Goal: Communication & Community: Answer question/provide support

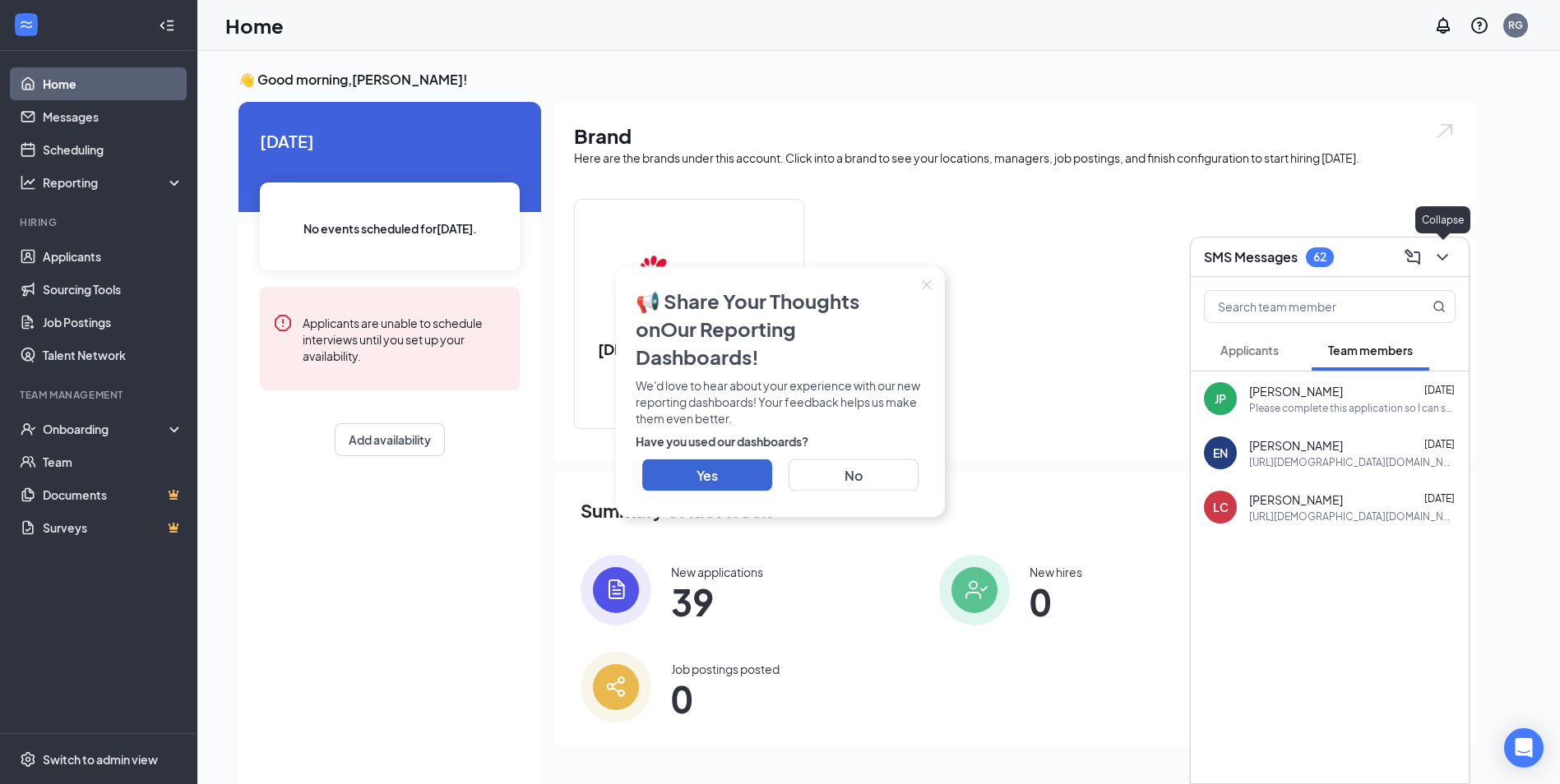
click at [1441, 266] on icon "ChevronDown" at bounding box center [1442, 257] width 20 height 20
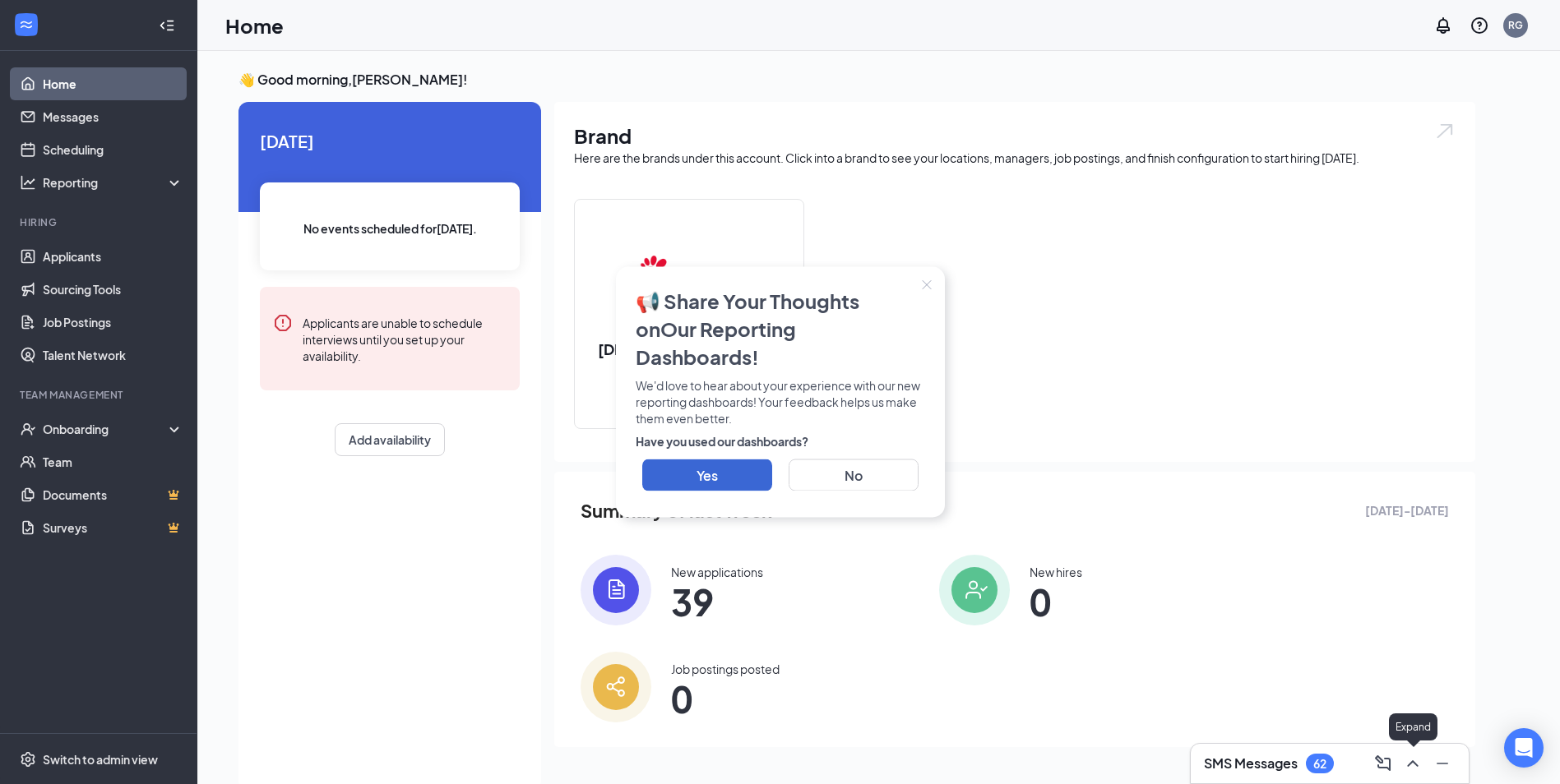
click at [1405, 767] on icon "ChevronUp" at bounding box center [1413, 763] width 20 height 20
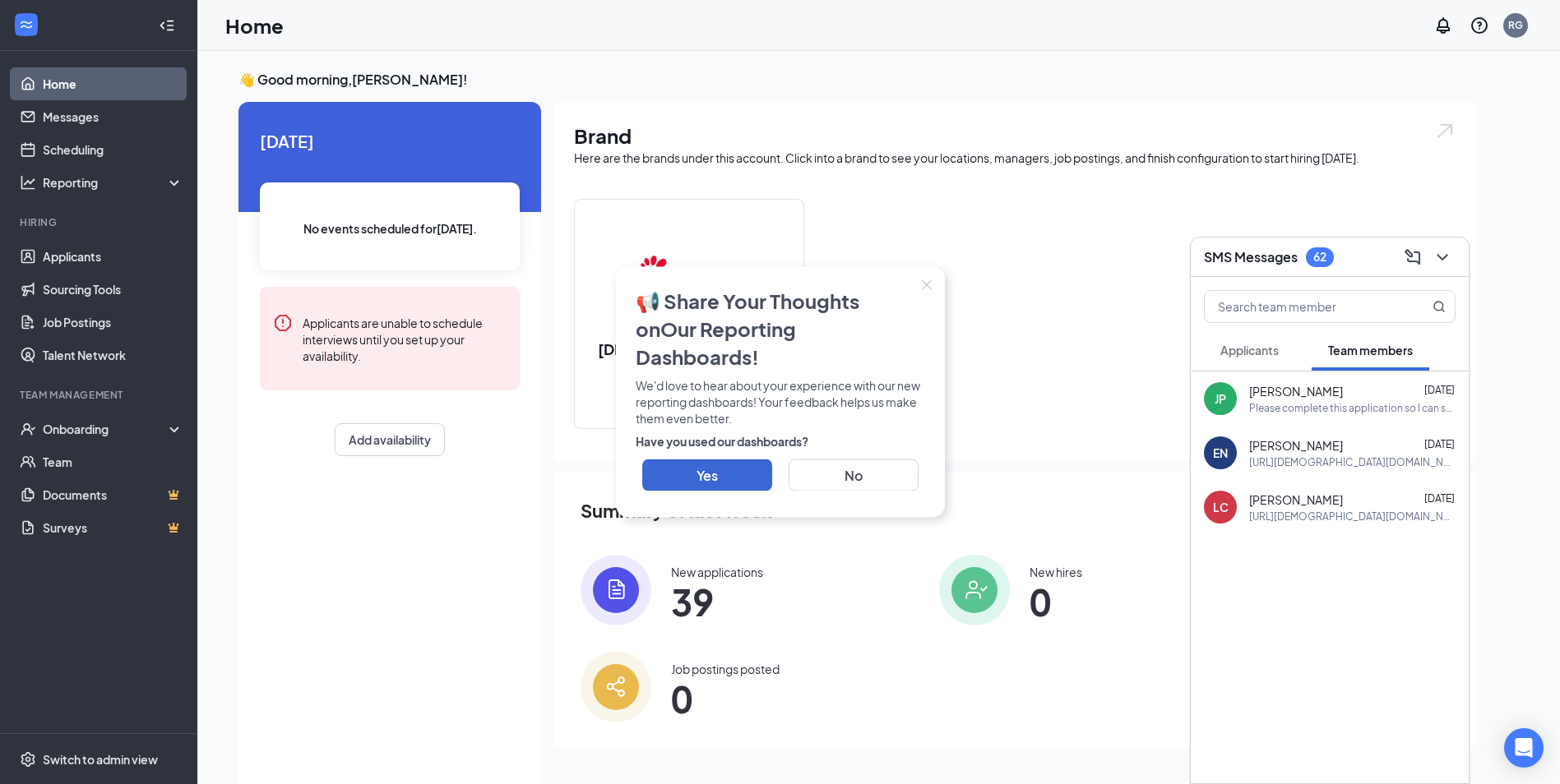
click at [1269, 356] on span "Applicants" at bounding box center [1249, 349] width 58 height 15
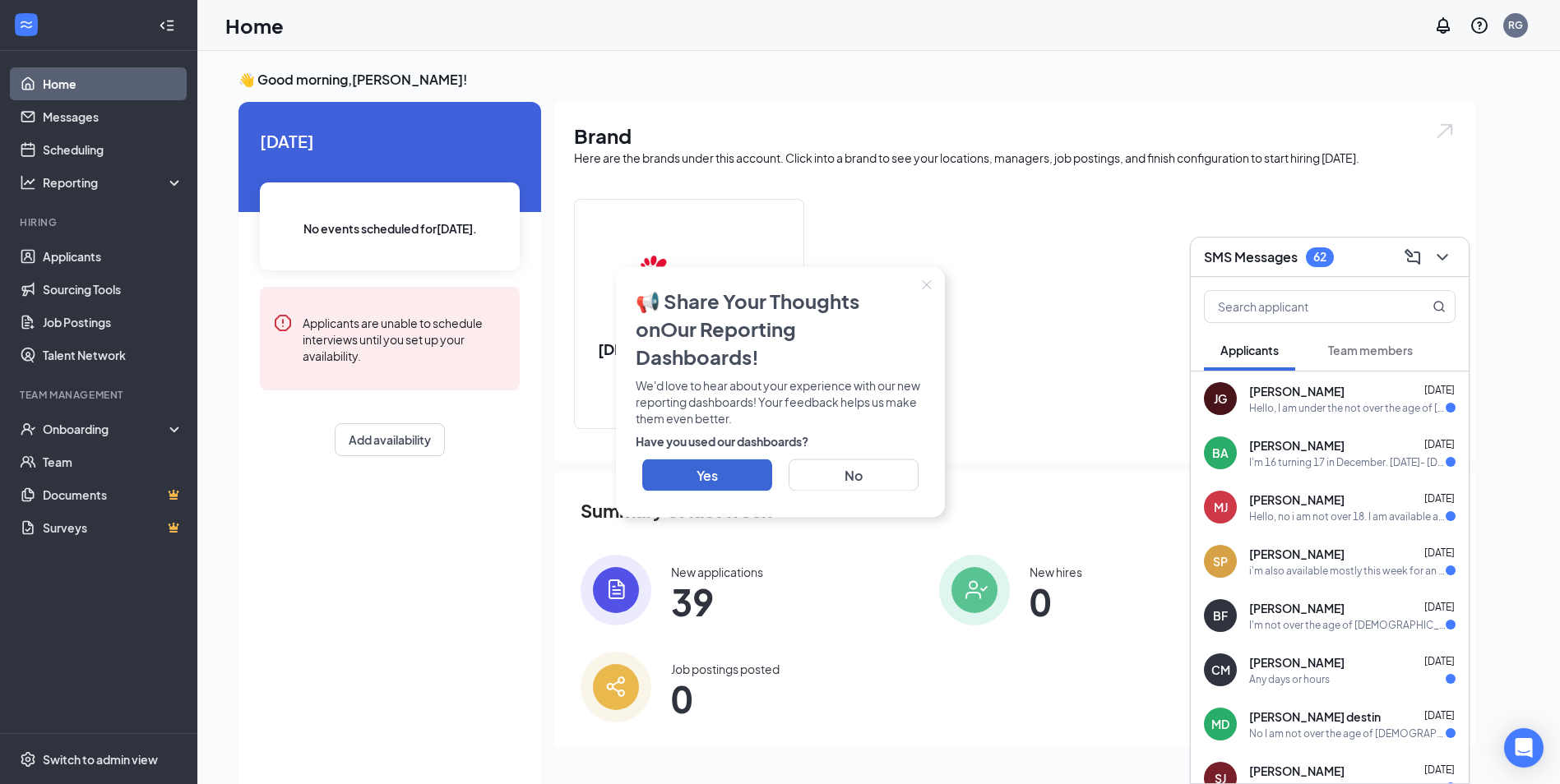
click at [1280, 404] on div "Hello, I am under the not over the age of [DEMOGRAPHIC_DATA]. I am available to…" at bounding box center [1347, 408] width 196 height 14
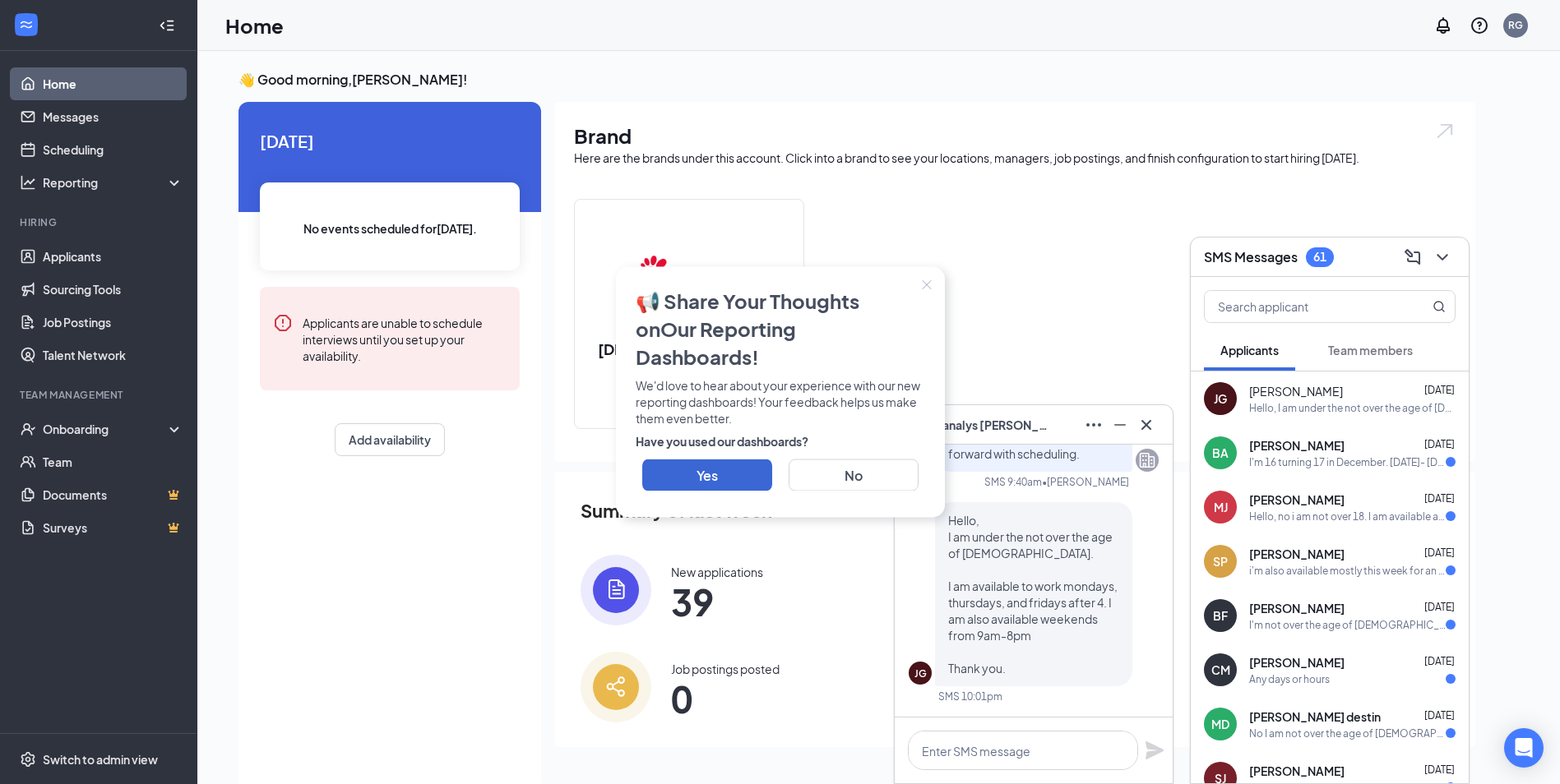
click at [928, 290] on icon "Close" at bounding box center [927, 286] width 10 height 10
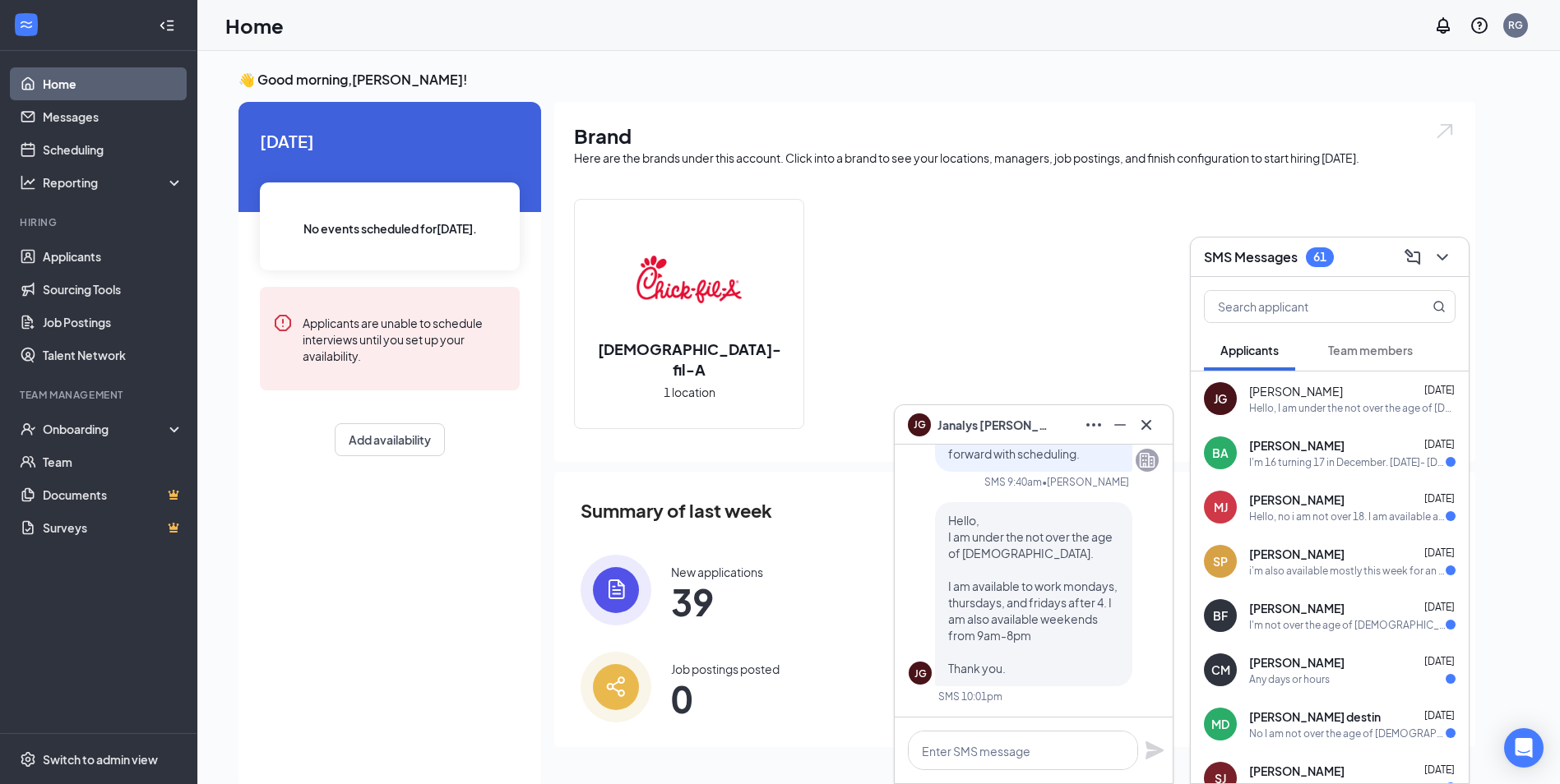
click at [1370, 463] on div "I'm 16 turning 17 in December. [DATE]- [DATE].[DATE] 4:00-close [DATE] Open- cl…" at bounding box center [1347, 462] width 196 height 14
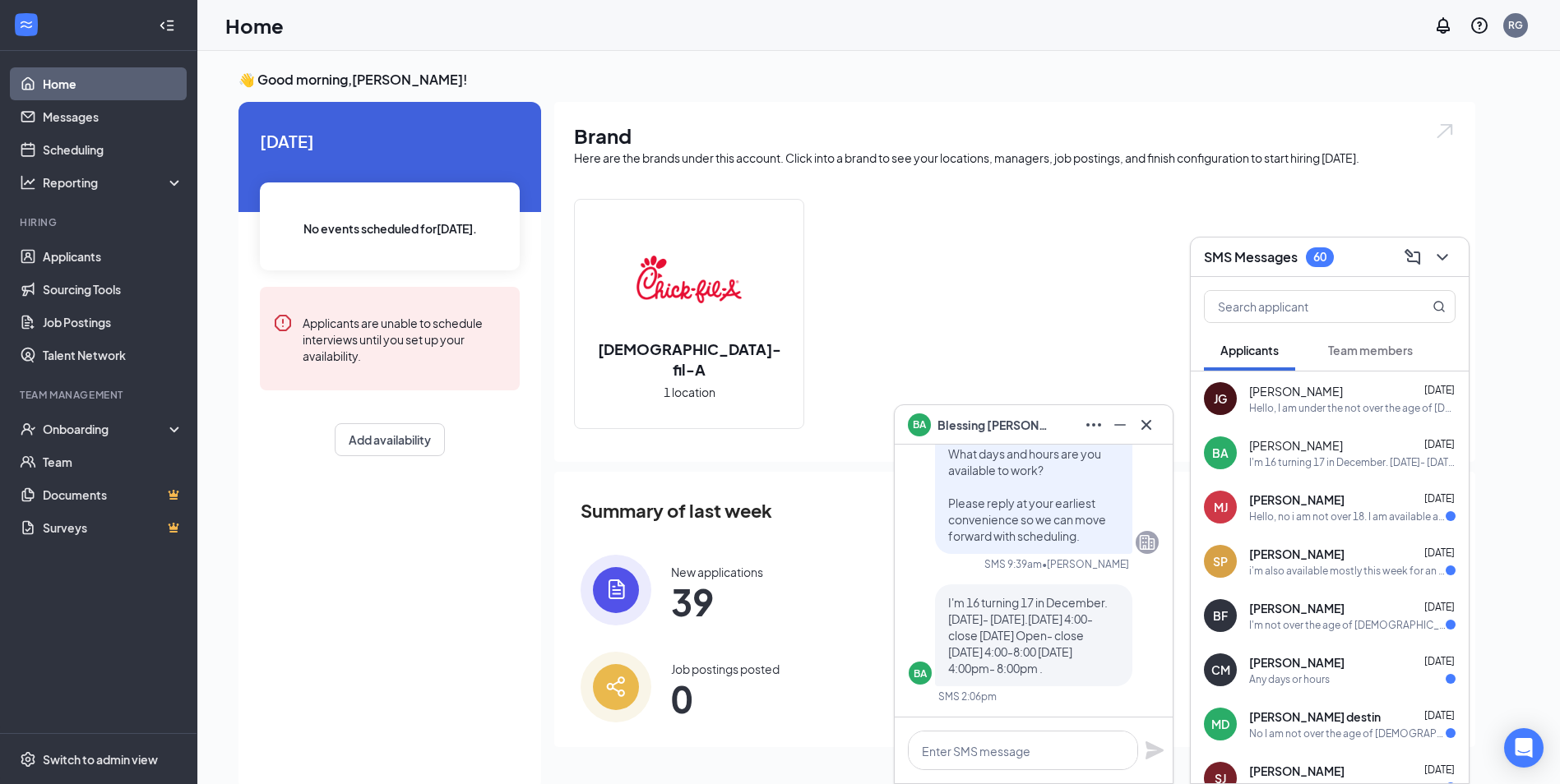
click at [1333, 514] on div "Hello, no i am not over 18. I am available any time on the weekends and on the …" at bounding box center [1347, 516] width 196 height 14
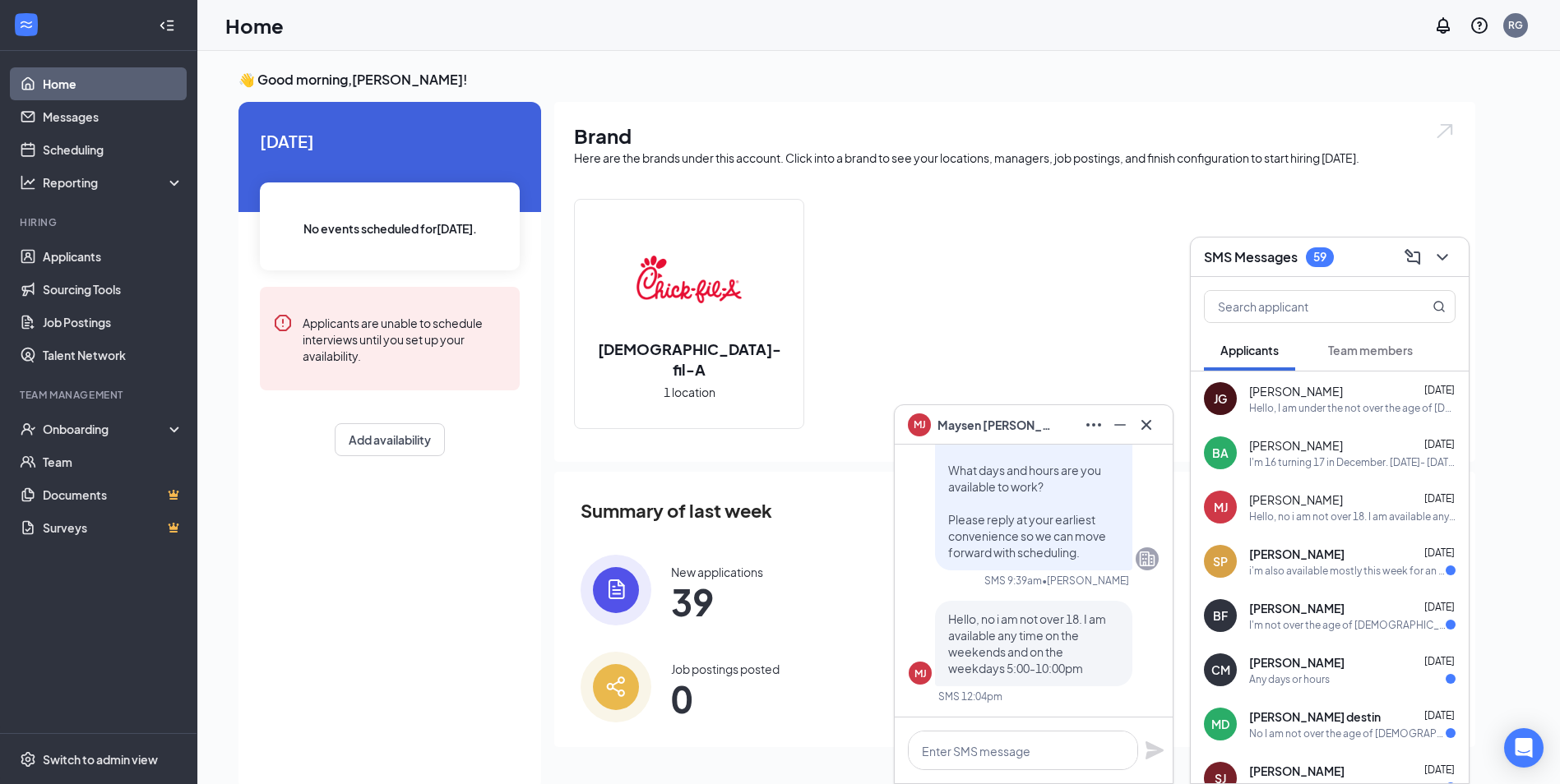
click at [1347, 574] on div "i'm also available mostly this week for an interview" at bounding box center [1347, 571] width 196 height 14
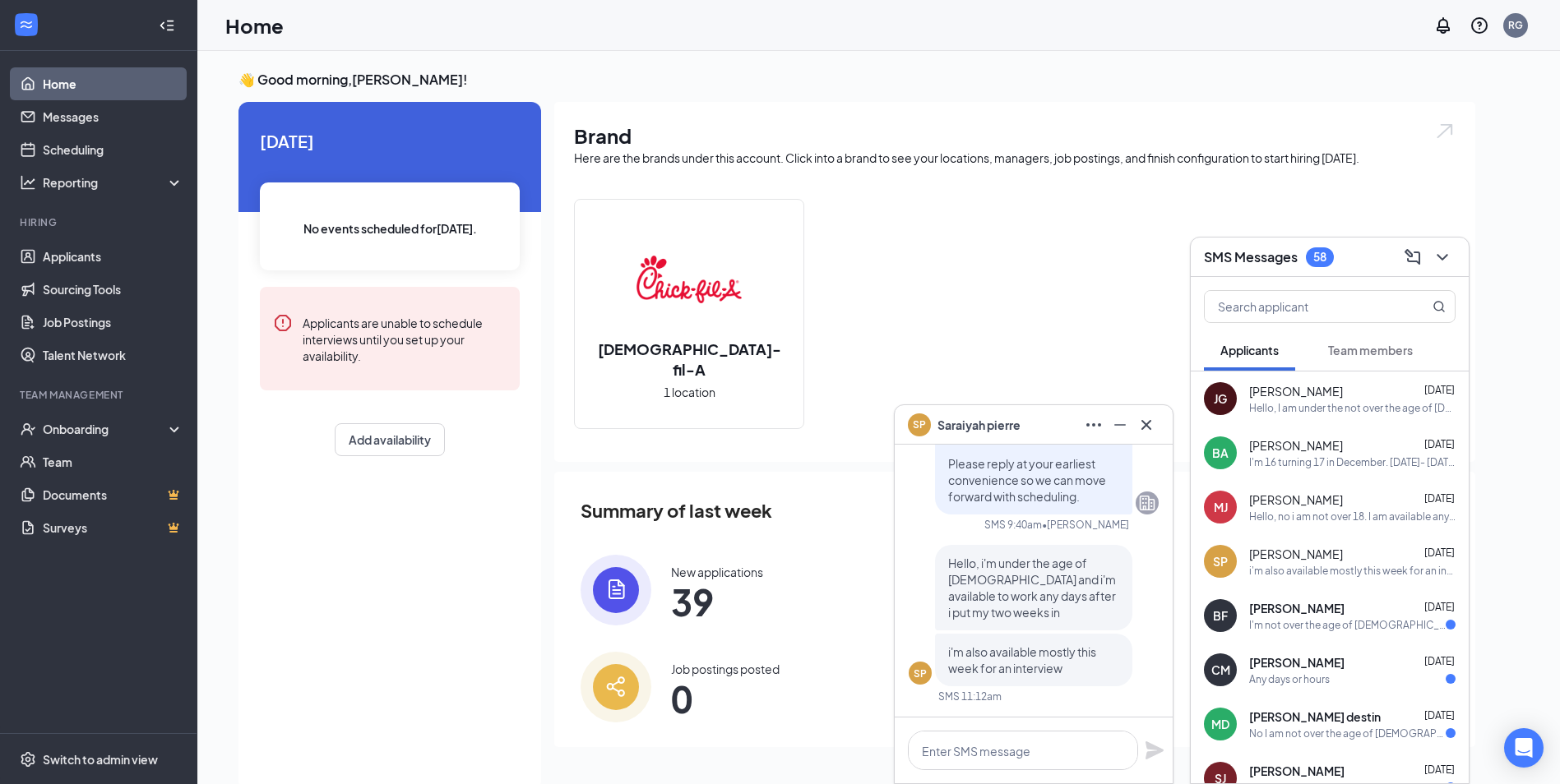
click at [1299, 619] on div "I'm not over the age of [DEMOGRAPHIC_DATA] i'm 16 i'm available all week in the…" at bounding box center [1347, 625] width 196 height 14
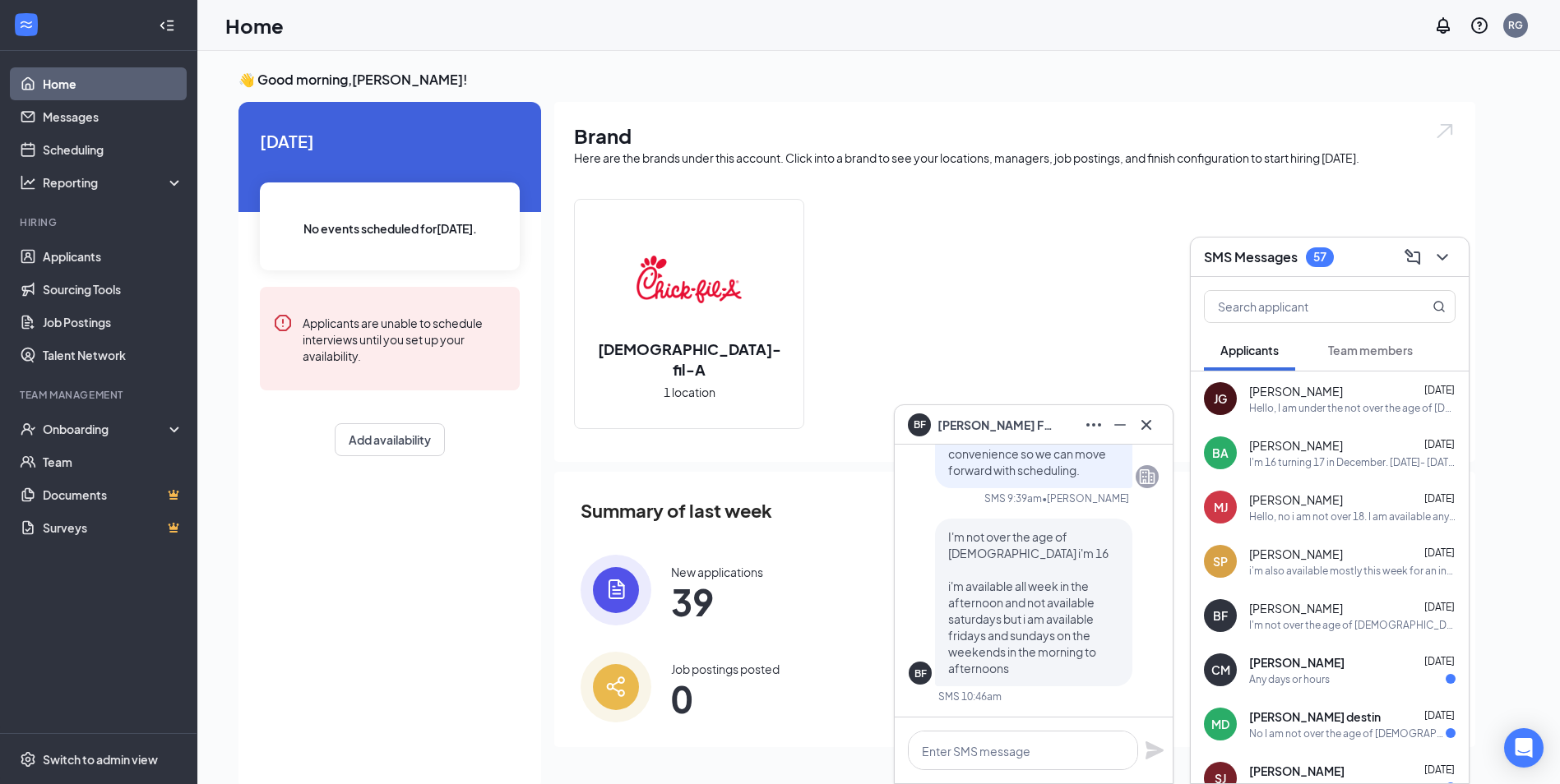
click at [1329, 664] on div "[PERSON_NAME] [DATE]" at bounding box center [1352, 662] width 206 height 17
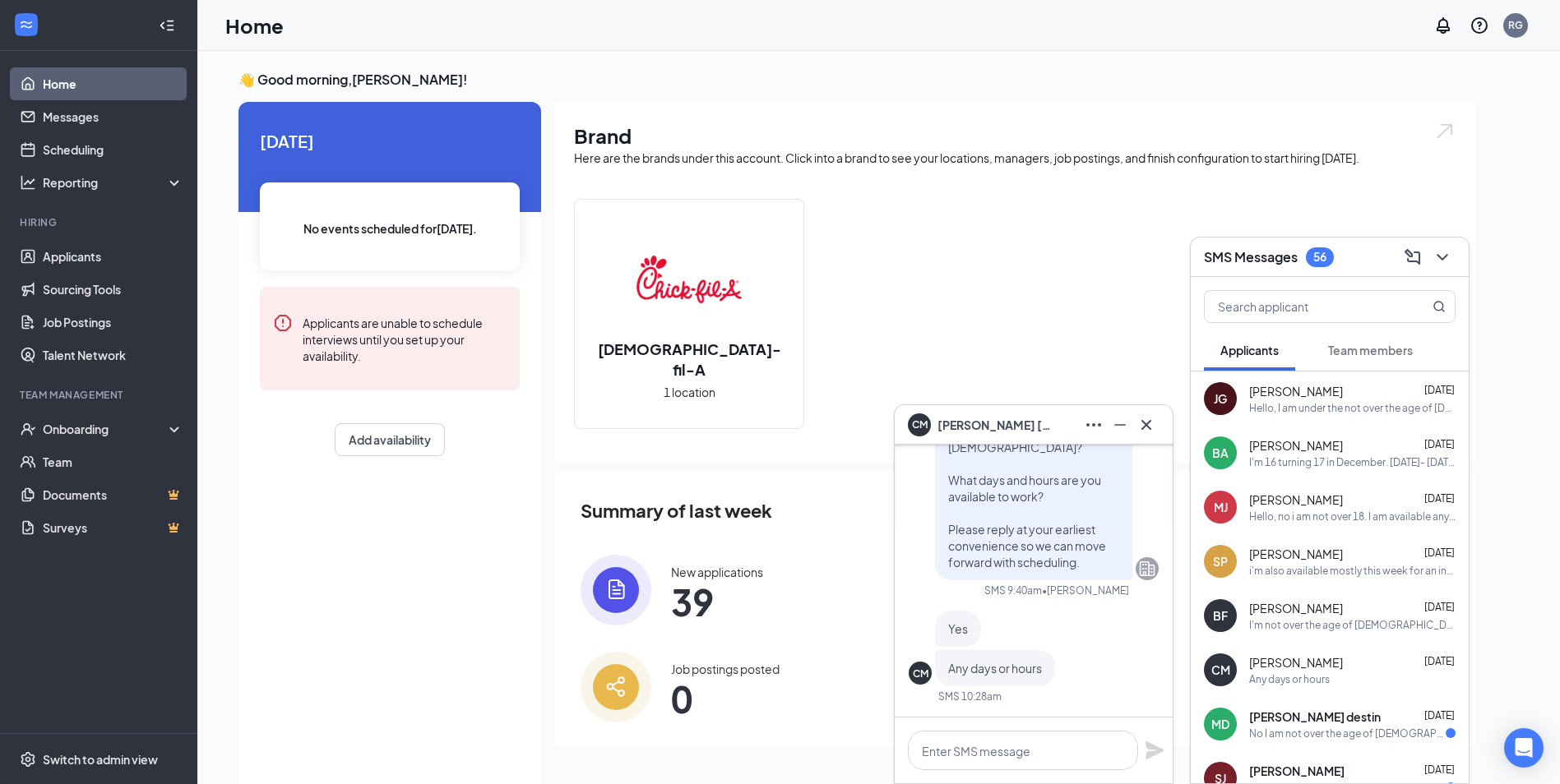
click at [1270, 726] on div "No I am not over the age of [DEMOGRAPHIC_DATA]. I'm available to work during th…" at bounding box center [1347, 733] width 196 height 14
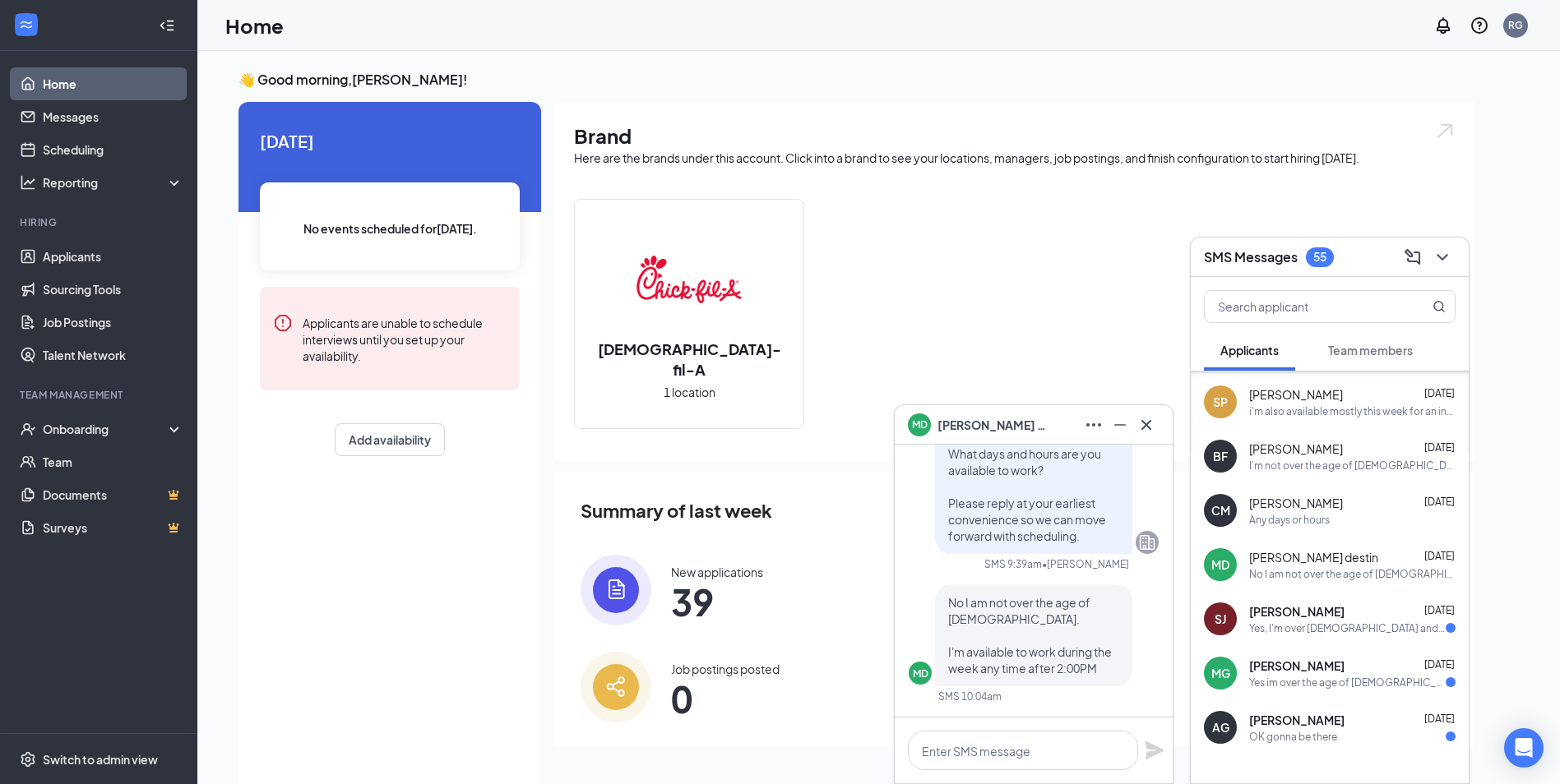
scroll to position [165, 0]
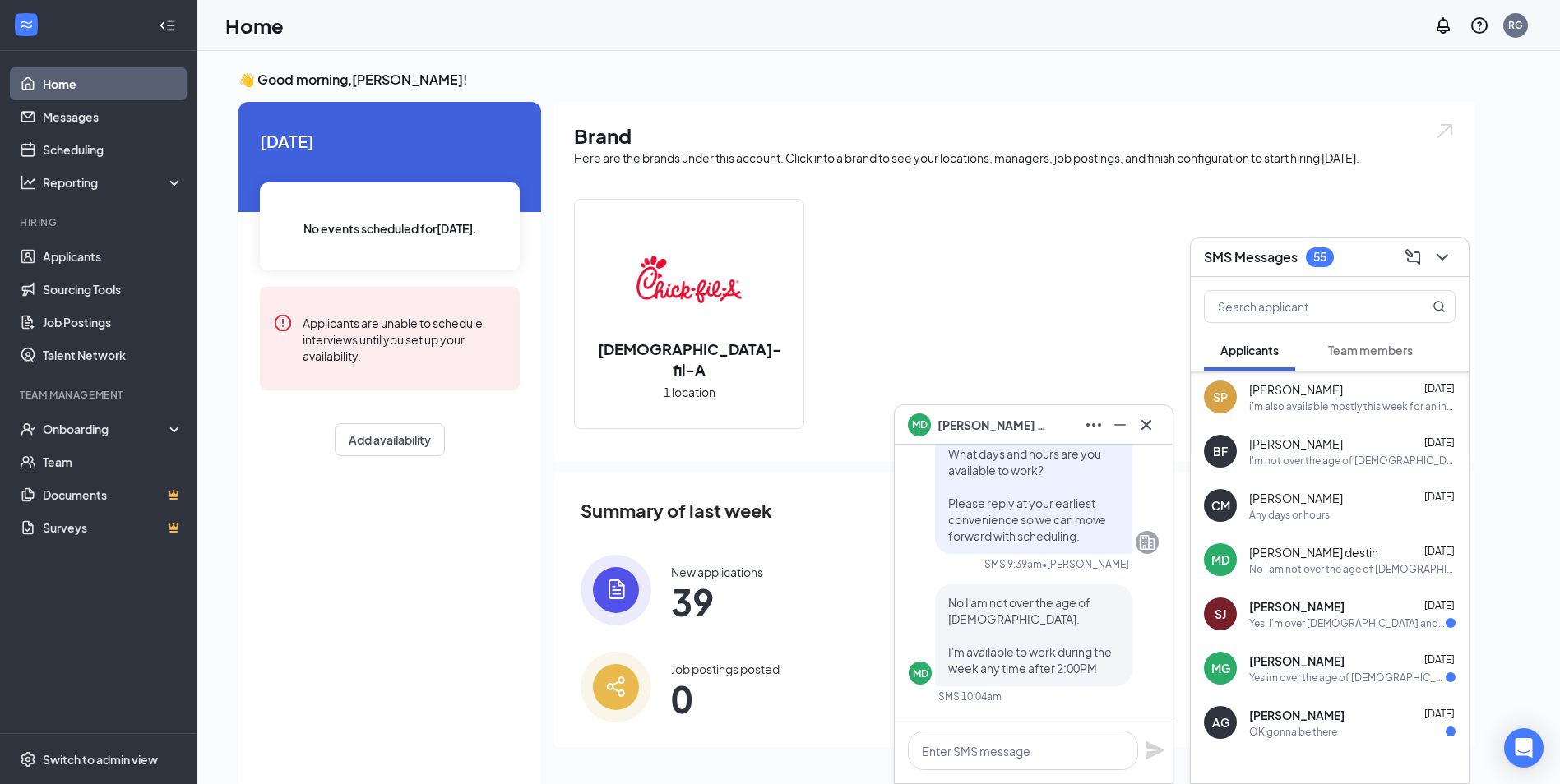
click at [1320, 632] on div "[PERSON_NAME] [DATE] Yes, I'm over [DEMOGRAPHIC_DATA] and I can work every day …" at bounding box center [1329, 613] width 278 height 54
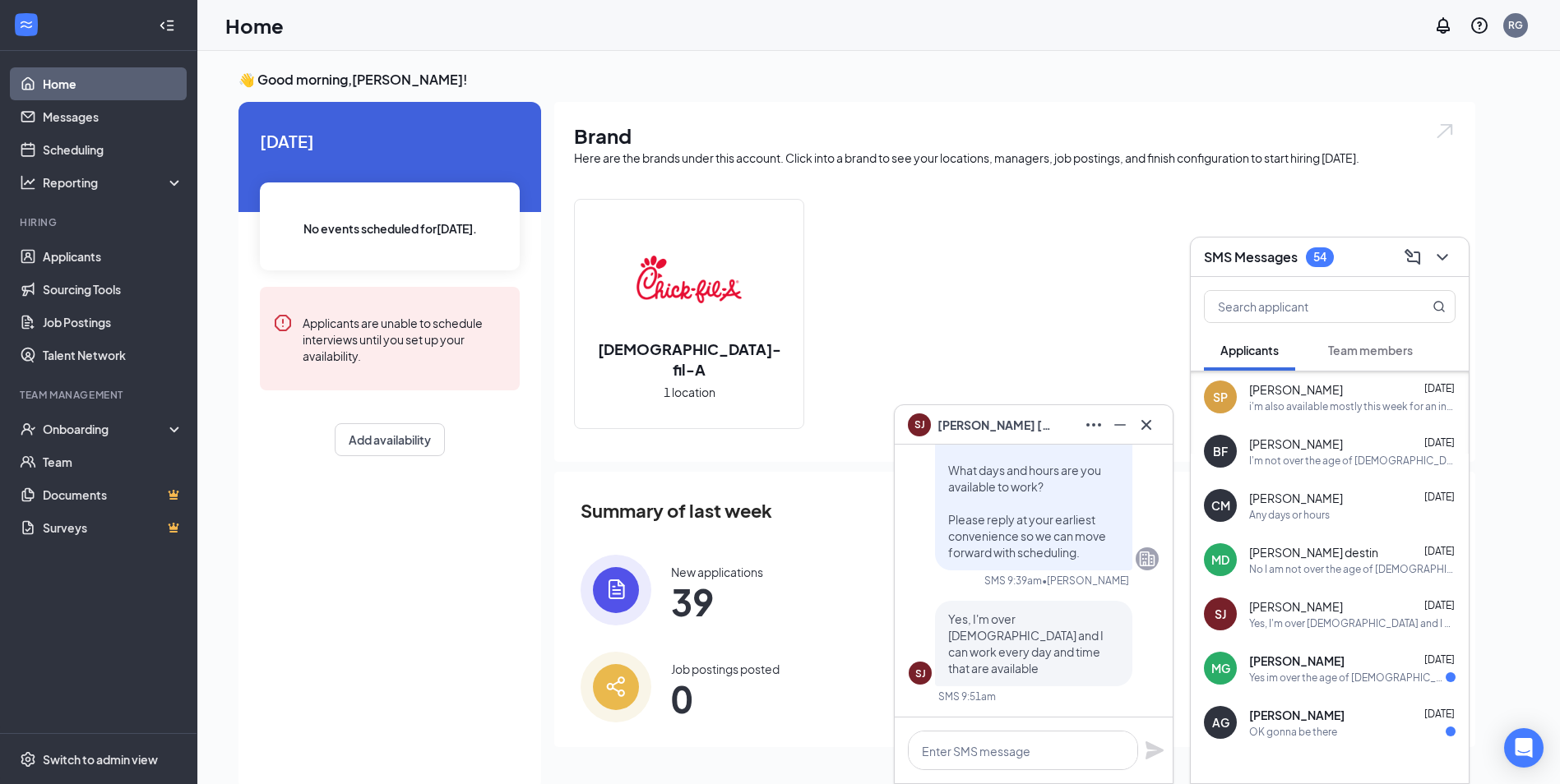
click at [1306, 678] on div "Yes im over the age of [DEMOGRAPHIC_DATA], and i'm available basically everyday…" at bounding box center [1347, 678] width 196 height 14
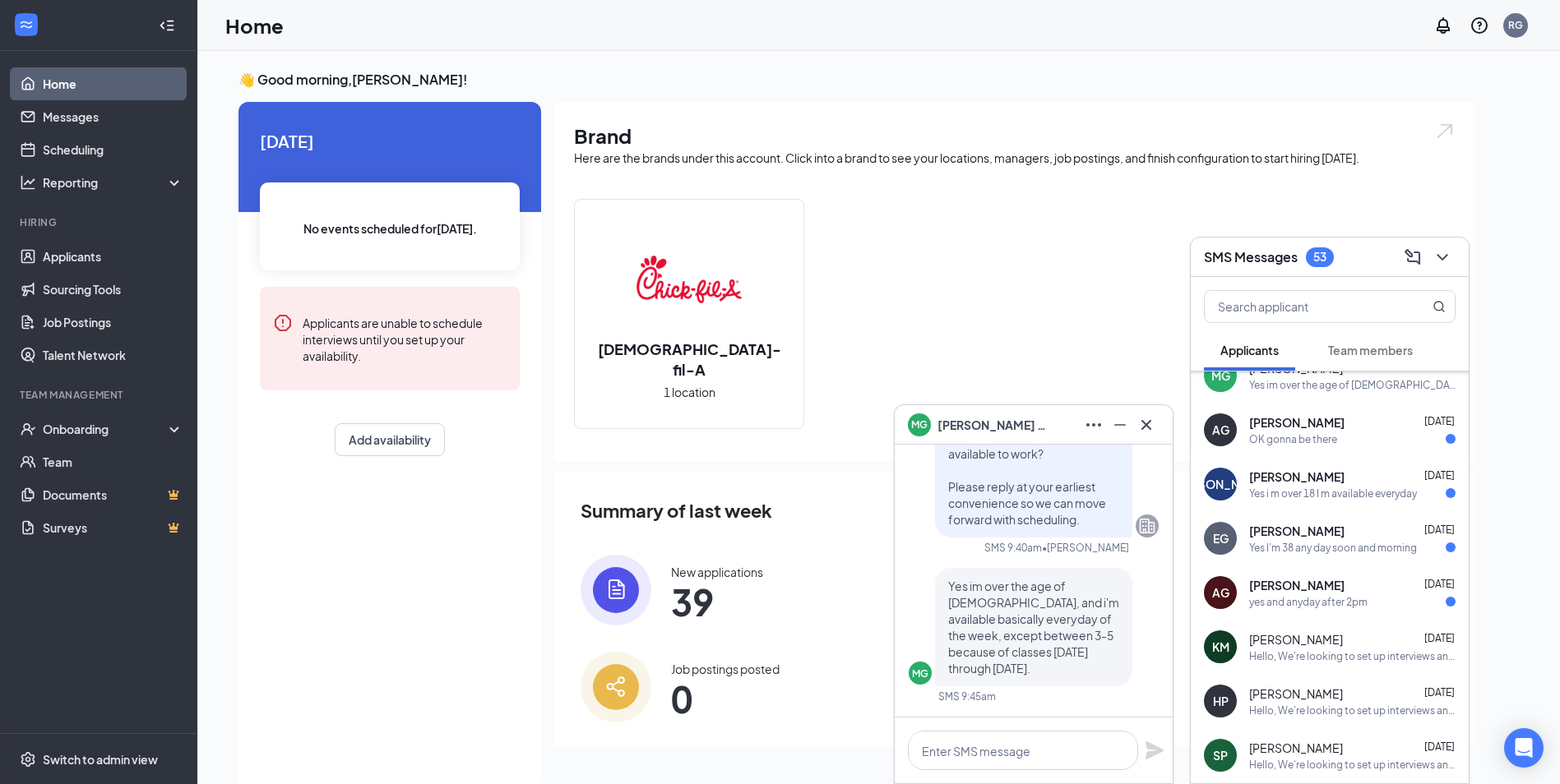
scroll to position [459, 0]
click at [1304, 656] on div "Hello, We're looking to set up interviews and have a couple of quick questions …" at bounding box center [1352, 653] width 206 height 14
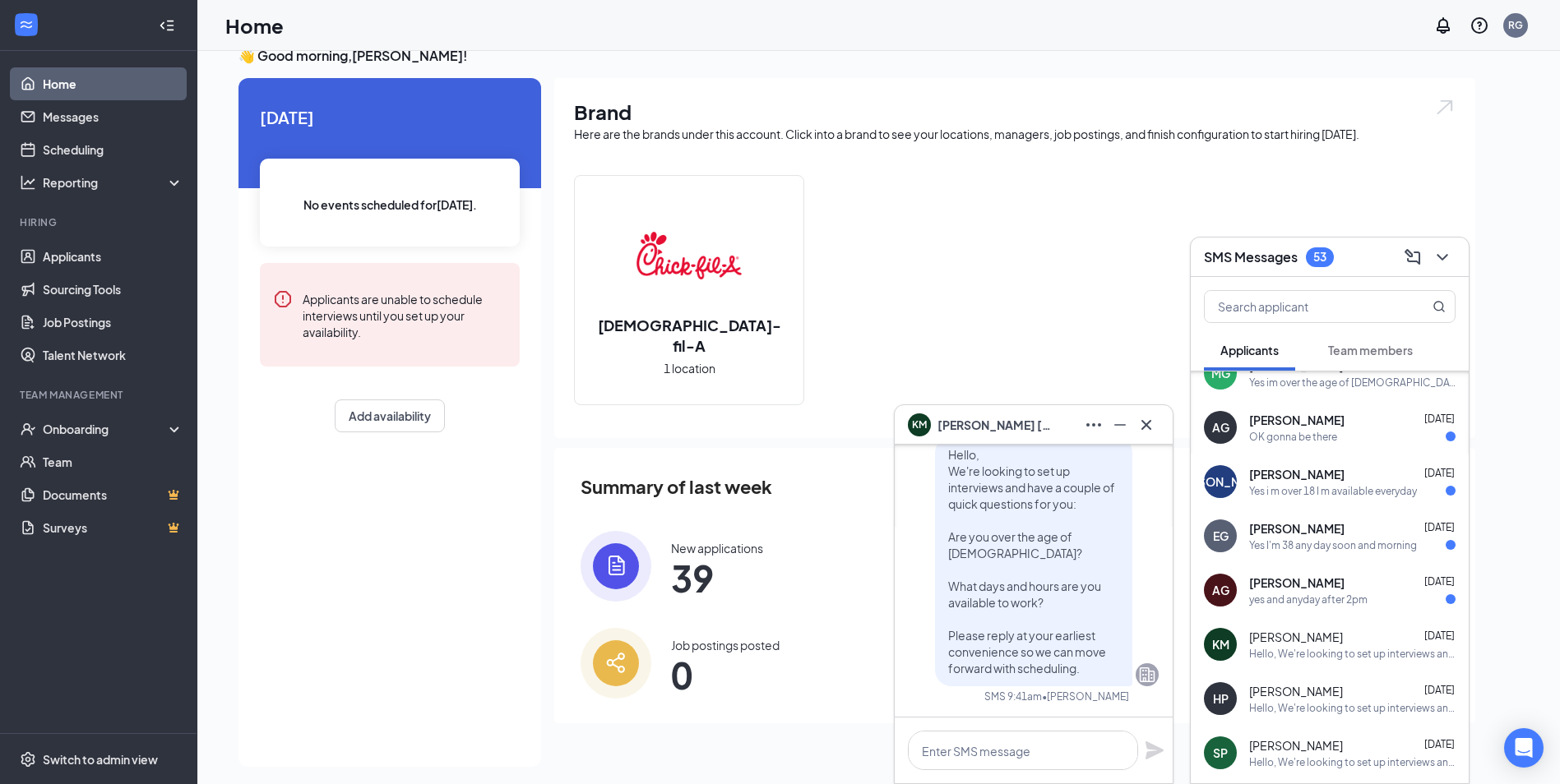
scroll to position [34, 0]
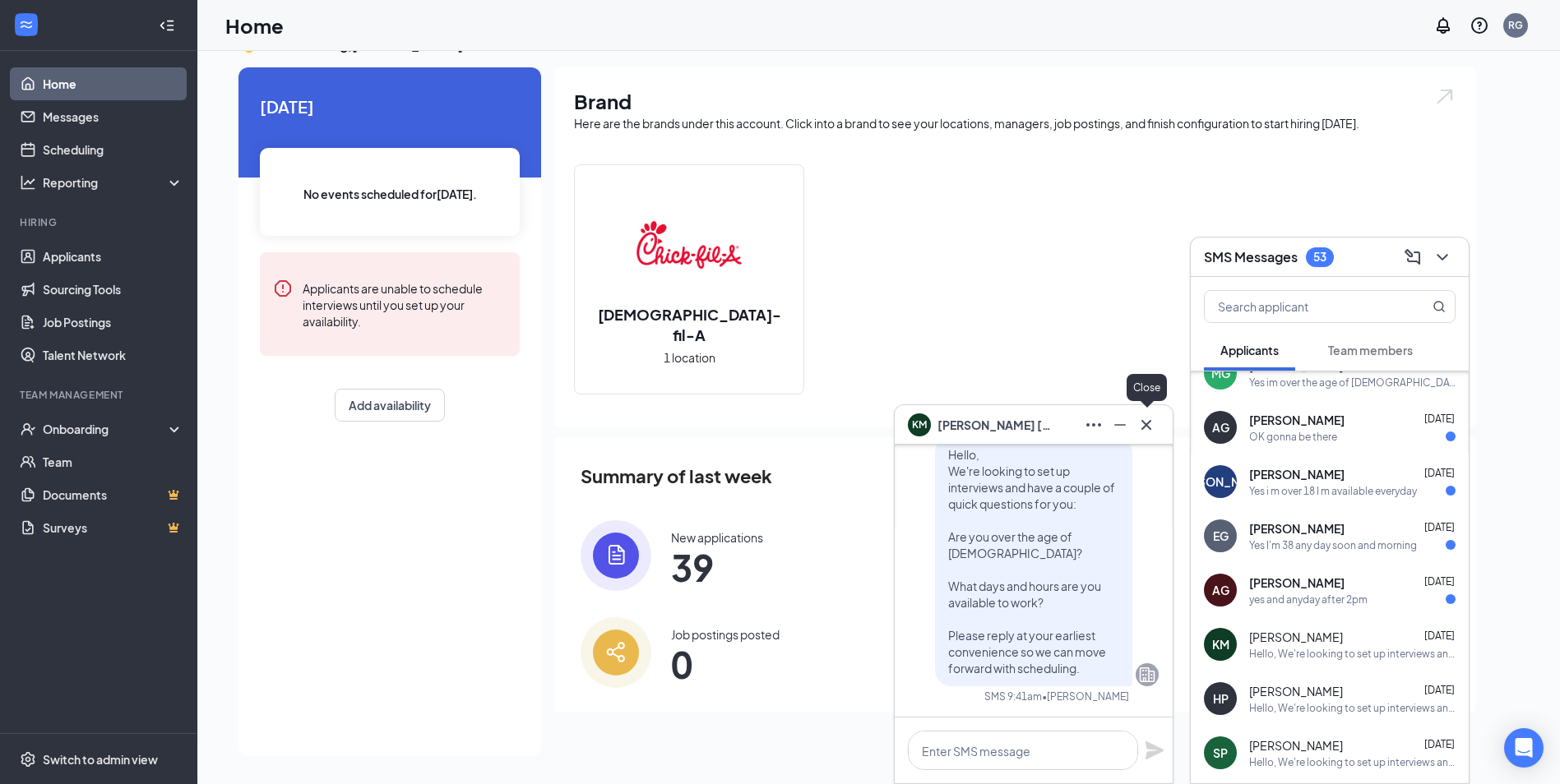
click at [1151, 422] on icon "Cross" at bounding box center [1147, 425] width 20 height 20
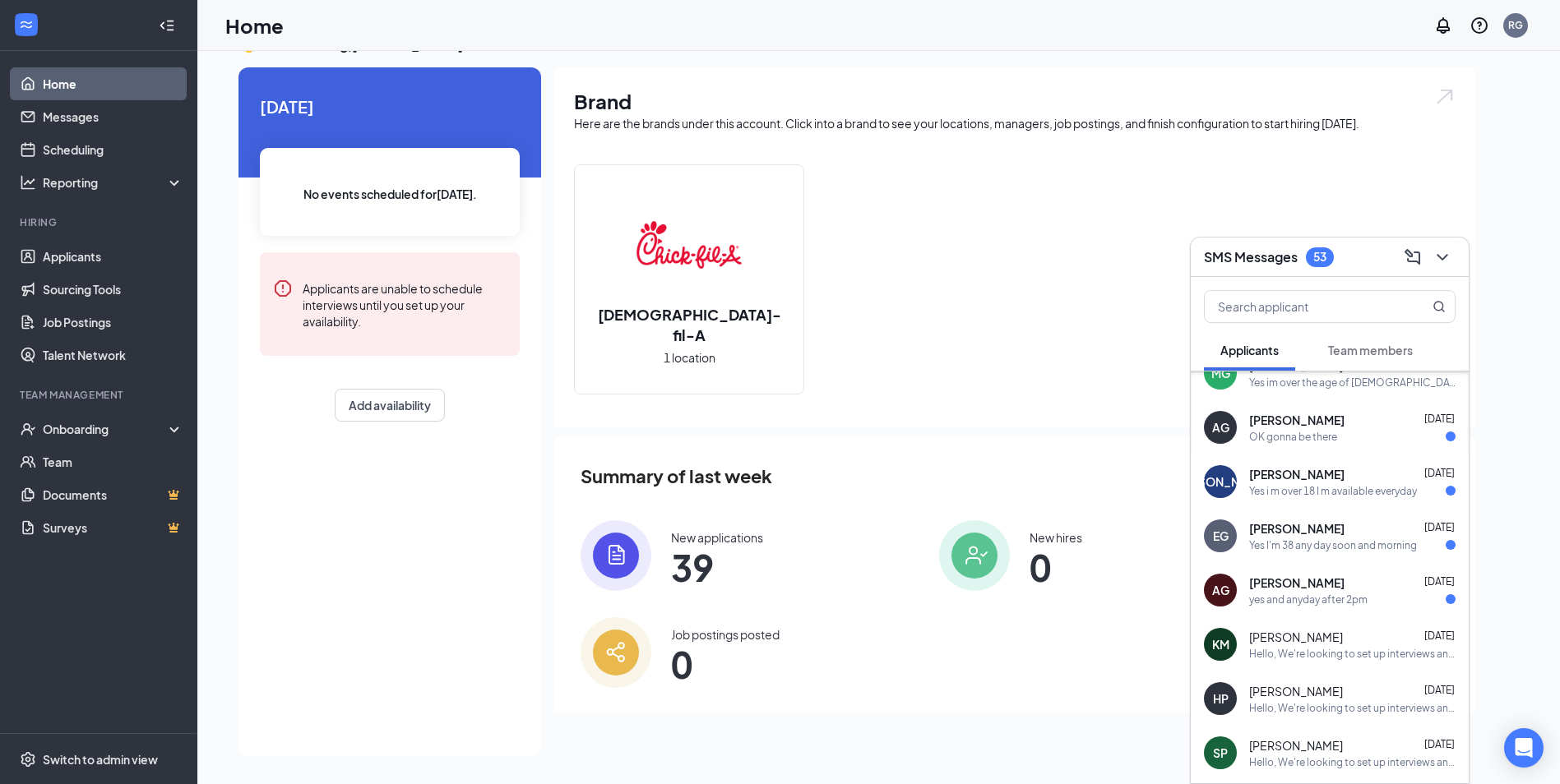
click at [1346, 583] on div "[PERSON_NAME] [DATE]" at bounding box center [1352, 583] width 206 height 17
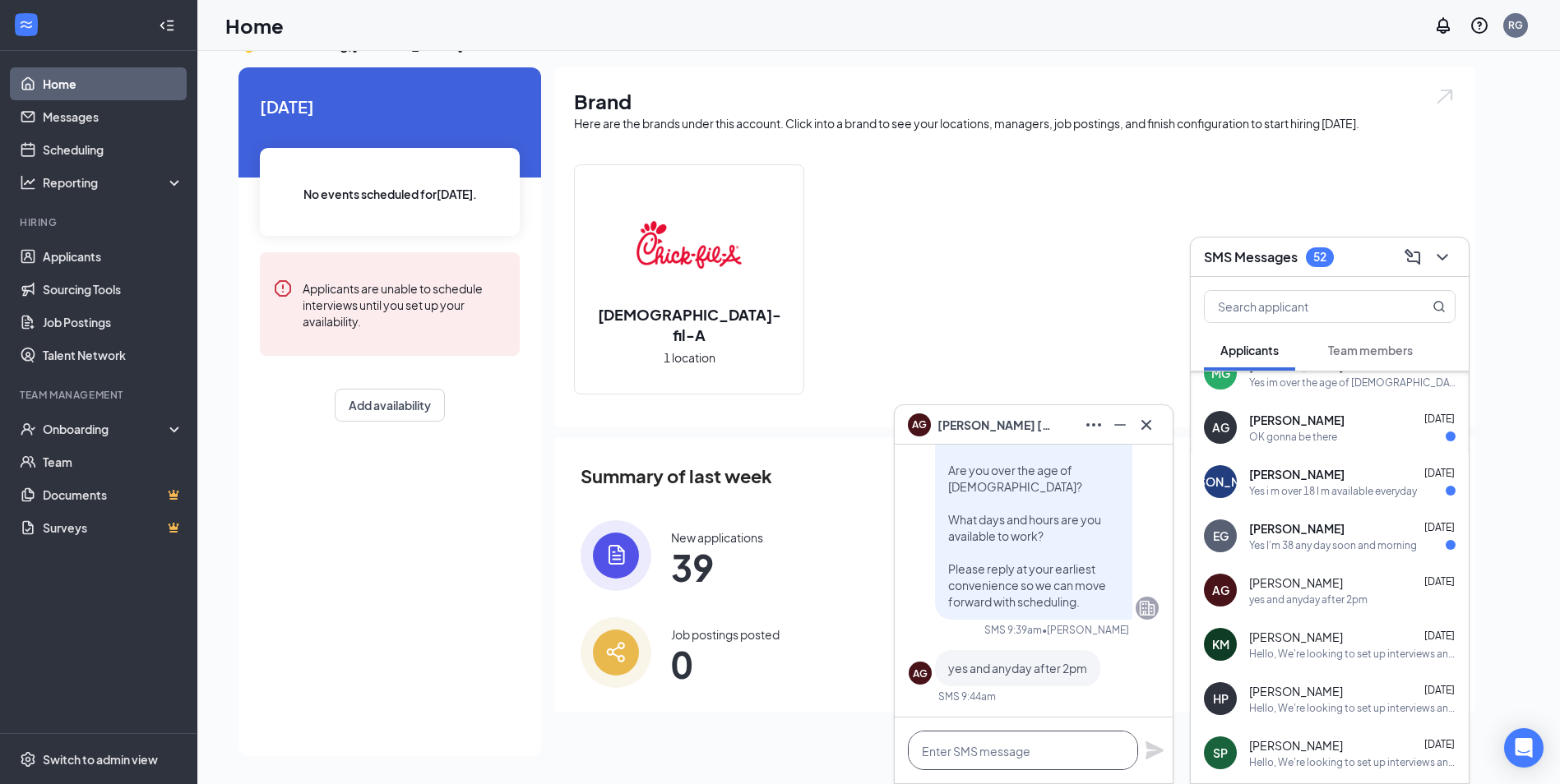
click at [1030, 754] on textarea at bounding box center [1023, 751] width 231 height 39
paste textarea "Great! Can you come in for our group interview [DATE] at 3:45pm?"
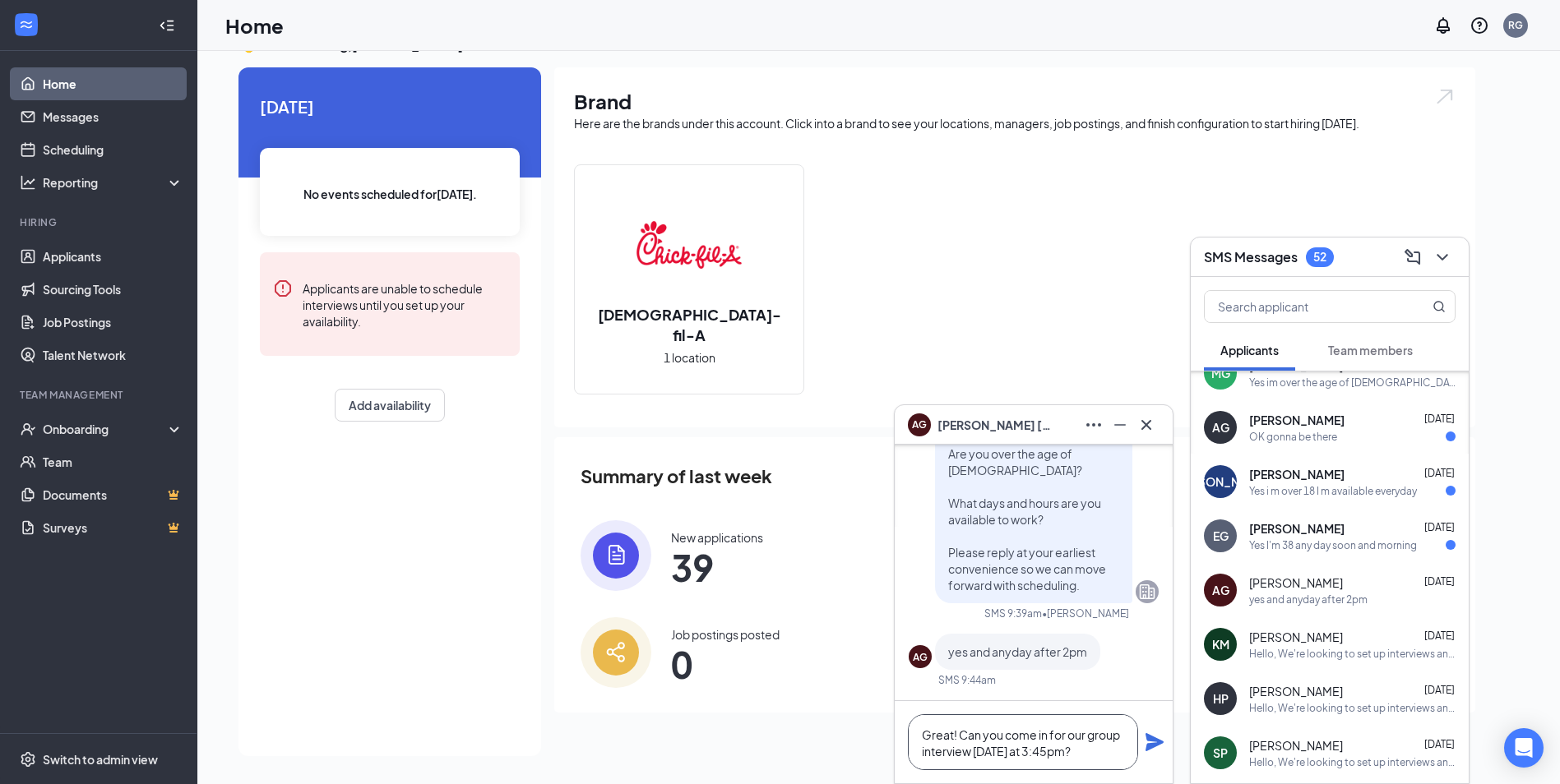
scroll to position [1, 0]
type textarea "Great! Can you come in for our group interview [DATE] at 3:45pm?"
click at [1154, 738] on icon "Plane" at bounding box center [1155, 742] width 18 height 18
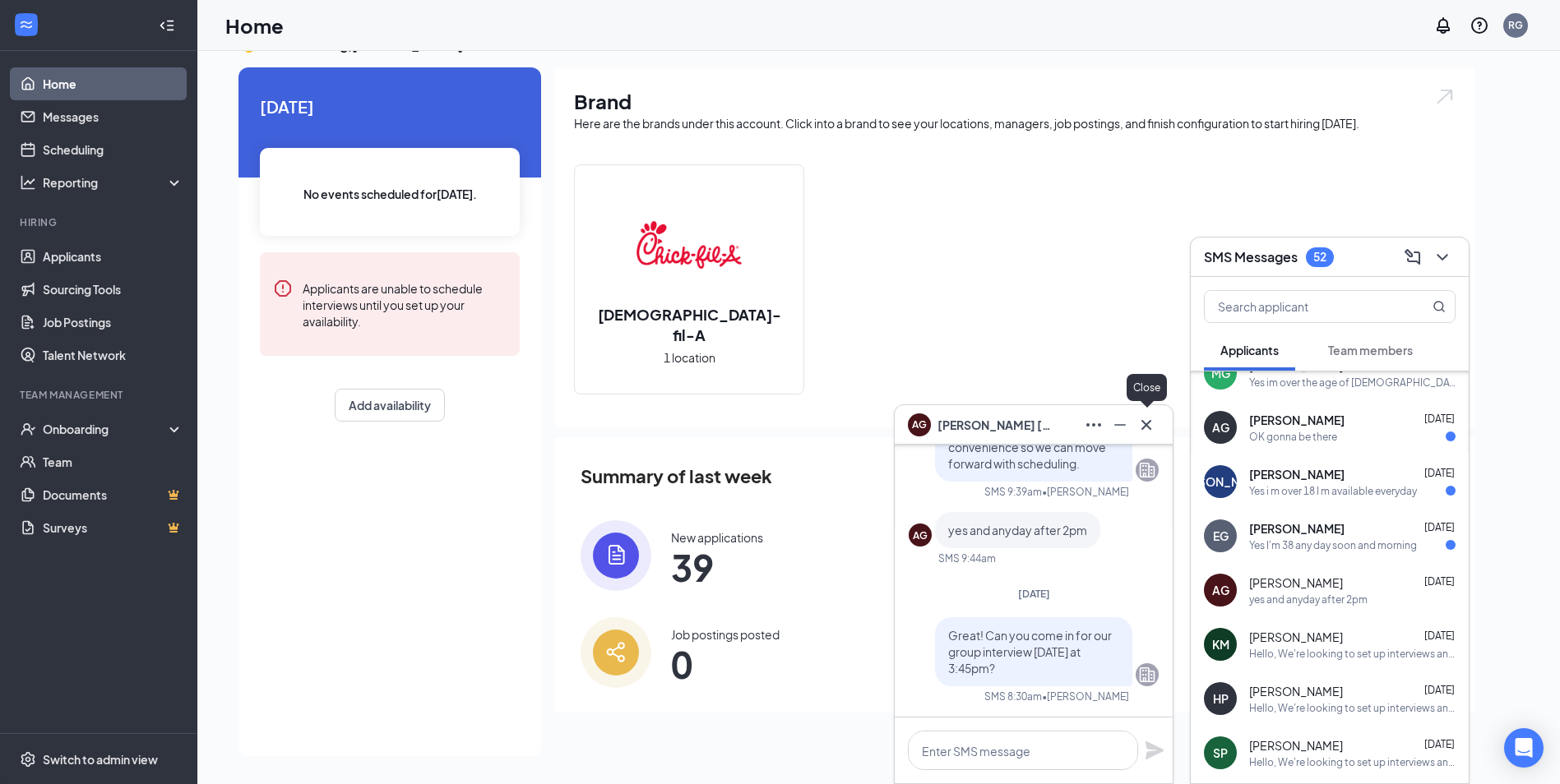
click at [1149, 423] on icon "Cross" at bounding box center [1147, 425] width 20 height 20
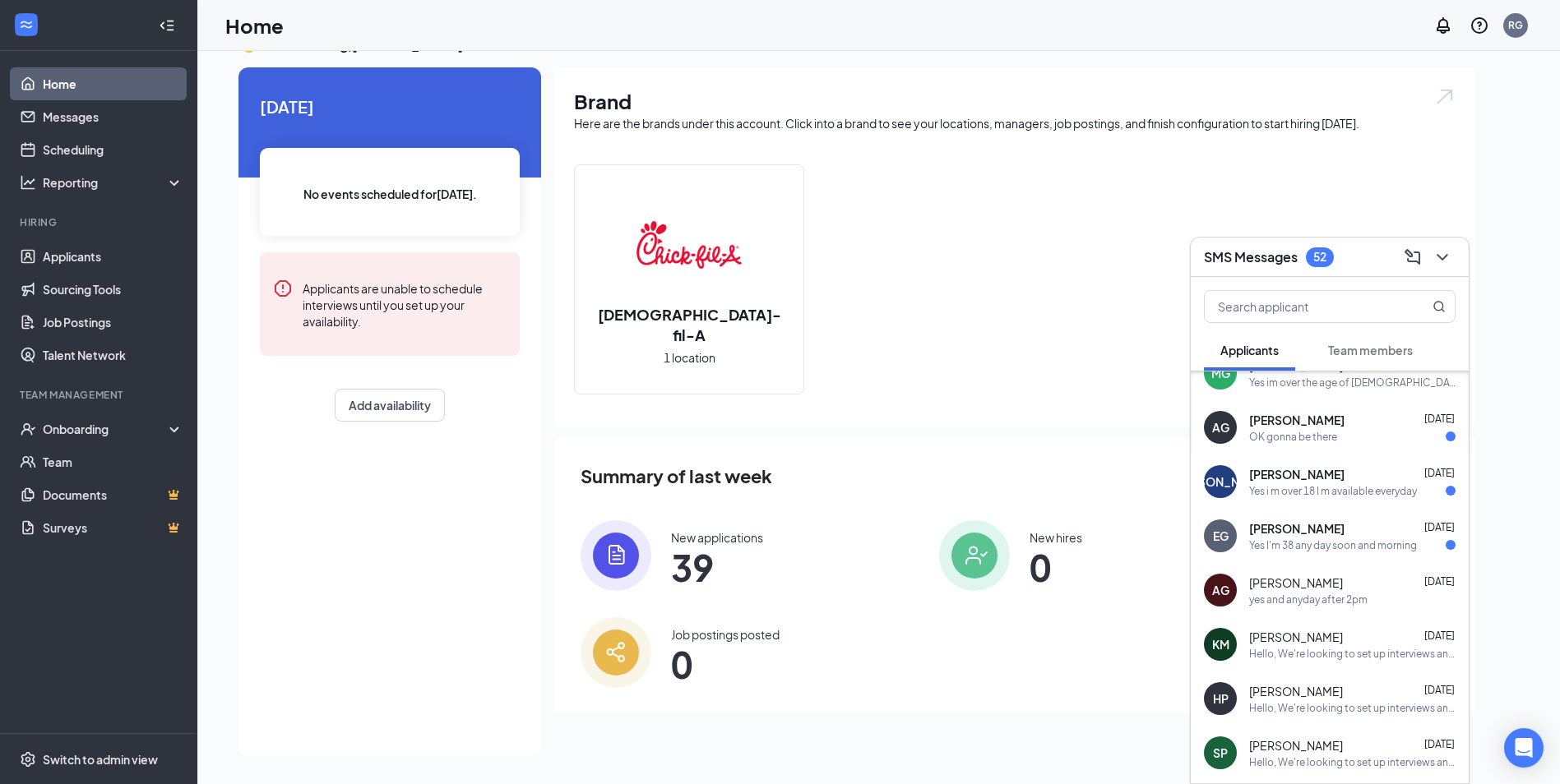
click at [1293, 549] on div "Yes I'm 38 any day soon and morning" at bounding box center [1332, 546] width 168 height 14
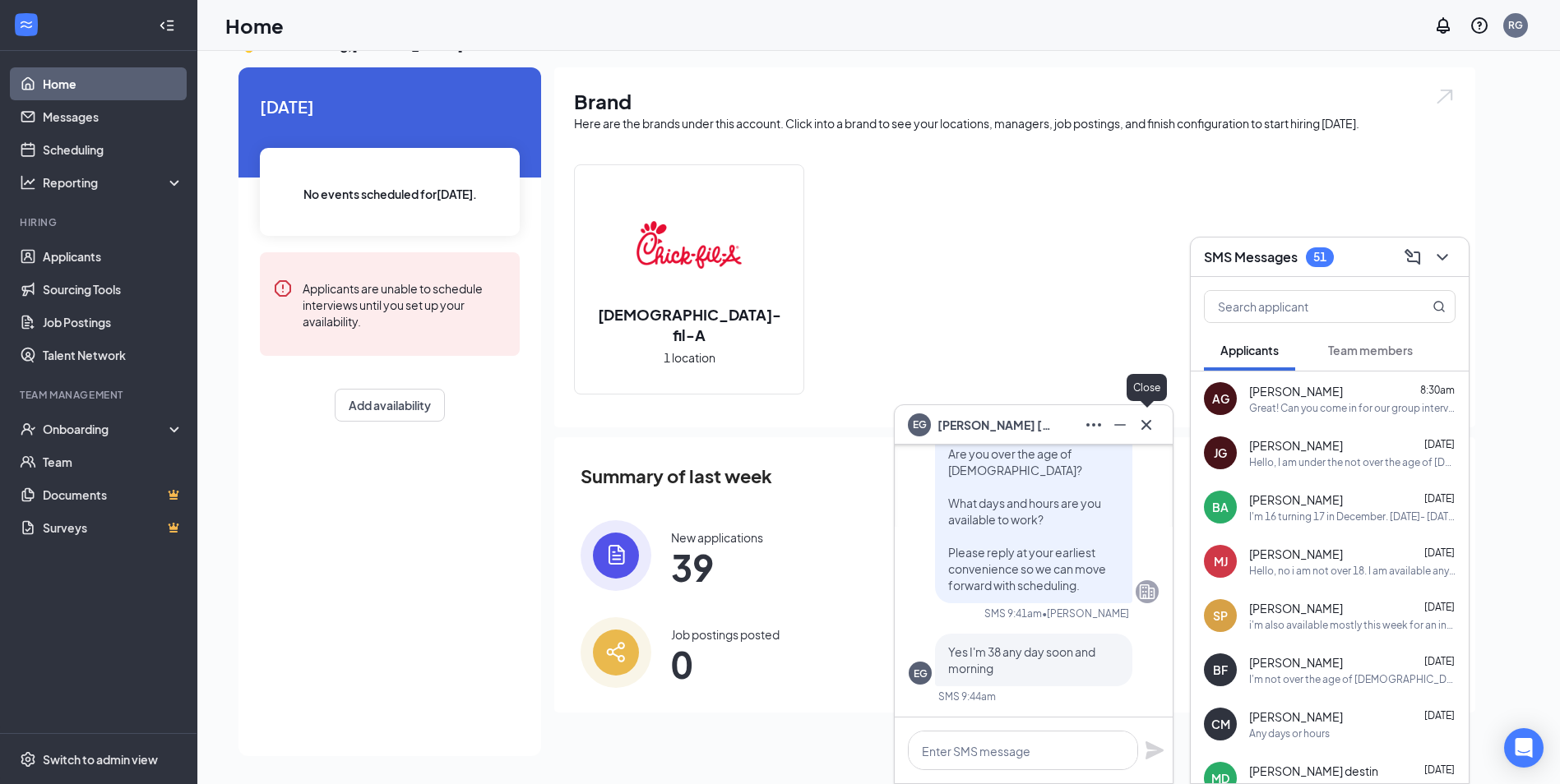
click at [1151, 421] on icon "Cross" at bounding box center [1147, 424] width 10 height 10
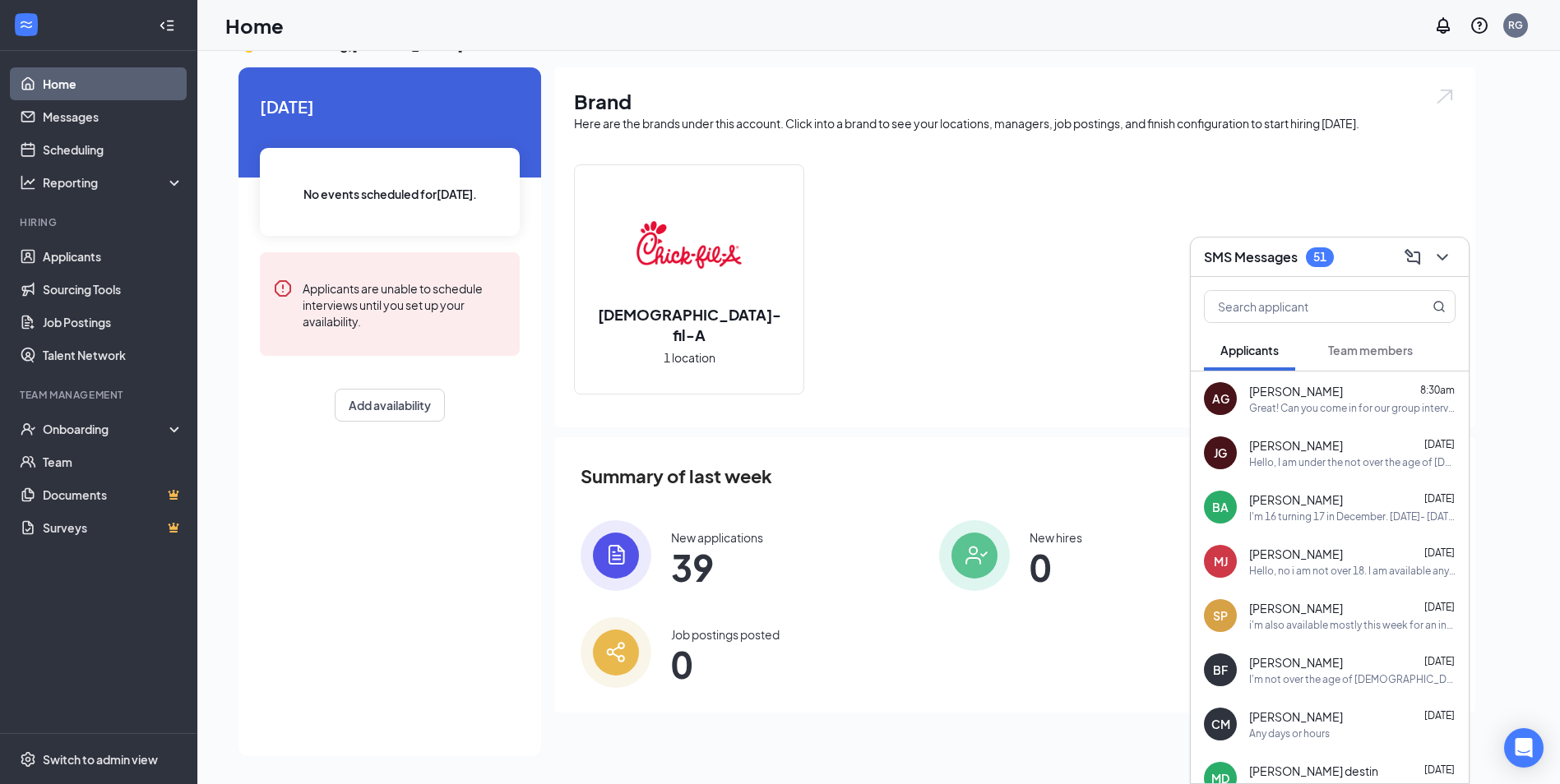
click at [1286, 515] on div "I'm 16 turning 17 in December. [DATE]- [DATE].[DATE] 4:00-close [DATE] Open- cl…" at bounding box center [1352, 516] width 206 height 14
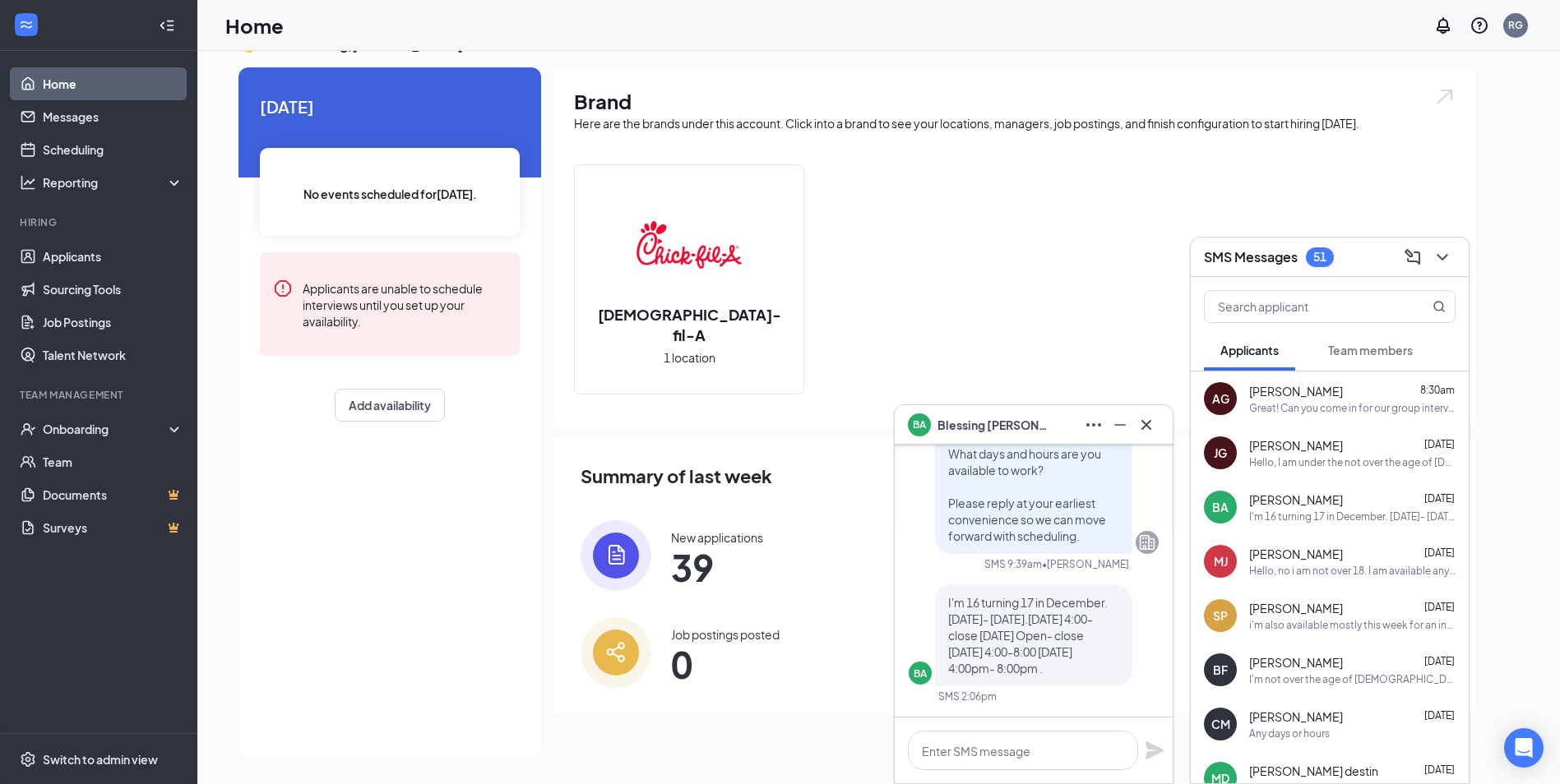
click at [1285, 570] on div "Hello, no i am not over 18. I am available any time on the weekends and on the …" at bounding box center [1352, 571] width 206 height 14
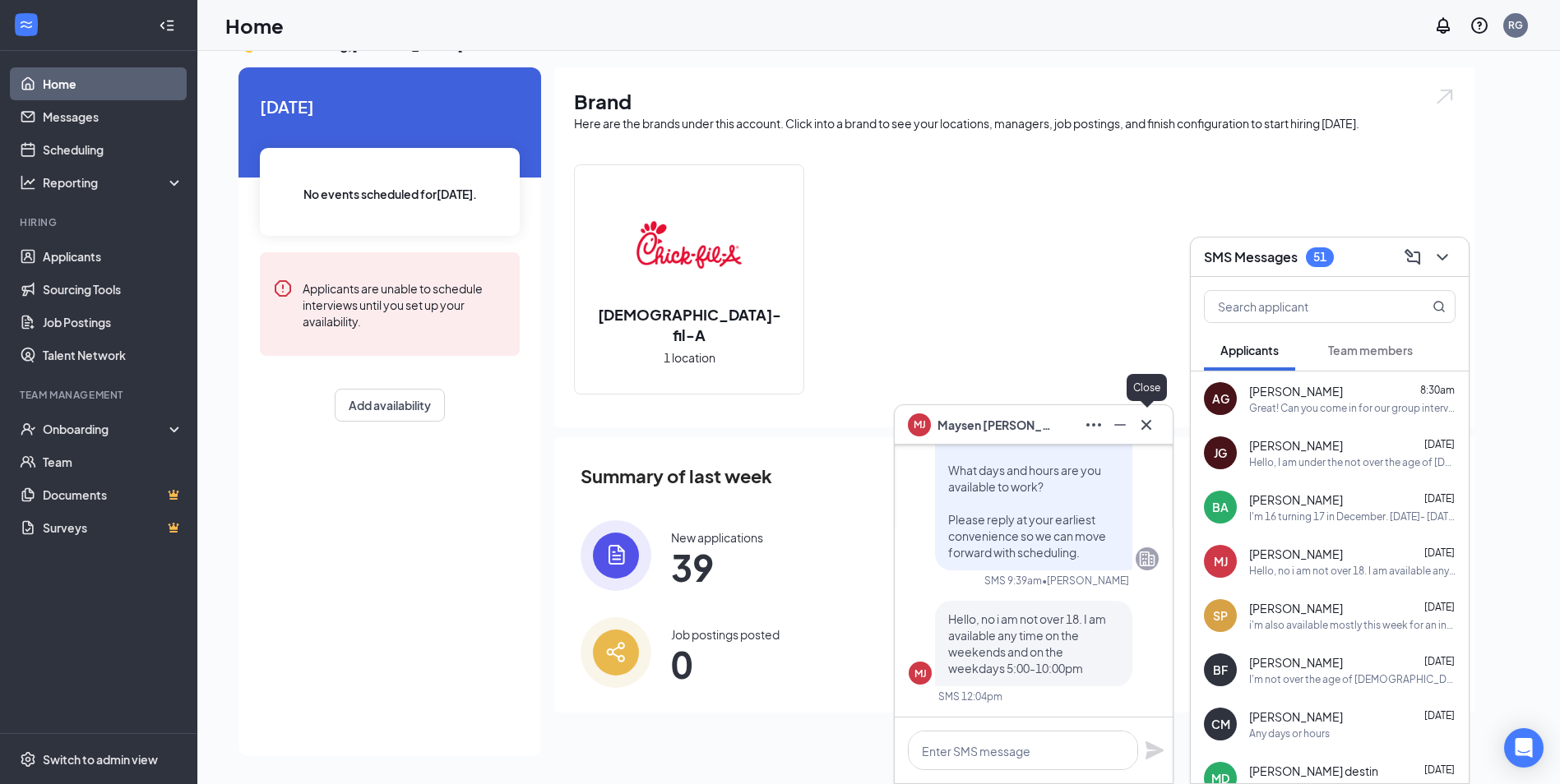
click at [1147, 424] on icon "Cross" at bounding box center [1147, 424] width 10 height 10
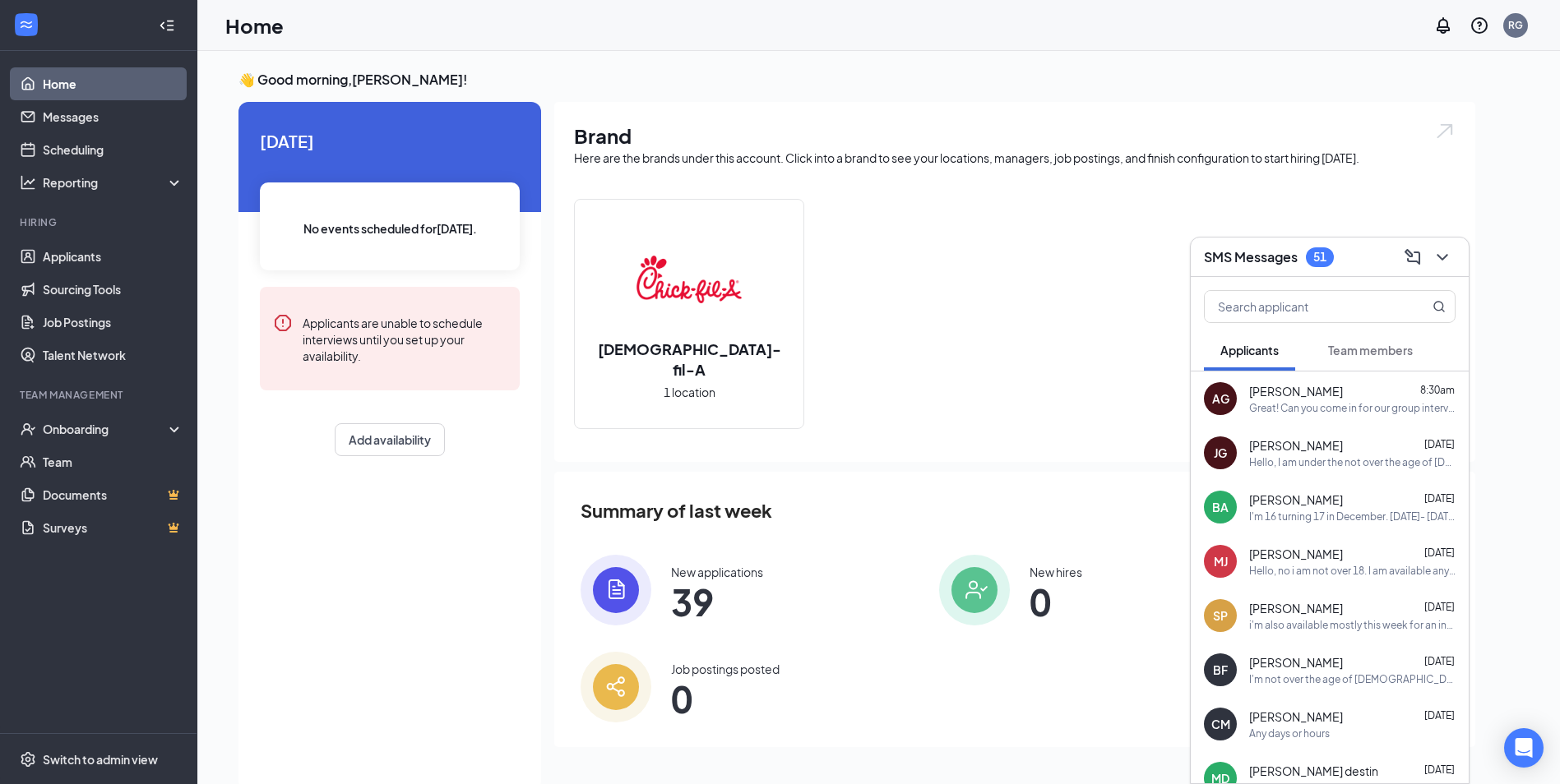
click at [1294, 446] on span "[PERSON_NAME]" at bounding box center [1295, 445] width 93 height 17
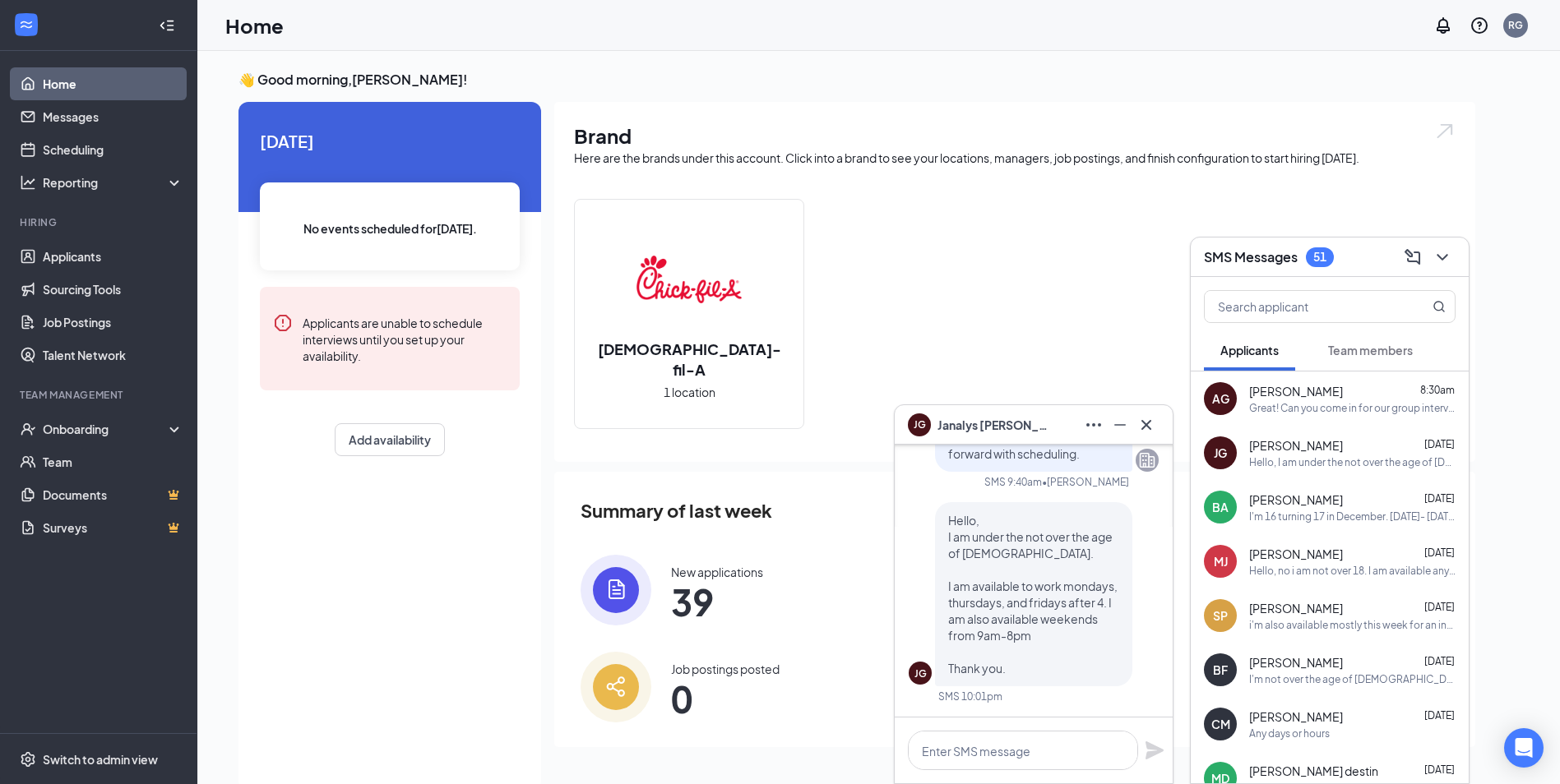
click at [1288, 508] on div "[PERSON_NAME] [DATE] I'm 16 turning 17 in December. [DATE]- [DATE].[DATE] 4:00-…" at bounding box center [1352, 507] width 206 height 32
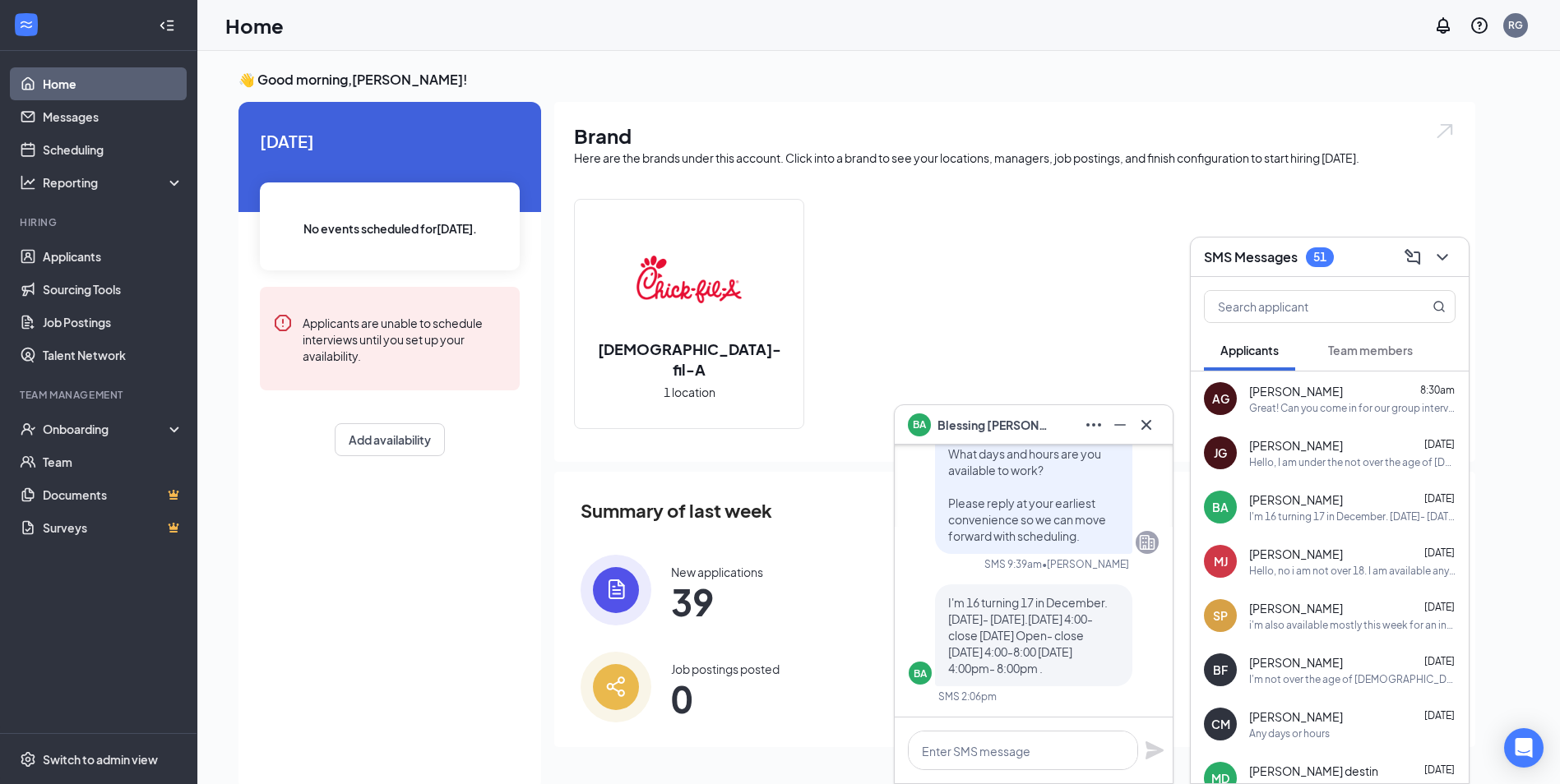
click at [1287, 569] on div "Hello, no i am not over 18. I am available any time on the weekends and on the …" at bounding box center [1352, 571] width 206 height 14
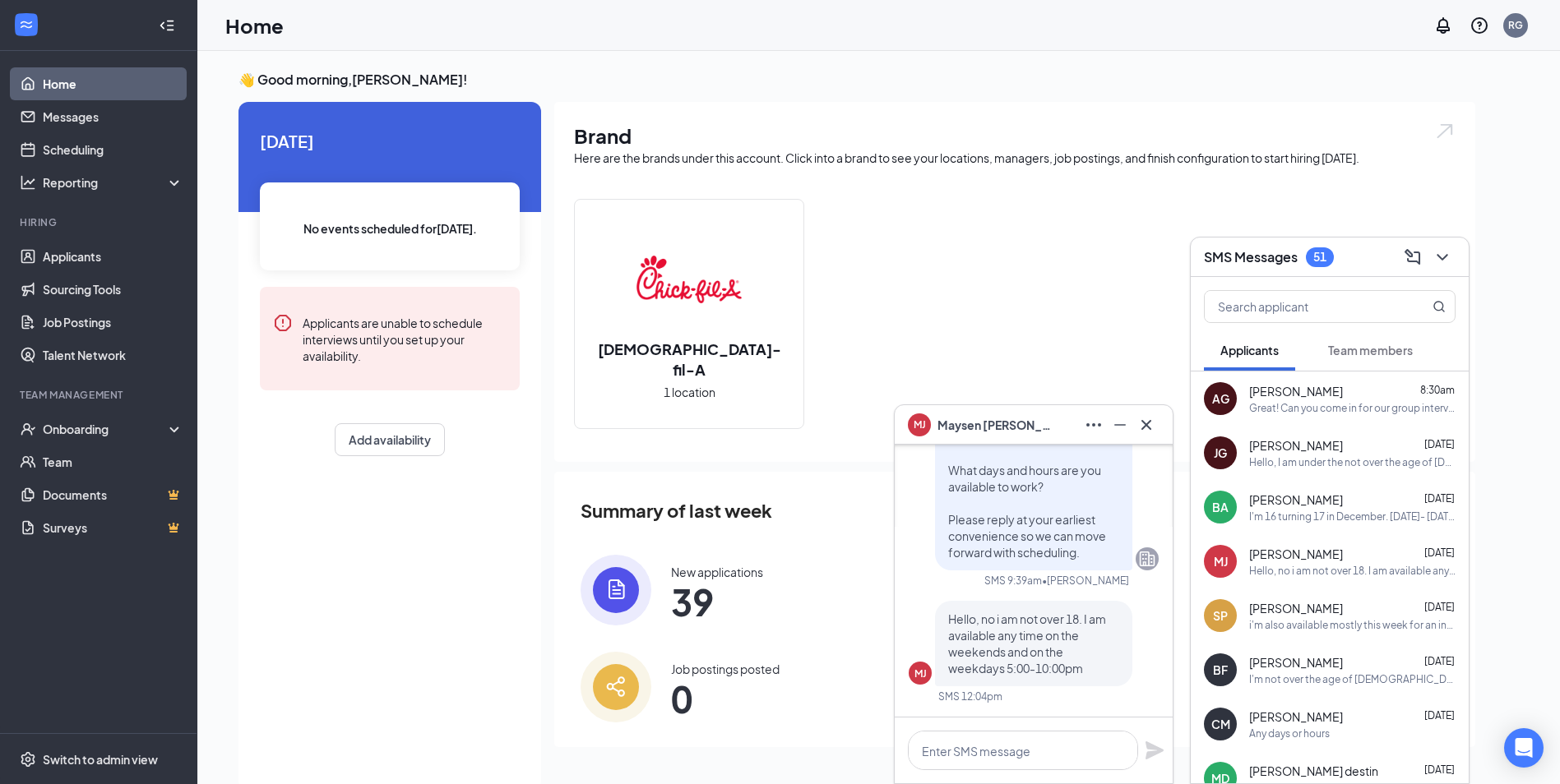
click at [1285, 615] on span "[PERSON_NAME]" at bounding box center [1295, 607] width 93 height 17
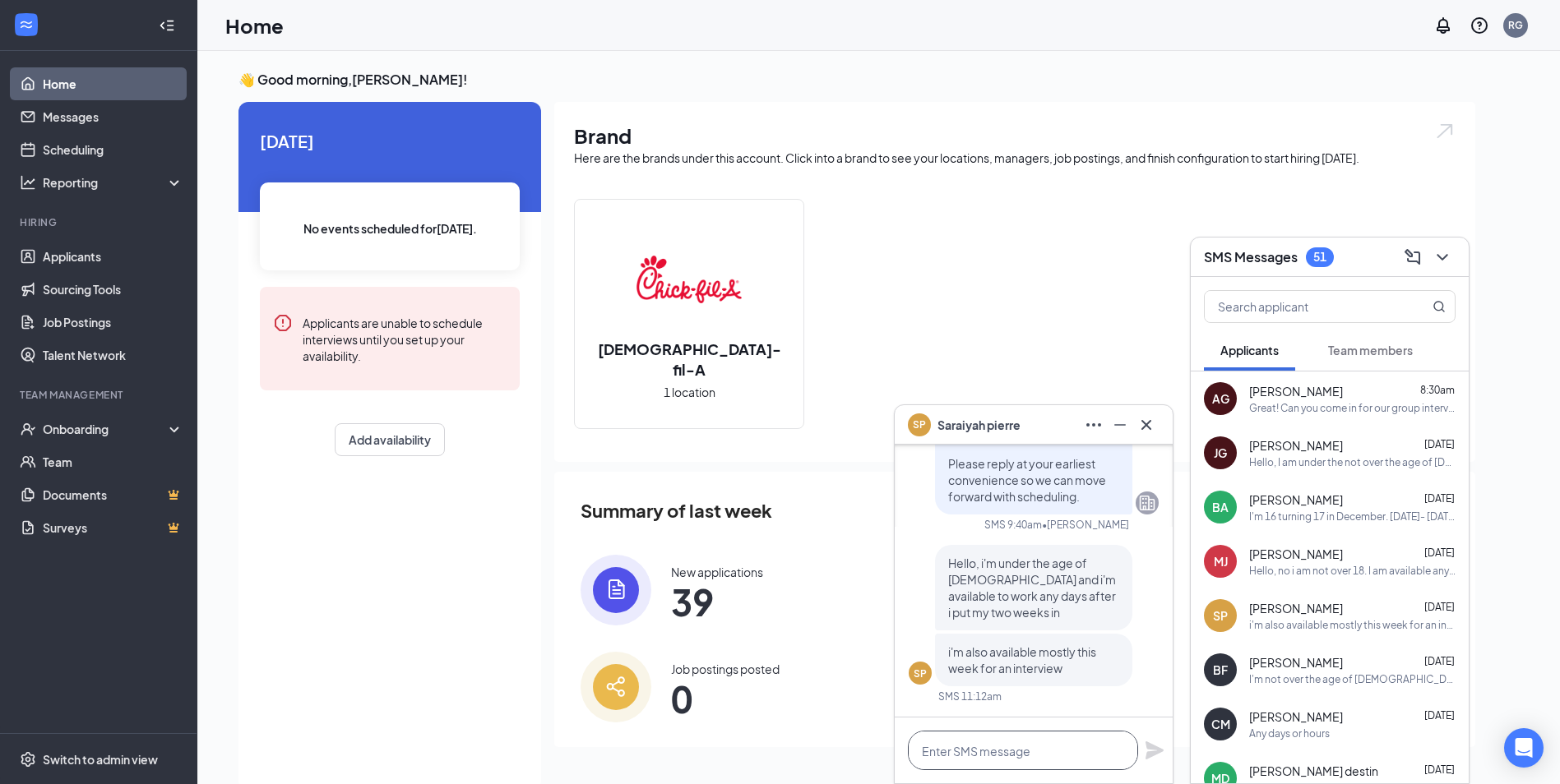
click at [1086, 754] on textarea at bounding box center [1023, 751] width 231 height 39
paste textarea "Great! Can you come in for our group interview [DATE] at 3:45pm?"
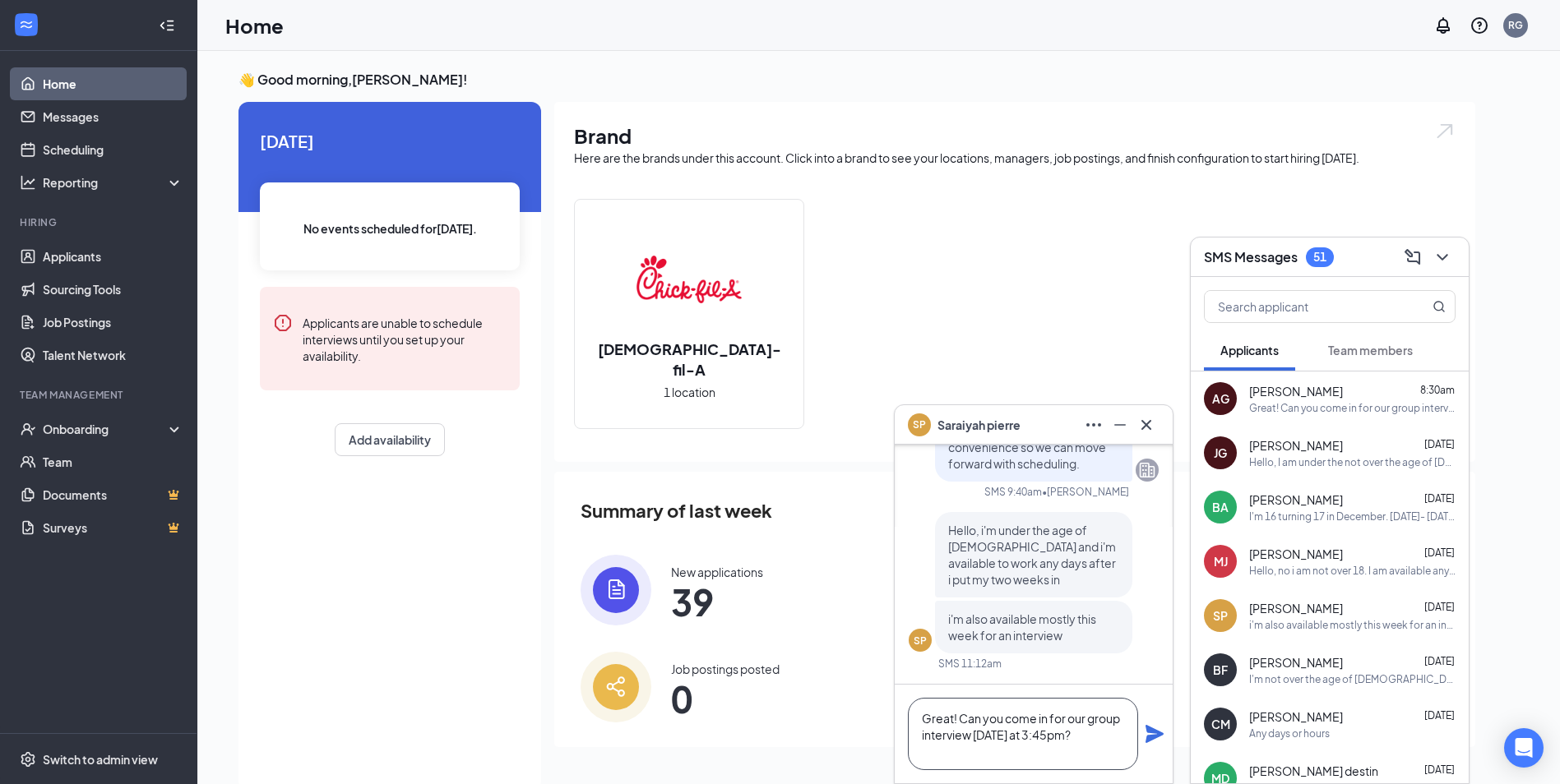
type textarea "Great! Can you come in for our group interview [DATE] at 3:45pm?"
click at [1148, 737] on icon "Plane" at bounding box center [1155, 734] width 18 height 18
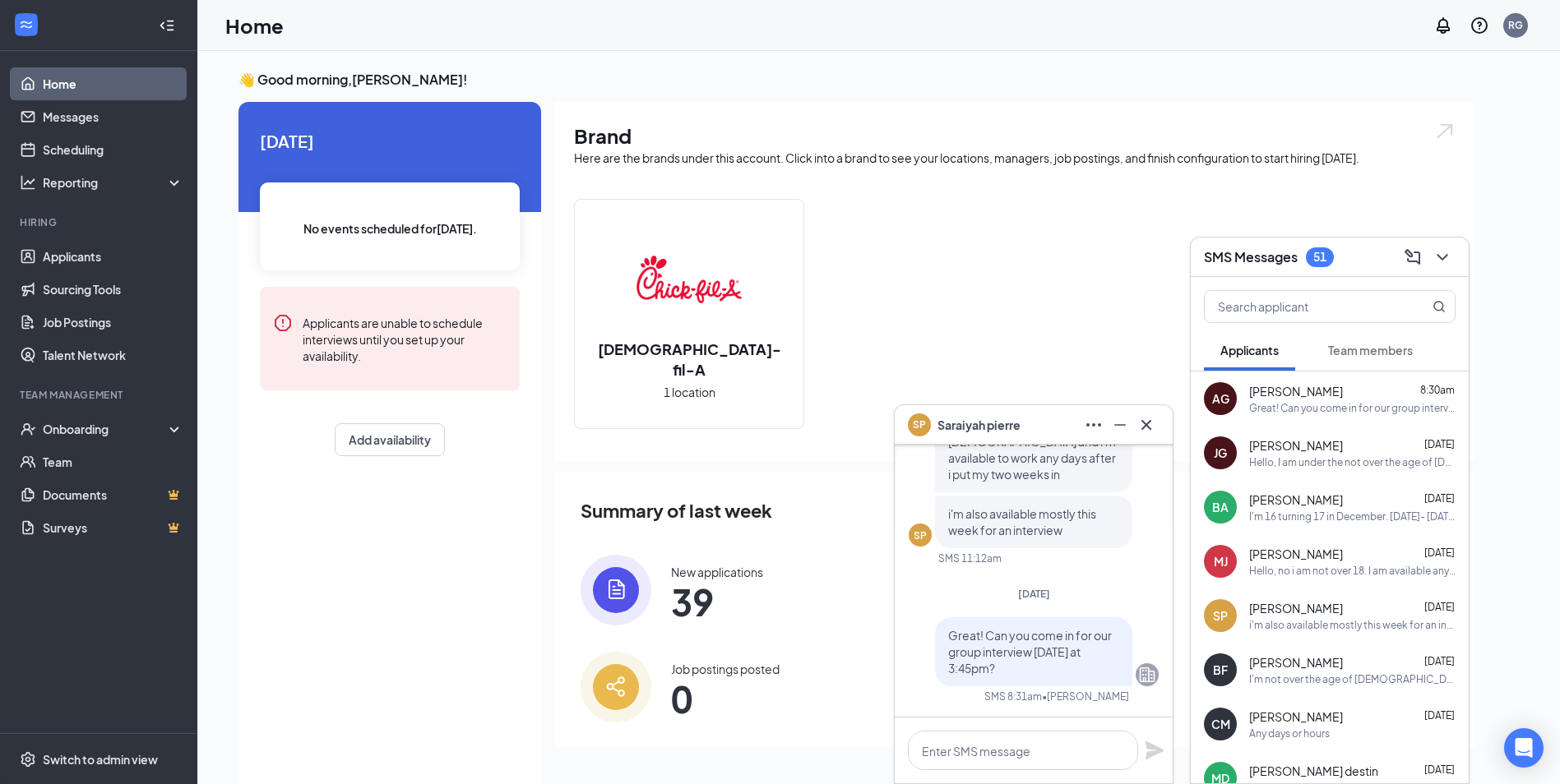
click at [1280, 686] on div "I'm not over the age of [DEMOGRAPHIC_DATA] i'm 16 i'm available all week in the…" at bounding box center [1352, 679] width 206 height 14
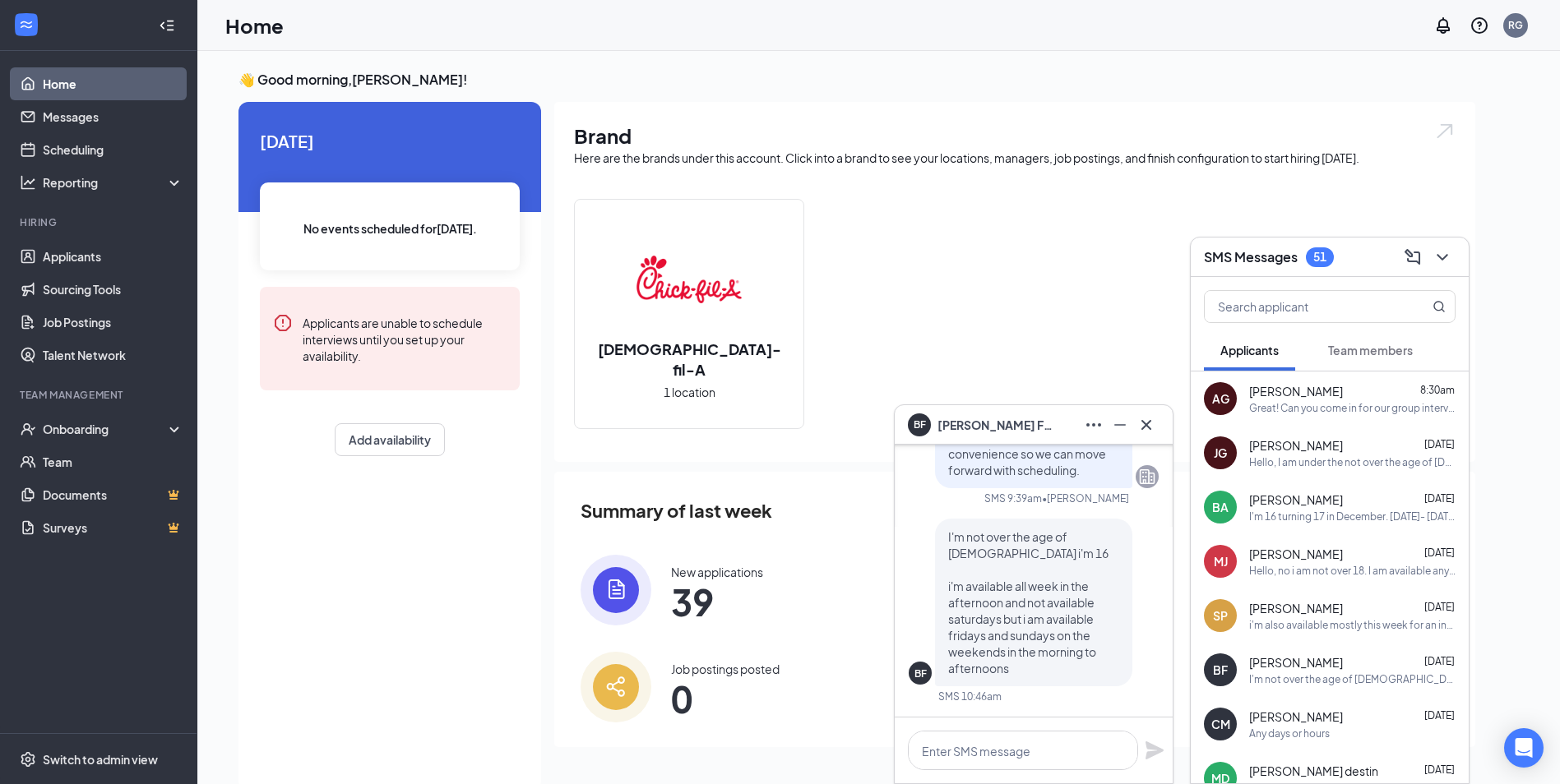
click at [1304, 715] on span "[PERSON_NAME]" at bounding box center [1295, 716] width 93 height 17
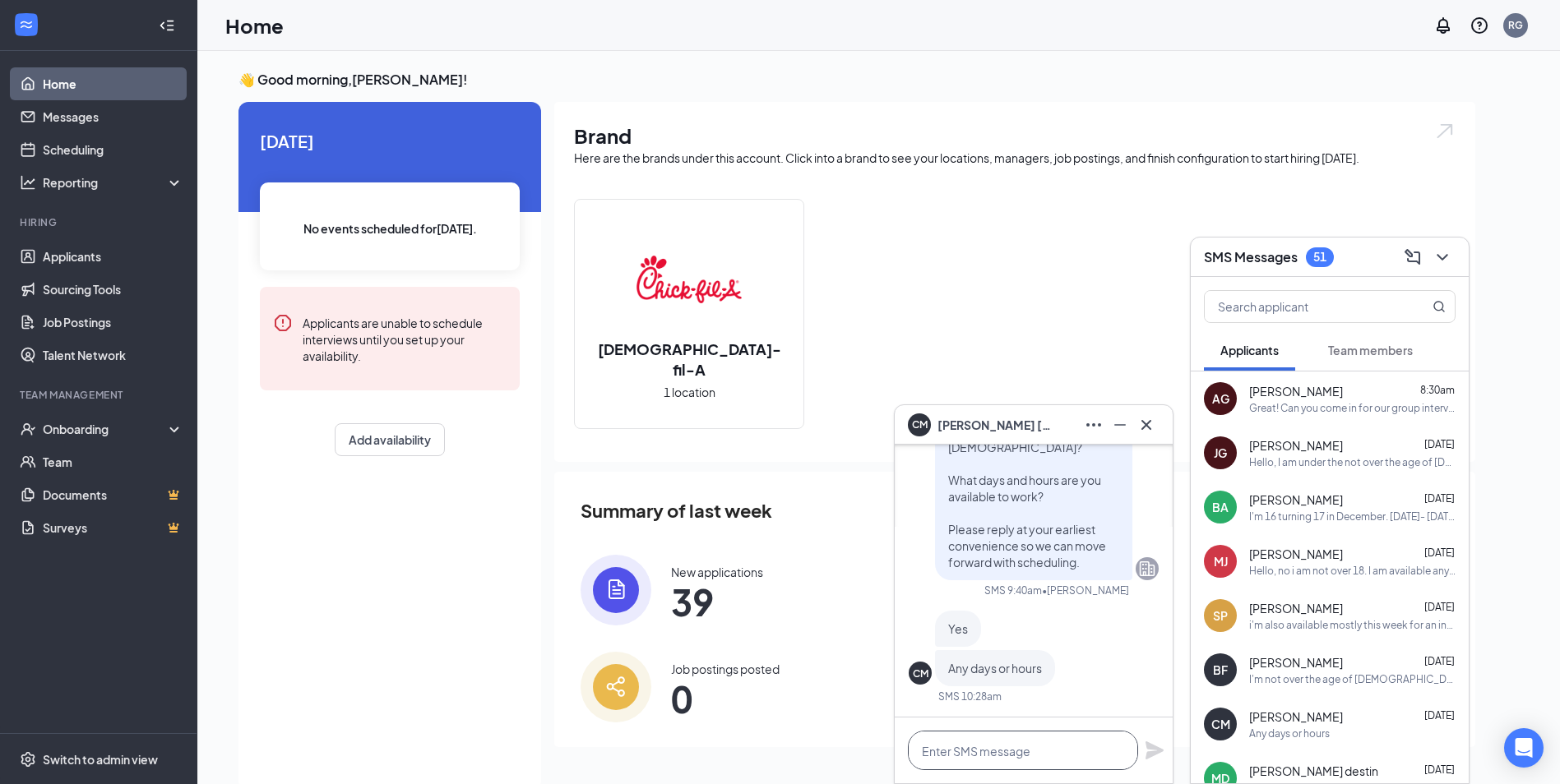
click at [1096, 750] on textarea at bounding box center [1023, 751] width 231 height 39
paste textarea "Great! Can you come in for our group interview [DATE] at 3:45pm?"
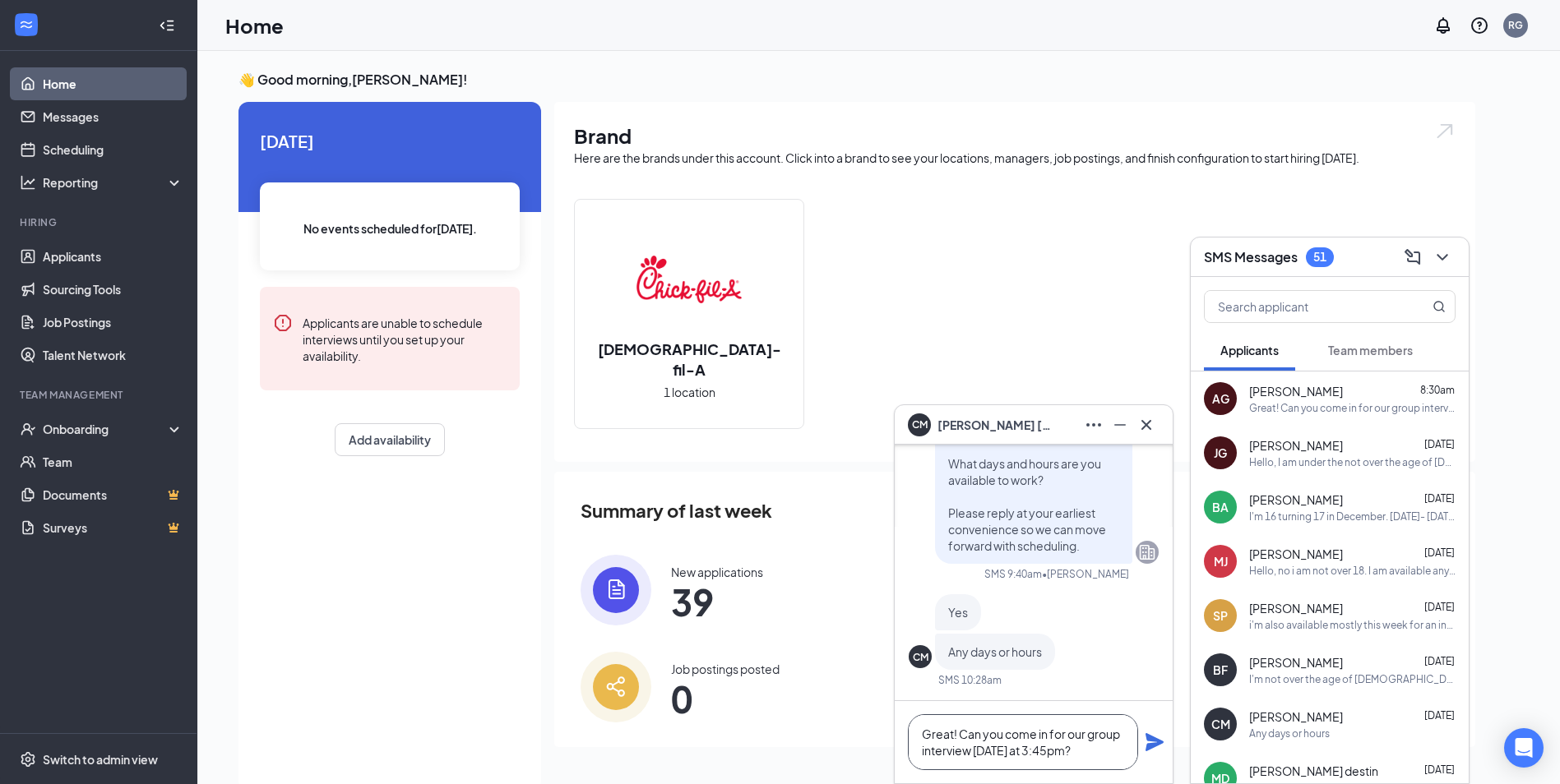
type textarea "Great! Can you come in for our group interview [DATE] at 3:45pm?"
click at [1157, 742] on icon "Plane" at bounding box center [1155, 742] width 18 height 18
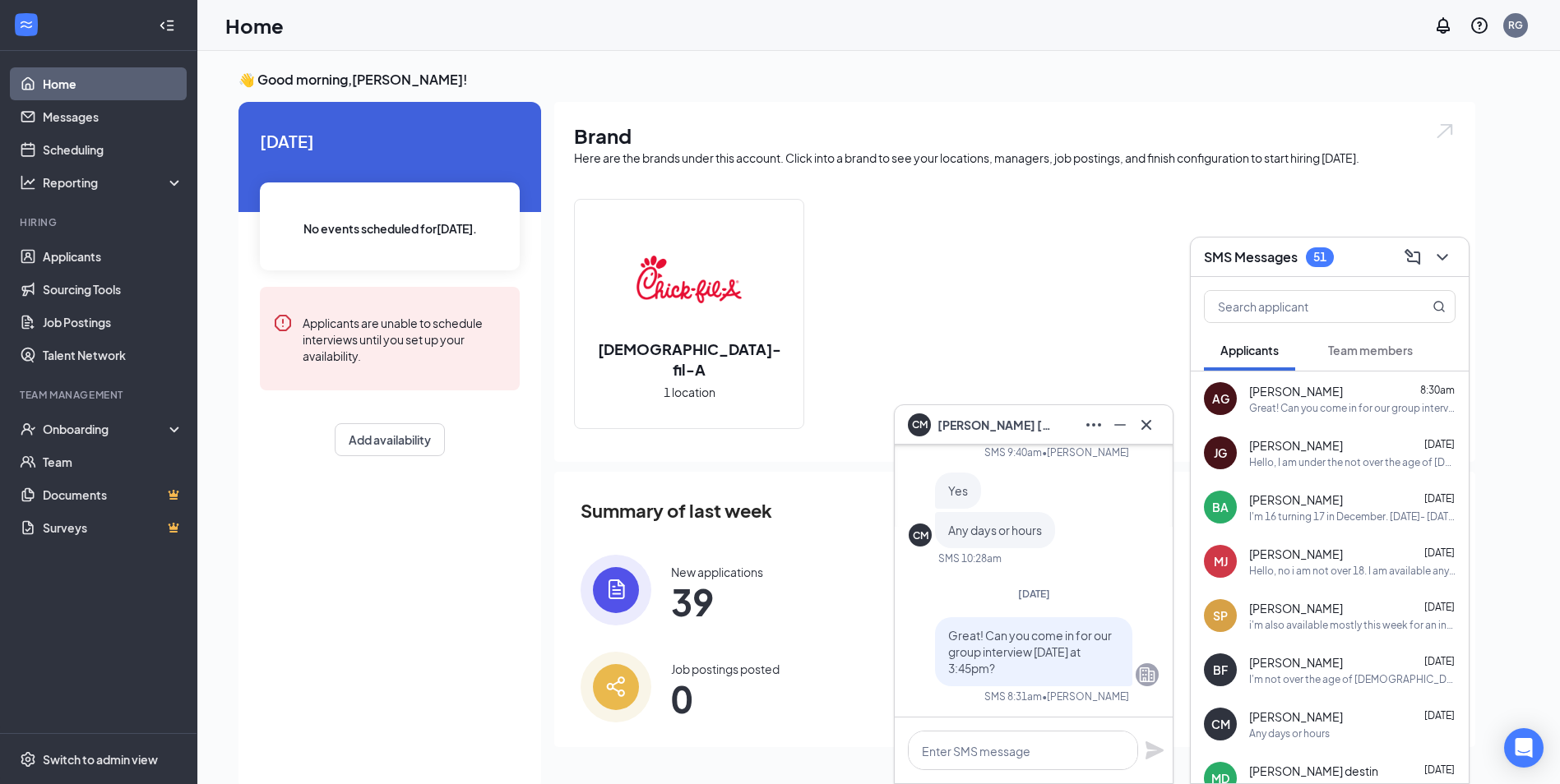
scroll to position [82, 0]
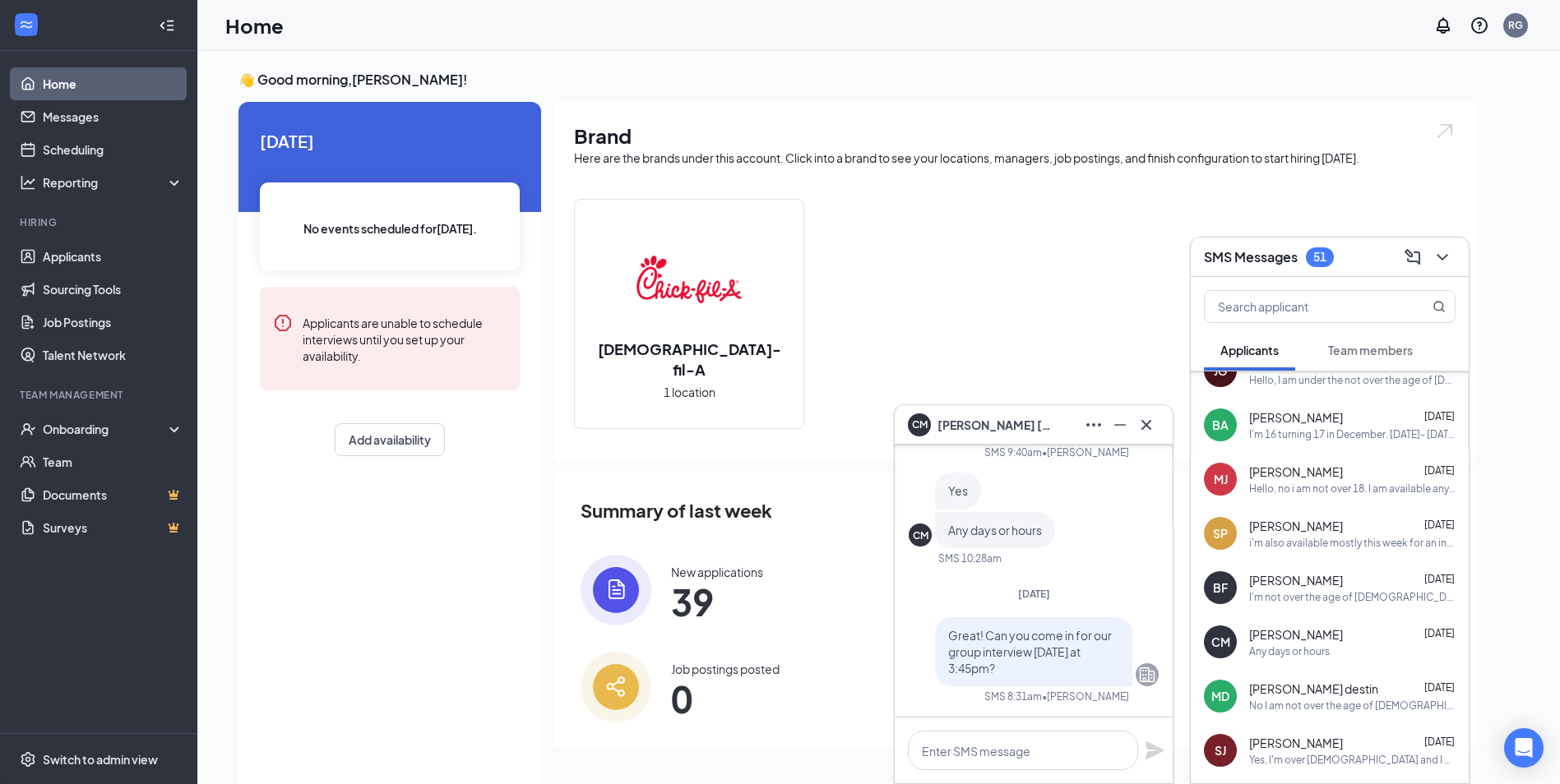
click at [1327, 695] on span "[PERSON_NAME] destin" at bounding box center [1314, 689] width 130 height 17
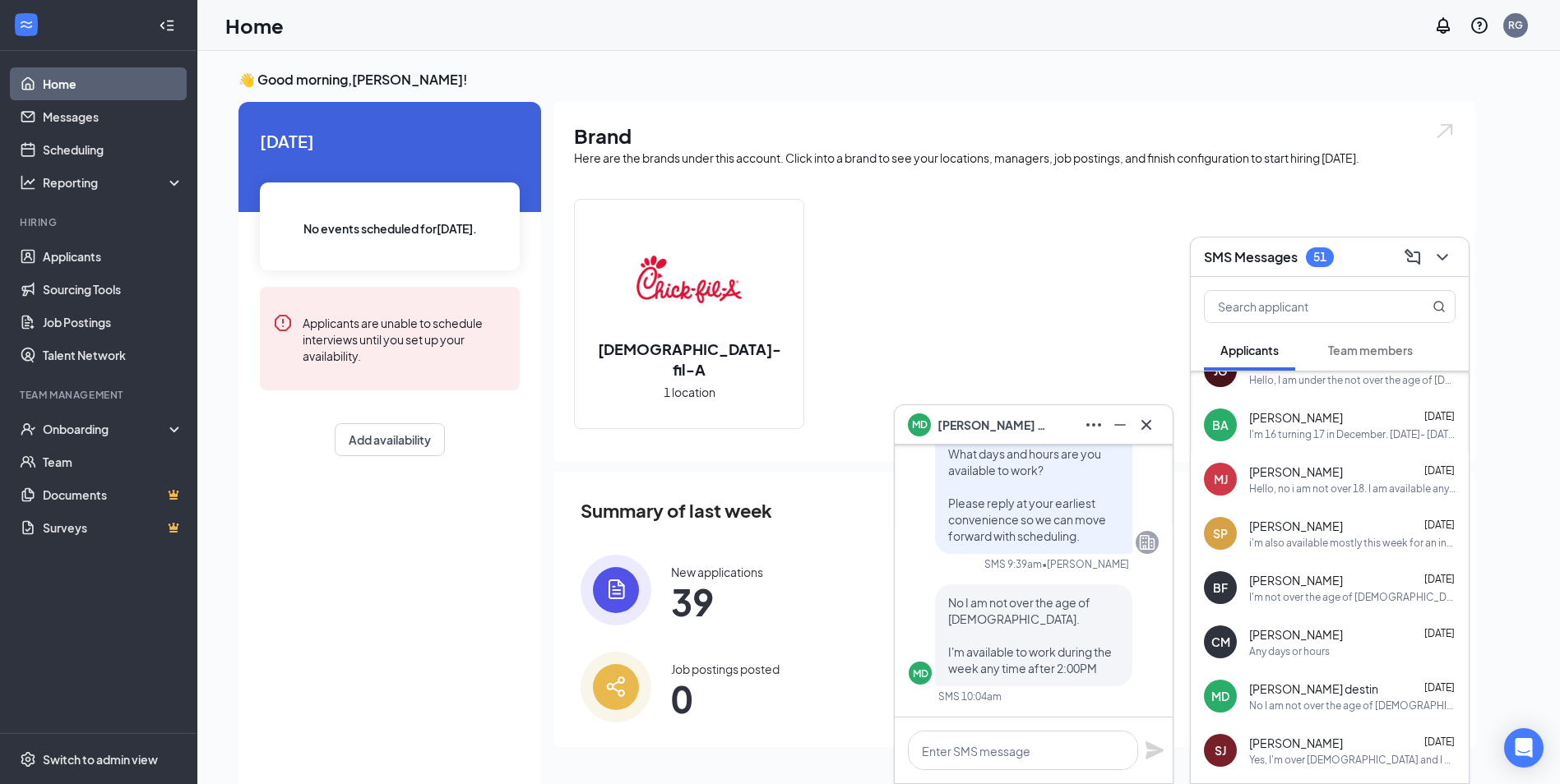
click at [1313, 754] on div "Yes, I'm over [DEMOGRAPHIC_DATA] and I can work every day and time that are ava…" at bounding box center [1352, 759] width 206 height 14
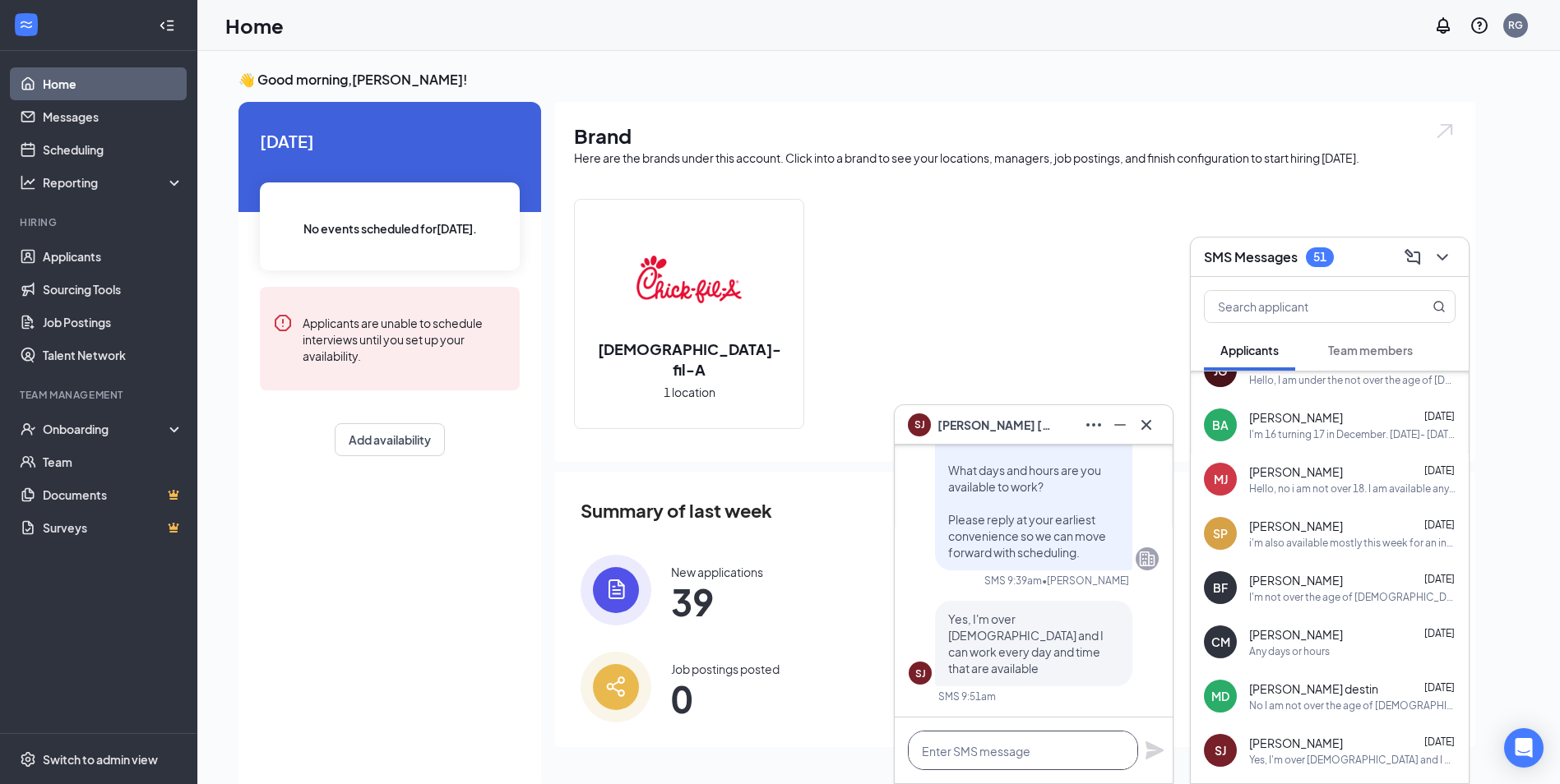
click at [1077, 751] on textarea at bounding box center [1023, 751] width 231 height 39
paste textarea "Great! Can you come in for our group interview [DATE] at 3:45pm?"
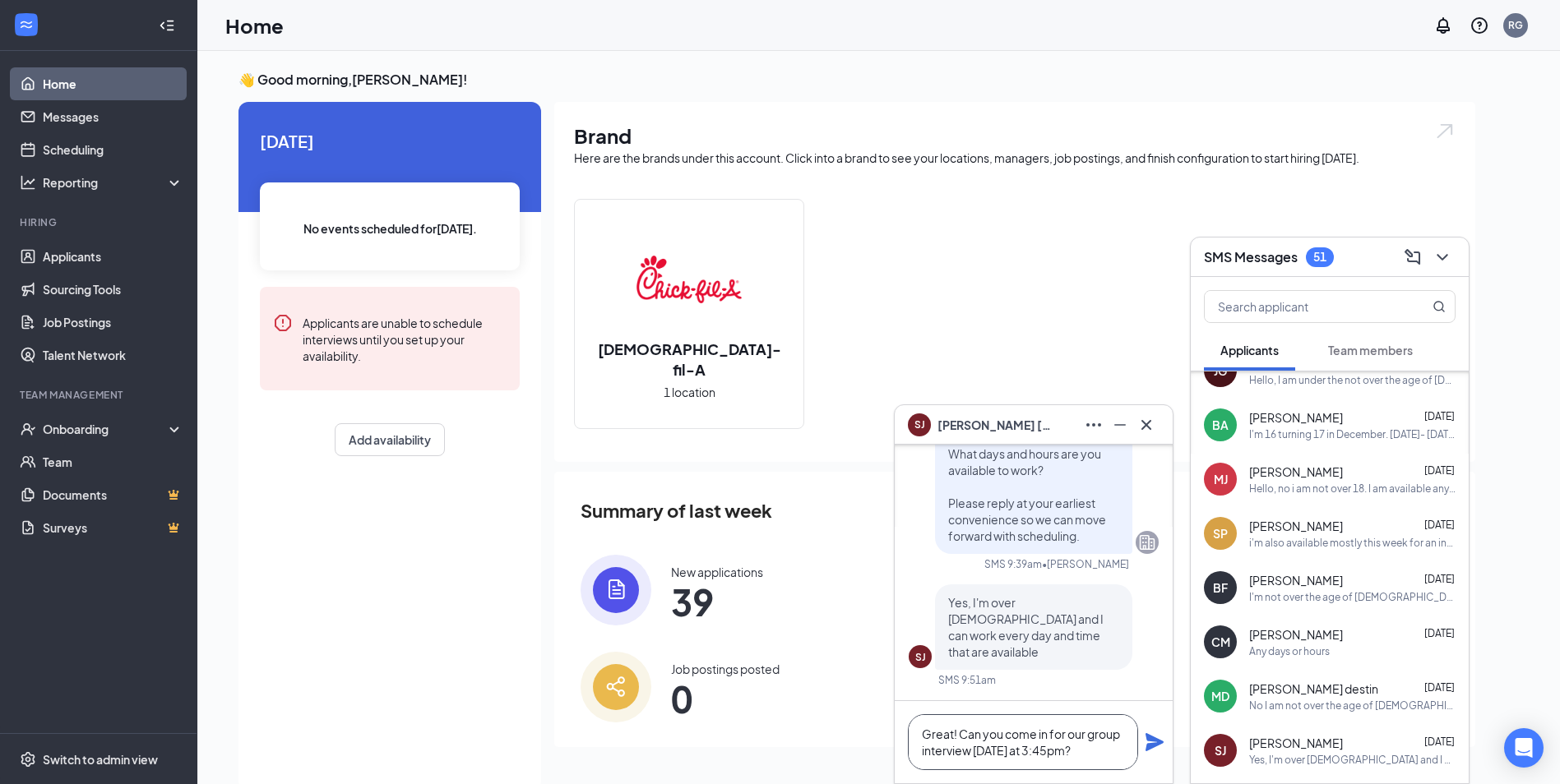
type textarea "Great! Can you come in for our group interview [DATE] at 3:45pm?"
click at [1151, 742] on icon "Plane" at bounding box center [1155, 742] width 20 height 20
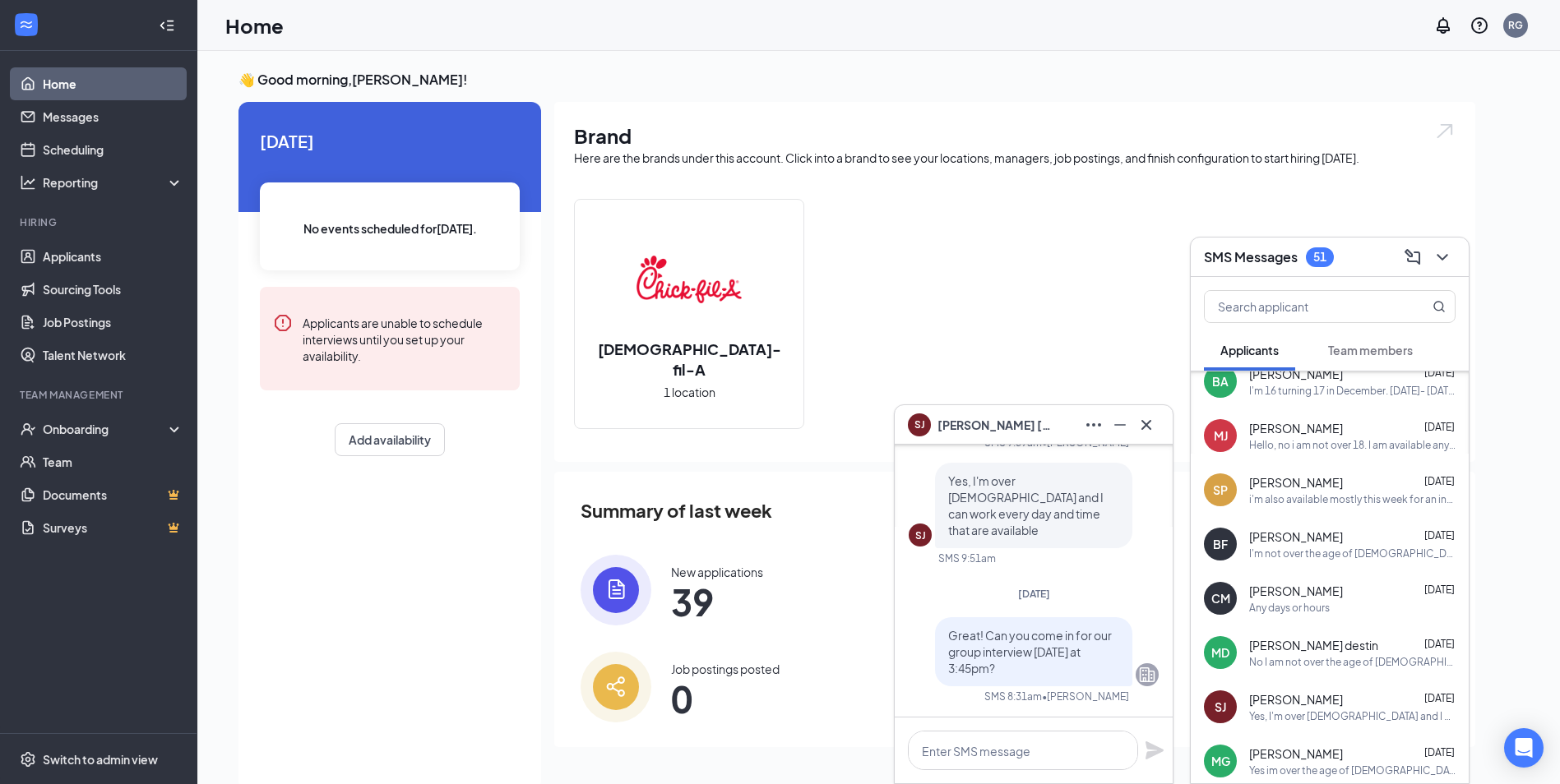
scroll to position [165, 0]
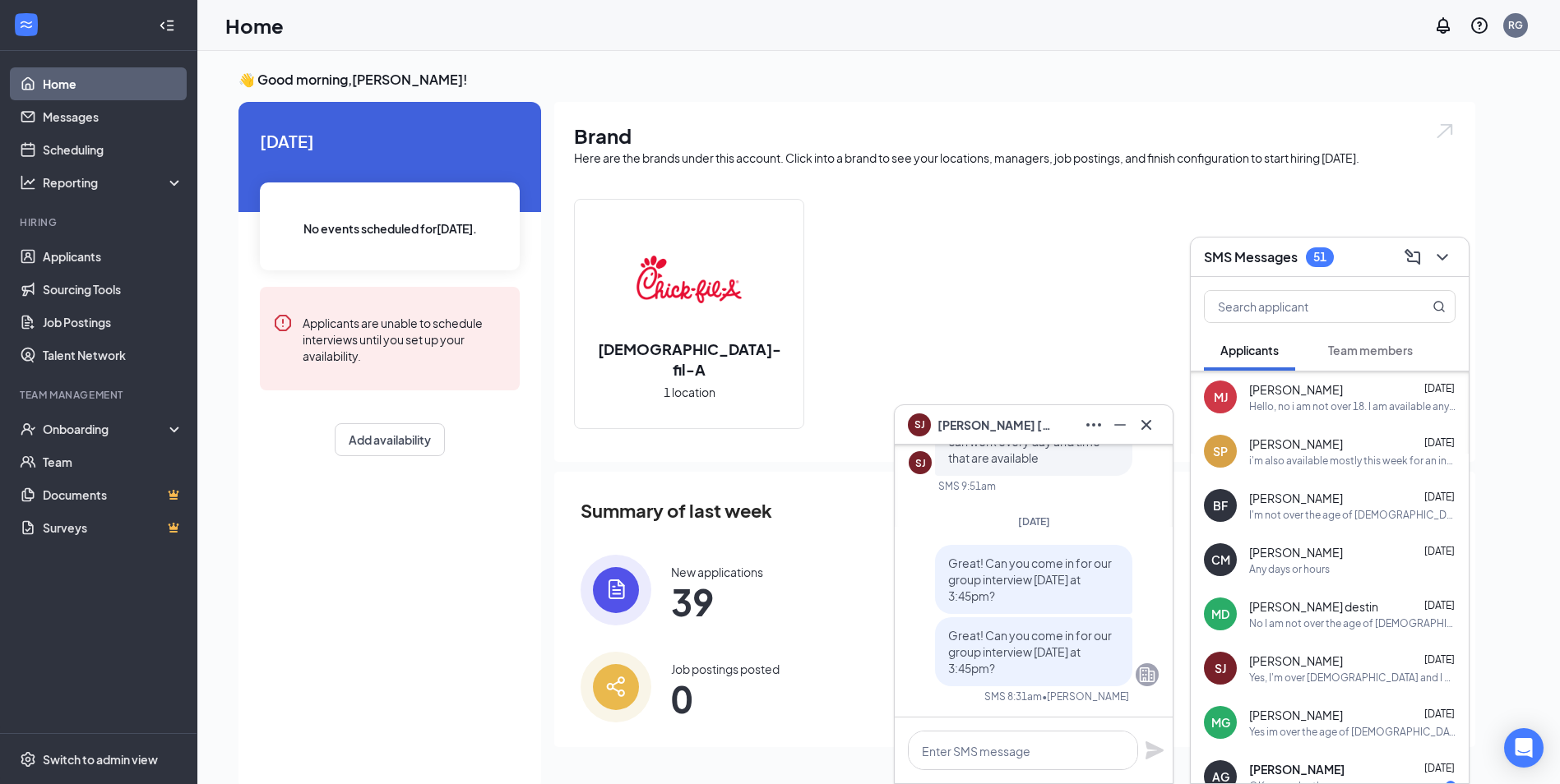
click at [1318, 731] on div "Yes im over the age of [DEMOGRAPHIC_DATA], and i'm available basically everyday…" at bounding box center [1352, 732] width 206 height 14
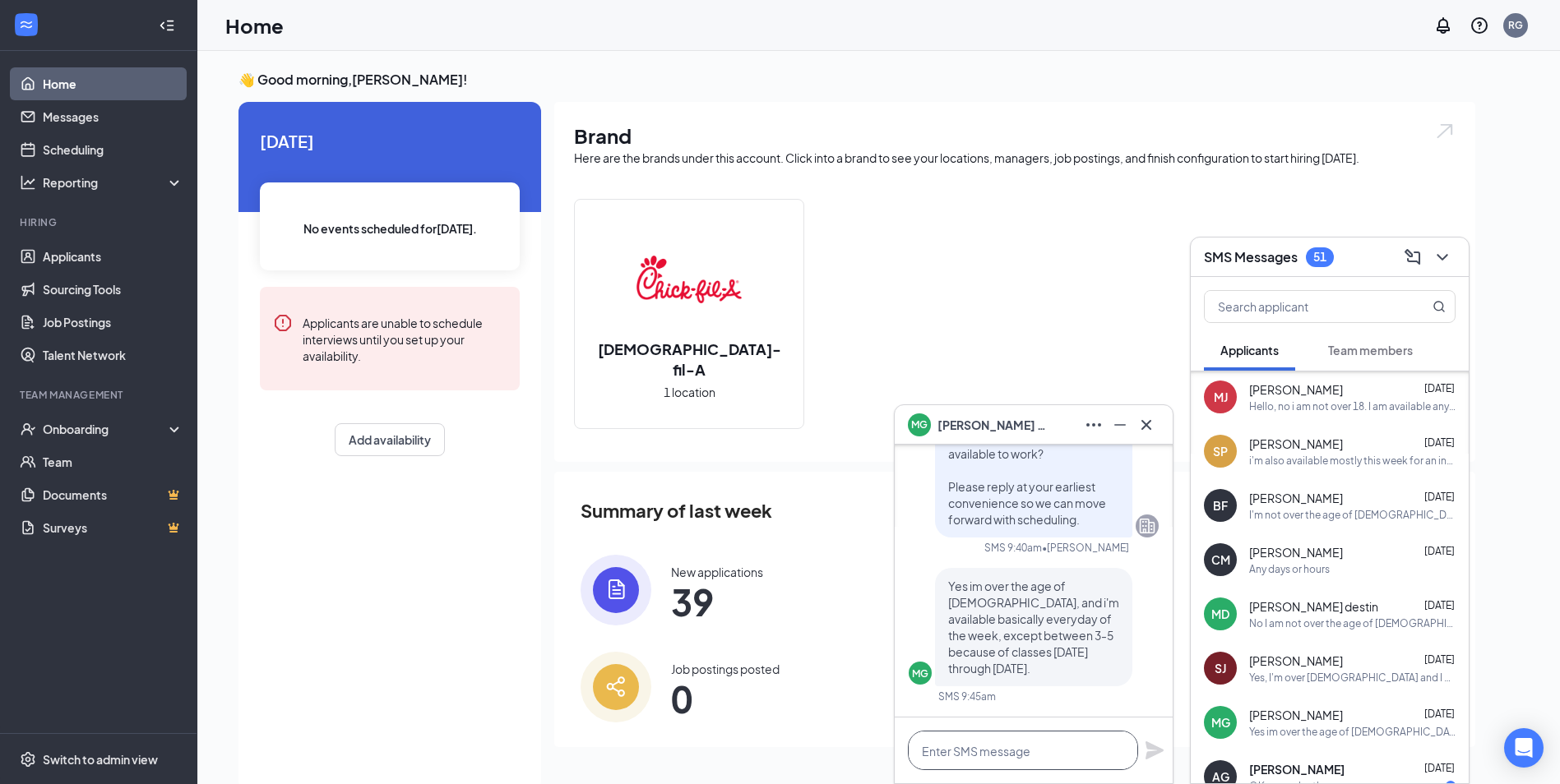
click at [1039, 740] on textarea at bounding box center [1023, 751] width 231 height 39
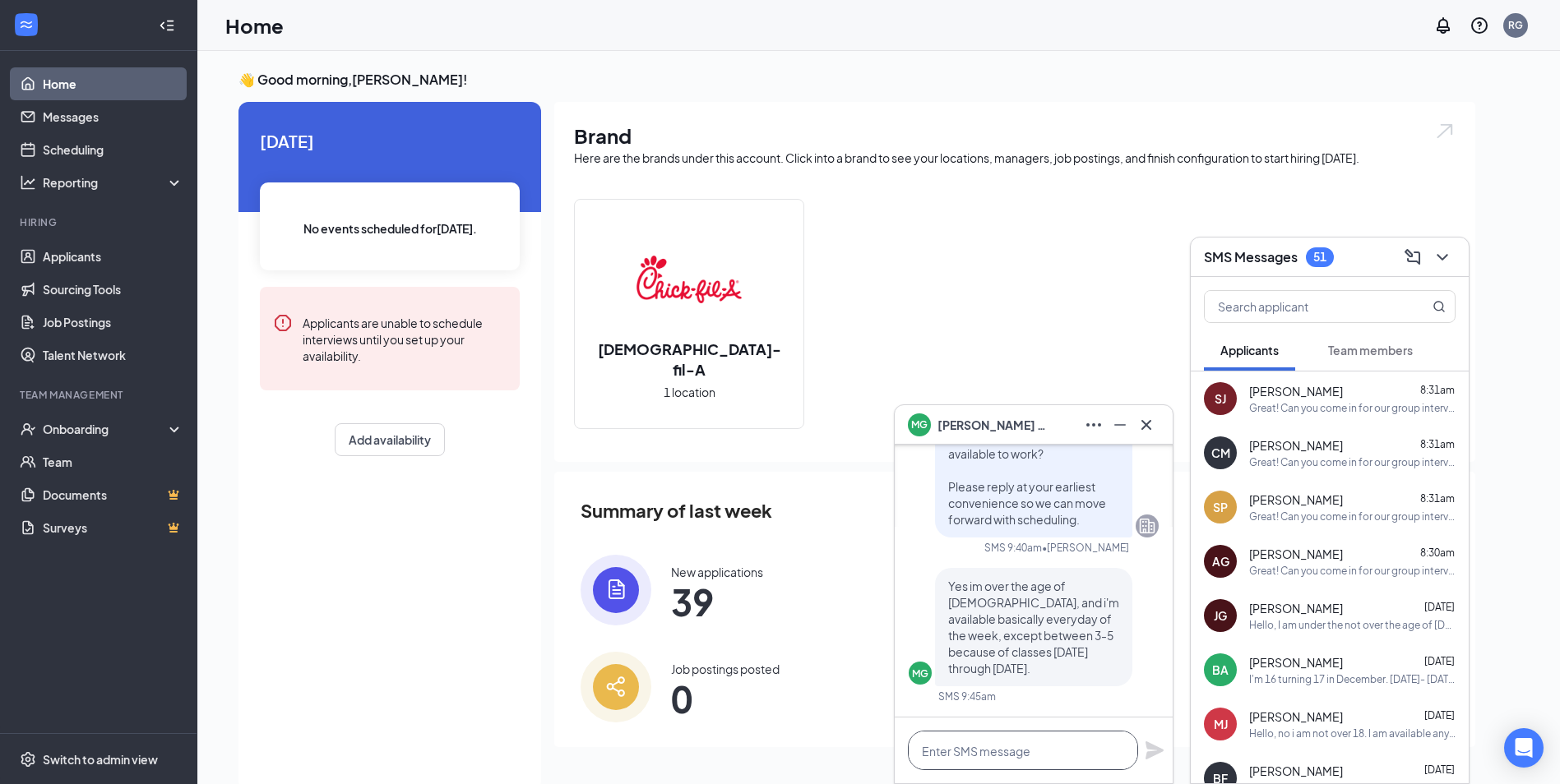
paste textarea "Great! Can you come in for our group interview [DATE] at 3:45pm?"
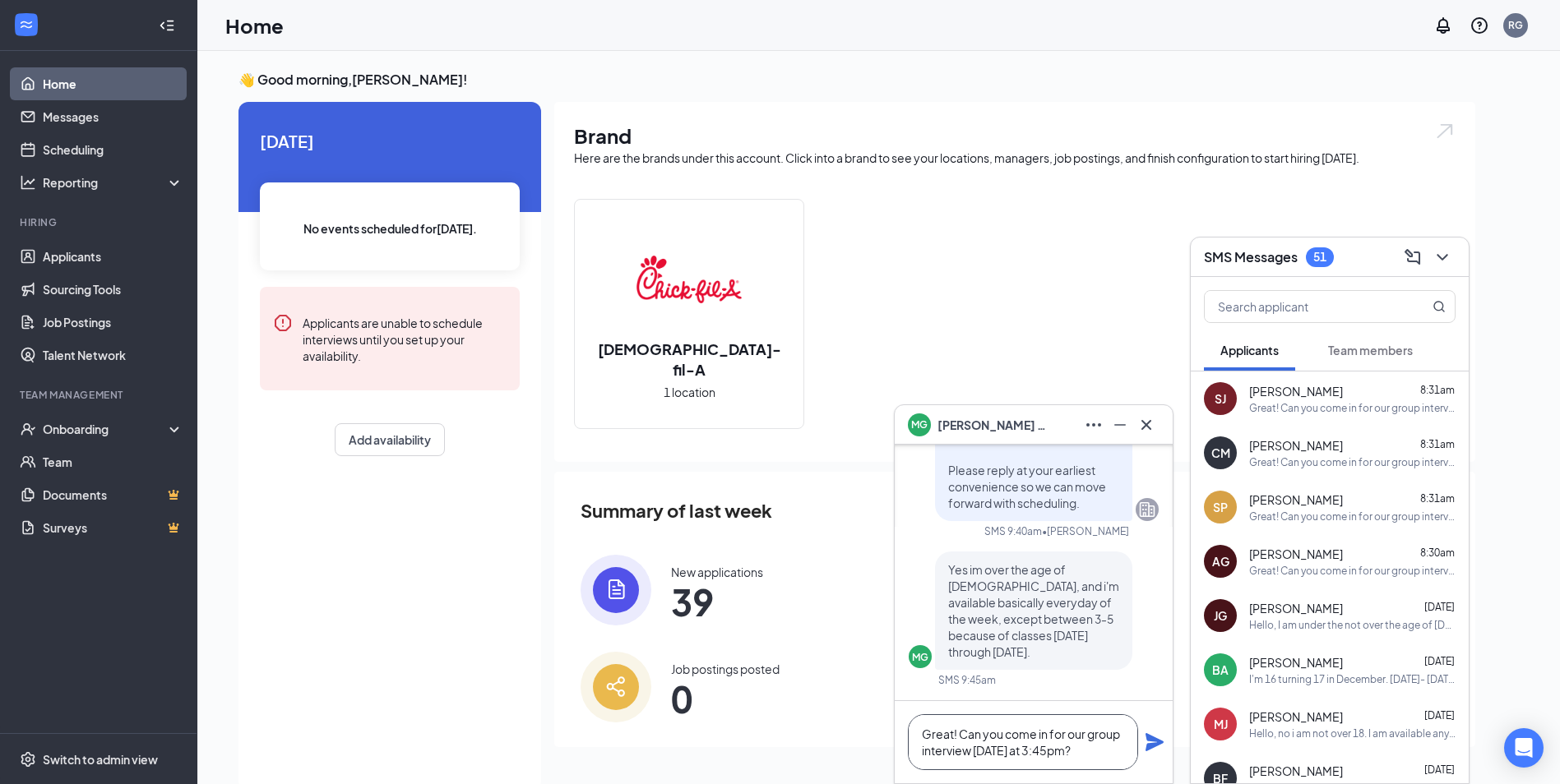
type textarea "Great! Can you come in for our group interview [DATE] at 3:45pm?"
click at [1155, 745] on icon "Plane" at bounding box center [1155, 742] width 18 height 18
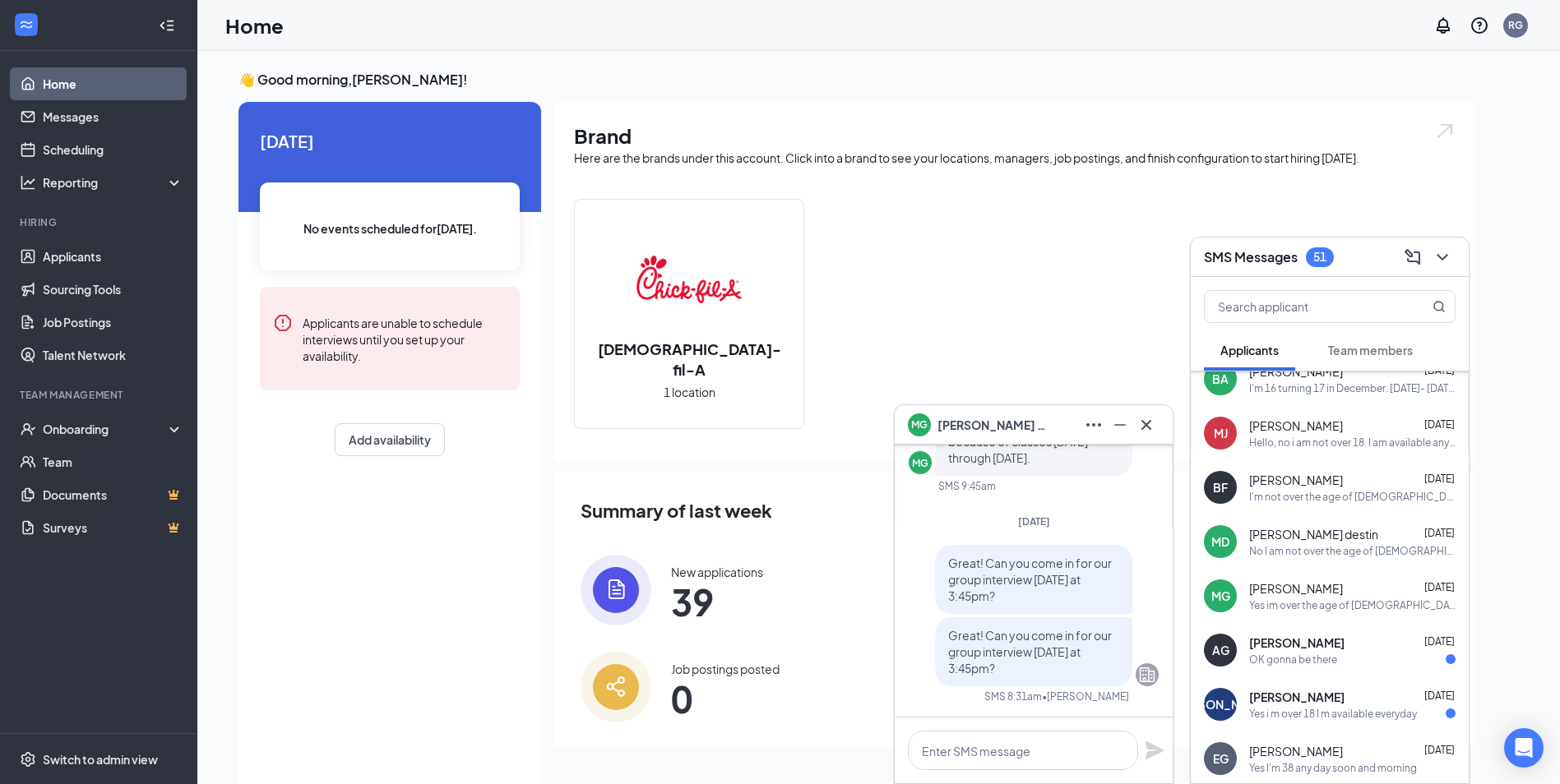
scroll to position [329, 0]
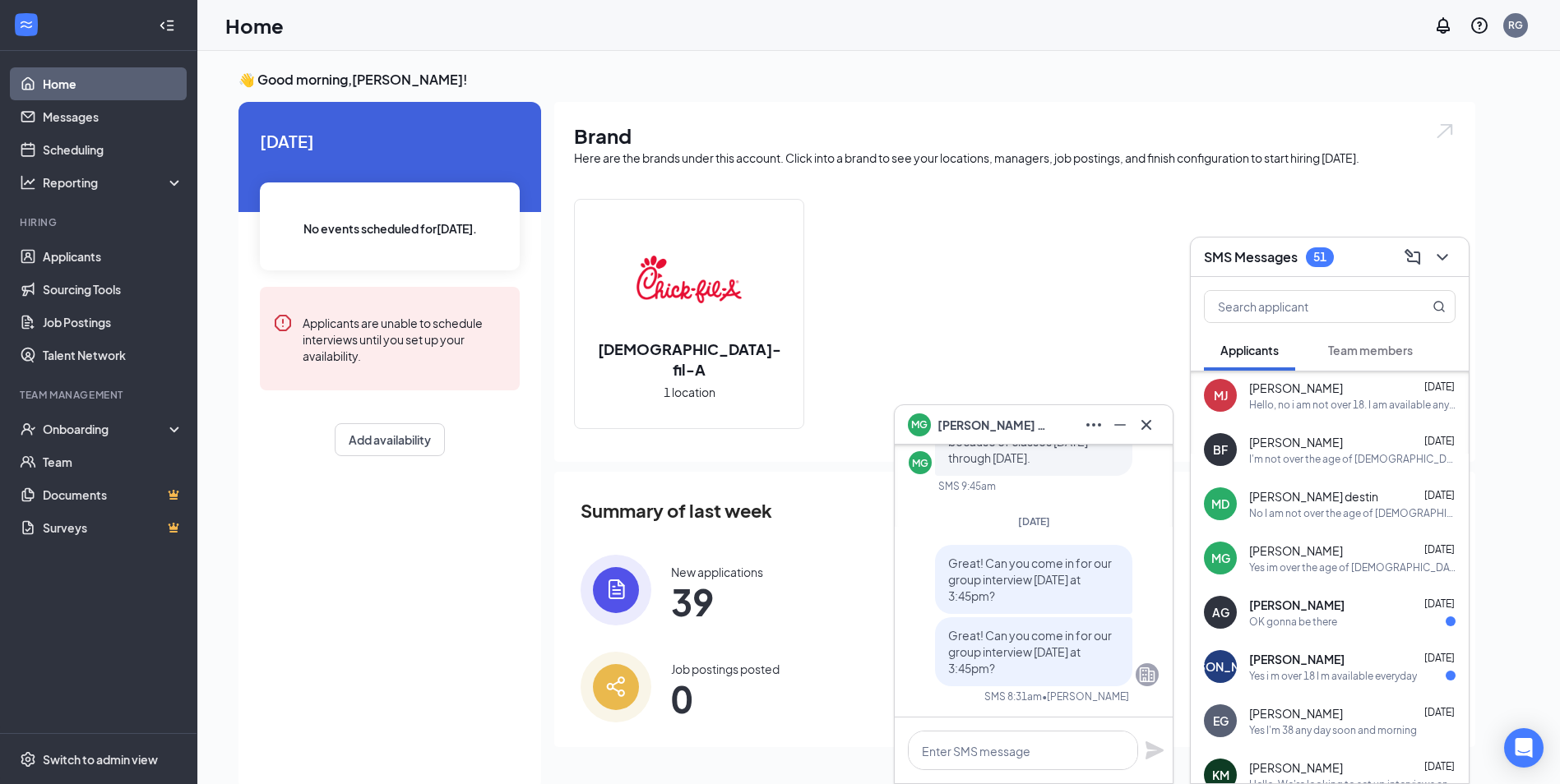
click at [1292, 626] on div "OK gonna be there" at bounding box center [1293, 622] width 88 height 14
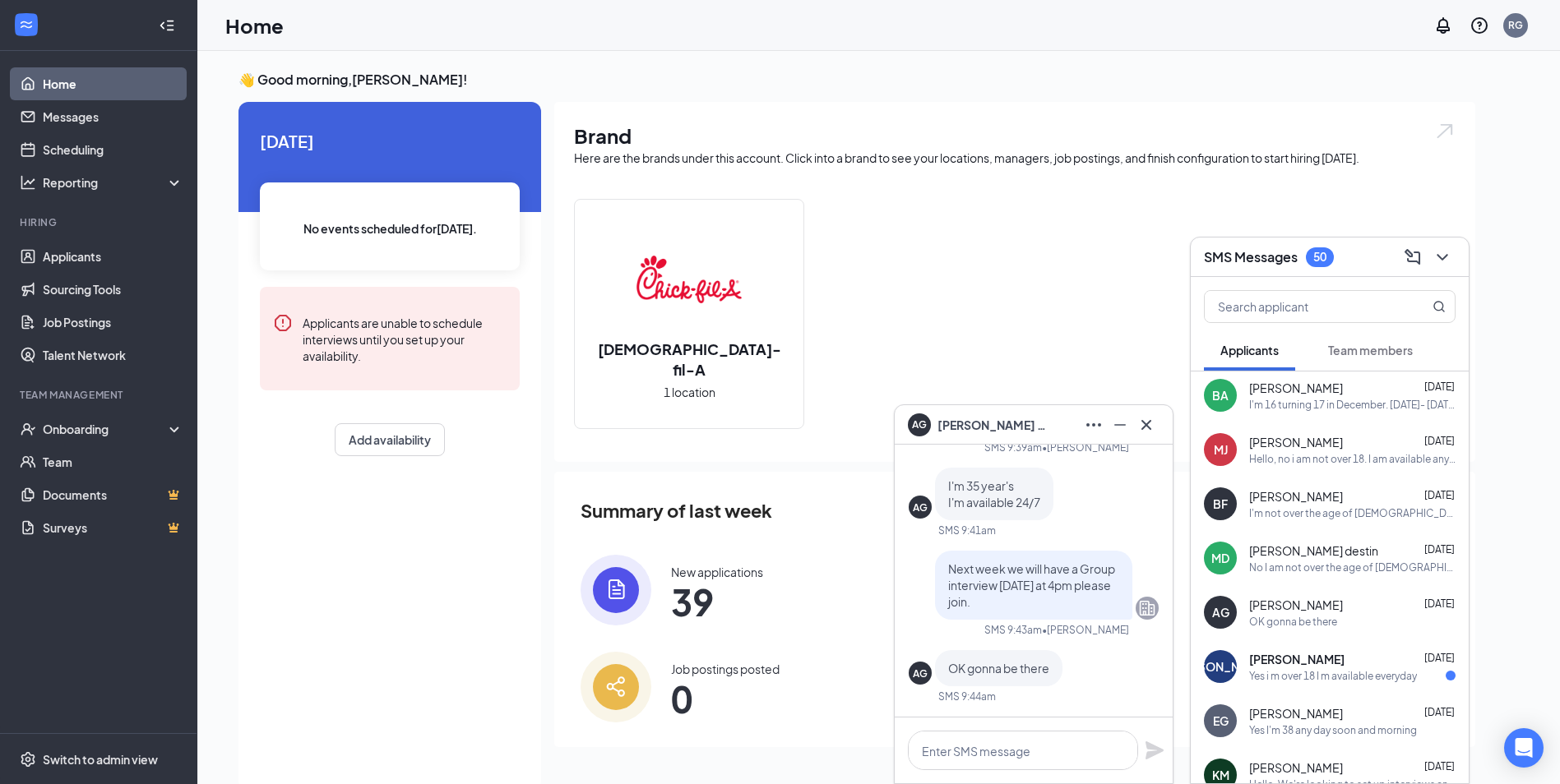
scroll to position [0, 0]
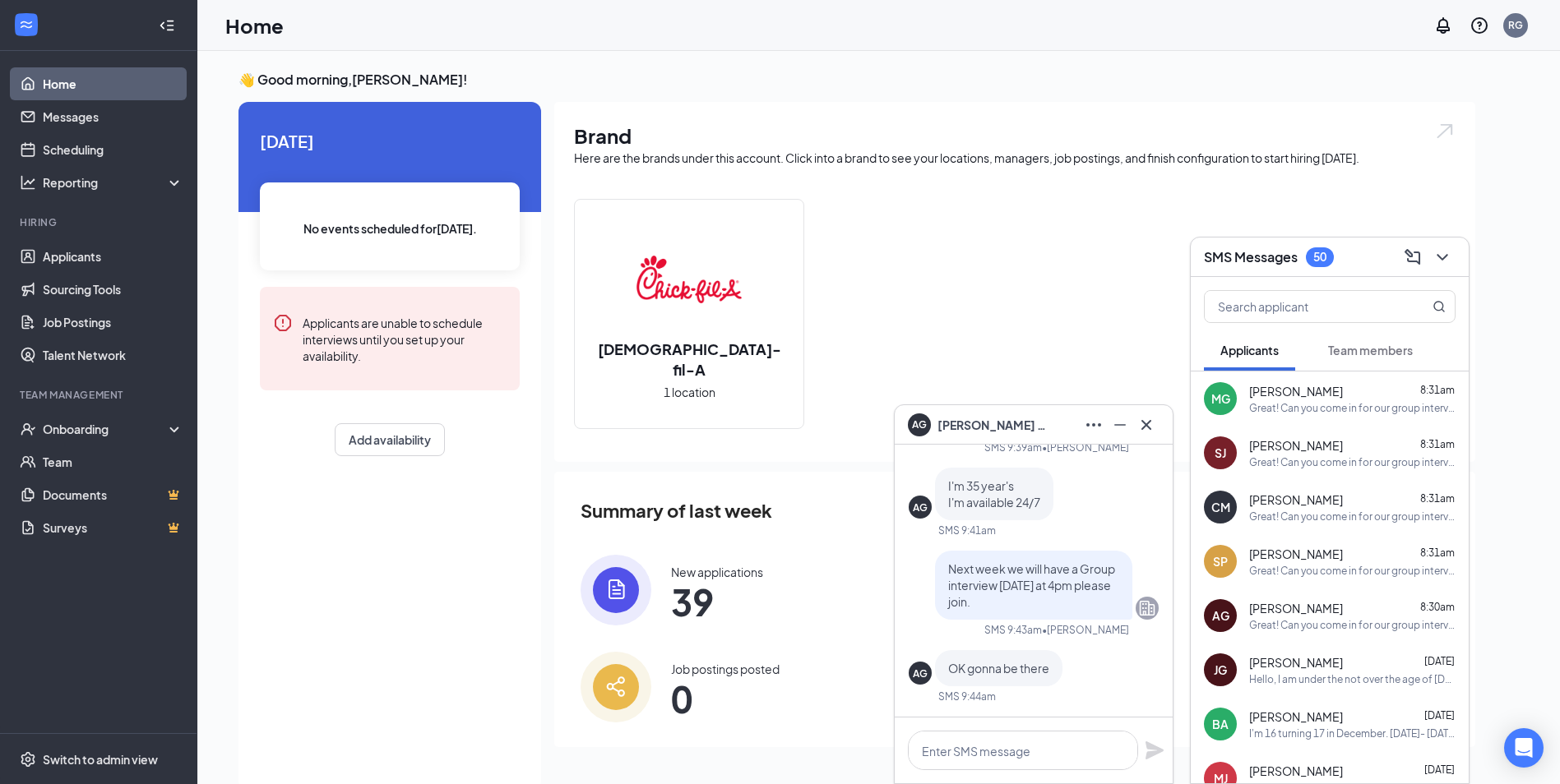
click at [1298, 672] on div "Hello, I am under the not over the age of [DEMOGRAPHIC_DATA]. I am available to…" at bounding box center [1352, 679] width 206 height 14
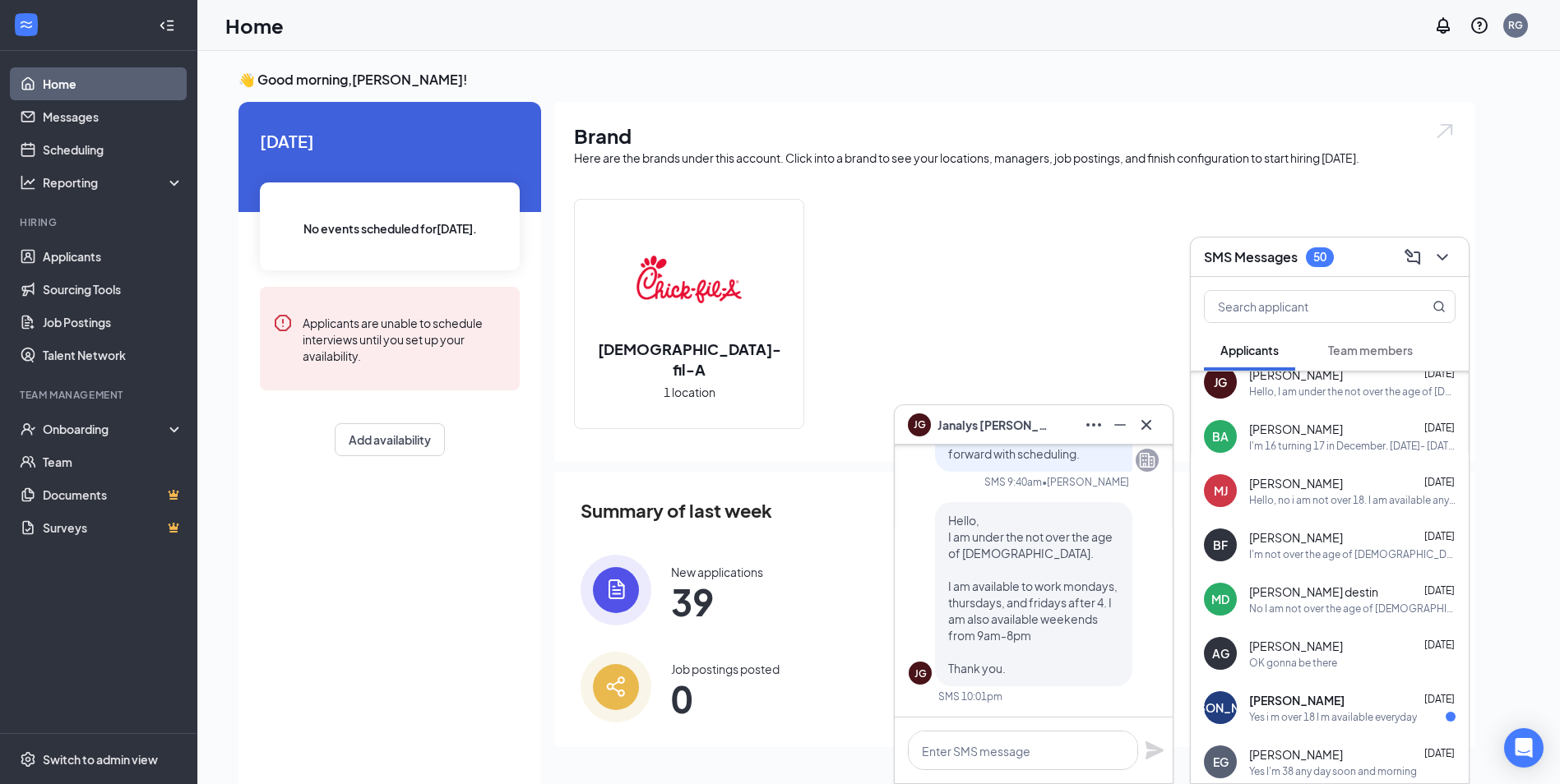
scroll to position [329, 0]
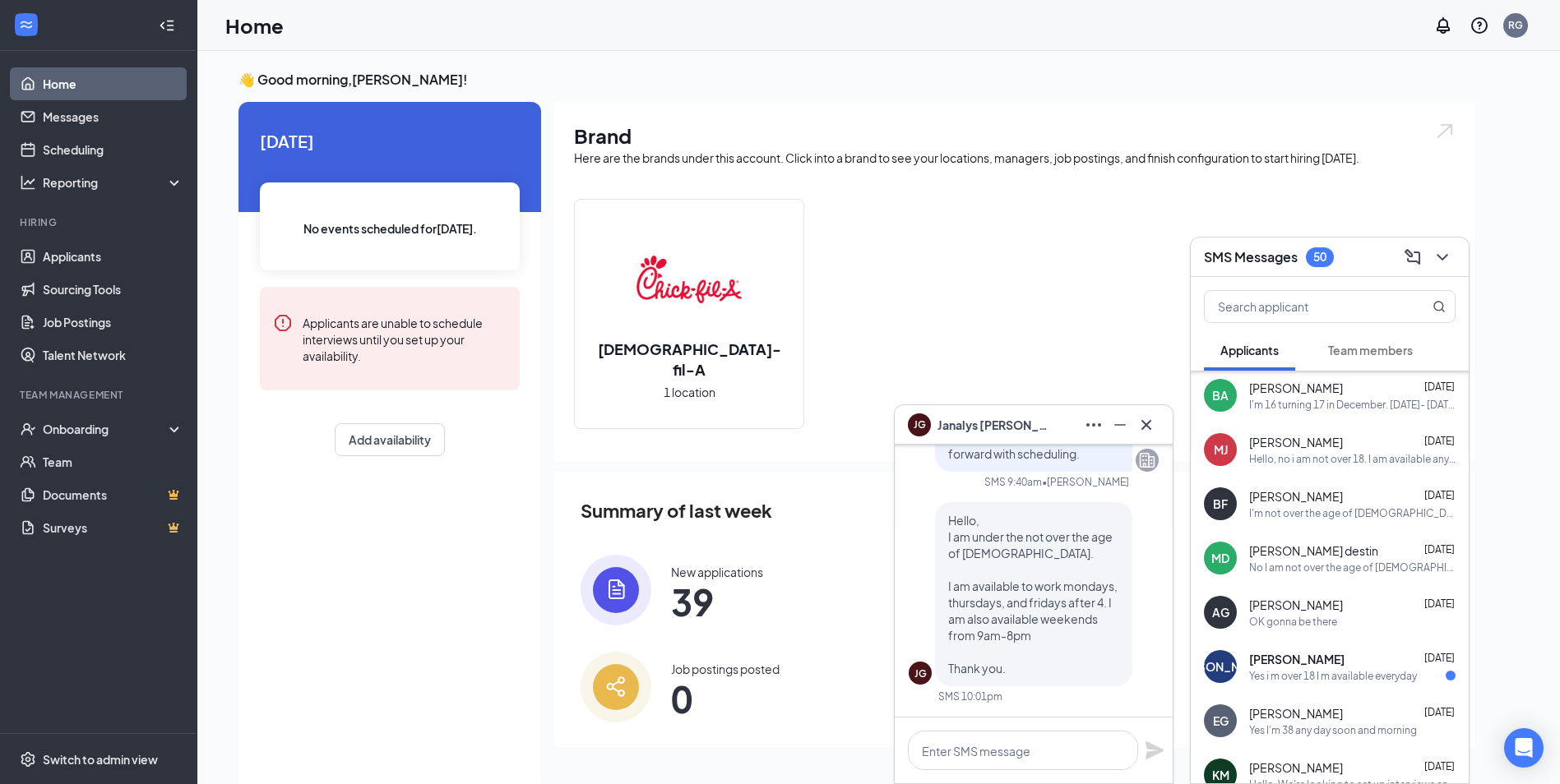
click at [1304, 681] on div "Yes i m over 18 I m available everyday" at bounding box center [1332, 676] width 168 height 14
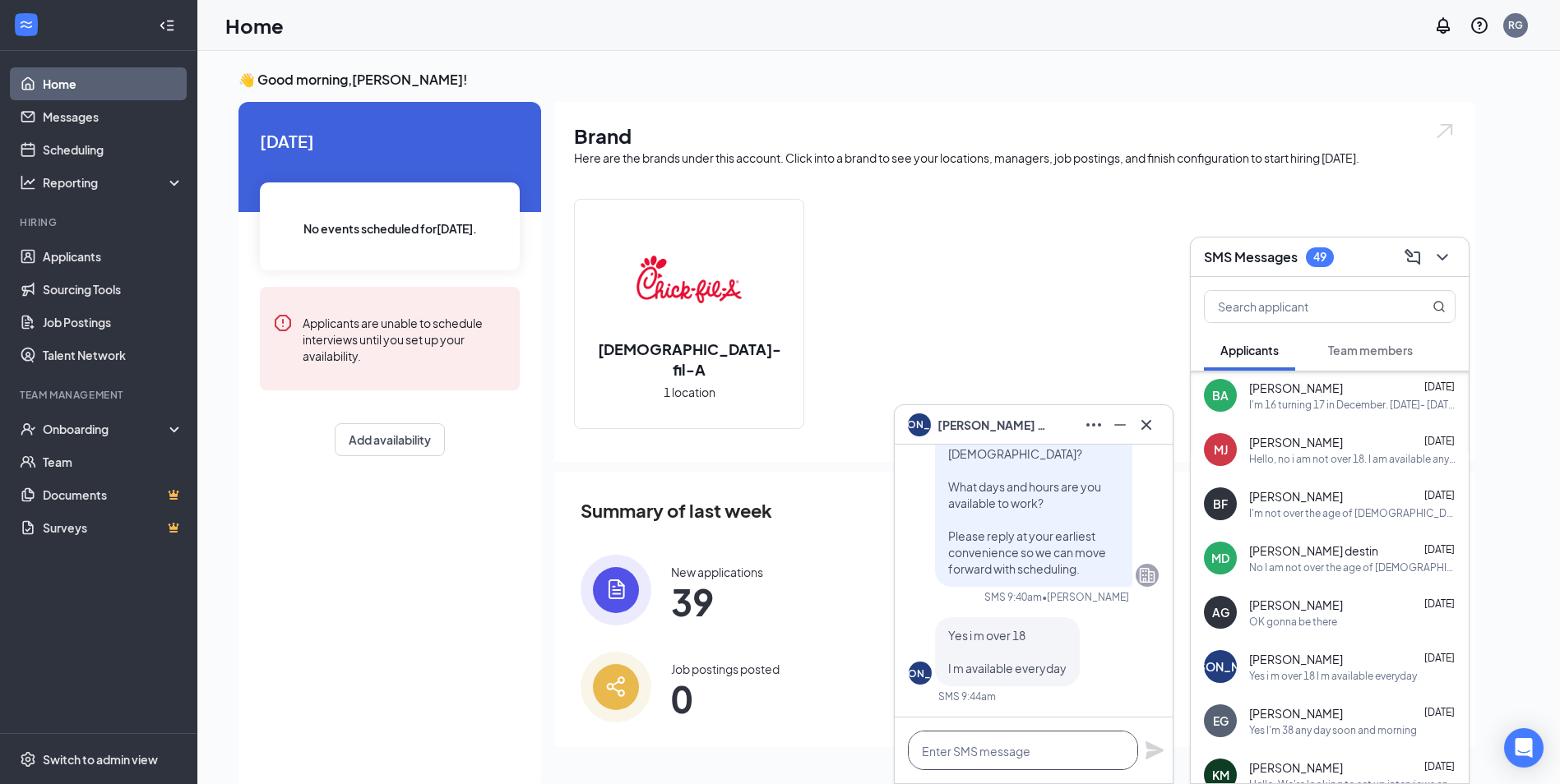
click at [1019, 756] on textarea at bounding box center [1023, 751] width 231 height 39
paste textarea "Great! Can you come in for our group interview [DATE] at 3:45pm?"
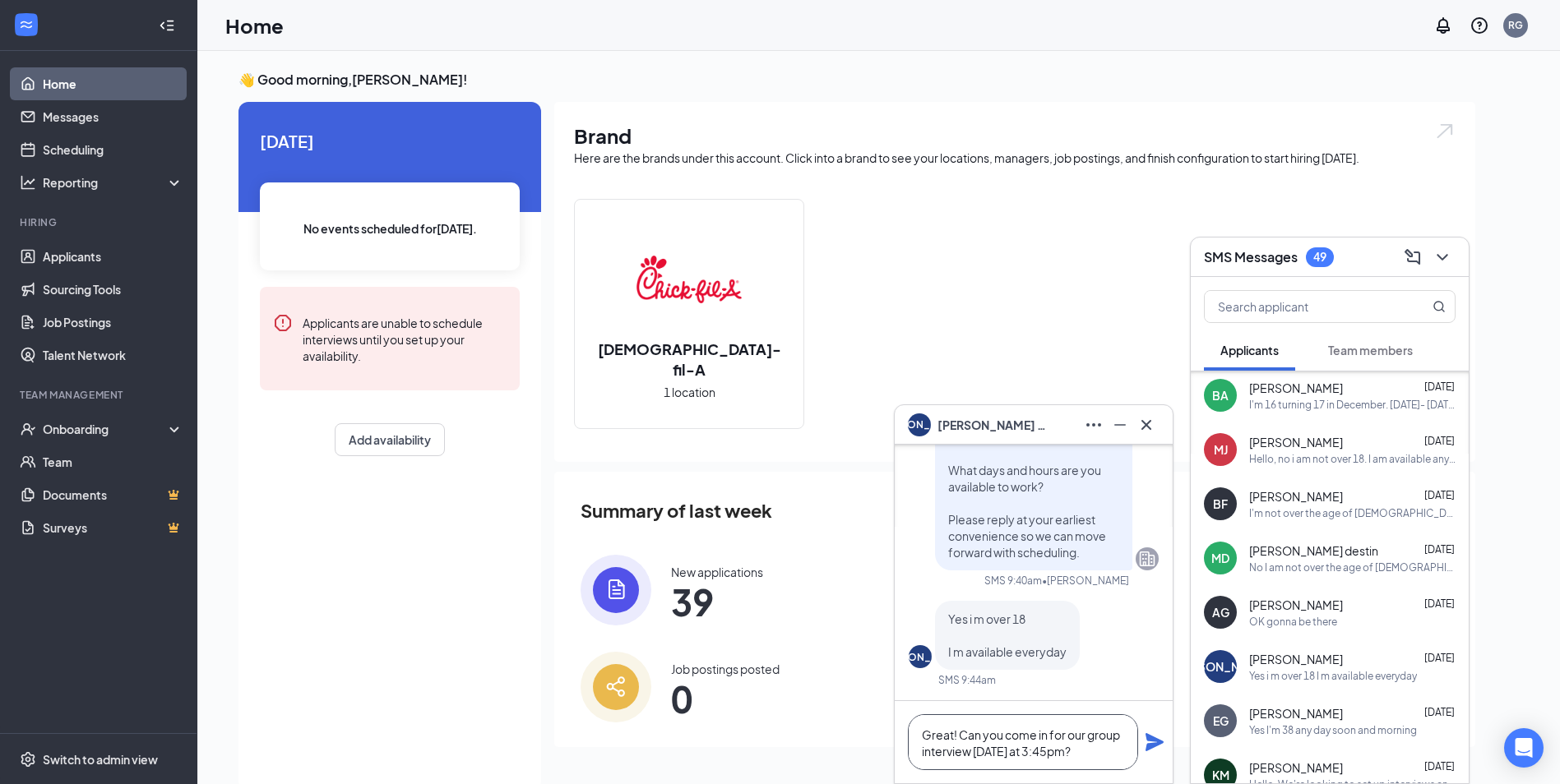
scroll to position [1, 0]
type textarea "Great! Can you come in for our group interview [DATE] at 3:45pm?"
click at [1157, 741] on icon "Plane" at bounding box center [1155, 742] width 18 height 18
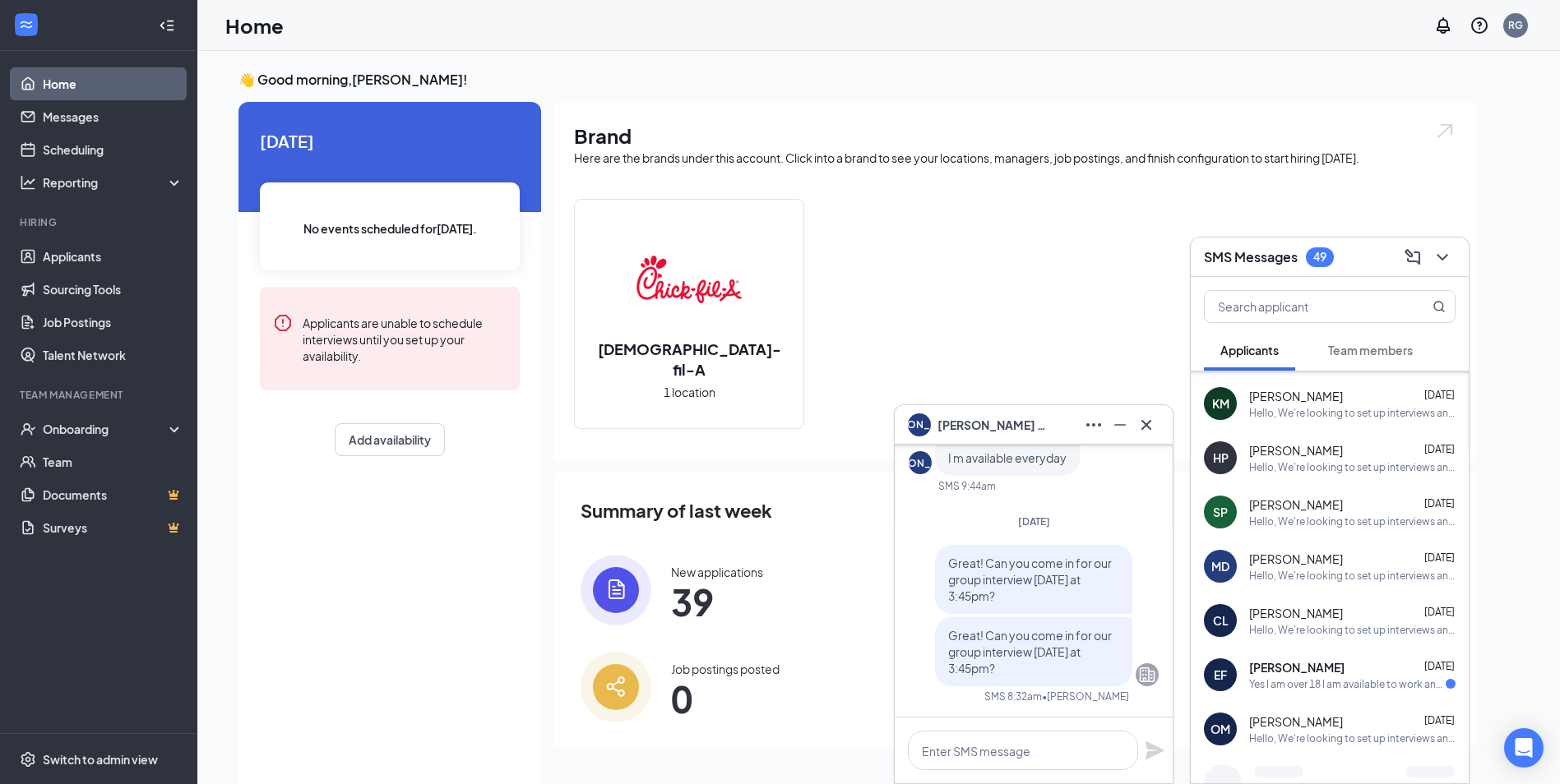
scroll to position [740, 0]
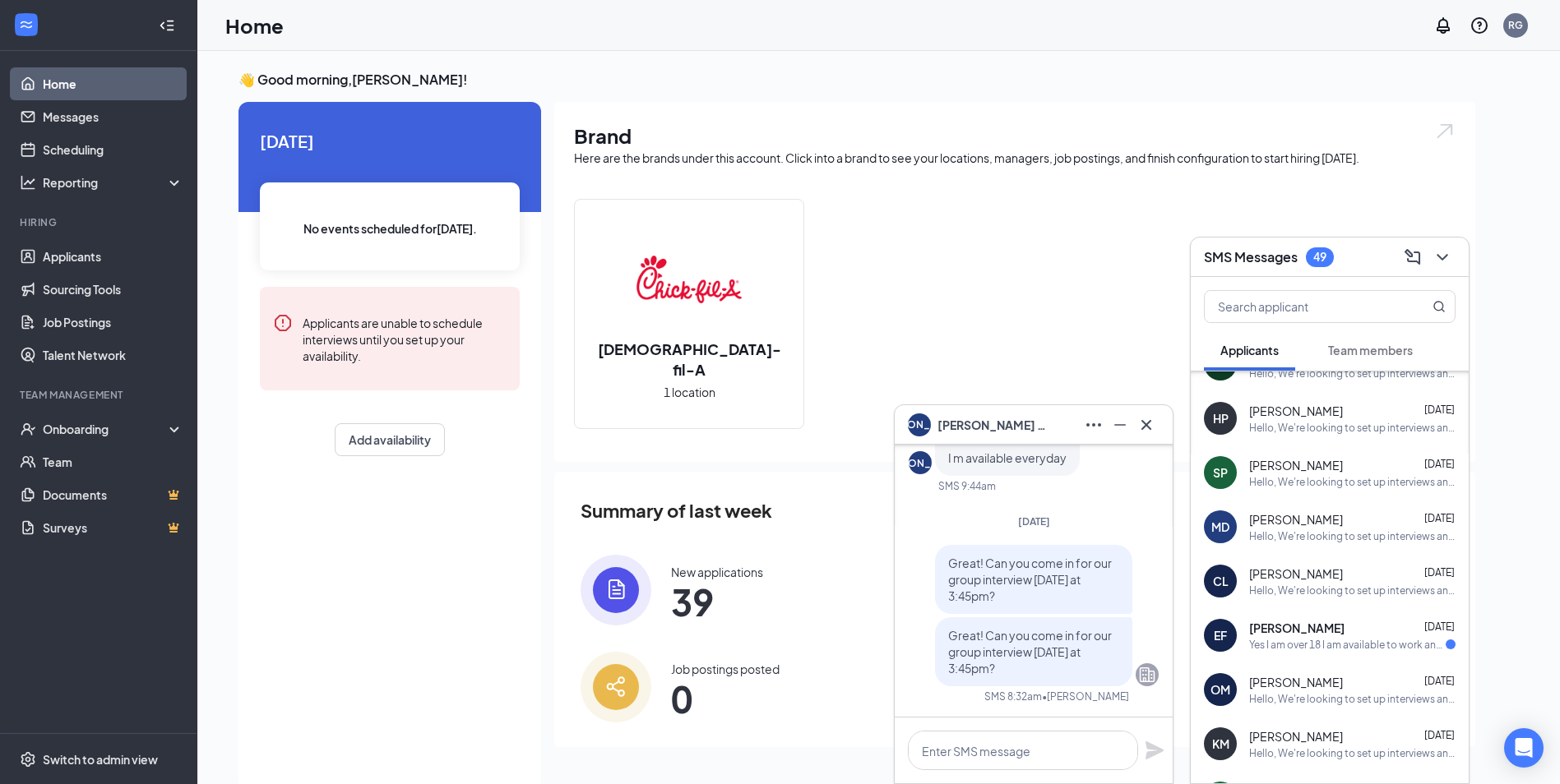
click at [1294, 654] on div "EF [PERSON_NAME] [DATE] Yes I am over 18 I am available to work any days and ho…" at bounding box center [1329, 635] width 278 height 54
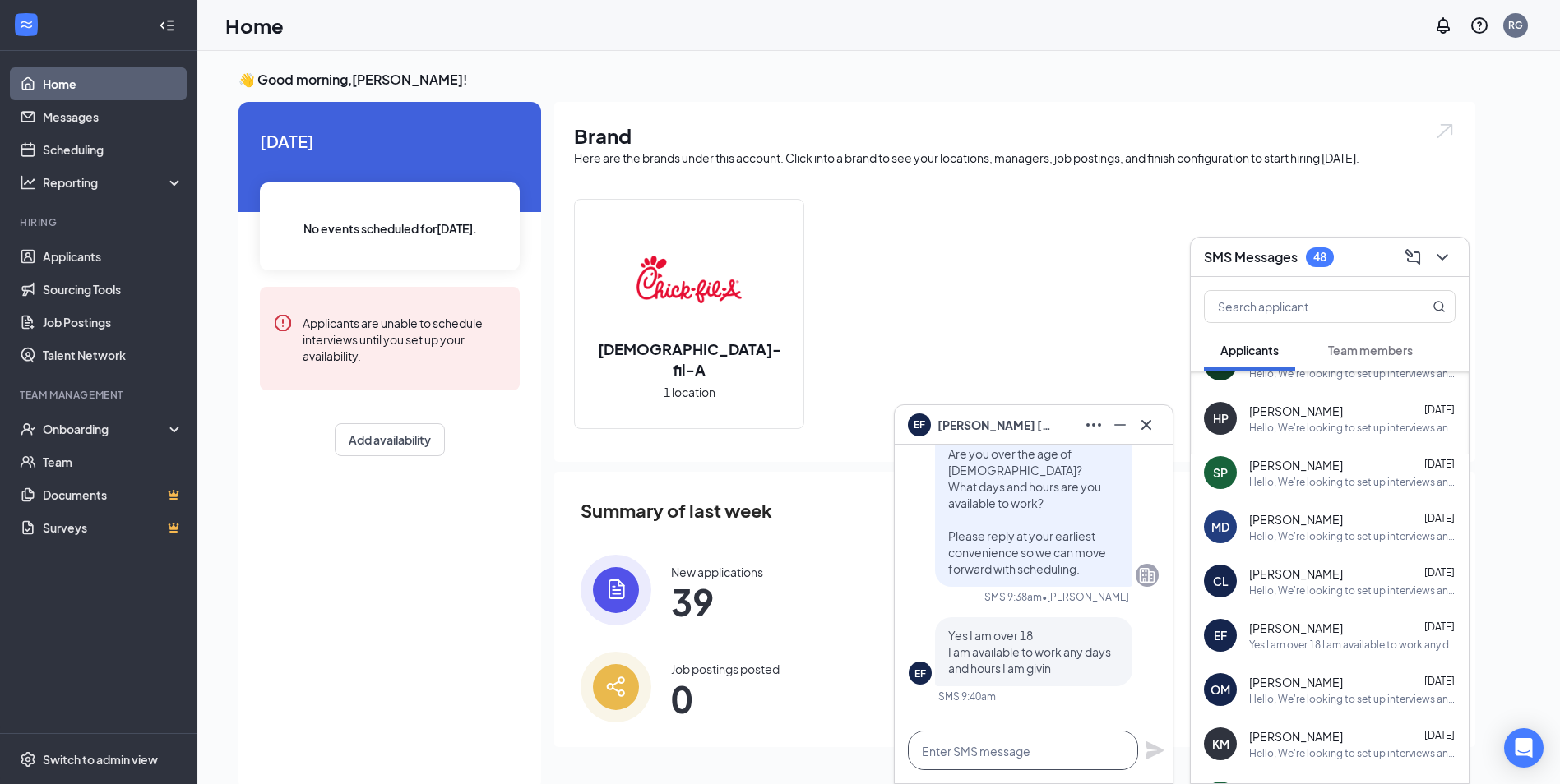
click at [953, 741] on textarea at bounding box center [1023, 751] width 231 height 39
paste textarea "Great! Can you come in for our group interview [DATE] at 3:45pm?"
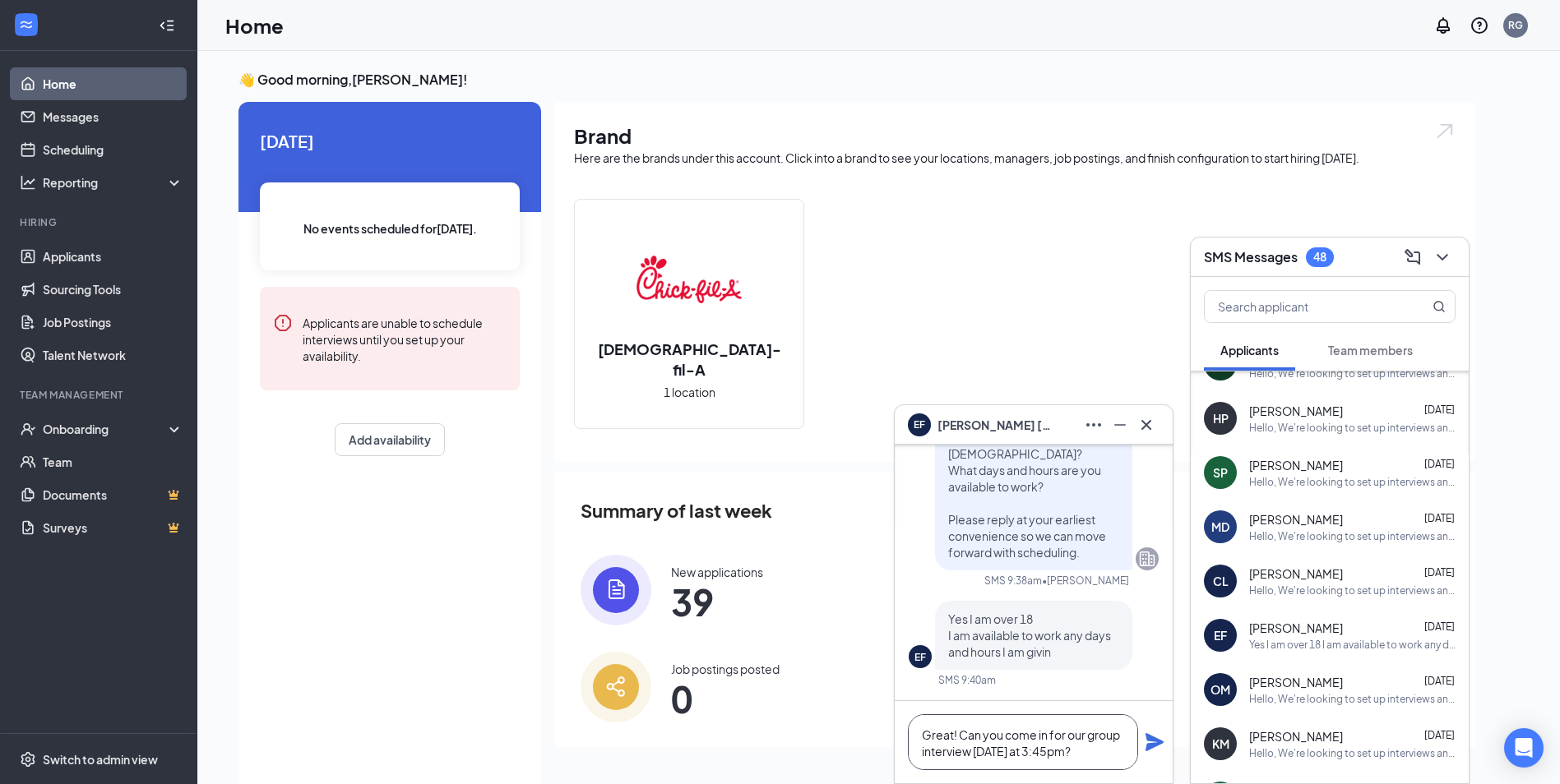
scroll to position [1, 0]
type textarea "Great! Can you come in for our group interview [DATE] at 3:45pm?"
click at [1154, 742] on icon "Plane" at bounding box center [1155, 742] width 18 height 18
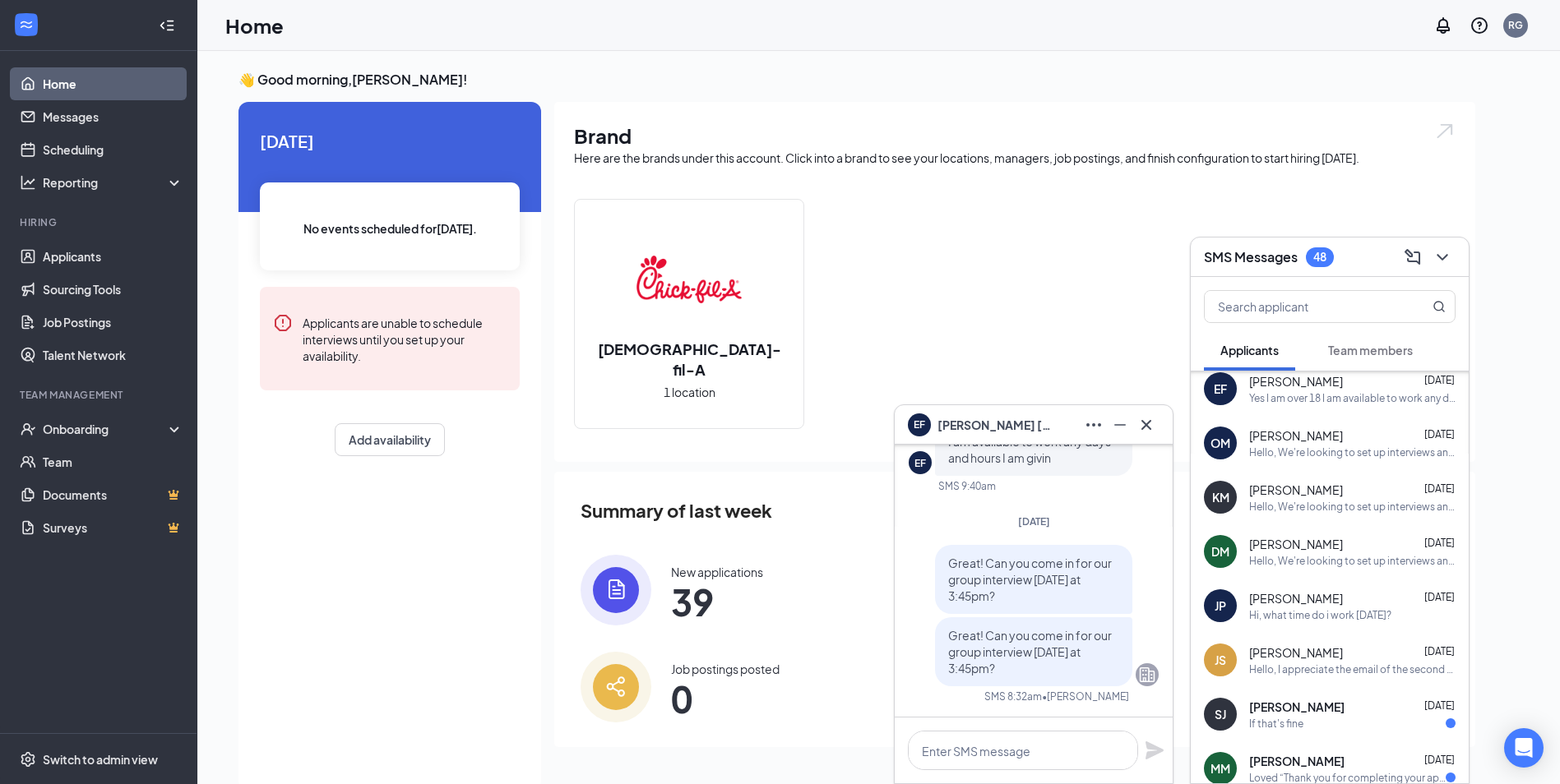
scroll to position [1069, 0]
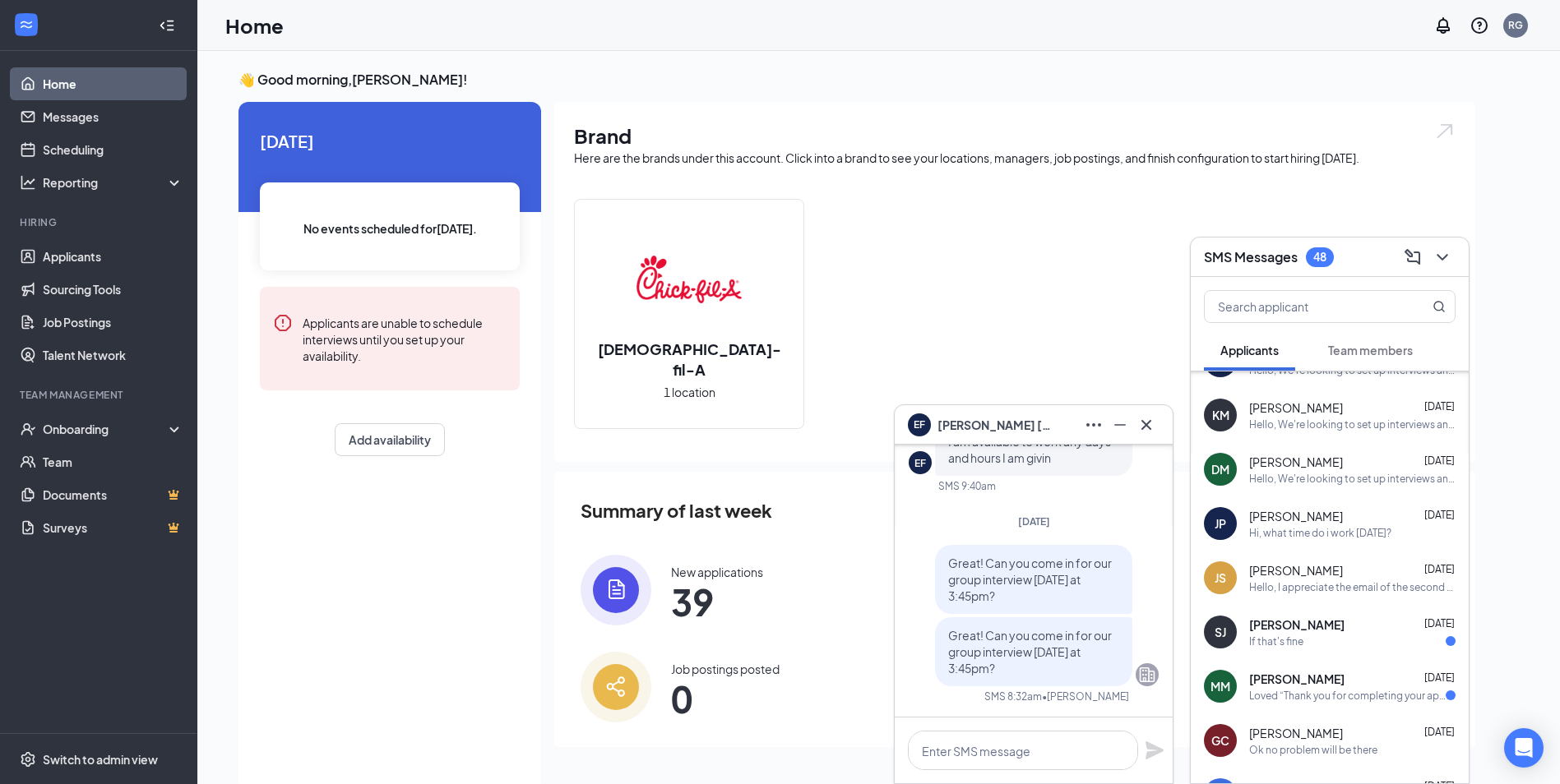
click at [1294, 630] on span "[PERSON_NAME]" at bounding box center [1296, 624] width 95 height 17
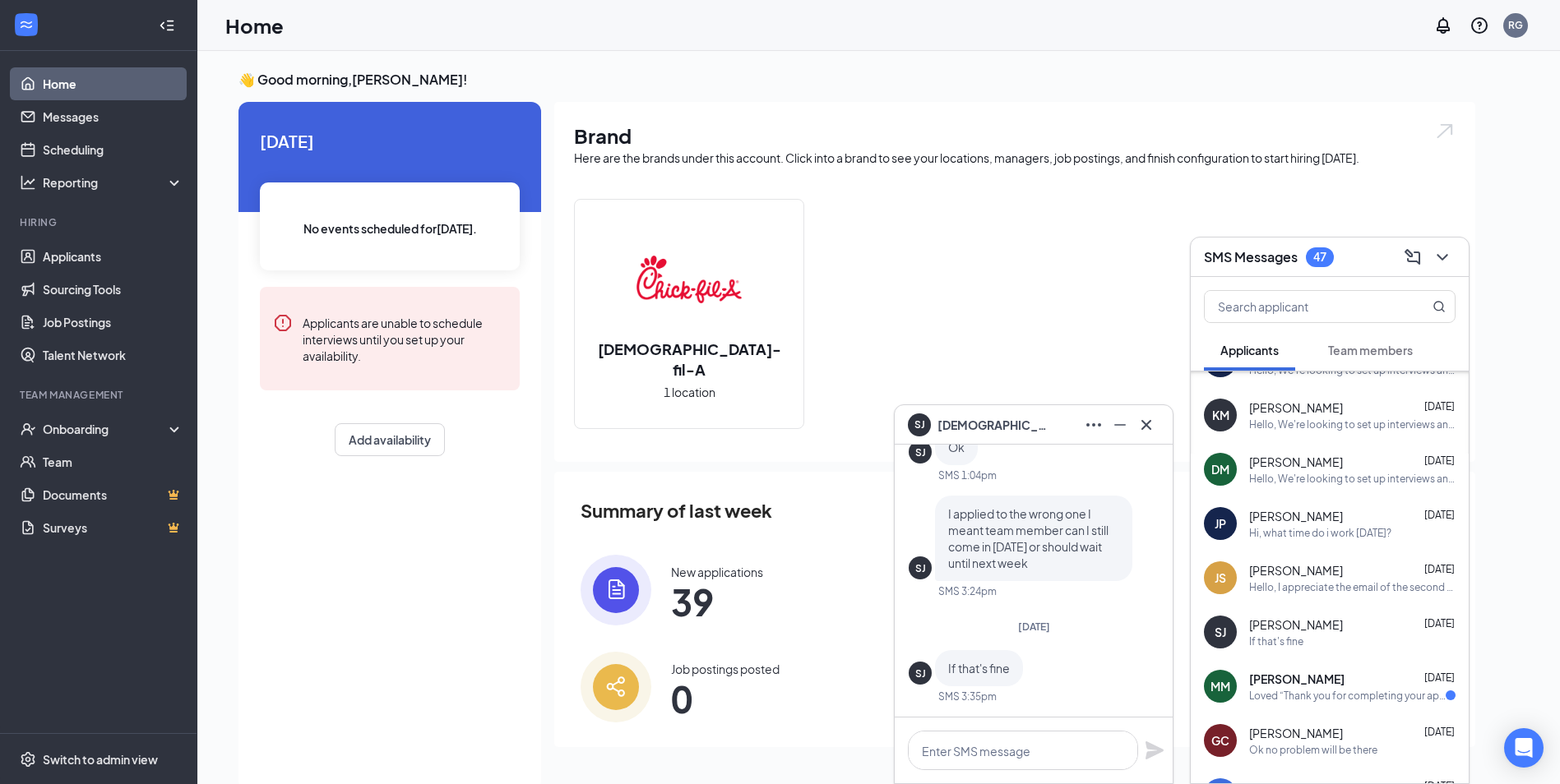
click at [1304, 684] on span "[PERSON_NAME]" at bounding box center [1296, 679] width 95 height 17
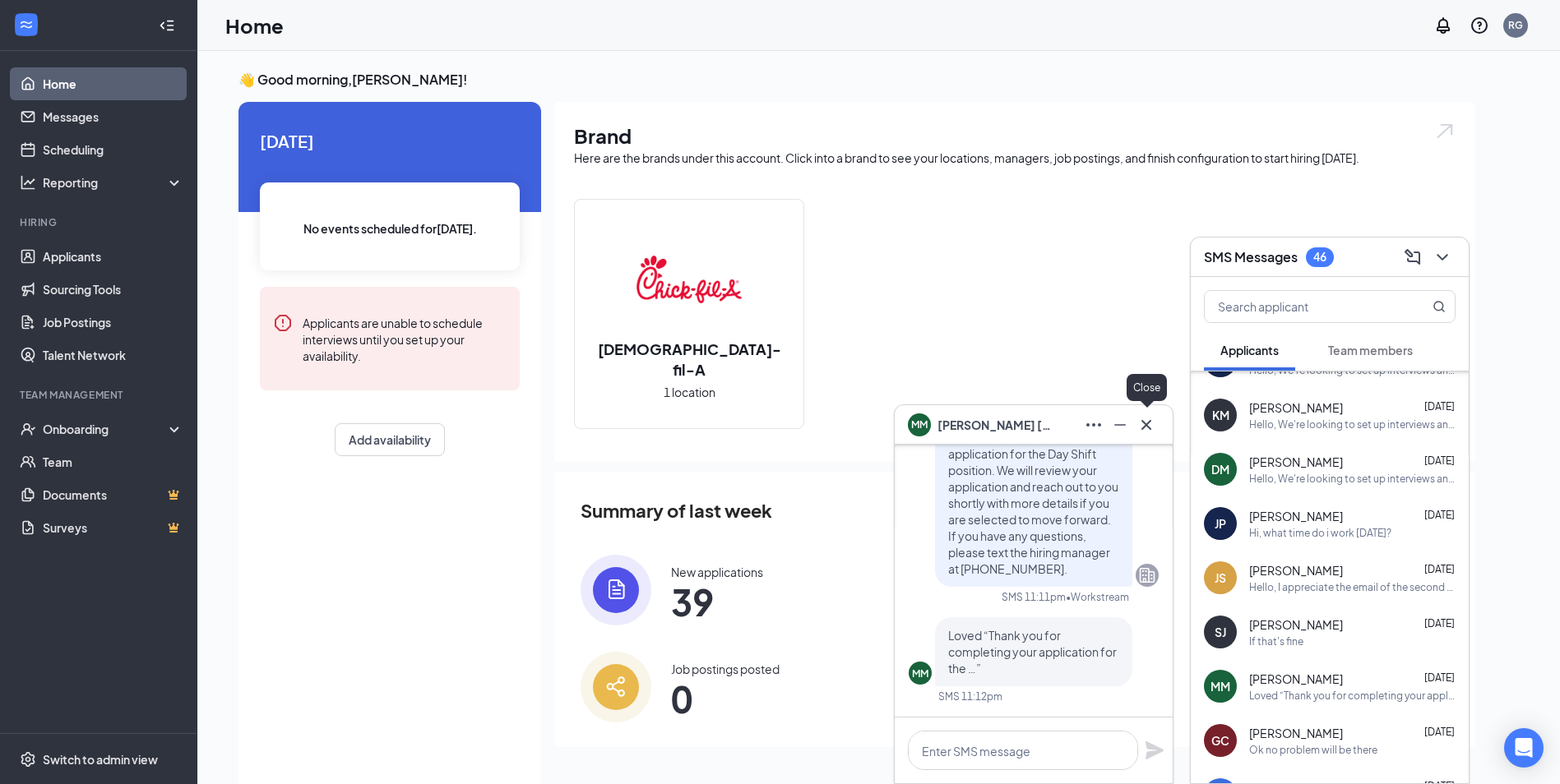
click at [1148, 422] on icon "Cross" at bounding box center [1147, 425] width 20 height 20
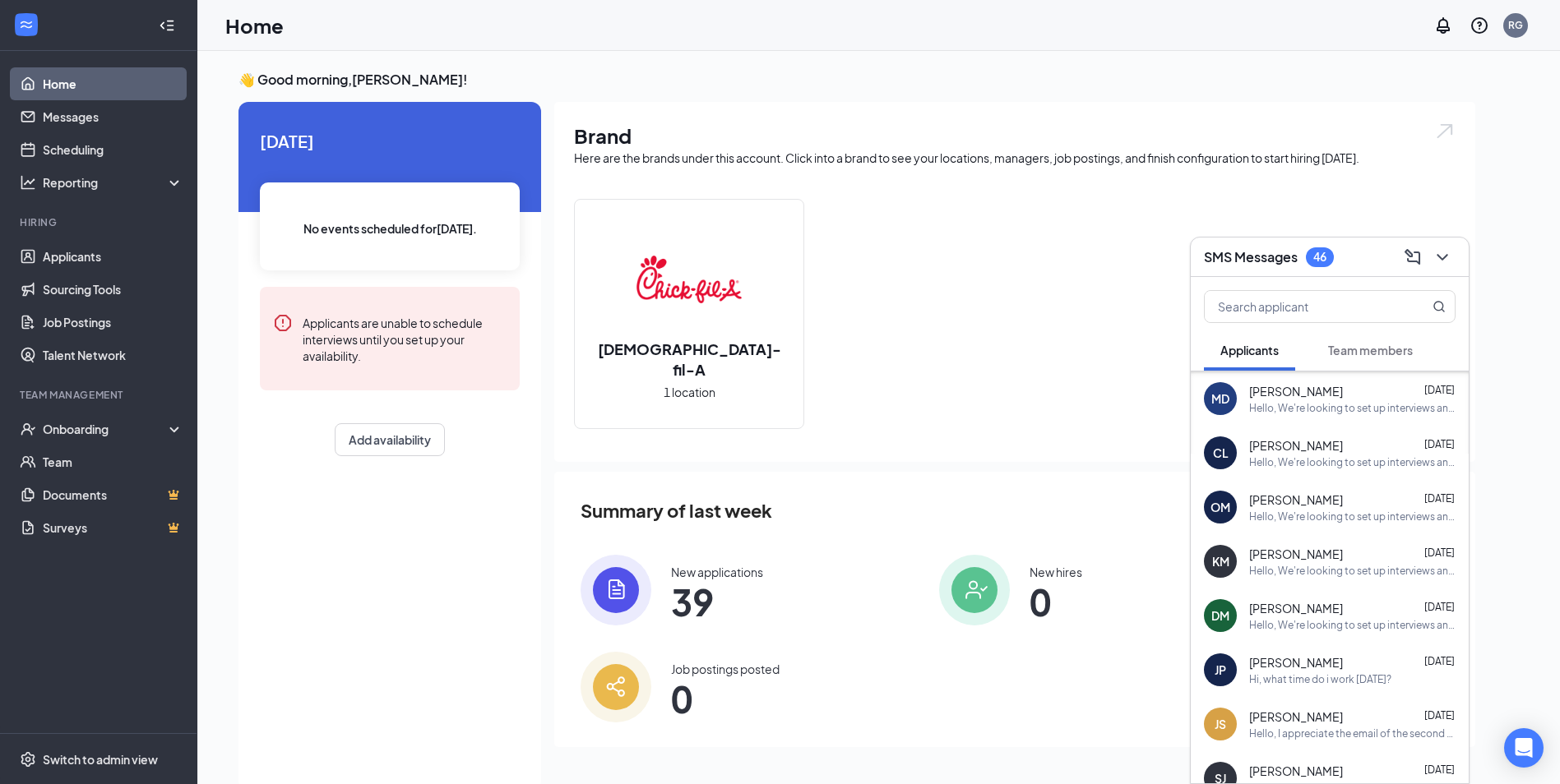
scroll to position [904, 0]
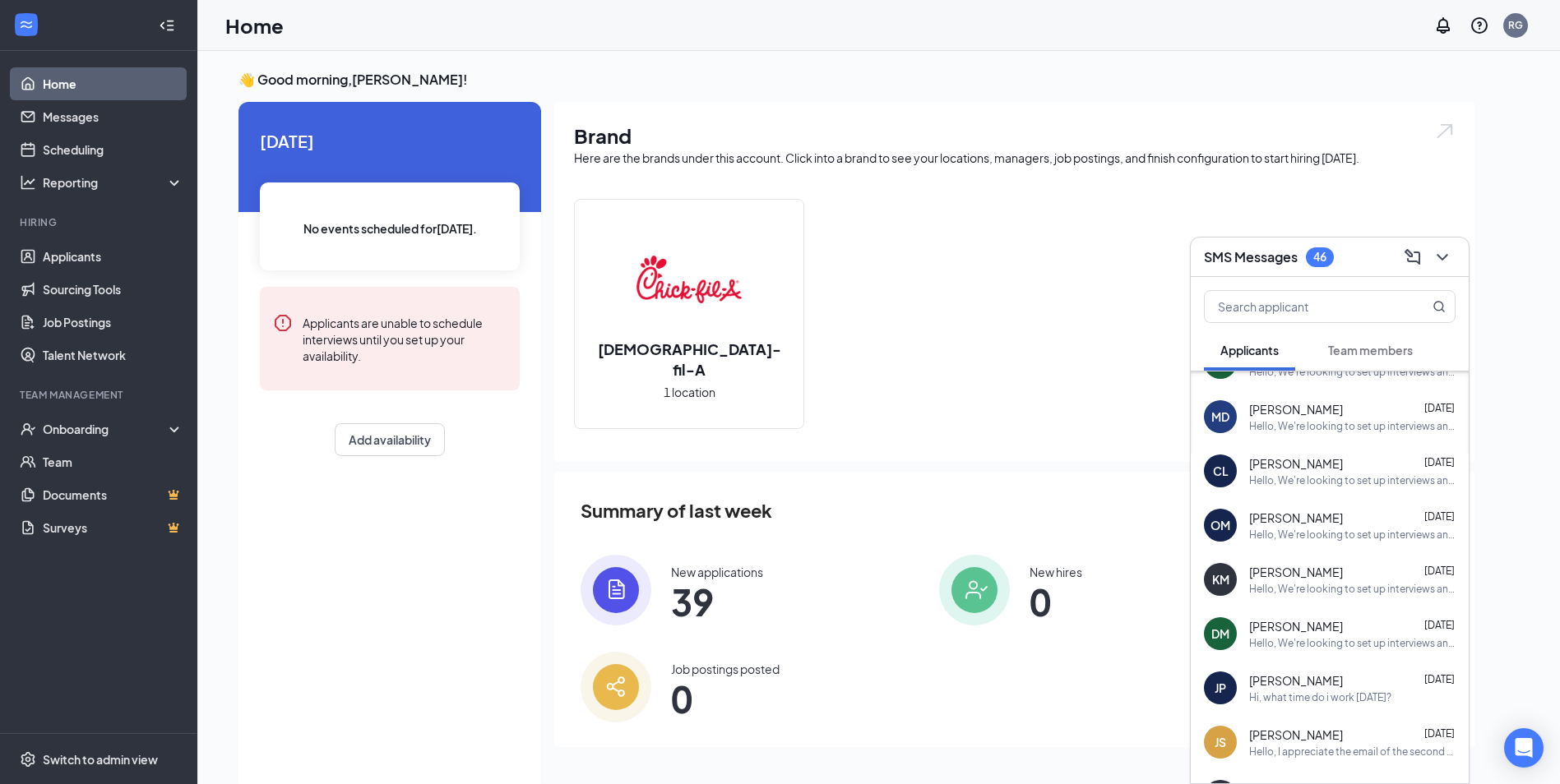
click at [1313, 473] on div "Hello, We're looking to set up interviews and have a couple of quick questions …" at bounding box center [1352, 480] width 206 height 14
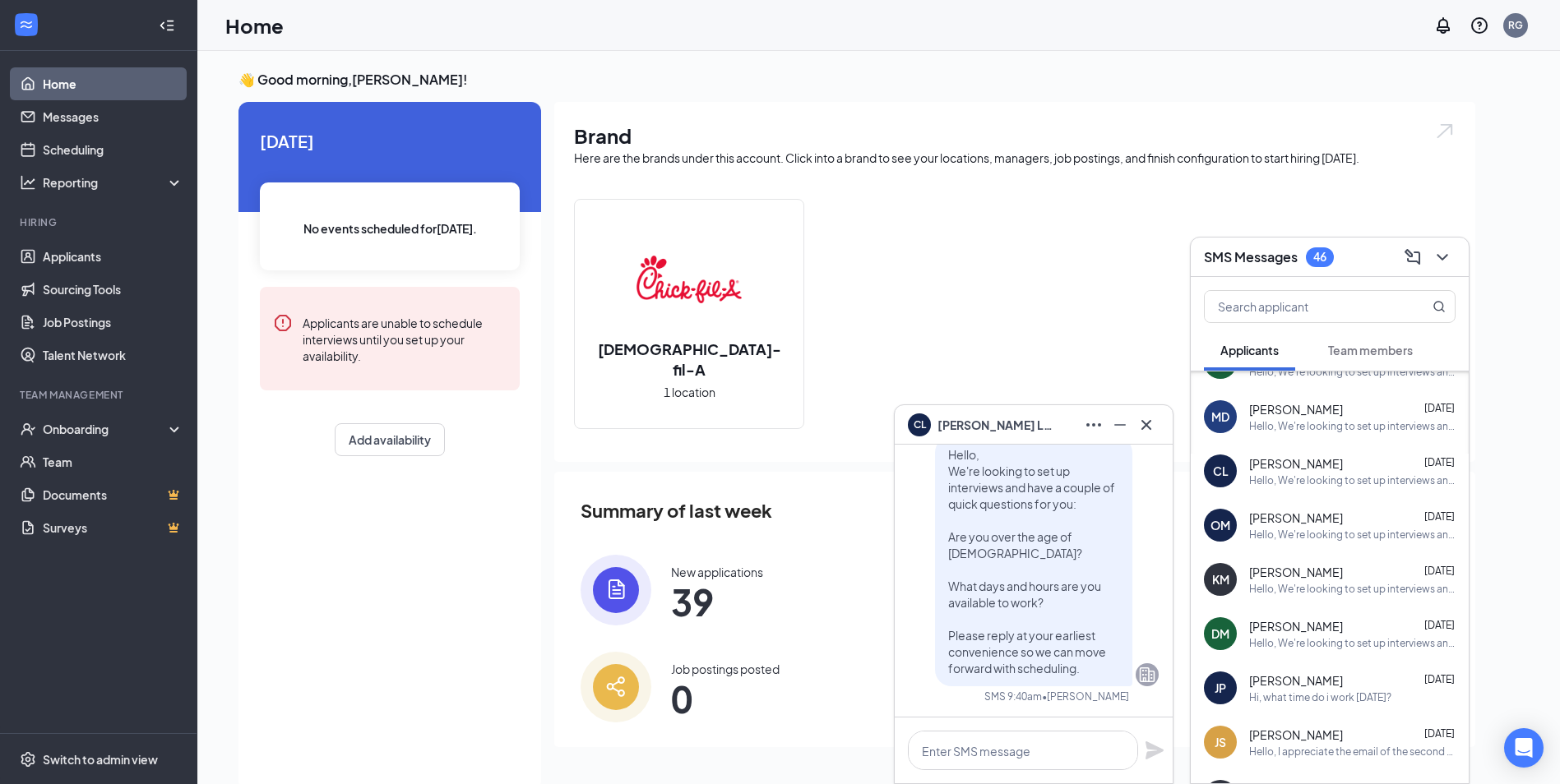
click at [1287, 431] on div "Hello, We're looking to set up interviews and have a couple of quick questions …" at bounding box center [1352, 426] width 206 height 14
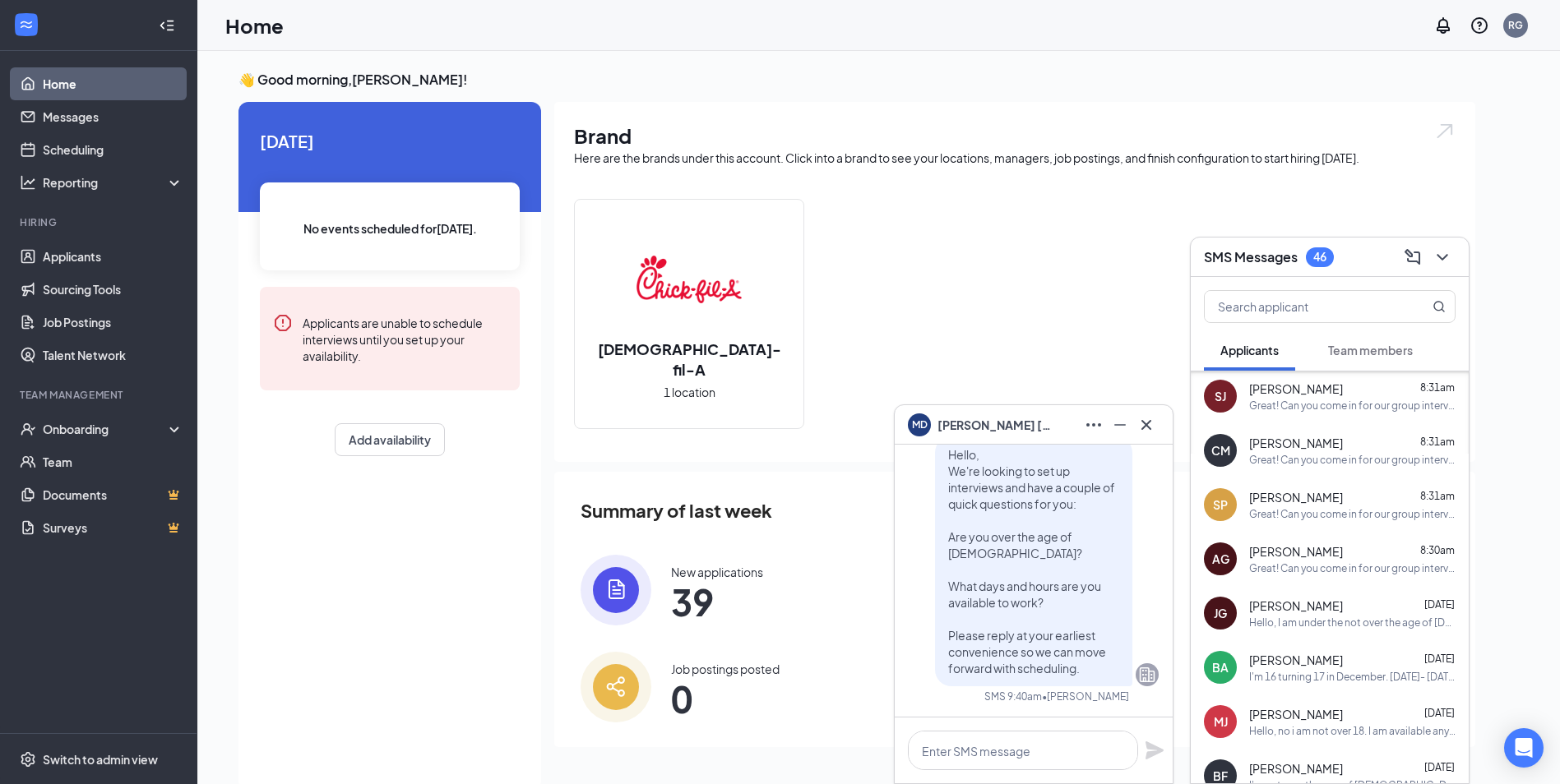
scroll to position [0, 0]
click at [1313, 408] on div "Great! Can you come in for our group interview [DATE] at 3:45pm?" at bounding box center [1352, 408] width 206 height 14
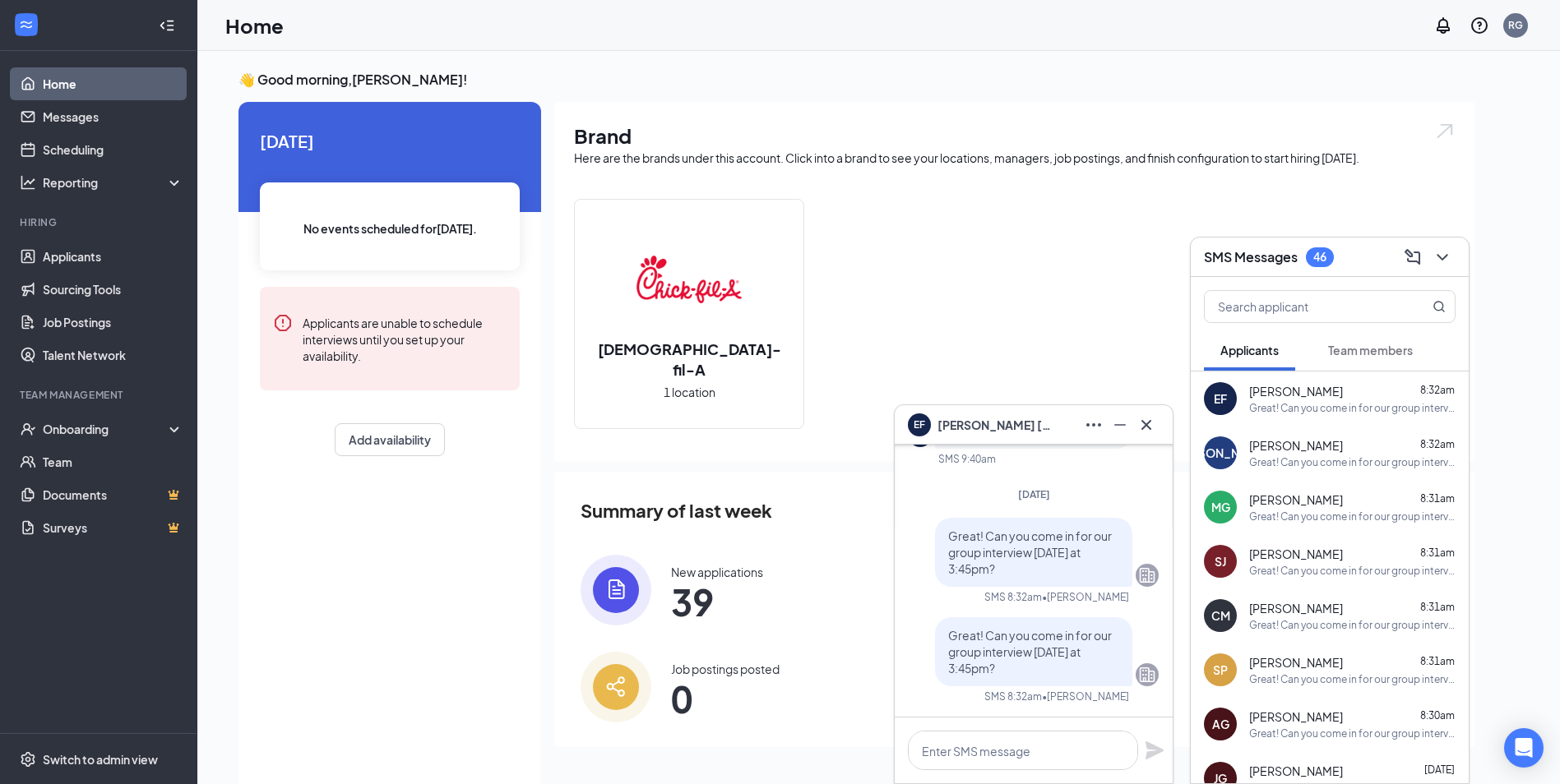
click at [1369, 466] on div "Great! Can you come in for our group interview [DATE] at 3:45pm?" at bounding box center [1352, 462] width 206 height 14
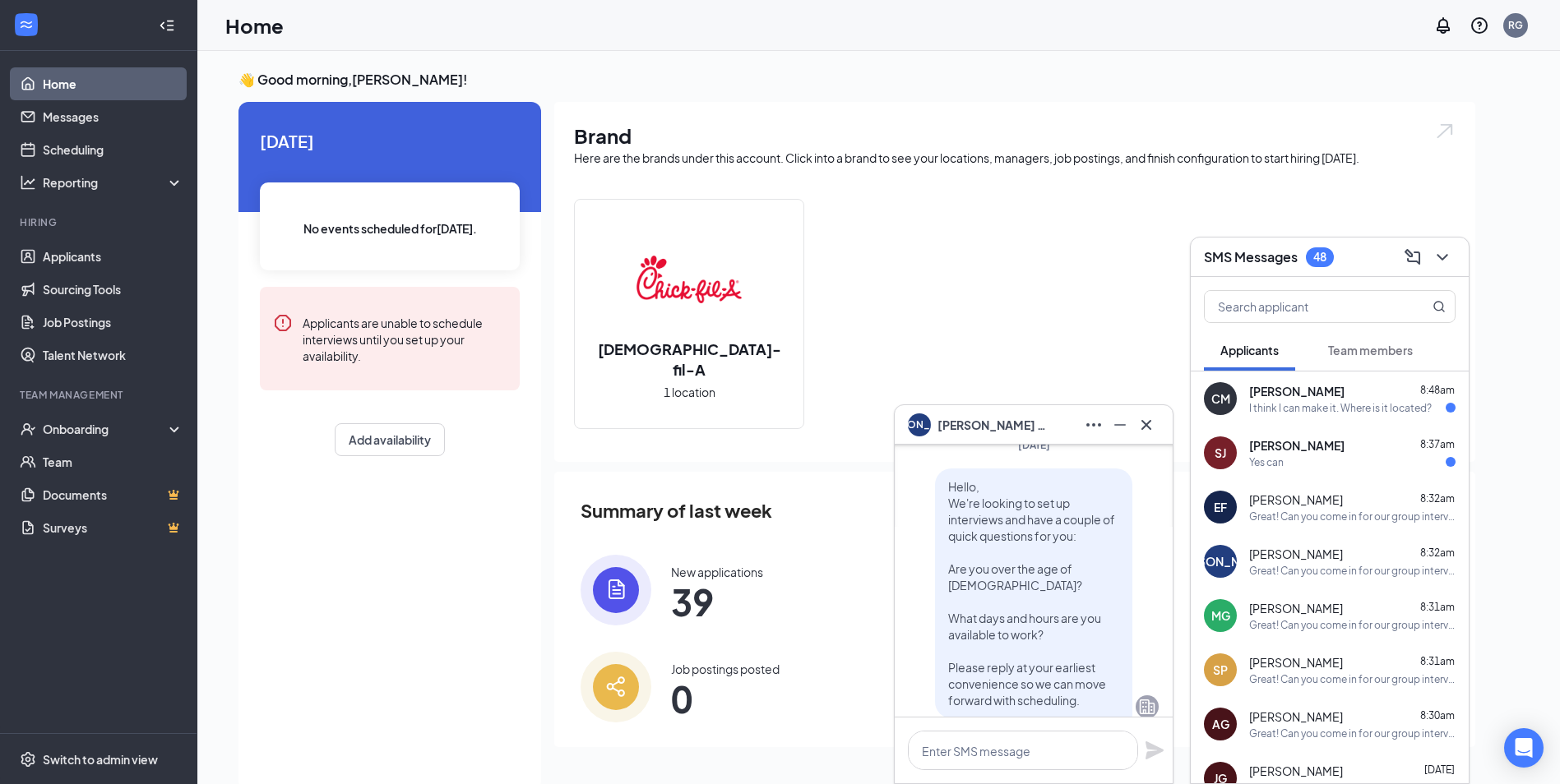
scroll to position [-411, 0]
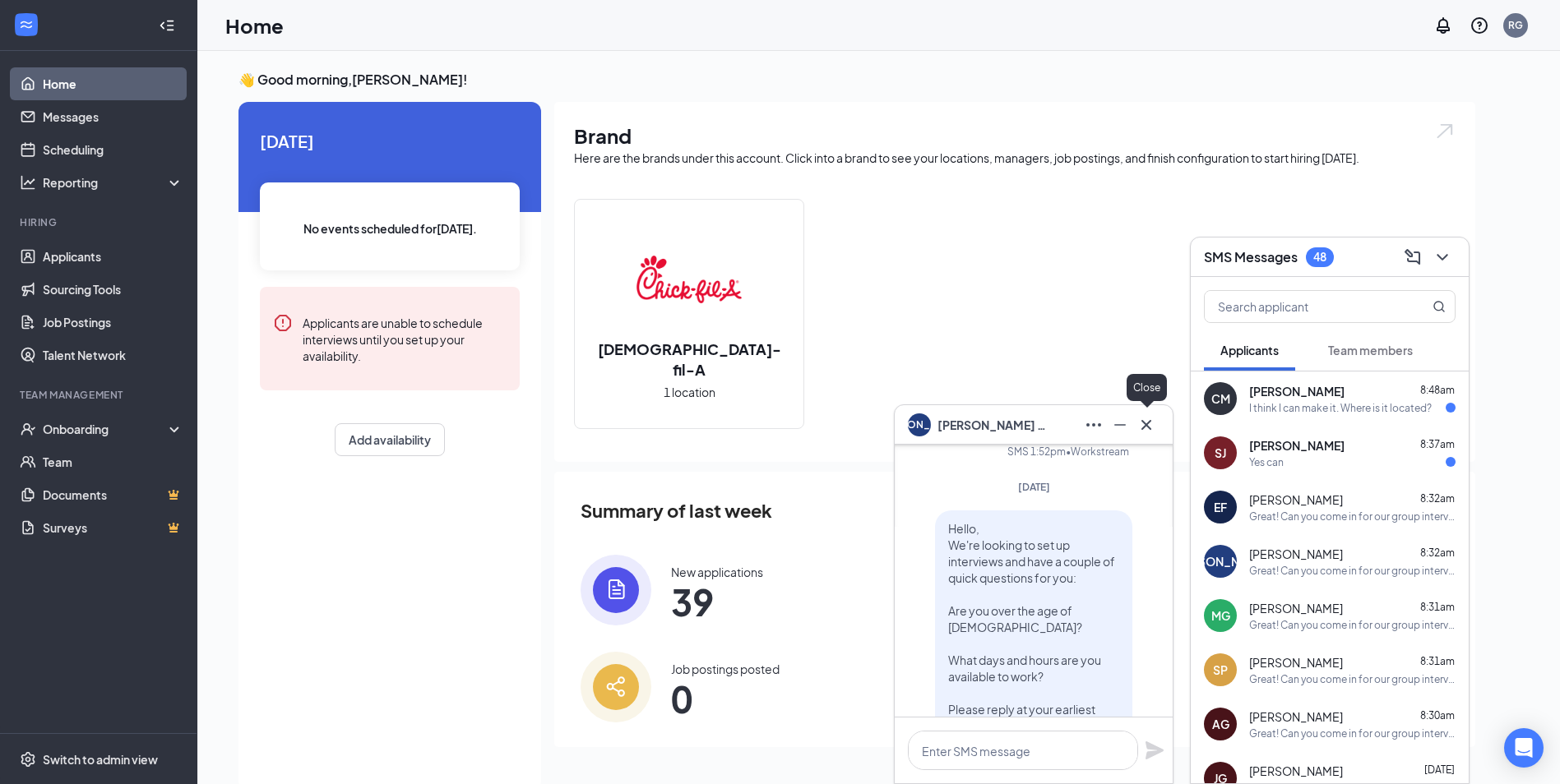
click at [1150, 422] on icon "Cross" at bounding box center [1147, 424] width 10 height 10
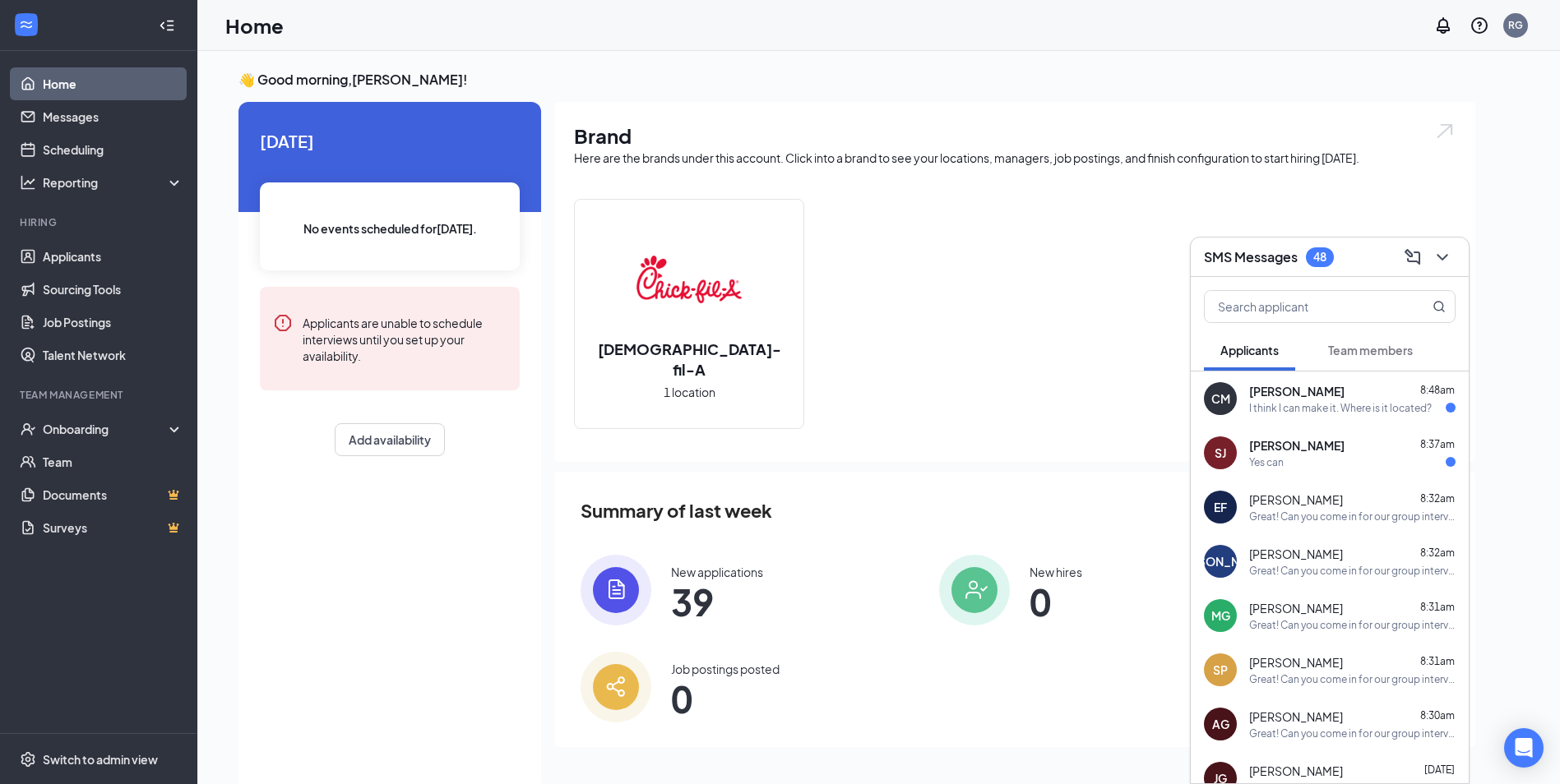
click at [1306, 407] on div "I think I can make it. Where is it located?" at bounding box center [1340, 408] width 183 height 14
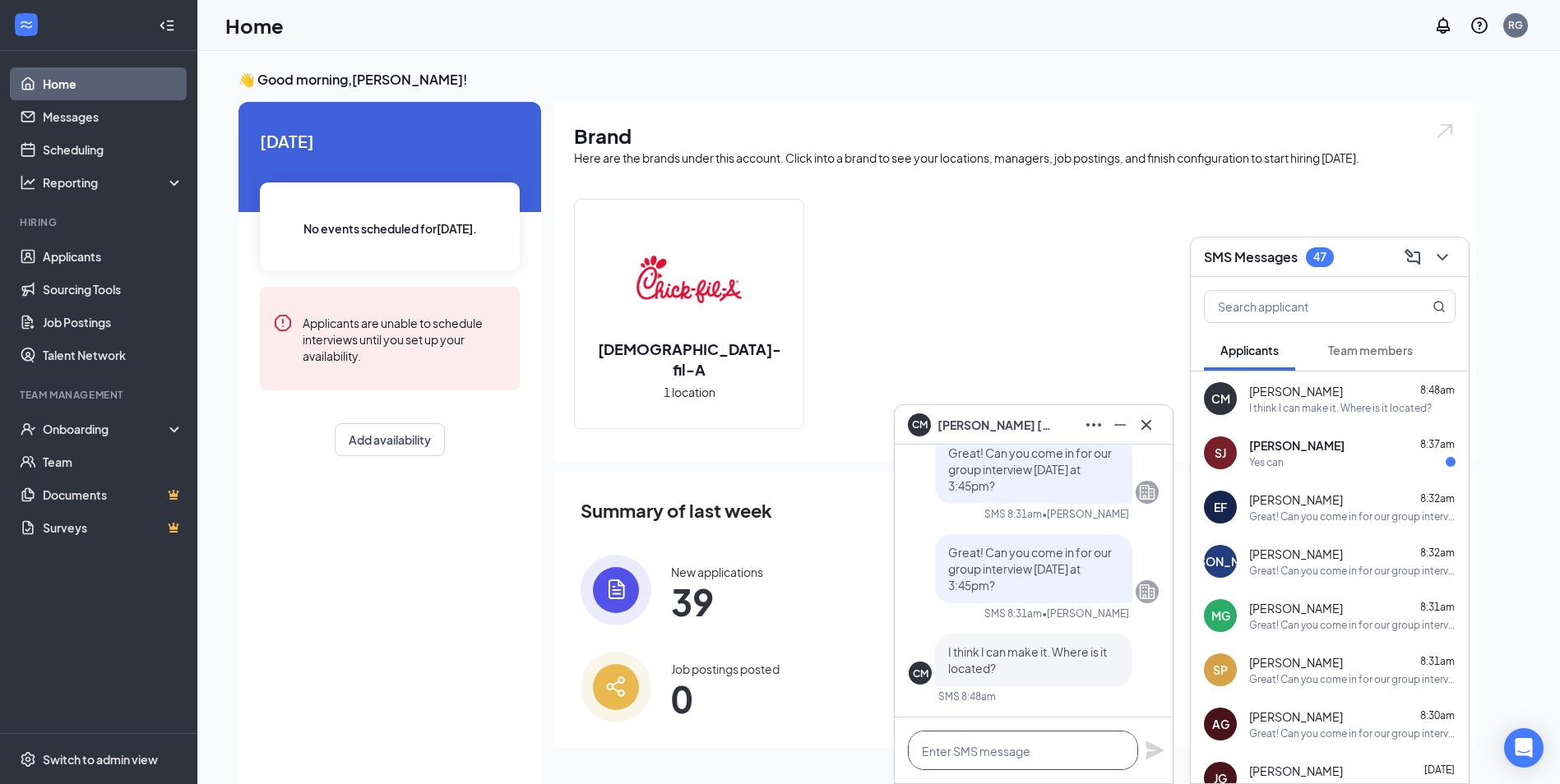
click at [1005, 762] on textarea at bounding box center [1023, 751] width 231 height 39
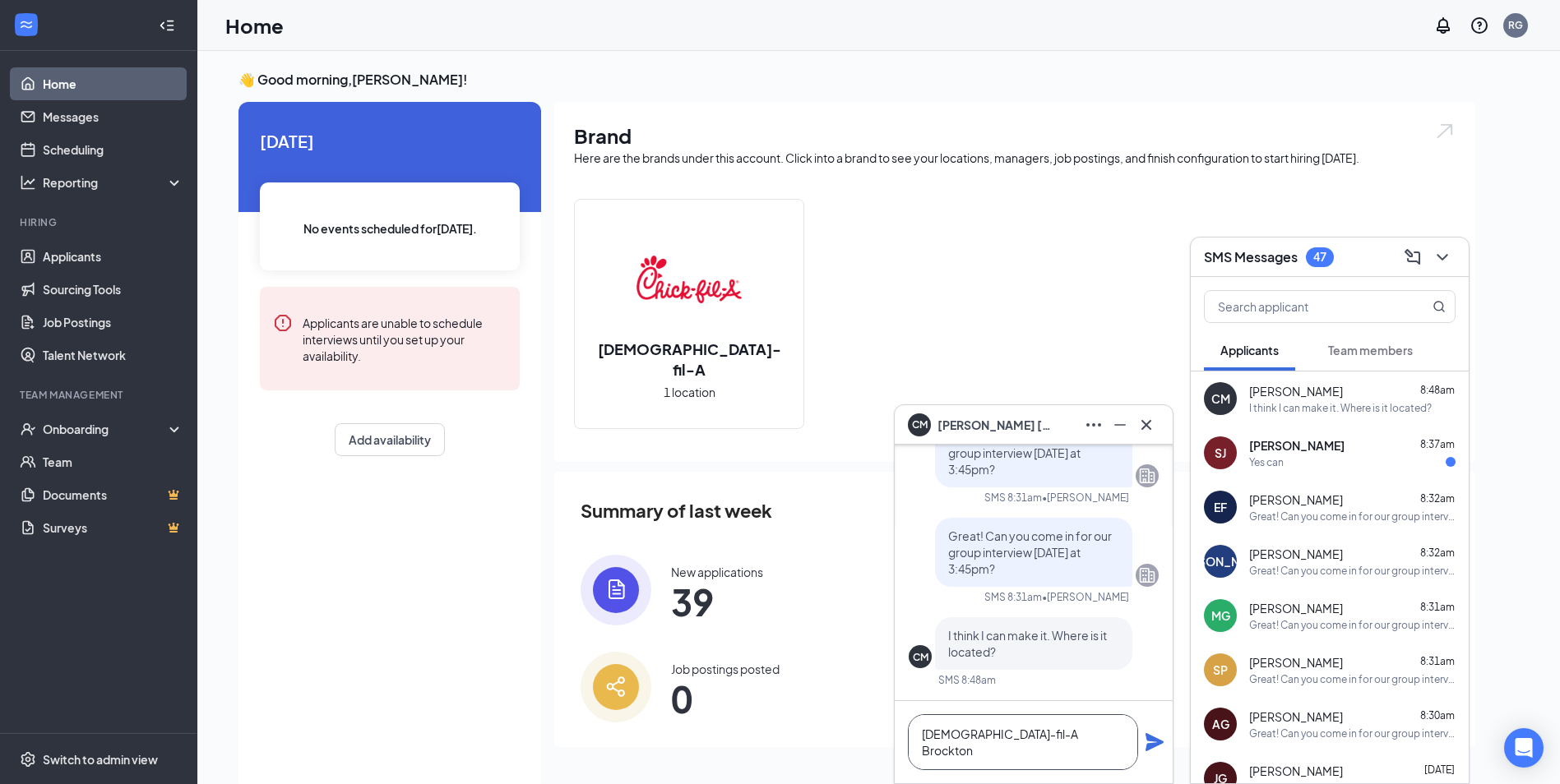
type textarea "[DEMOGRAPHIC_DATA]-fil-A Brockton"
click at [1156, 745] on icon "Plane" at bounding box center [1155, 742] width 18 height 18
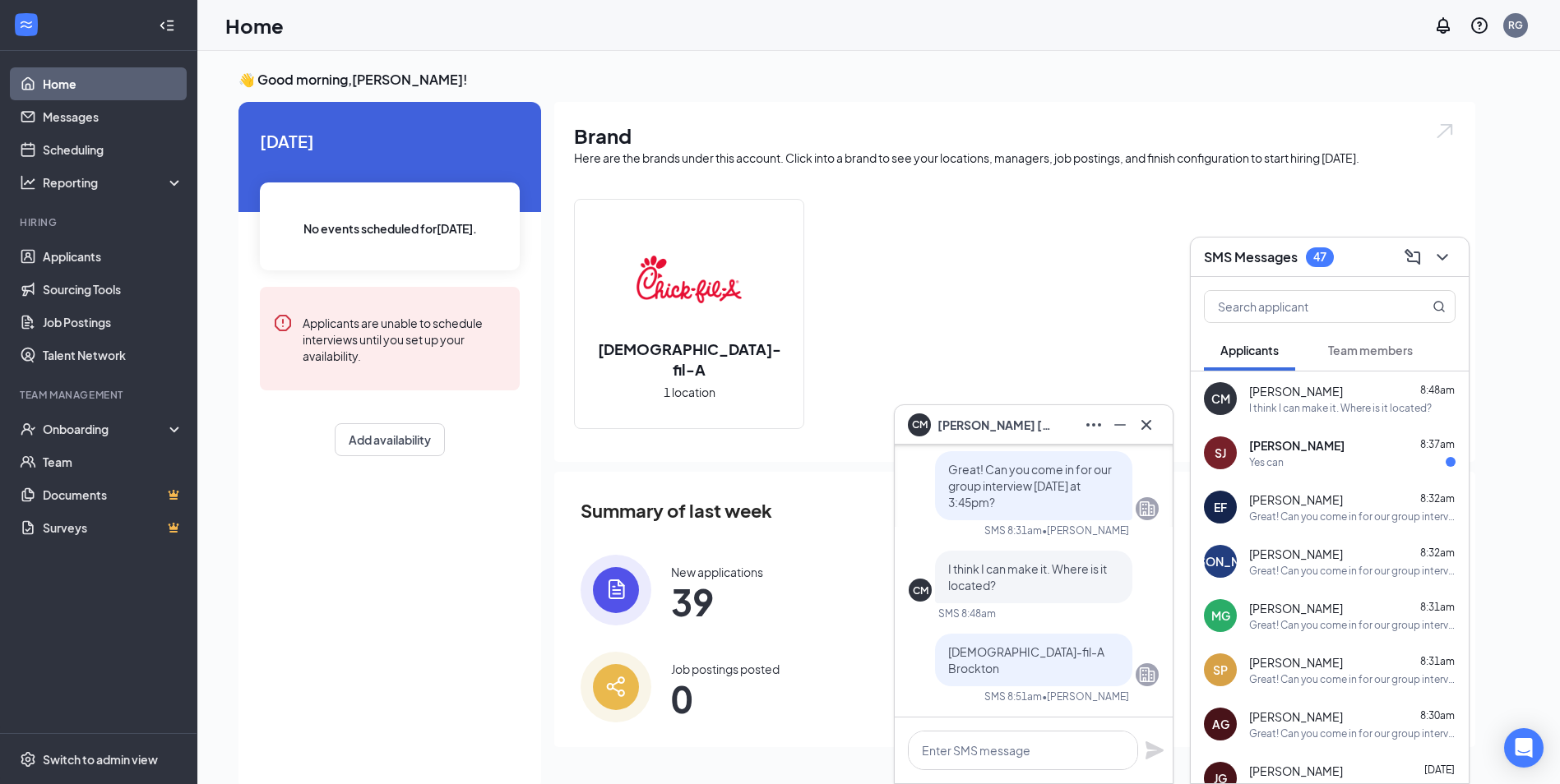
scroll to position [0, 0]
click at [1304, 455] on div "Yes can" at bounding box center [1352, 462] width 206 height 14
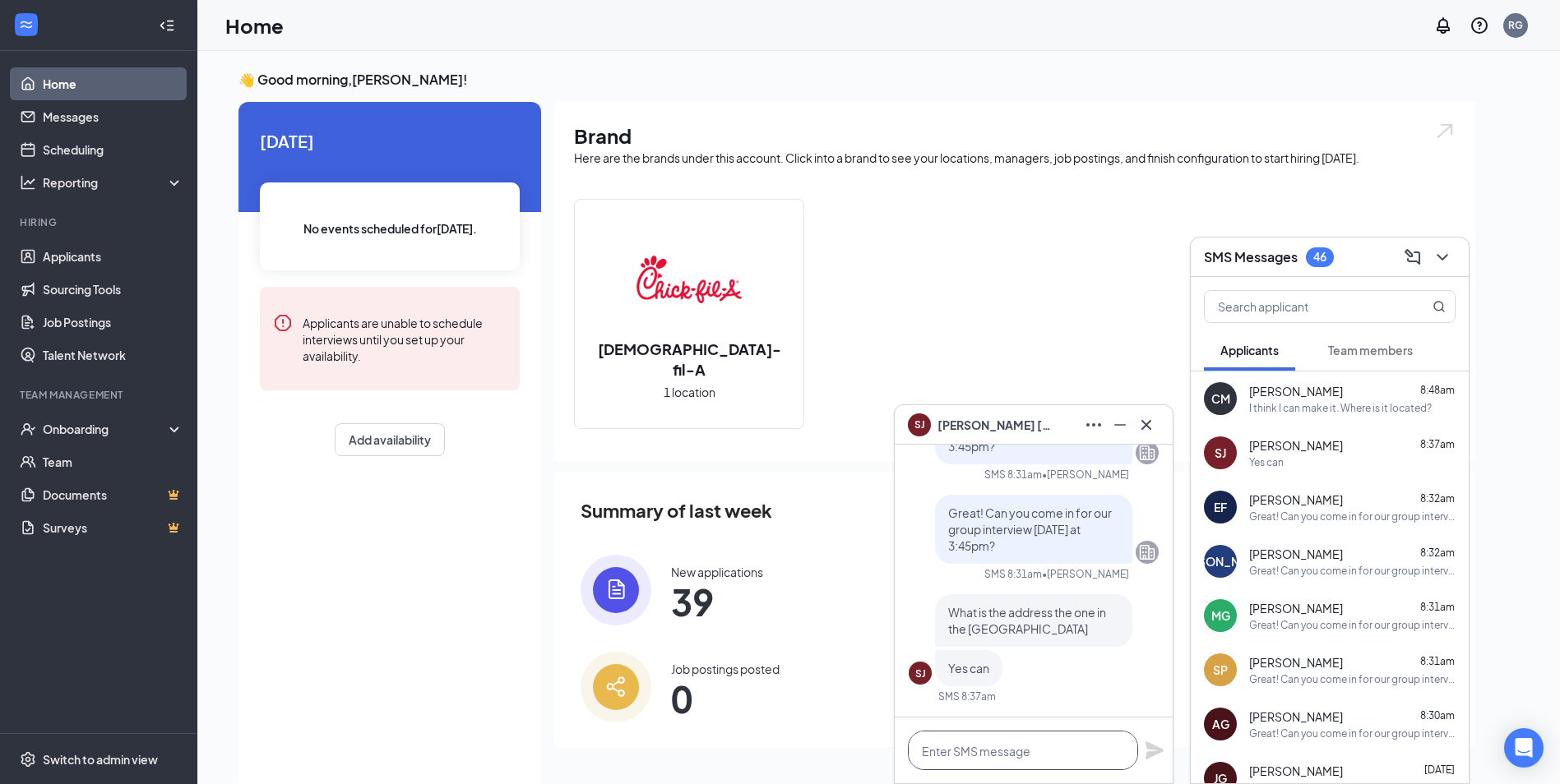
click at [1054, 742] on textarea at bounding box center [1023, 751] width 231 height 39
type textarea "5"
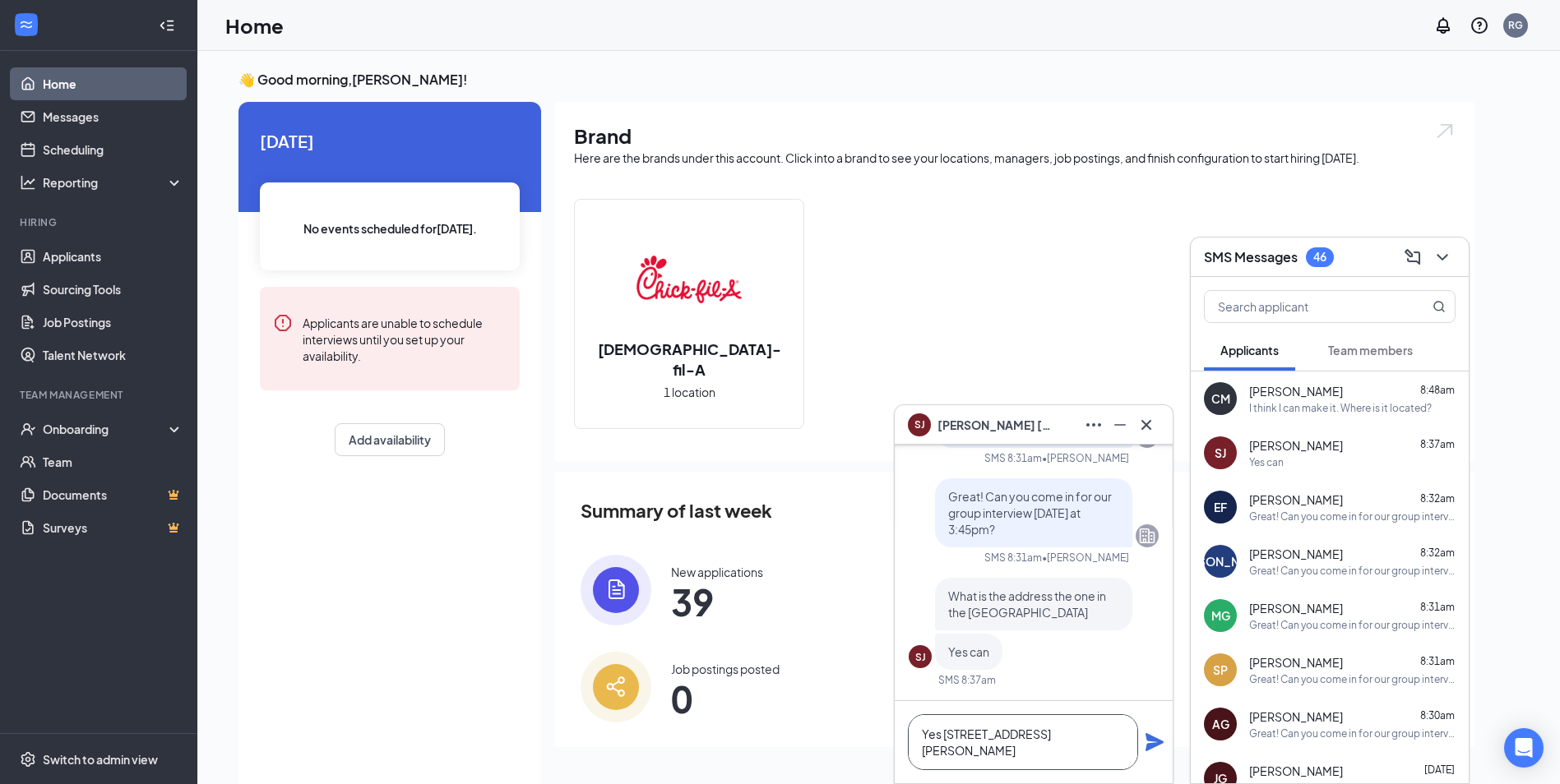
type textarea "Yes [STREET_ADDRESS][PERSON_NAME]"
click at [1157, 744] on icon "Plane" at bounding box center [1155, 742] width 18 height 18
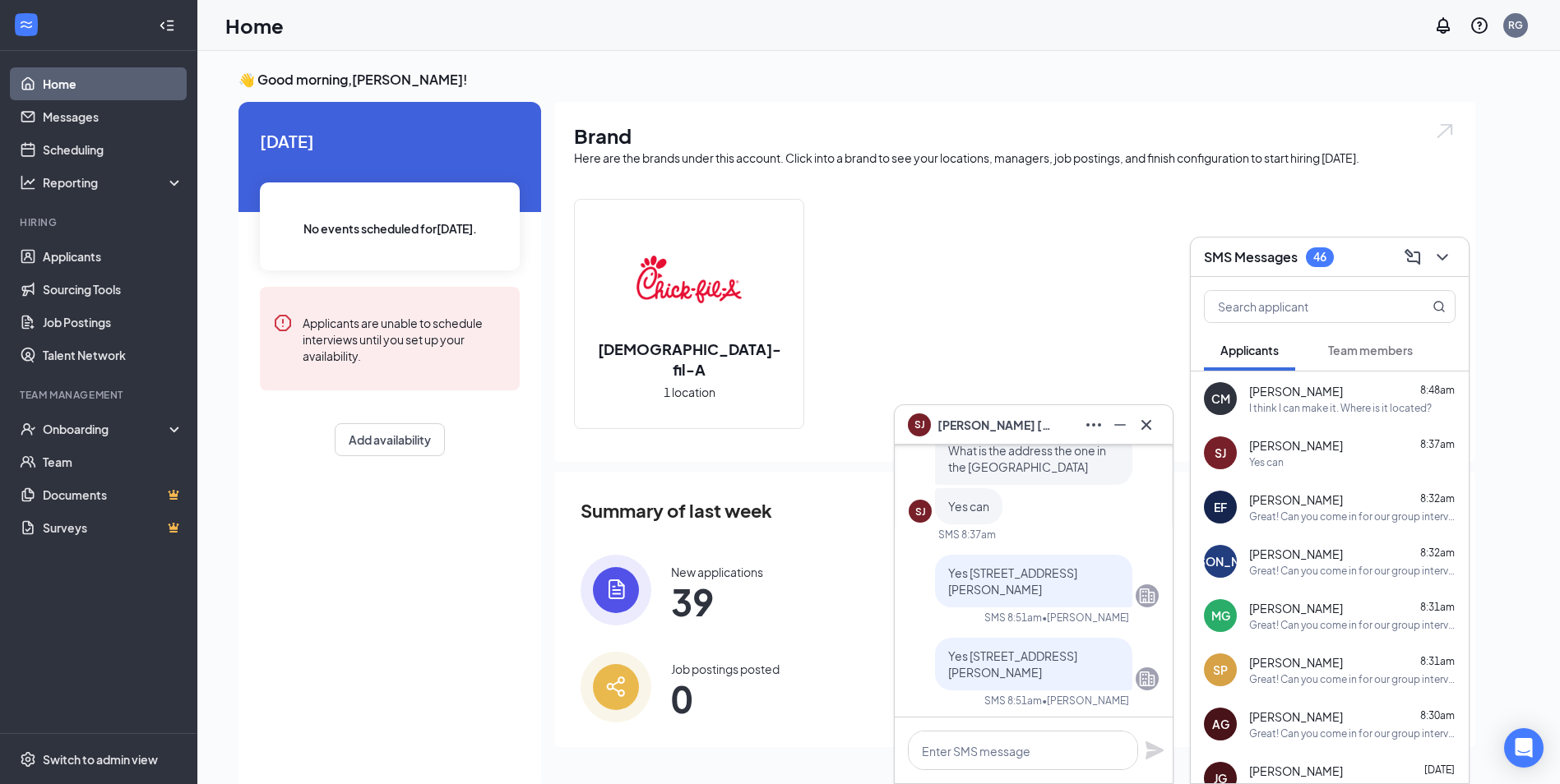
scroll to position [0, 0]
click at [1146, 428] on icon "Cross" at bounding box center [1147, 425] width 20 height 20
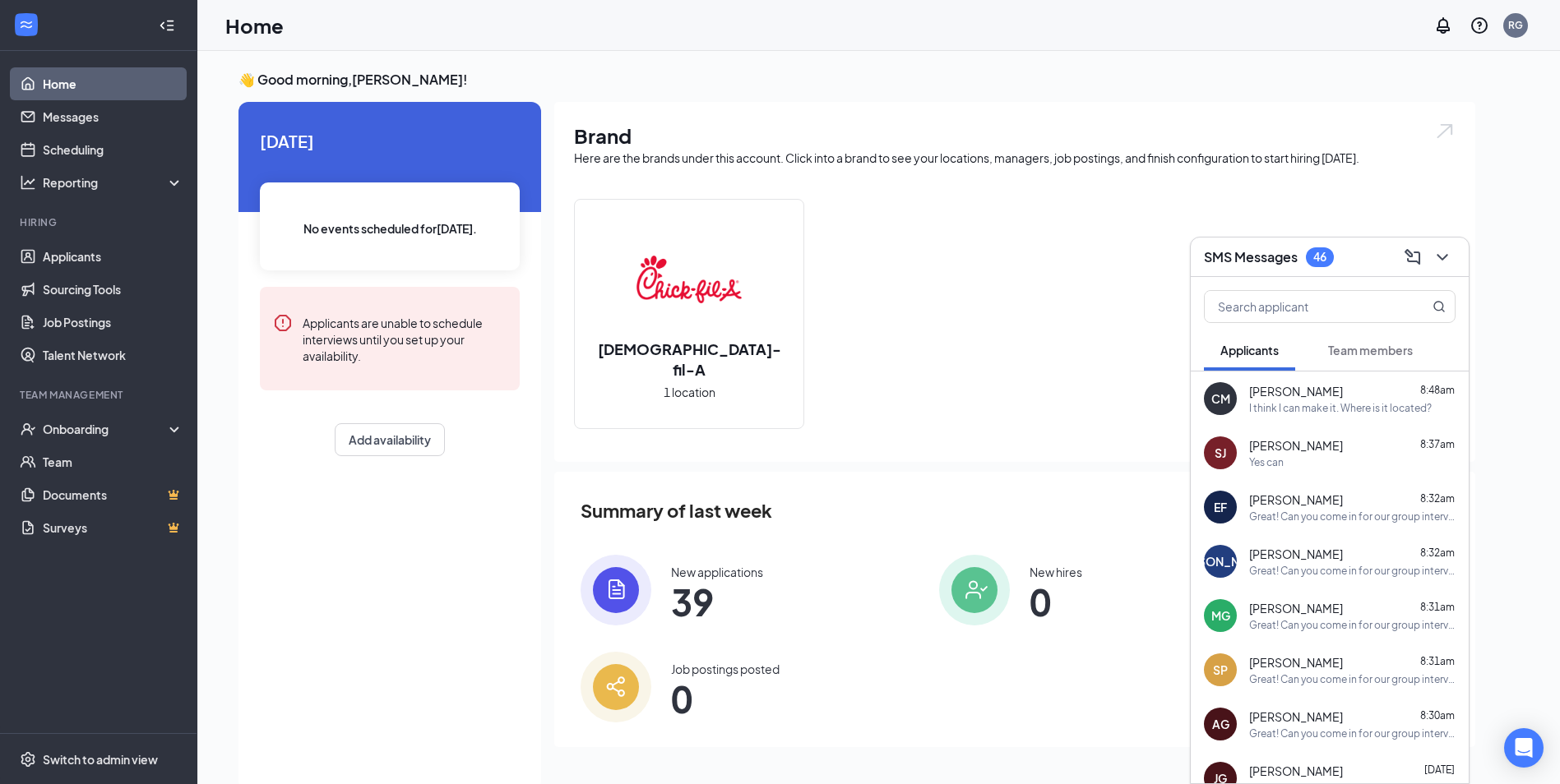
click at [1318, 254] on div "46" at bounding box center [1319, 257] width 13 height 14
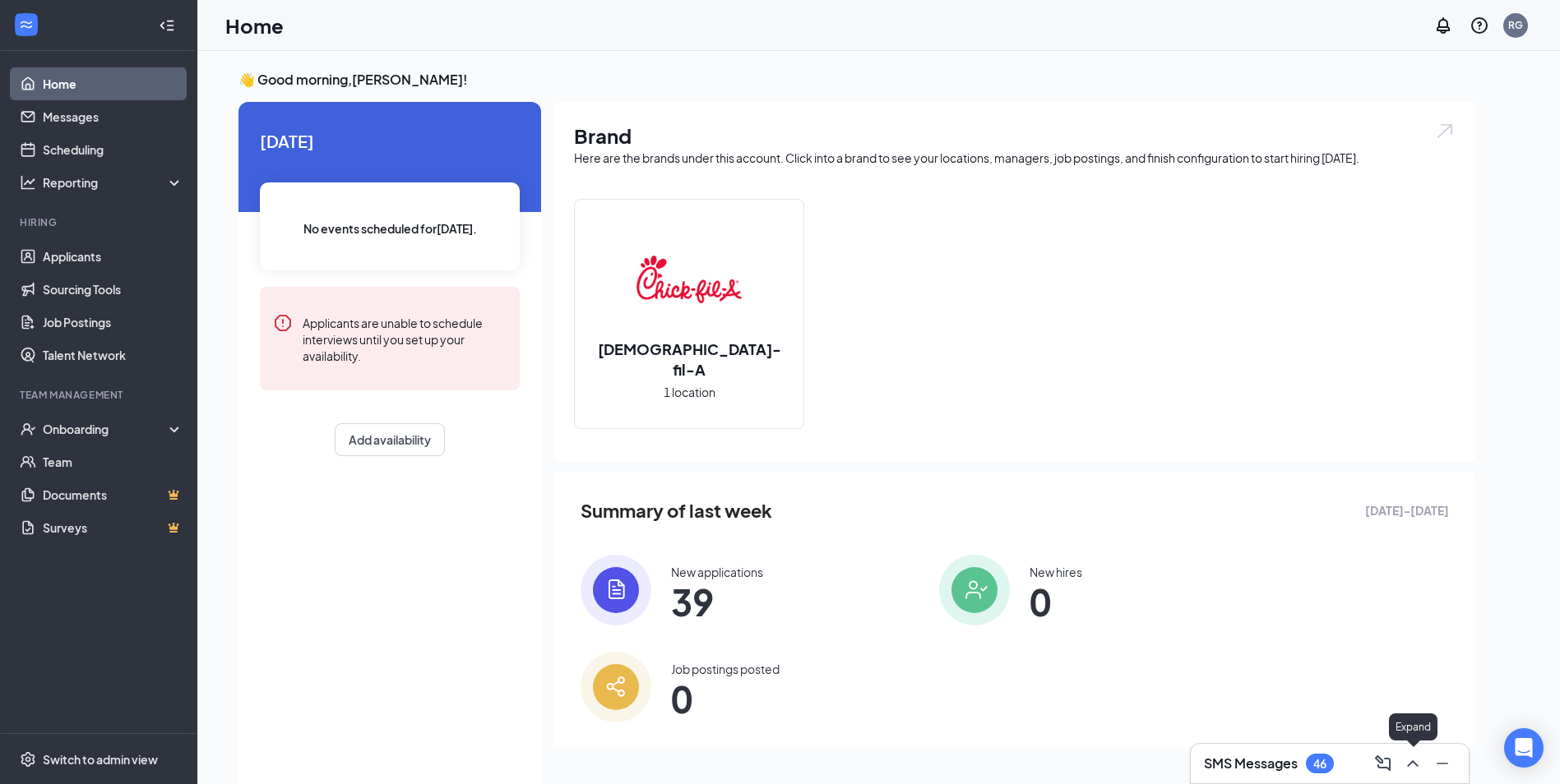
click at [1406, 761] on icon "ChevronUp" at bounding box center [1413, 763] width 20 height 20
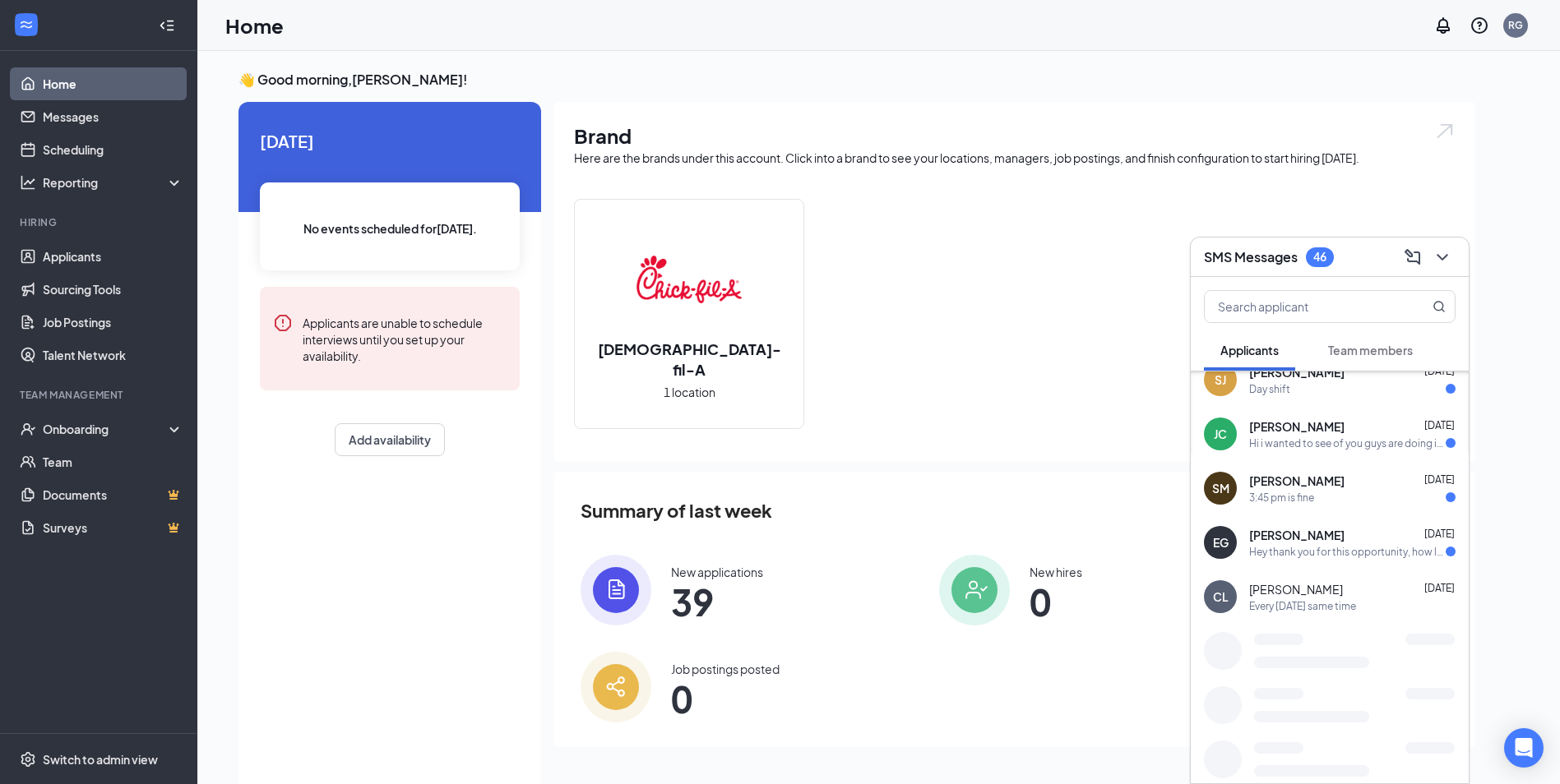
scroll to position [1922, 0]
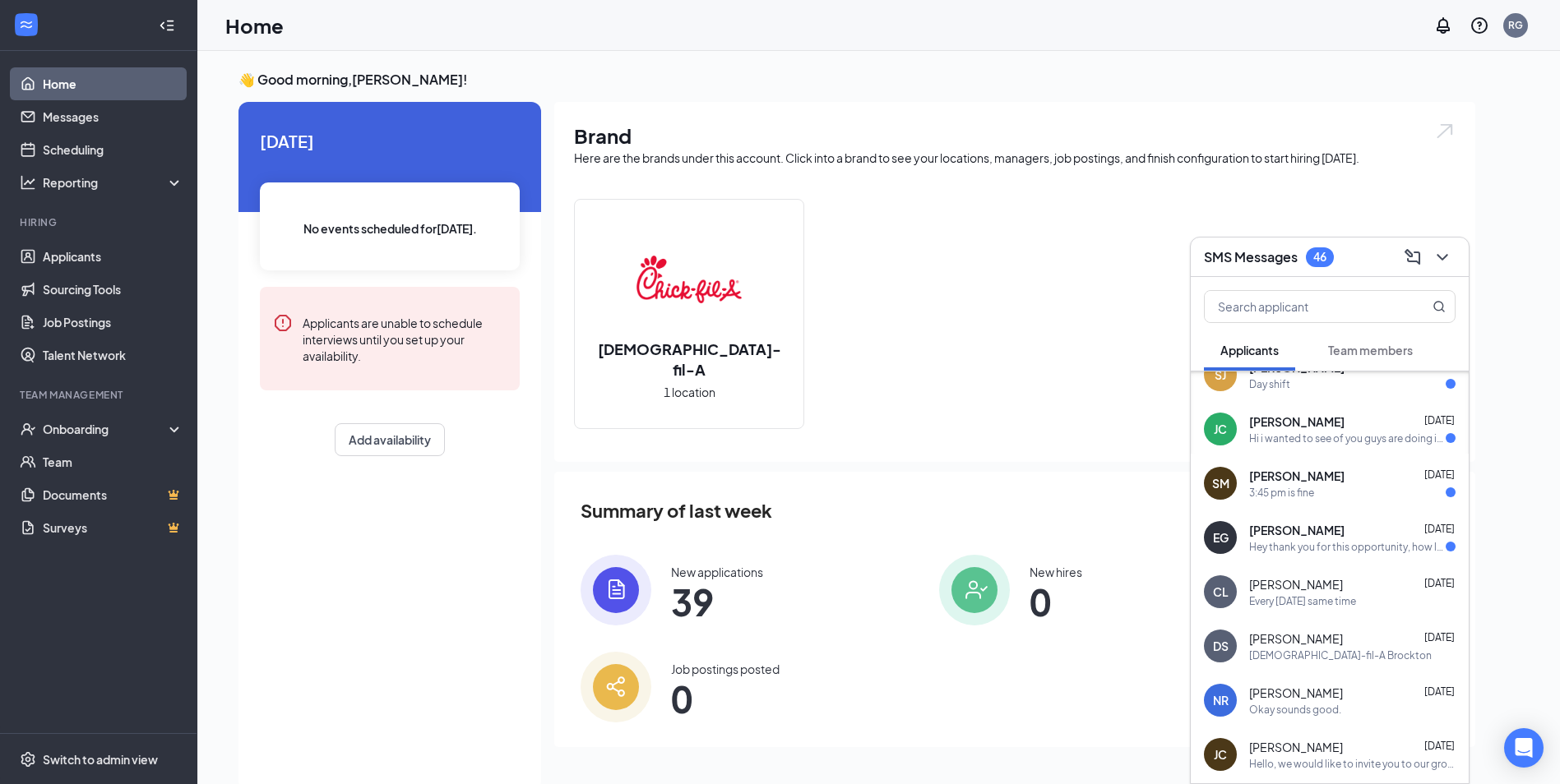
click at [1333, 549] on div "Hey thank you for this opportunity, how long would these interviews take?" at bounding box center [1347, 547] width 196 height 14
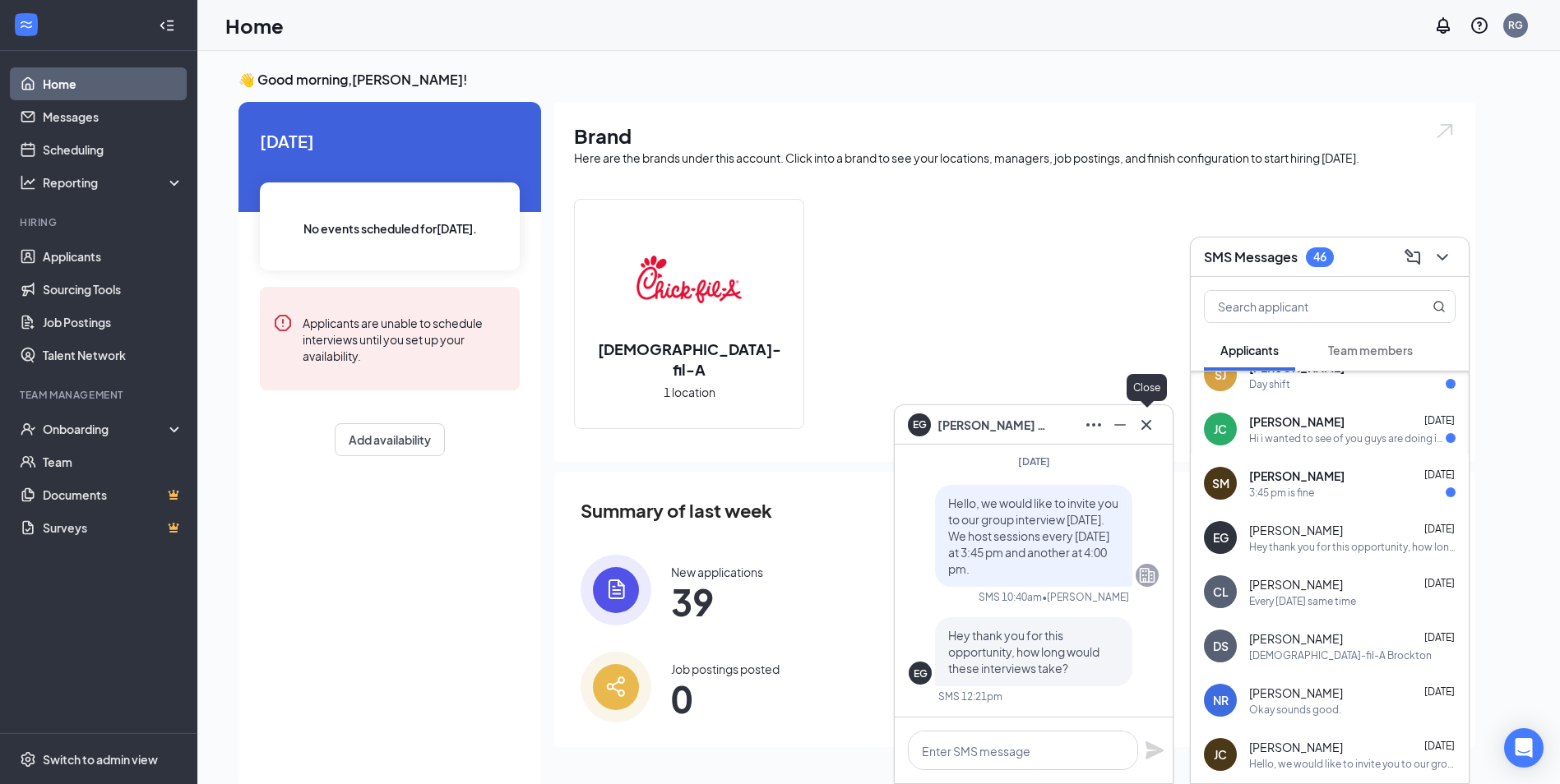
click at [1143, 423] on icon "Cross" at bounding box center [1147, 425] width 20 height 20
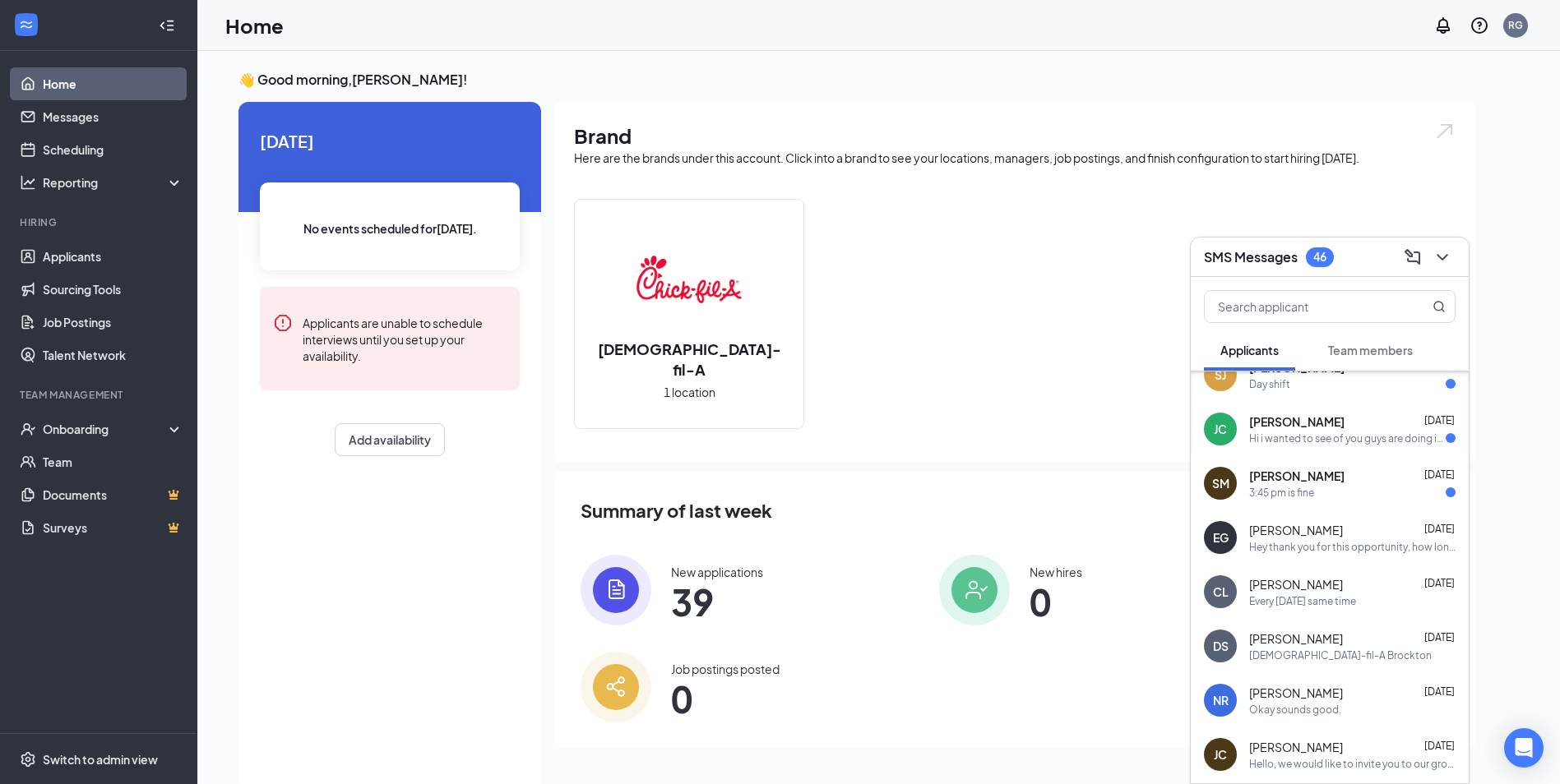
click at [1280, 468] on span "[PERSON_NAME]" at bounding box center [1296, 476] width 95 height 17
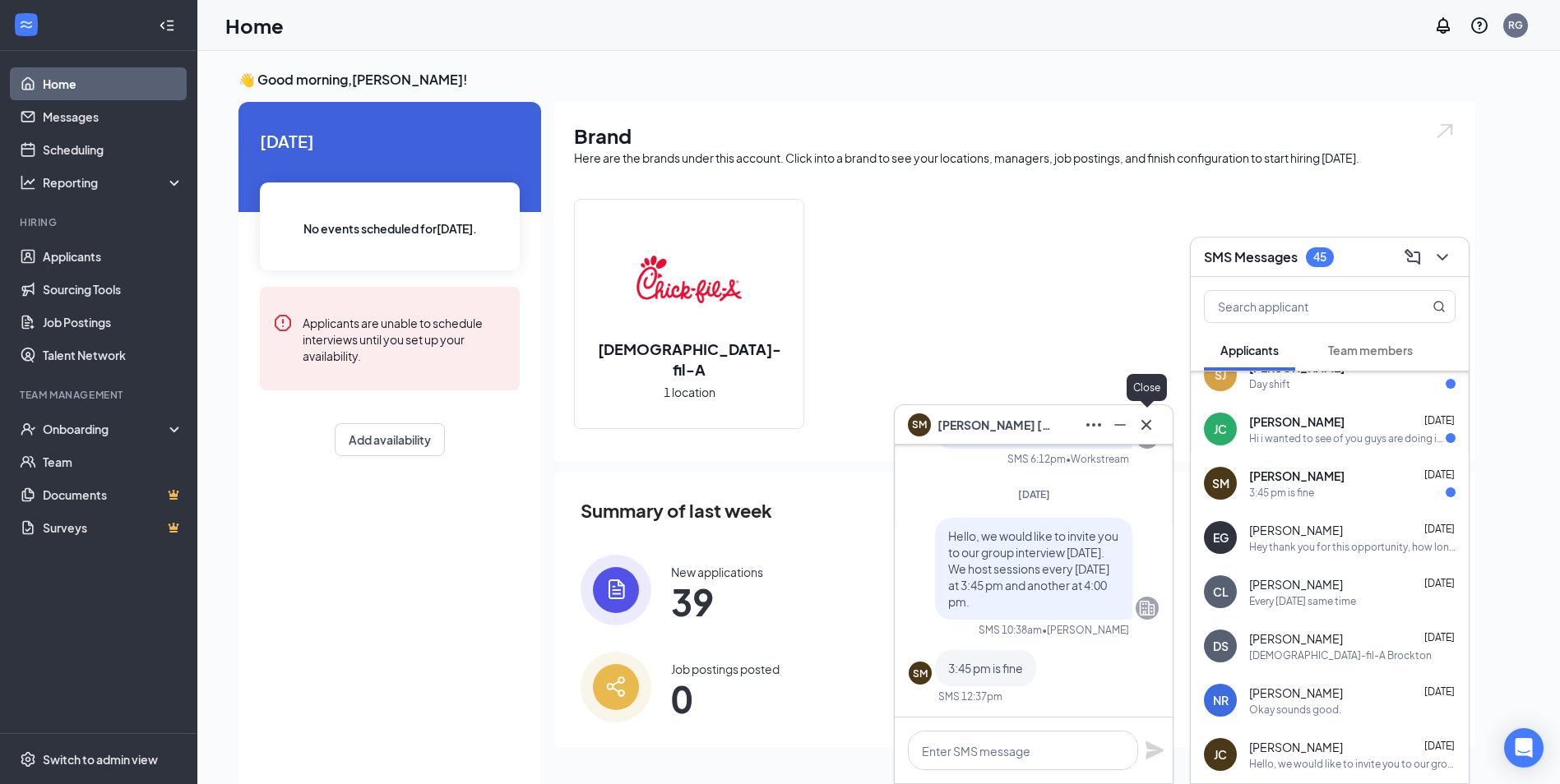
click at [1148, 419] on icon "Cross" at bounding box center [1147, 425] width 20 height 20
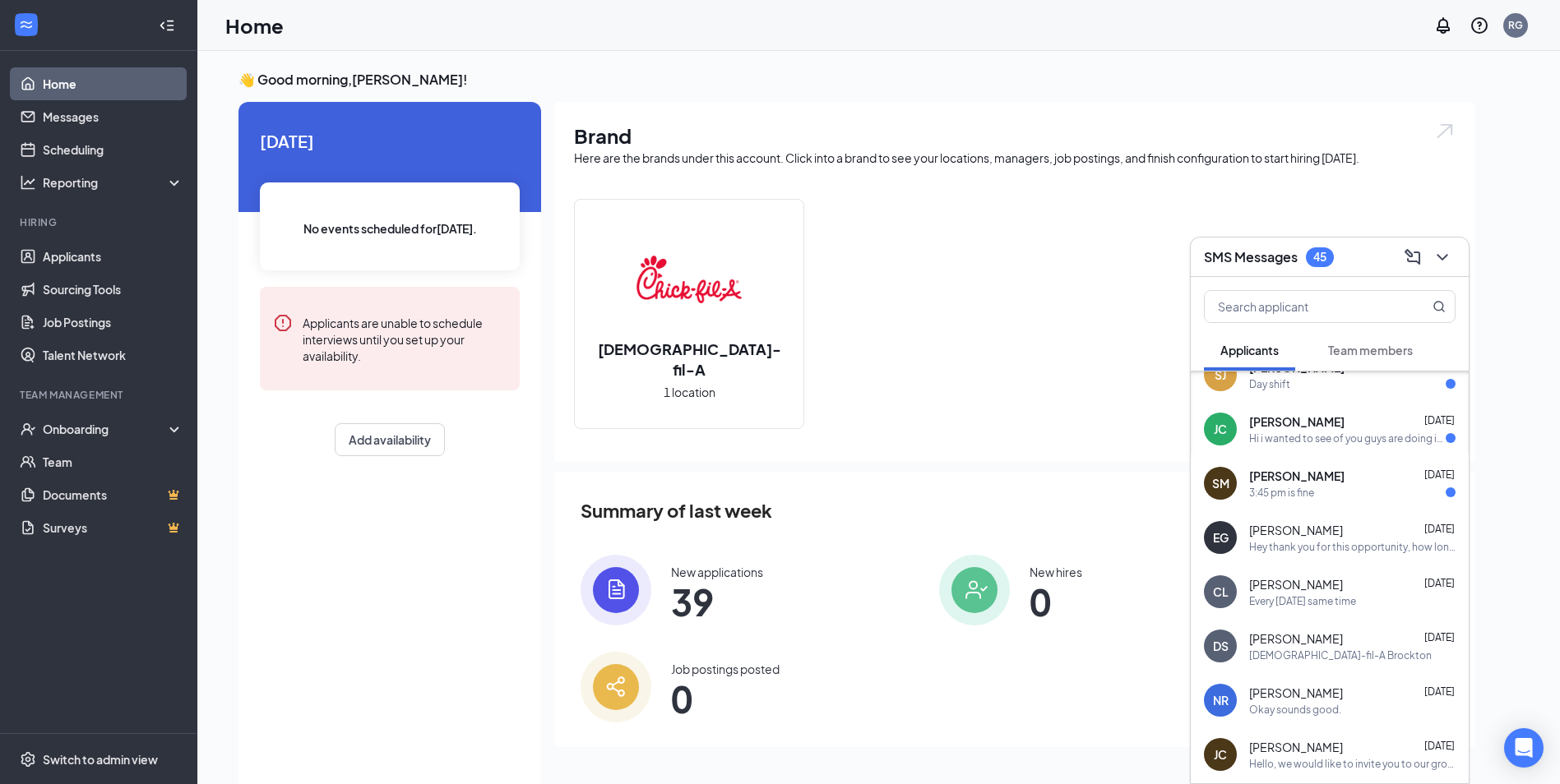
click at [1259, 425] on span "[PERSON_NAME]" at bounding box center [1296, 421] width 95 height 17
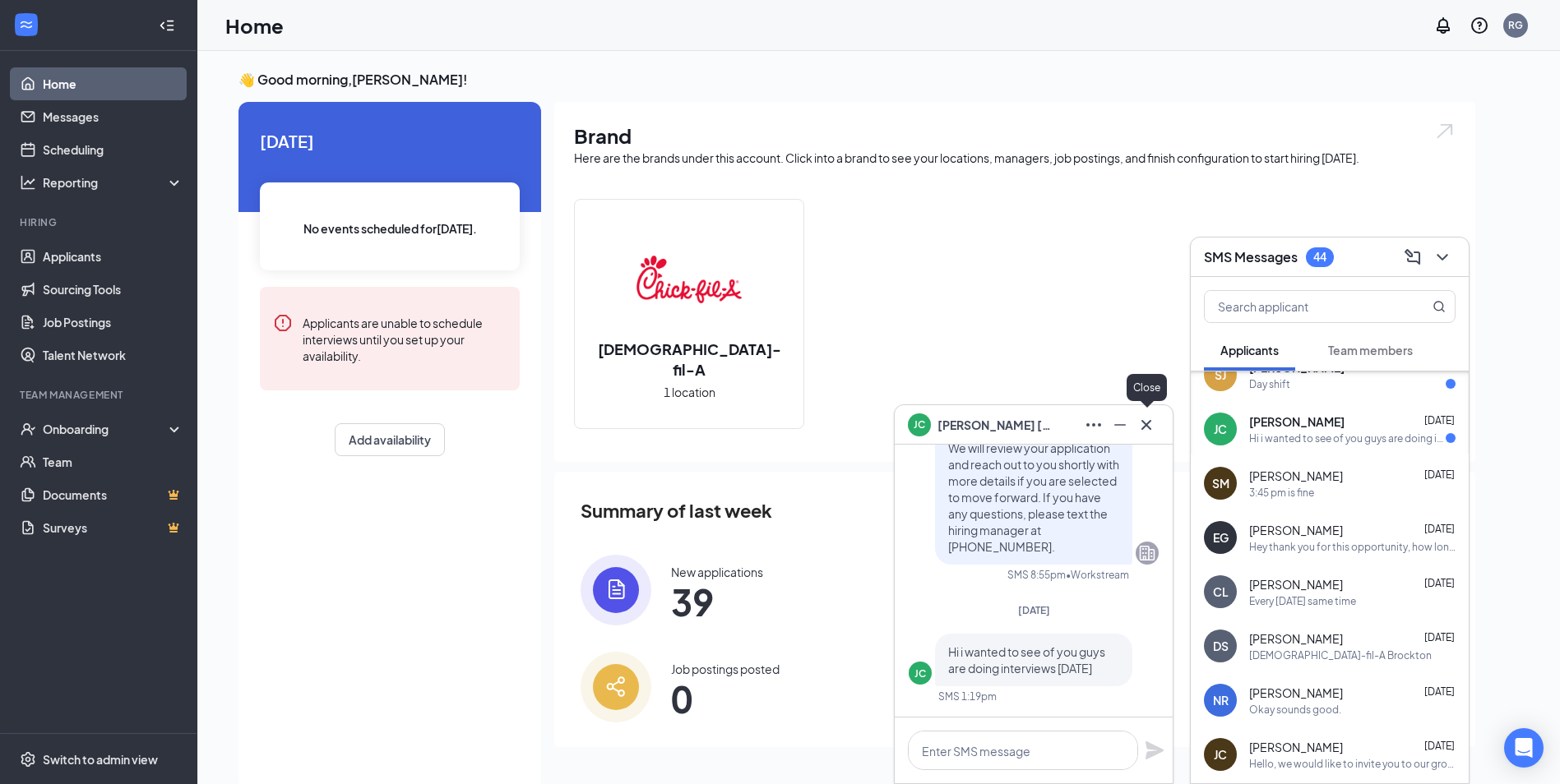
click at [1152, 429] on icon "Cross" at bounding box center [1147, 425] width 20 height 20
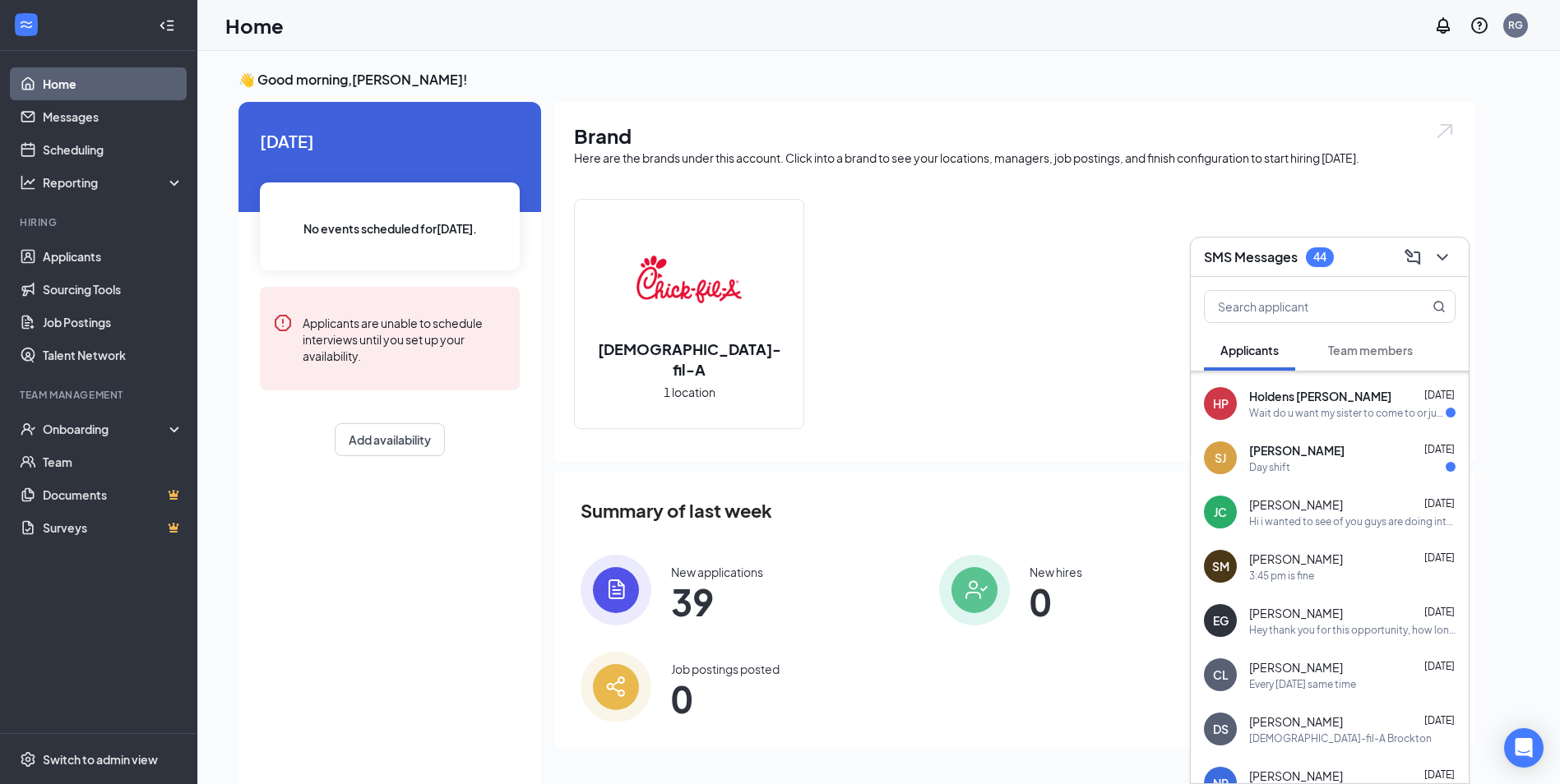
scroll to position [1676, 0]
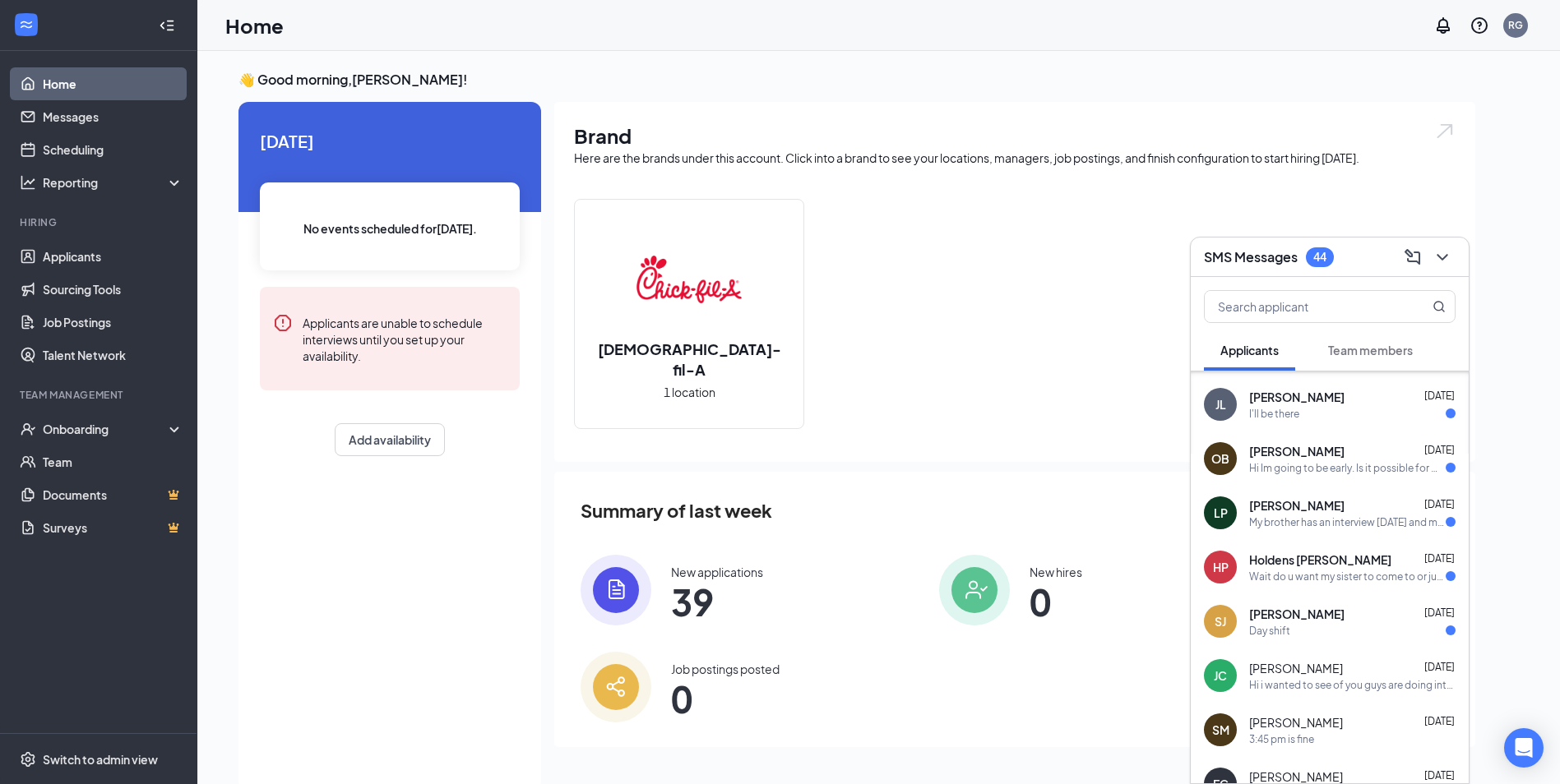
click at [1310, 628] on div "Day shift" at bounding box center [1352, 631] width 206 height 14
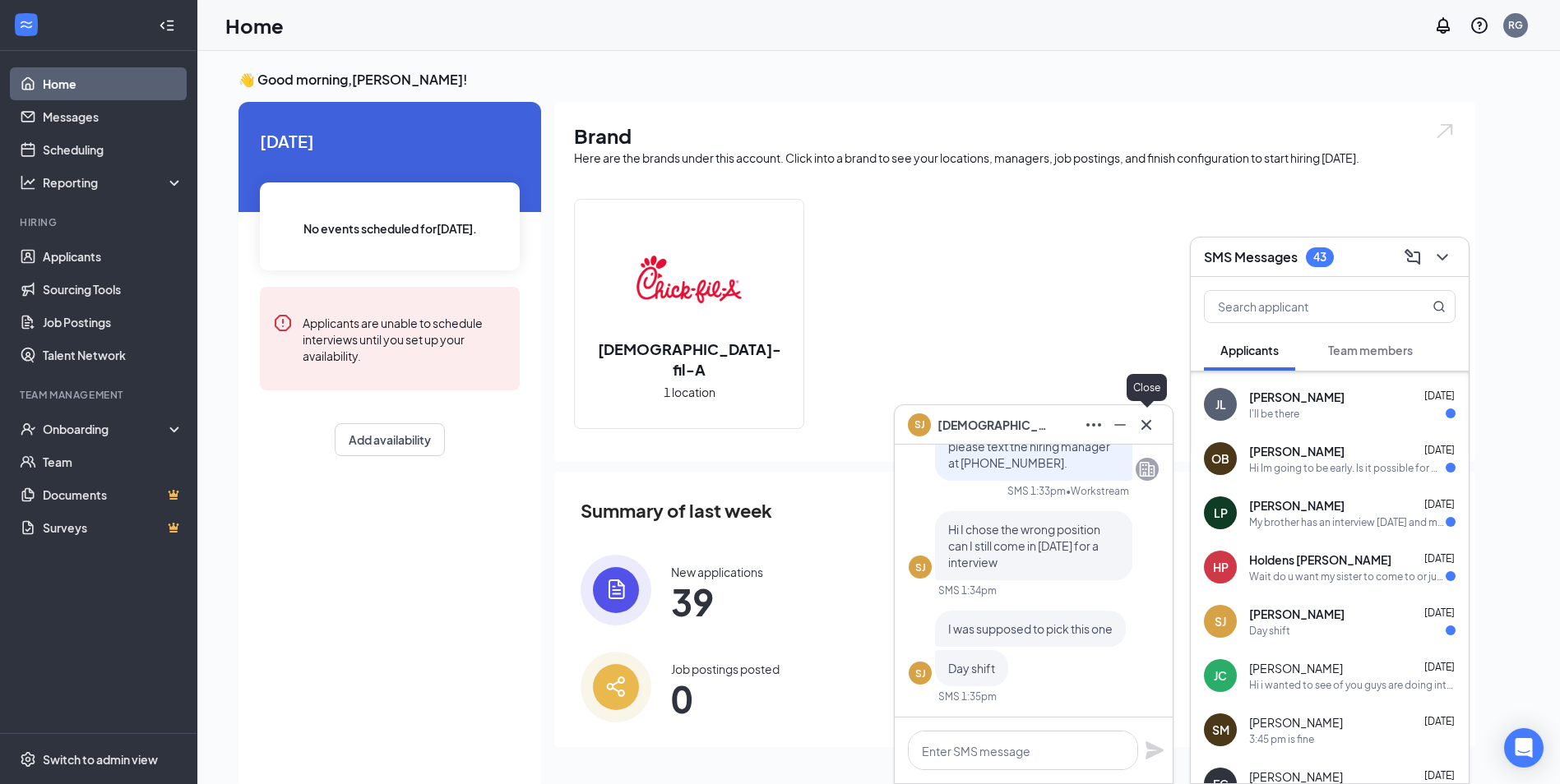
click at [1142, 429] on icon "Cross" at bounding box center [1147, 425] width 20 height 20
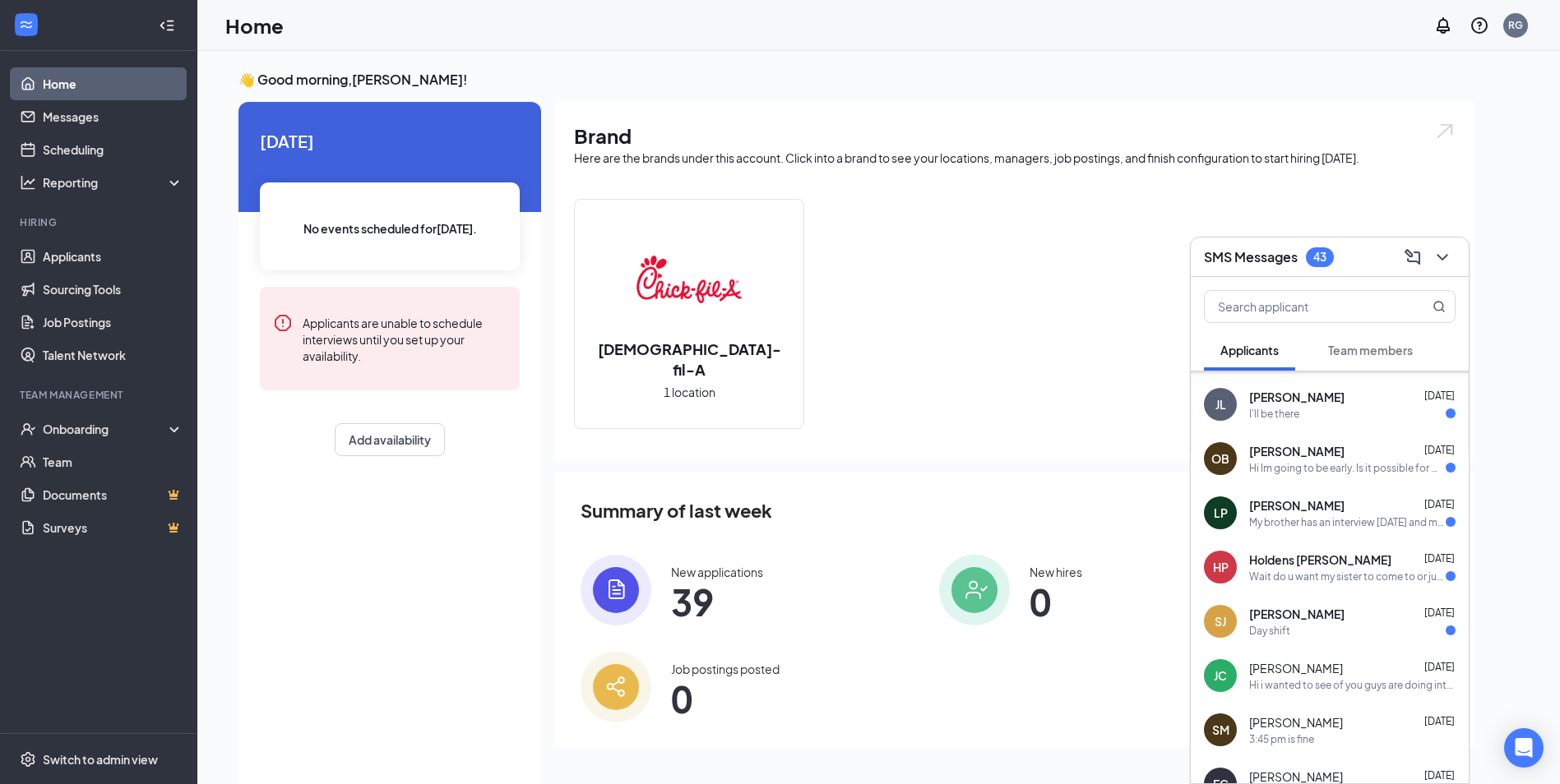
click at [1300, 628] on div "Day shift" at bounding box center [1352, 631] width 206 height 14
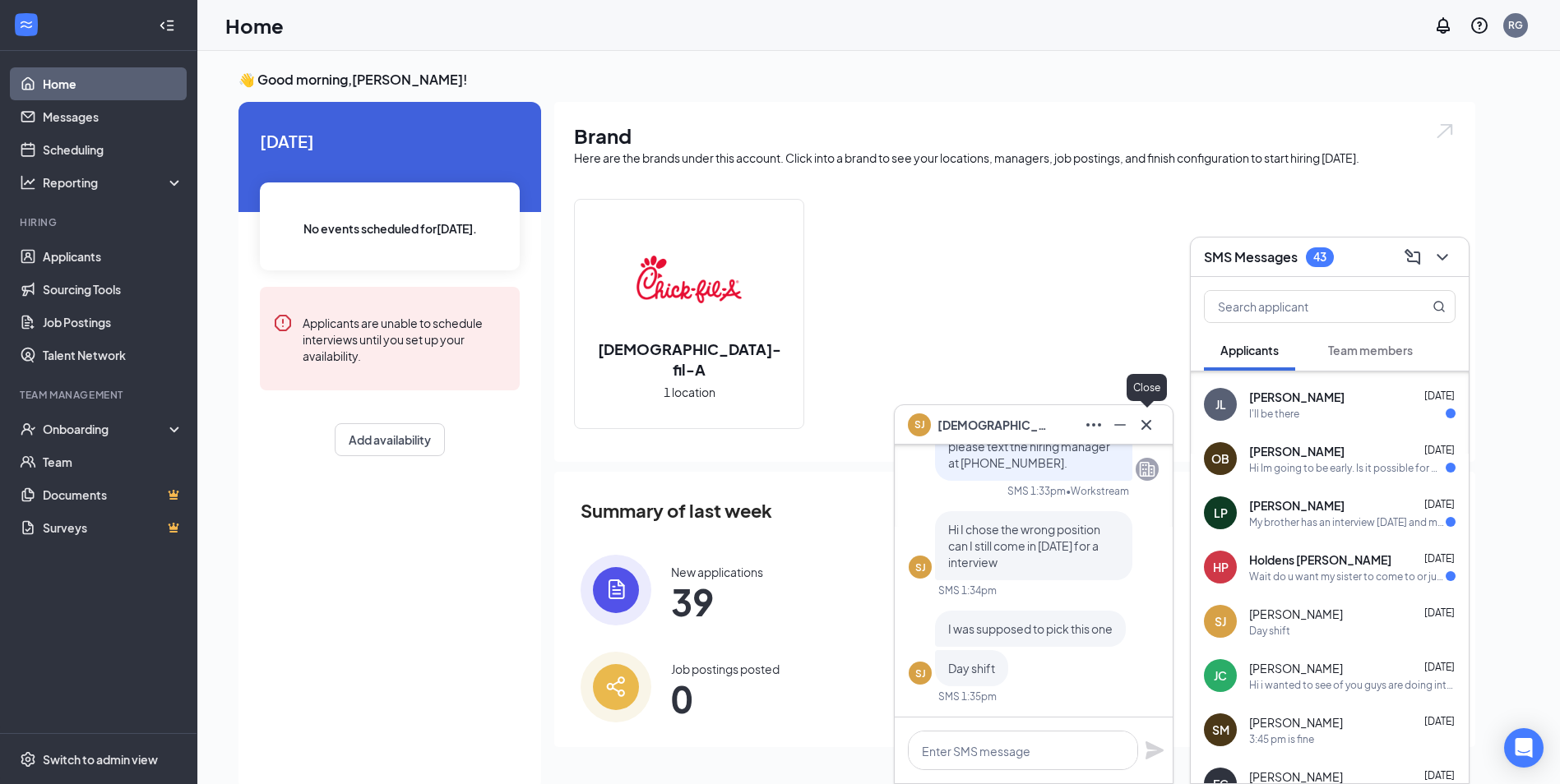
click at [1149, 430] on icon "Cross" at bounding box center [1147, 425] width 20 height 20
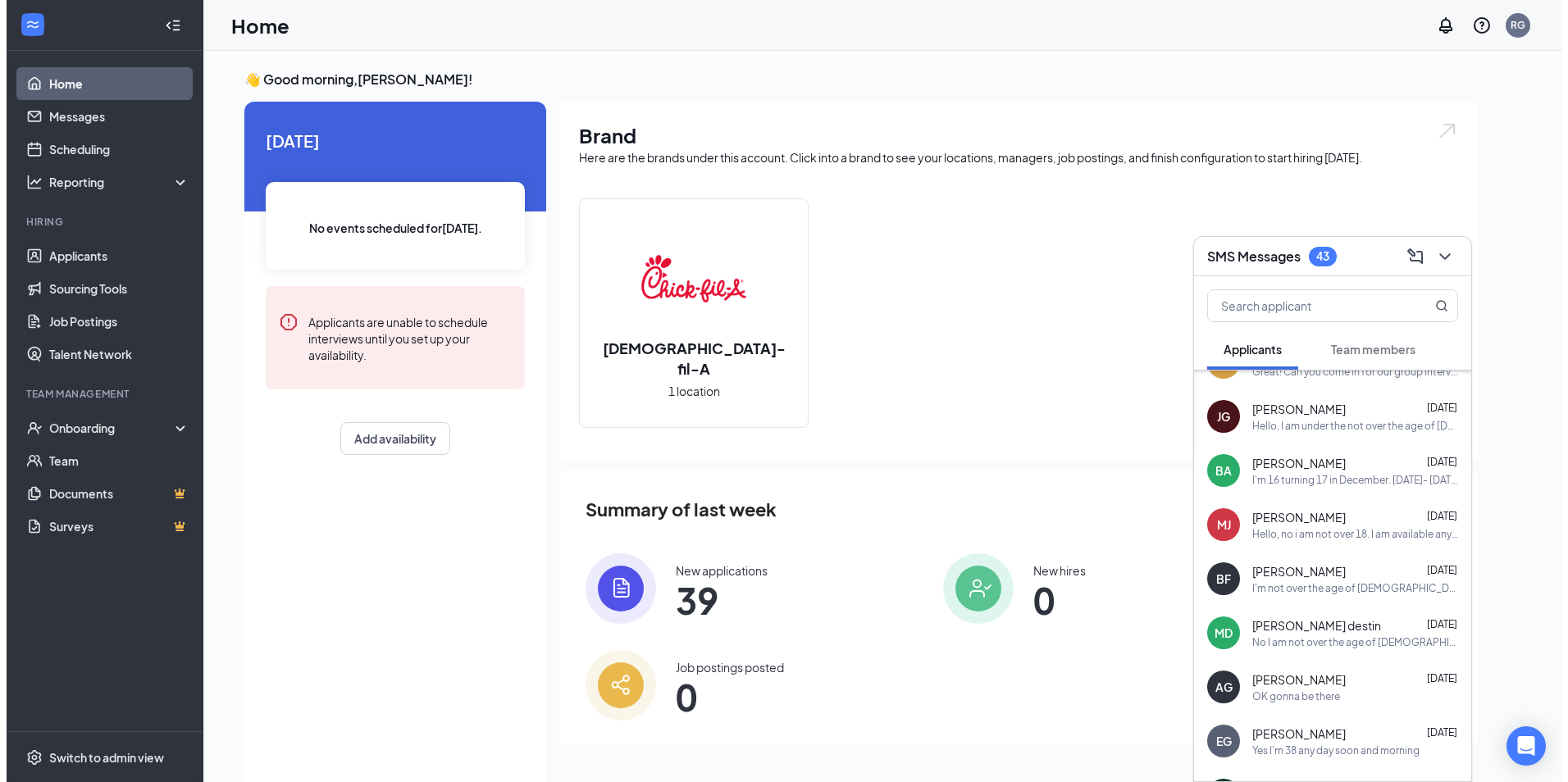
scroll to position [0, 0]
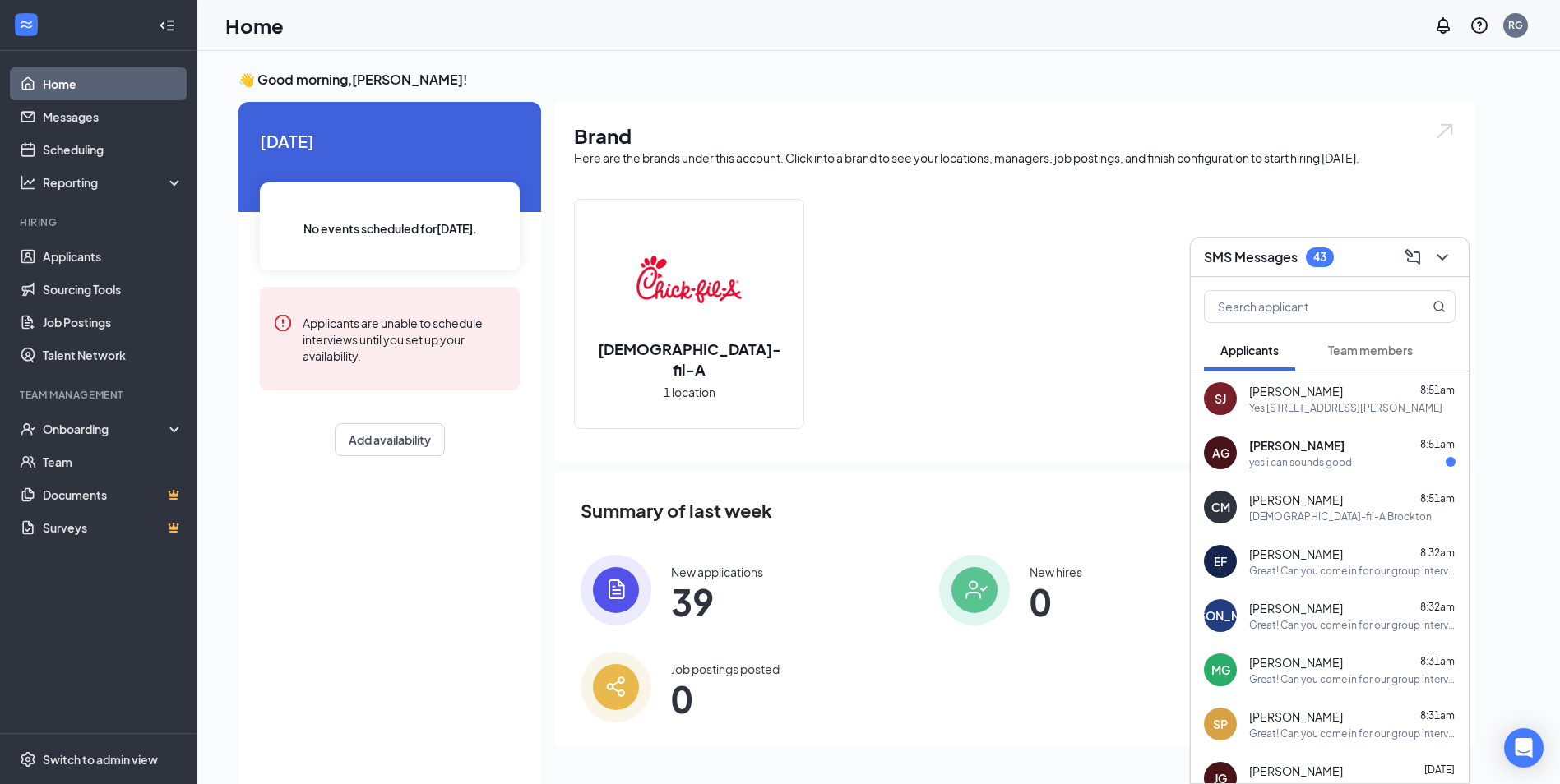
click at [1299, 467] on div "yes i can sounds good" at bounding box center [1300, 462] width 103 height 14
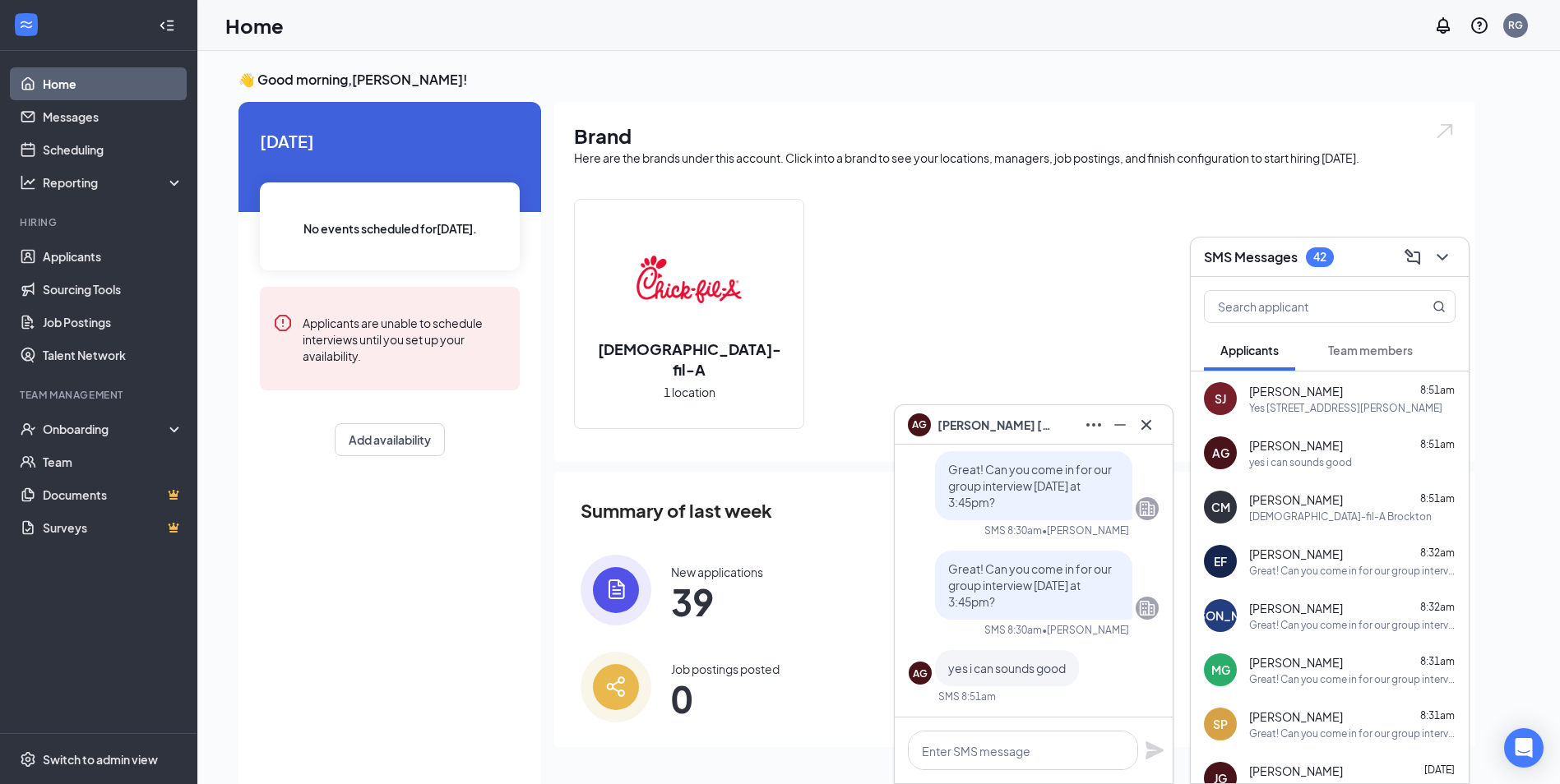
click at [1300, 408] on div "Yes [STREET_ADDRESS][PERSON_NAME]" at bounding box center [1345, 408] width 193 height 14
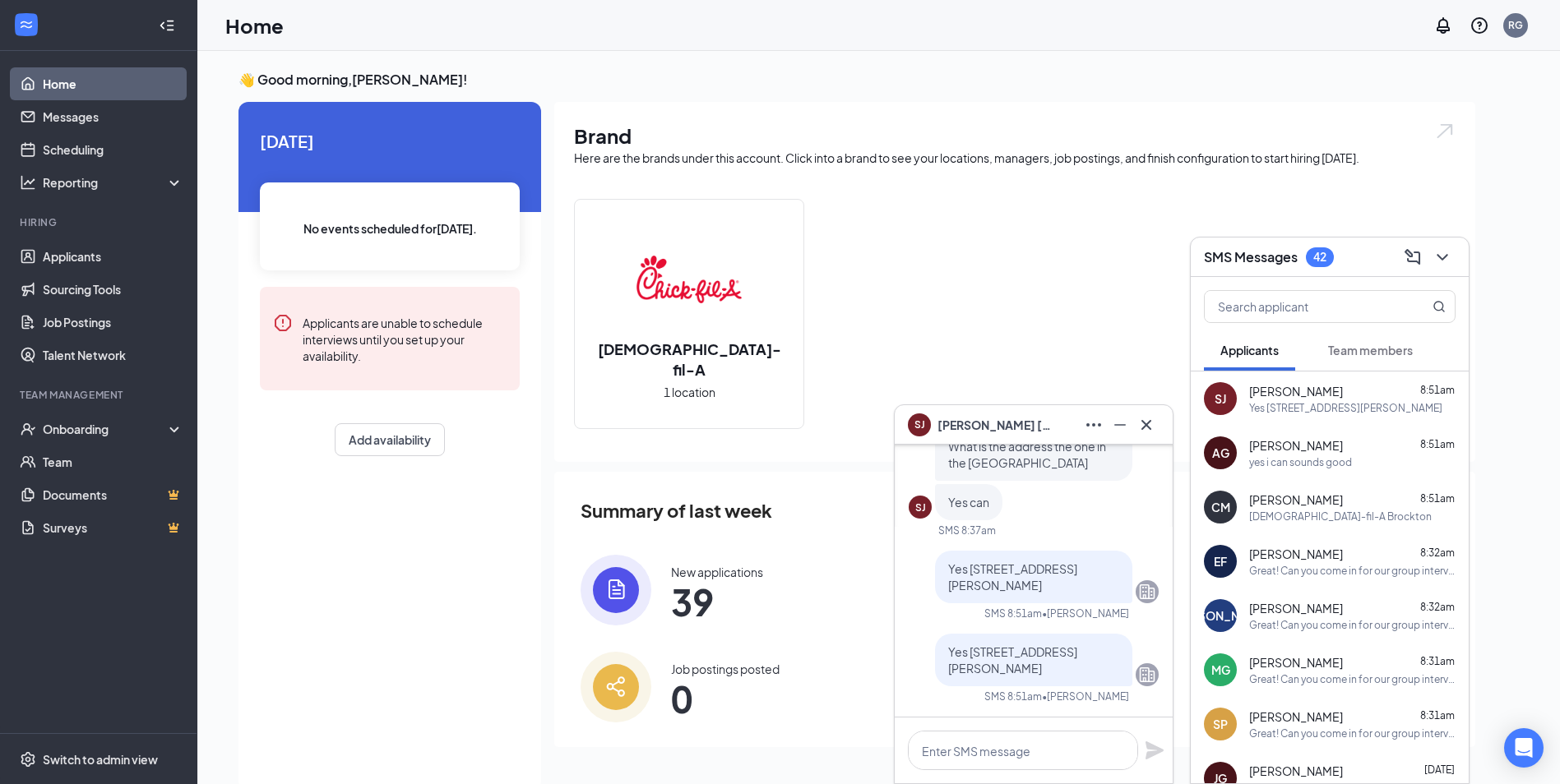
click at [1273, 468] on div "yes i can sounds good" at bounding box center [1300, 462] width 103 height 14
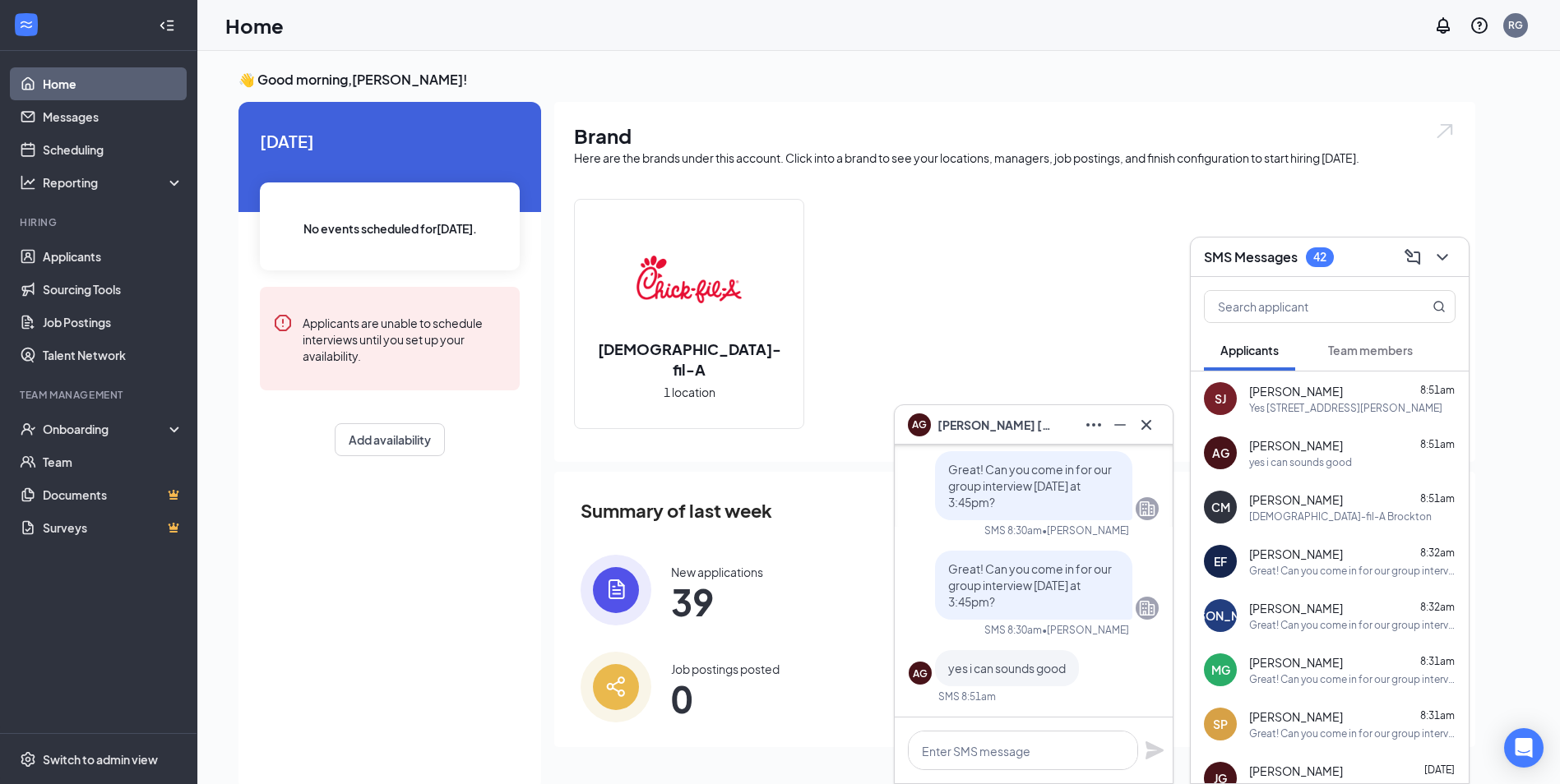
click at [1027, 676] on p "yes i can sounds good" at bounding box center [1007, 668] width 118 height 17
click at [1151, 423] on icon "Cross" at bounding box center [1147, 425] width 20 height 20
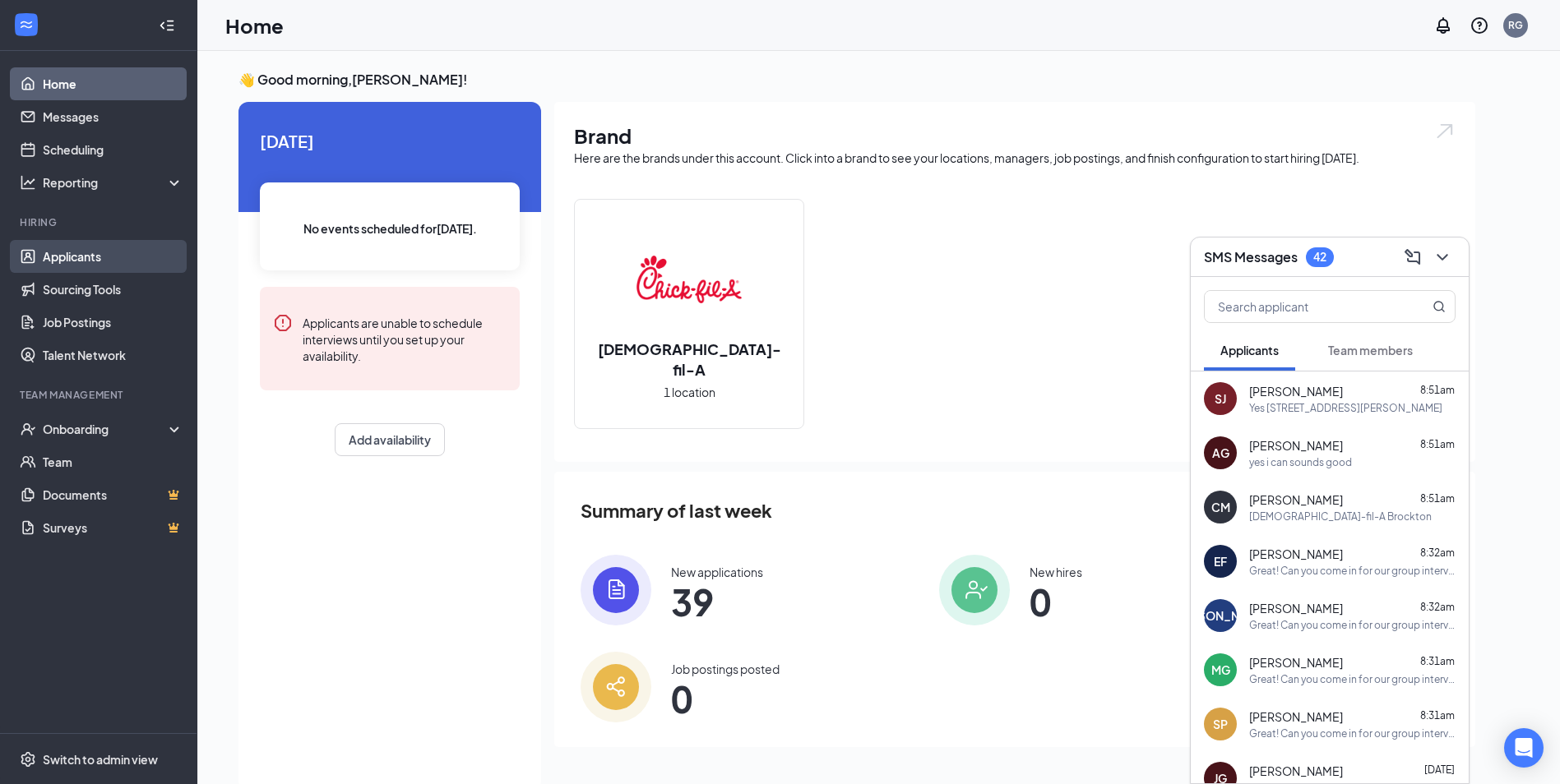
click at [113, 252] on link "Applicants" at bounding box center [113, 257] width 140 height 33
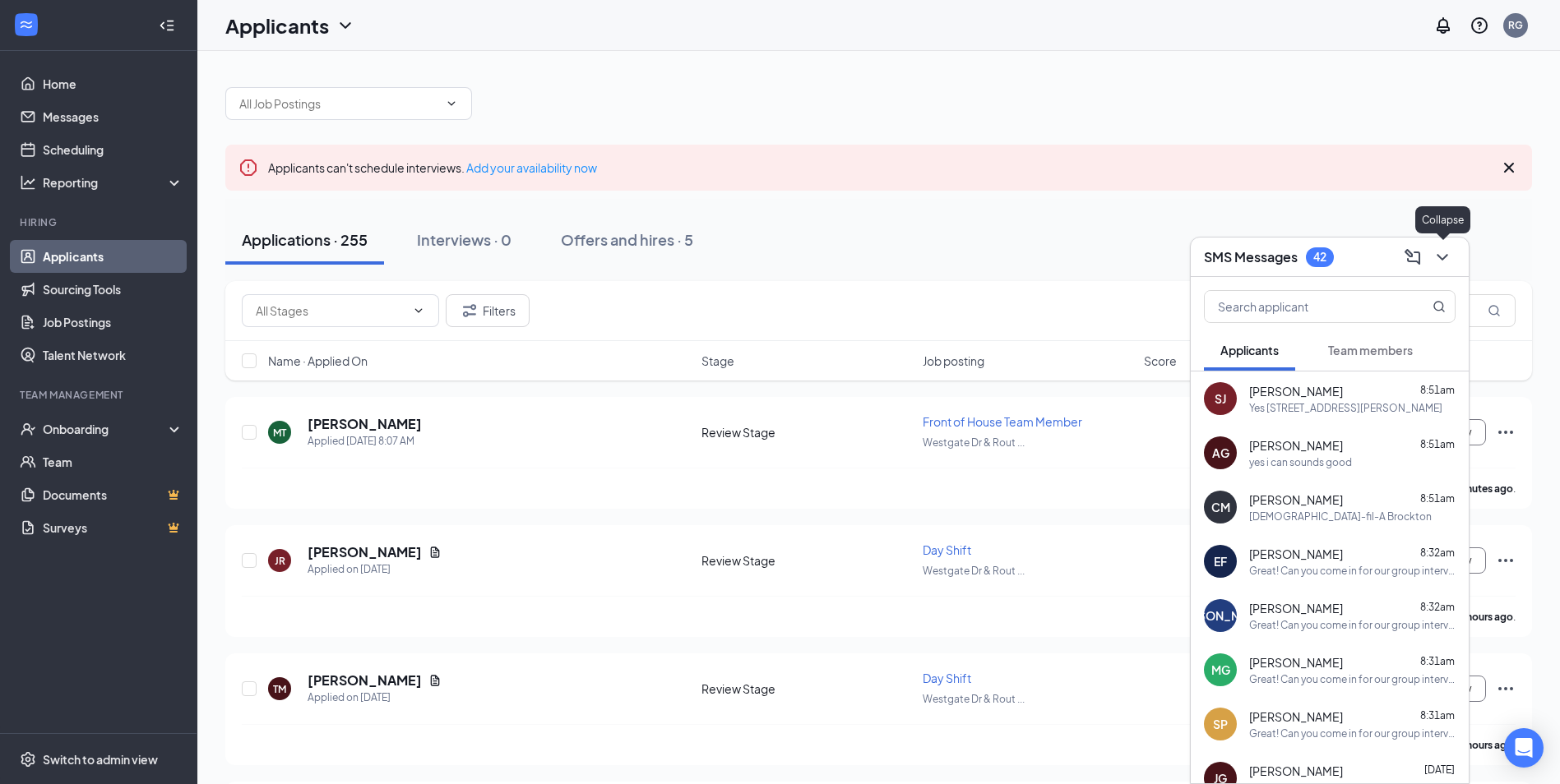
click at [1440, 265] on icon "ChevronDown" at bounding box center [1442, 257] width 20 height 20
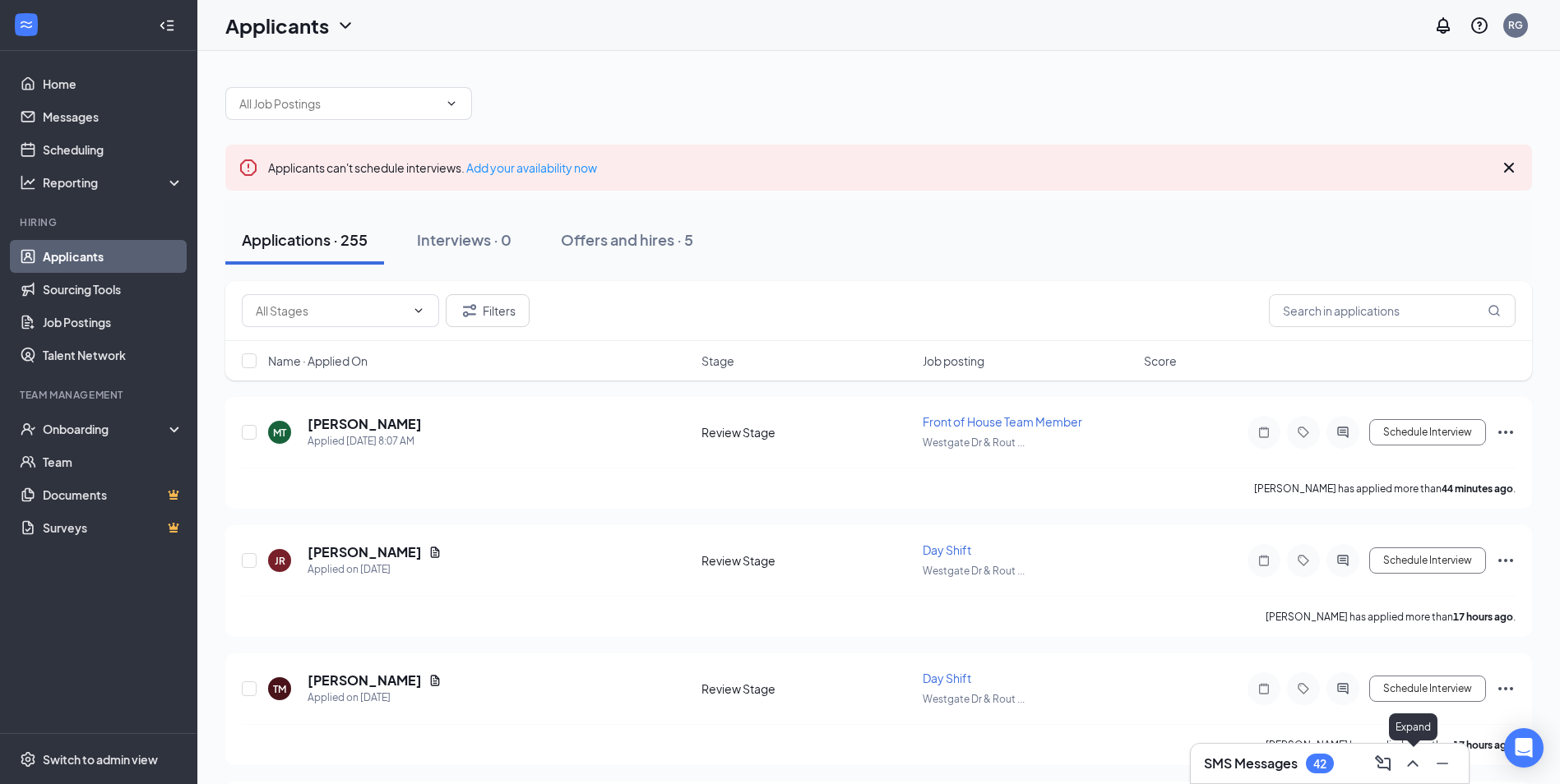
click at [1412, 756] on icon "ChevronUp" at bounding box center [1413, 763] width 20 height 20
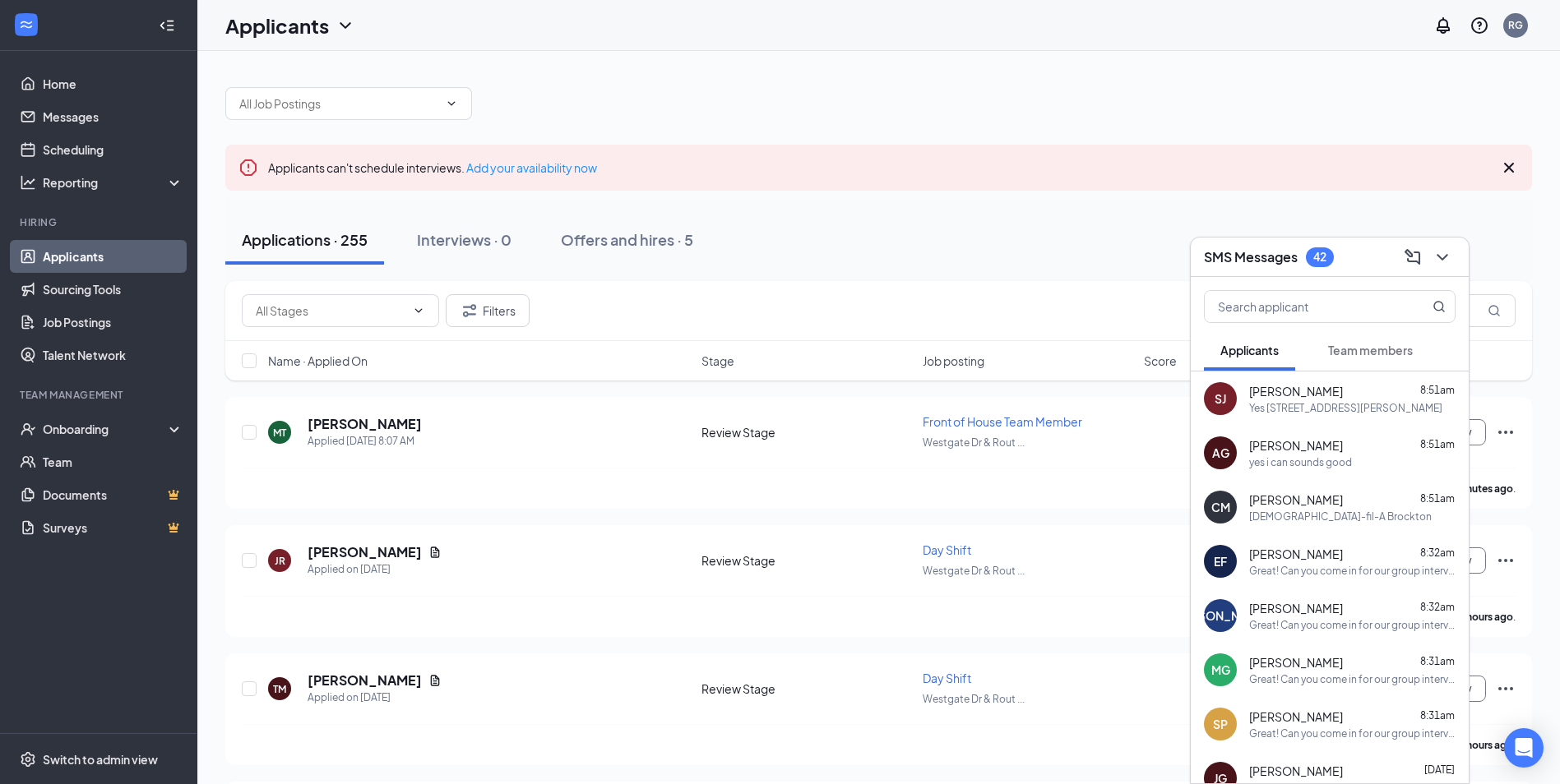
click at [1278, 677] on div "Great! Can you come in for our group interview [DATE] at 3:45pm?" at bounding box center [1352, 679] width 206 height 14
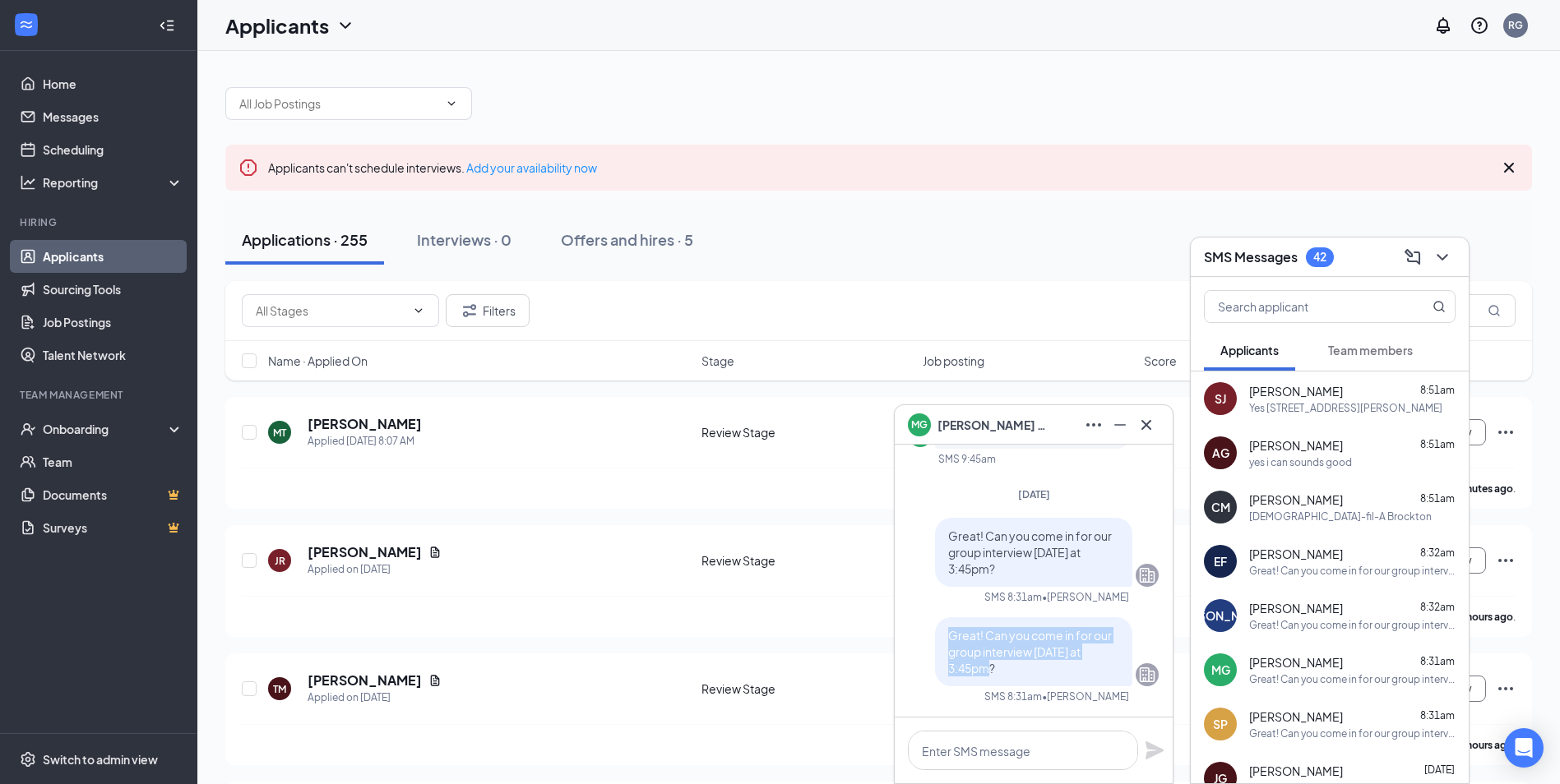
drag, startPoint x: 998, startPoint y: 671, endPoint x: 934, endPoint y: 638, distance: 72.0
click at [935, 638] on div "Great! Can you come in for our group interview [DATE] at 3:45pm?" at bounding box center [1033, 652] width 197 height 69
click at [1151, 419] on icon "Cross" at bounding box center [1147, 425] width 20 height 20
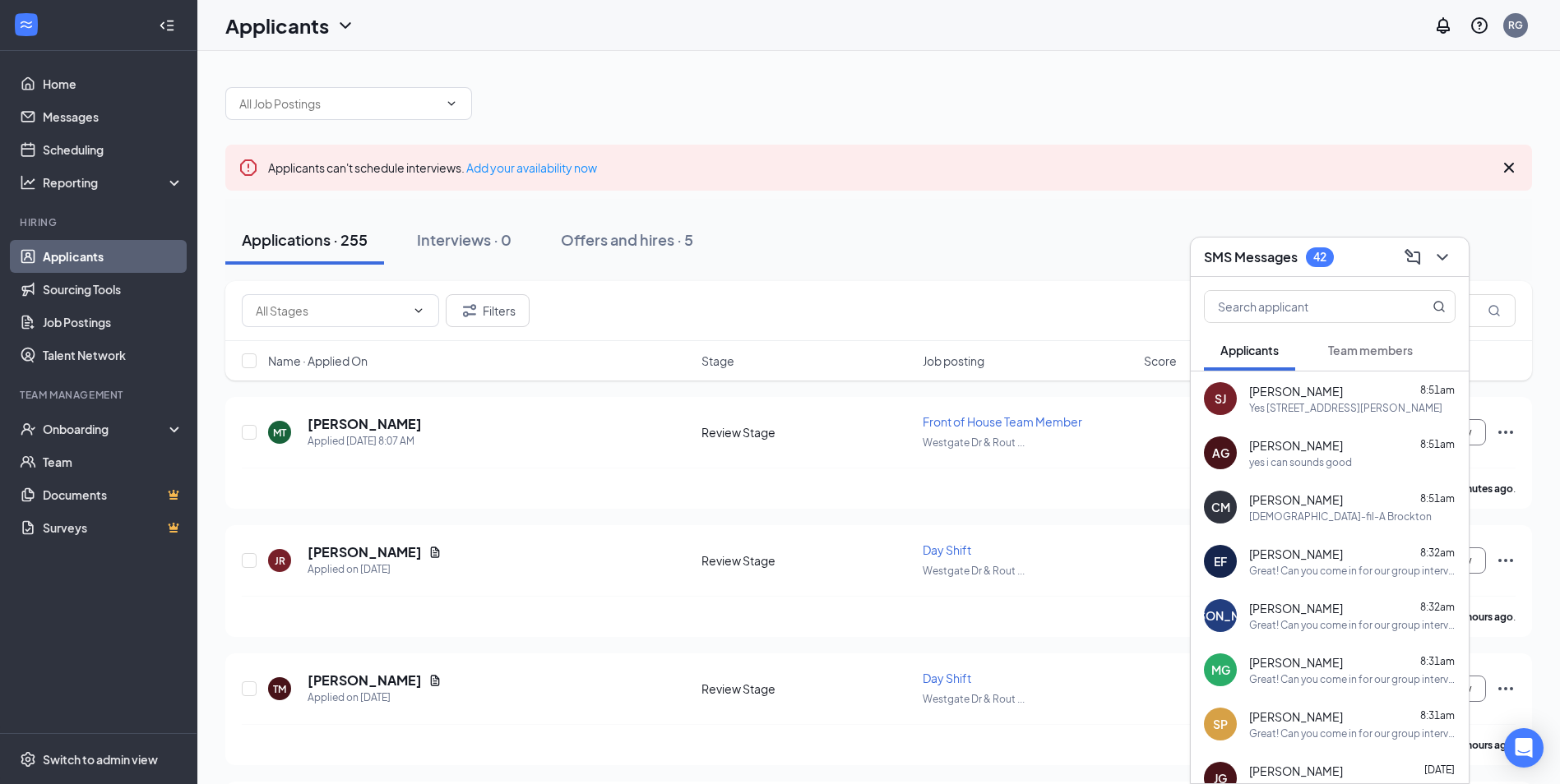
click at [1109, 222] on div "Applications · 255 Interviews · 0 Offers and hires · 5" at bounding box center [879, 239] width 1307 height 49
click at [1440, 262] on icon "ChevronDown" at bounding box center [1442, 257] width 20 height 20
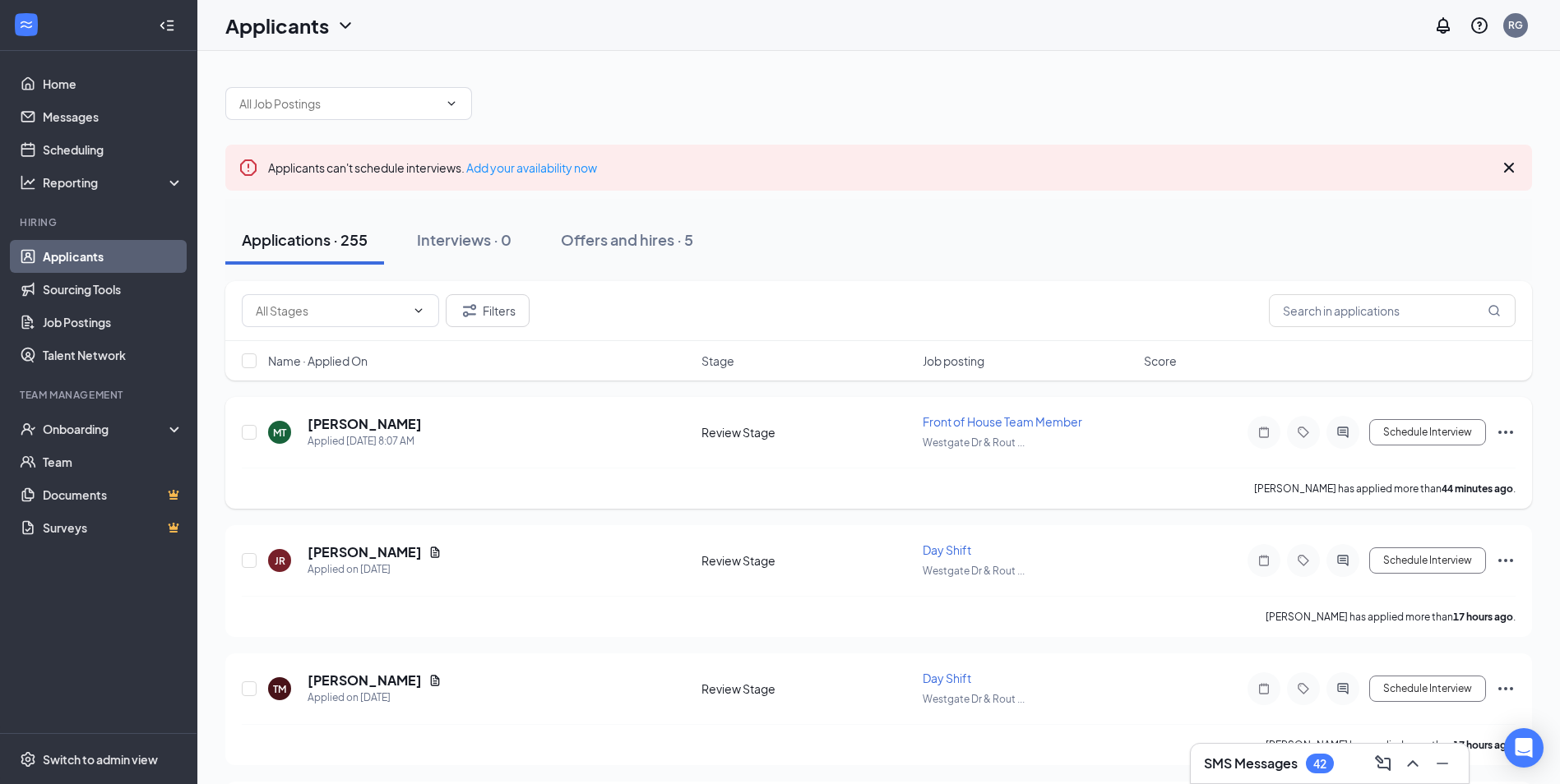
click at [1343, 441] on div at bounding box center [1343, 433] width 33 height 33
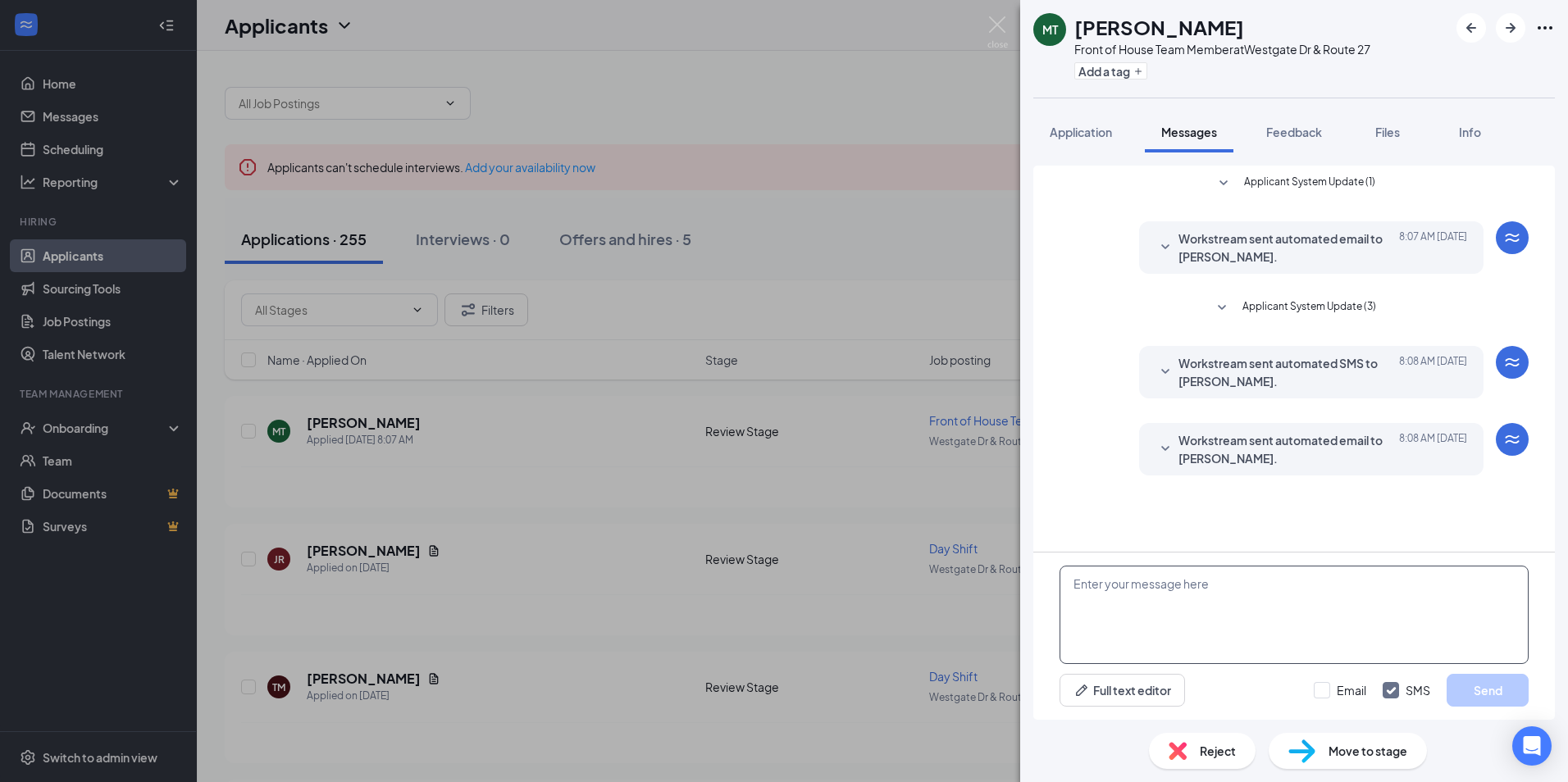
click at [1153, 616] on textarea at bounding box center [1293, 615] width 469 height 99
paste textarea "[URL][DOMAIN_NAME]"
type textarea "[URL][DOMAIN_NAME]"
click at [968, 615] on div "MT [PERSON_NAME] Front of House Team Member at Westgate Dr & Route 27 Add a tag…" at bounding box center [784, 391] width 1568 height 782
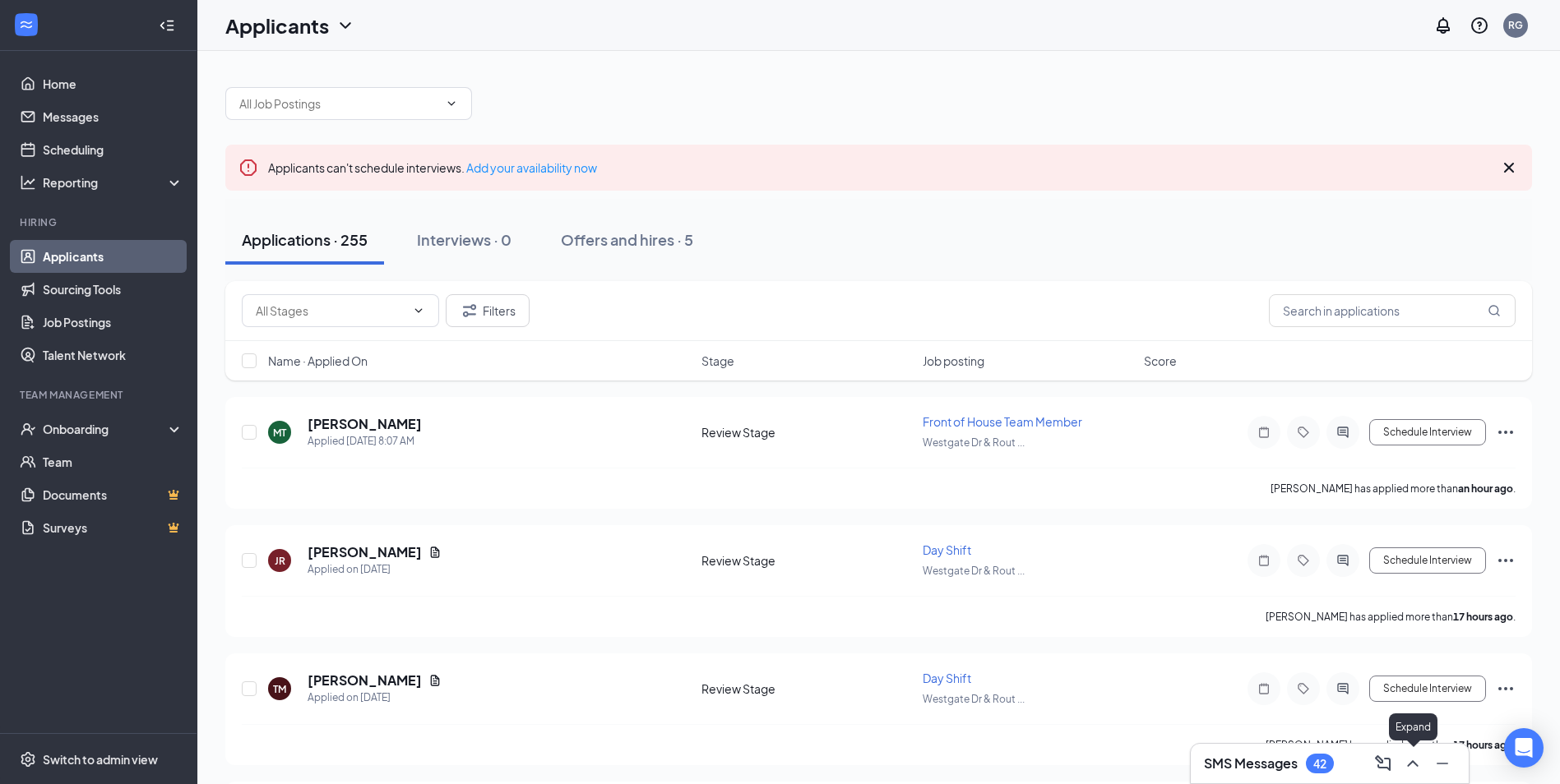
drag, startPoint x: 1411, startPoint y: 763, endPoint x: 1411, endPoint y: 746, distance: 17.0
click at [1412, 763] on icon "ChevronUp" at bounding box center [1413, 763] width 20 height 20
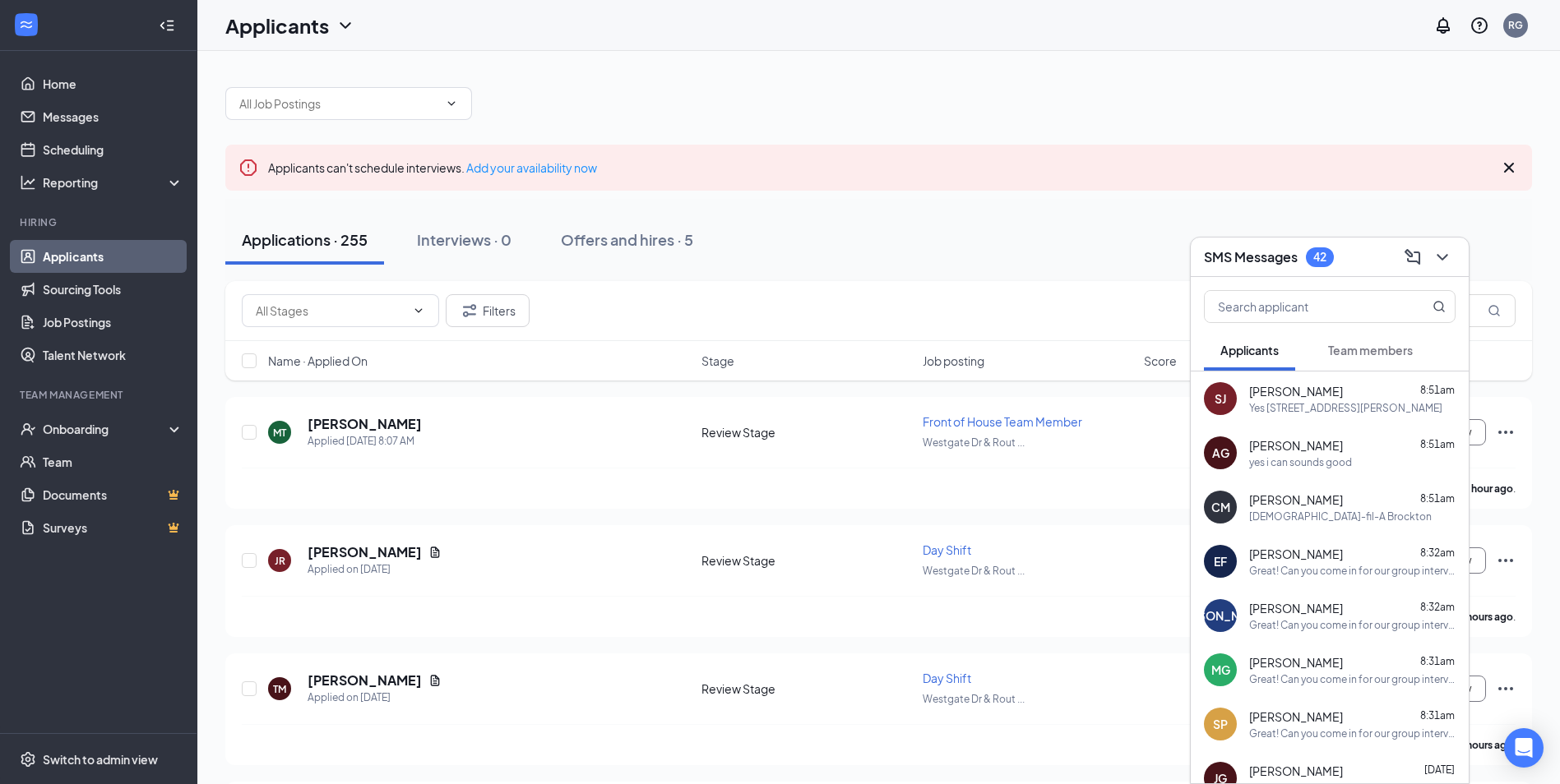
click at [1280, 570] on div "Great! Can you come in for our group interview [DATE] at 3:45pm?" at bounding box center [1352, 571] width 206 height 14
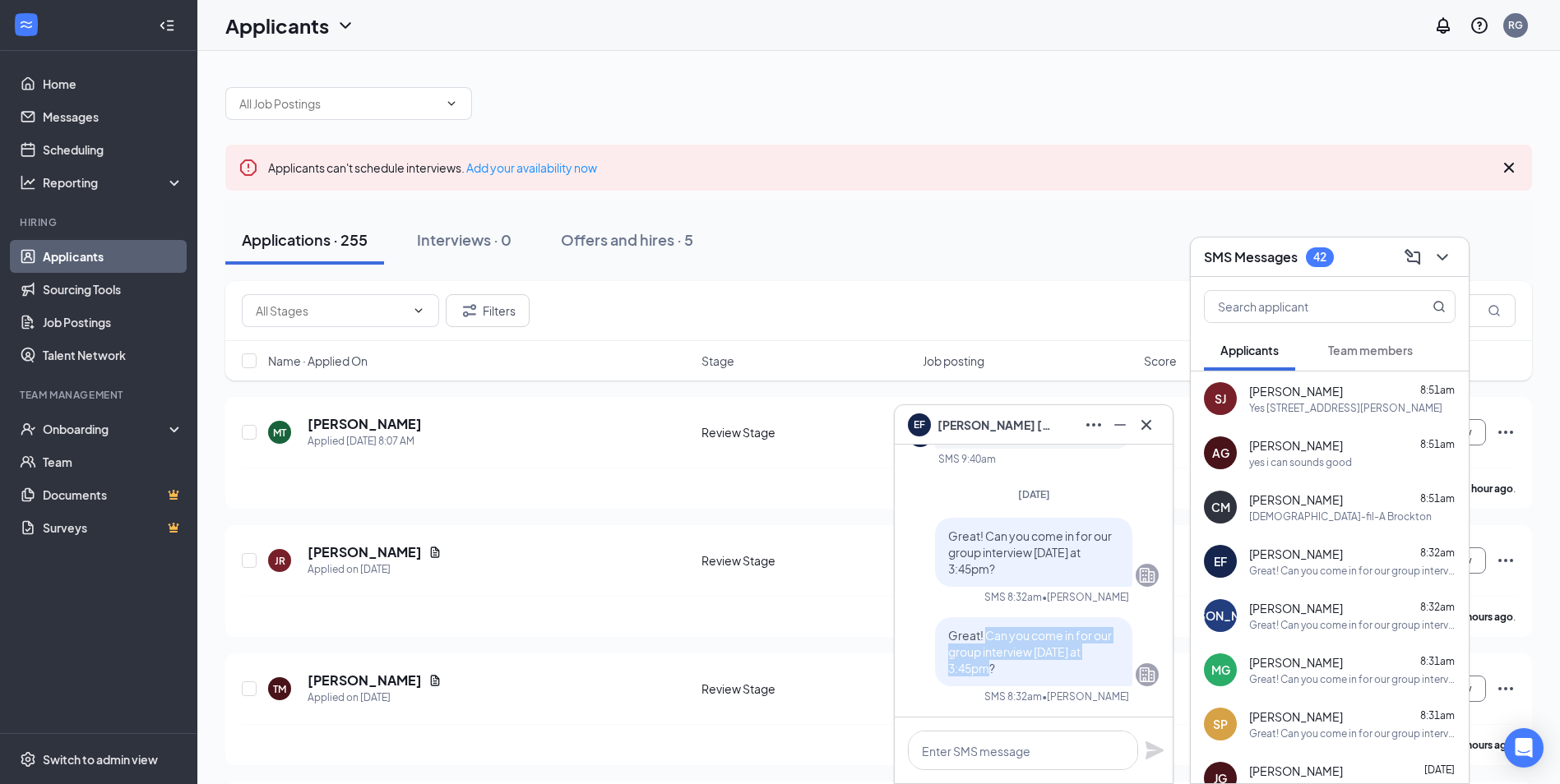
drag, startPoint x: 974, startPoint y: 637, endPoint x: 999, endPoint y: 666, distance: 38.3
click at [999, 666] on p "Great! Can you come in for our group interview [DATE] at 3:45pm?" at bounding box center [1034, 652] width 171 height 49
copy span "Can you come in for our group interview [DATE] at 3:45pm?"
click at [1147, 428] on icon "Cross" at bounding box center [1147, 425] width 20 height 20
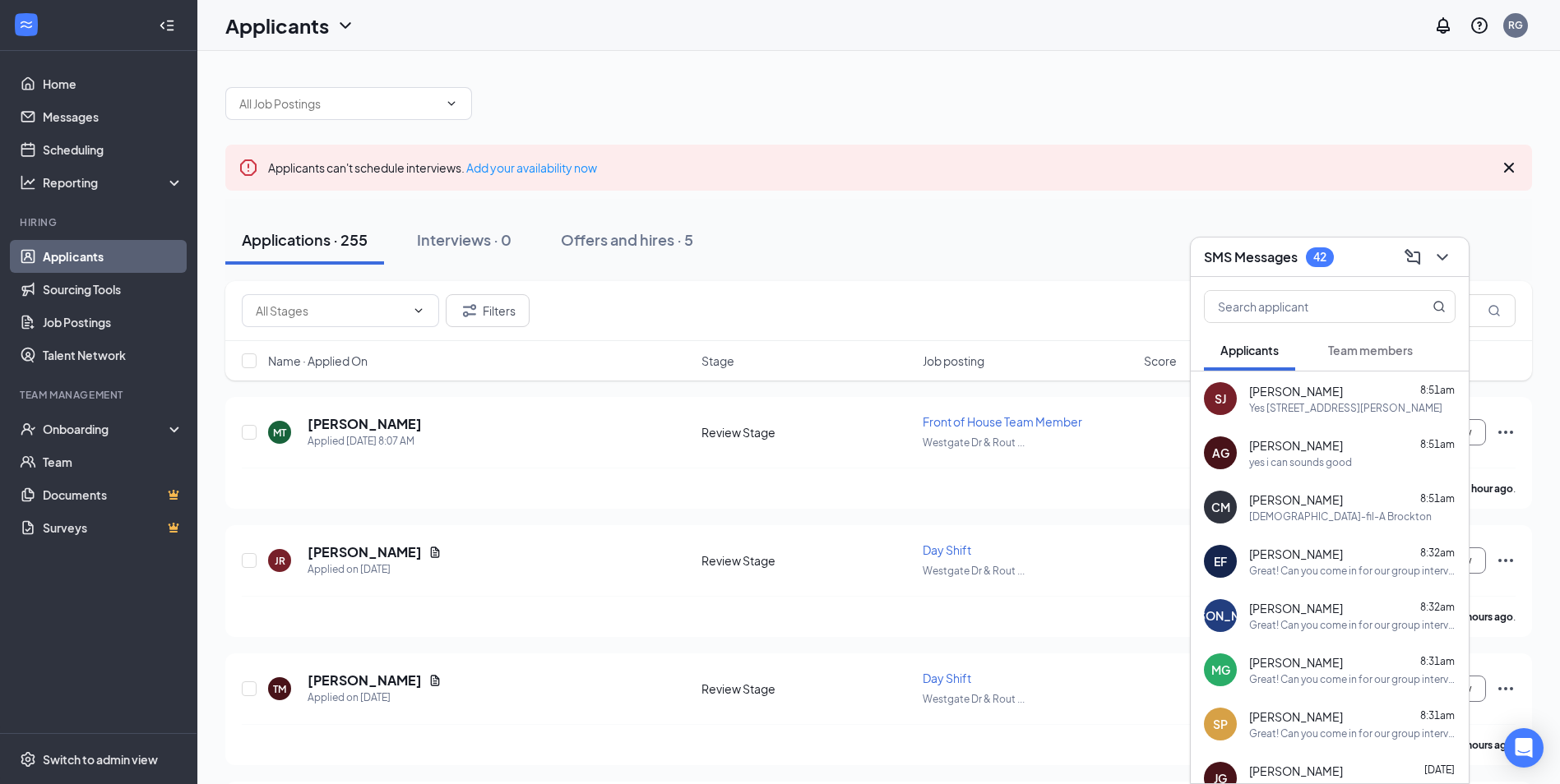
click at [1147, 428] on div "MT [PERSON_NAME] Applied [DATE] 8:07 AM Review Stage Front of House Team Member…" at bounding box center [878, 440] width 1273 height 54
click at [1442, 251] on icon "ChevronDown" at bounding box center [1442, 257] width 20 height 20
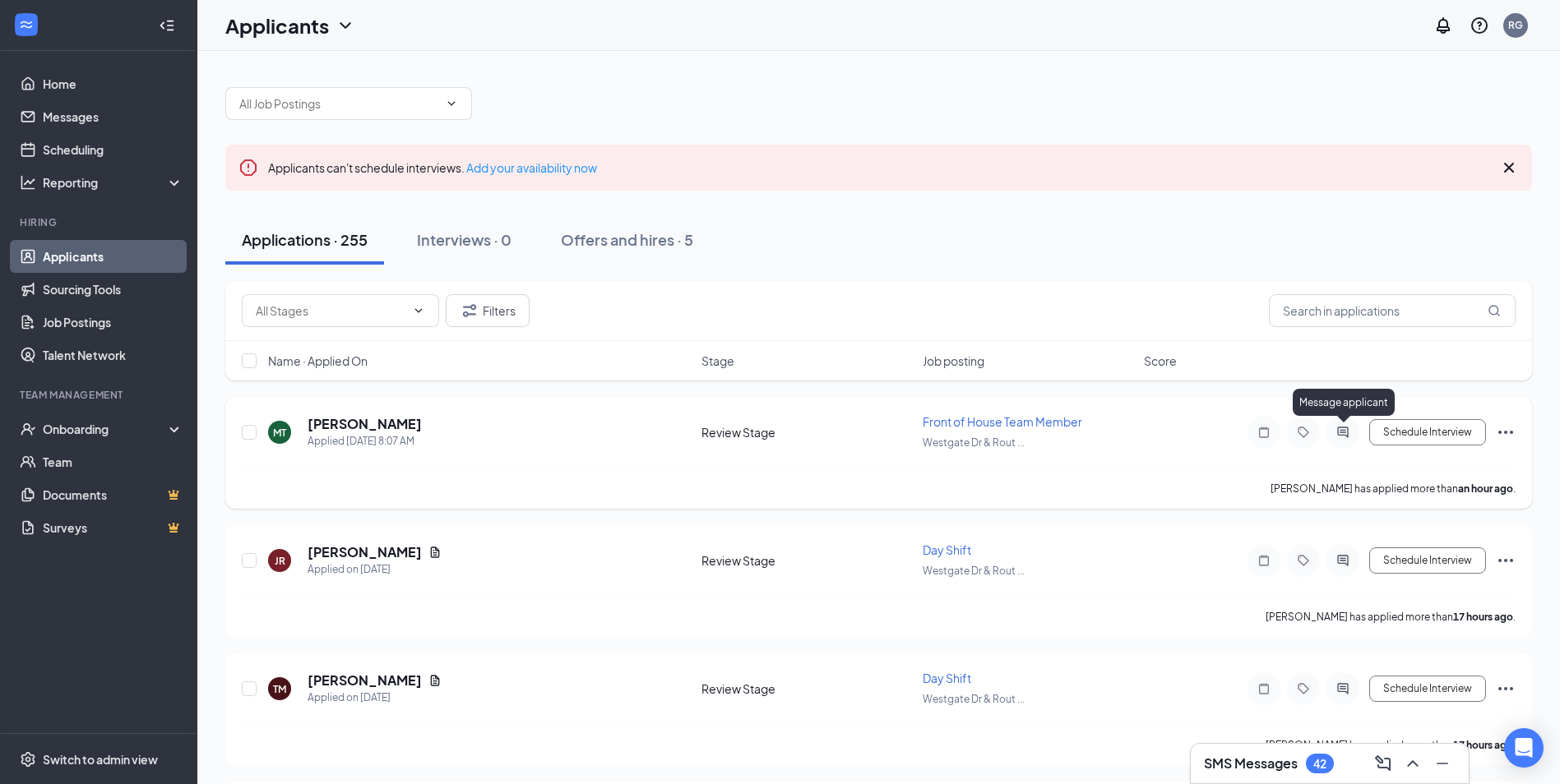
click at [1335, 433] on icon "ActiveChat" at bounding box center [1343, 432] width 20 height 13
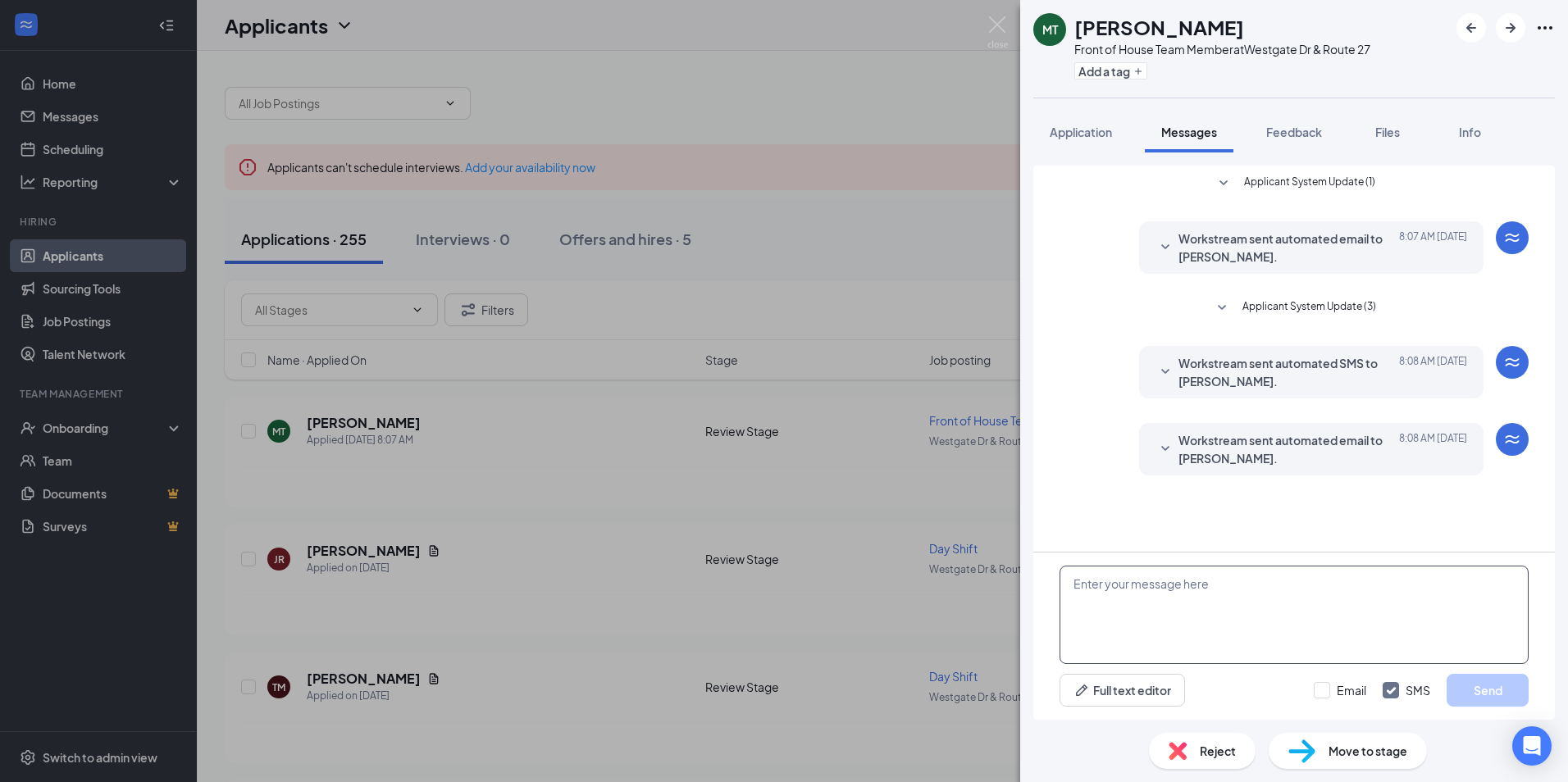
click at [1112, 610] on textarea at bounding box center [1293, 615] width 469 height 99
paste textarea "Can you come in for our group interview [DATE] at 3:45pm?"
type textarea "Can you come in for our group interview [DATE] at 3:45pm?"
click at [1457, 685] on button "Send" at bounding box center [1488, 691] width 82 height 33
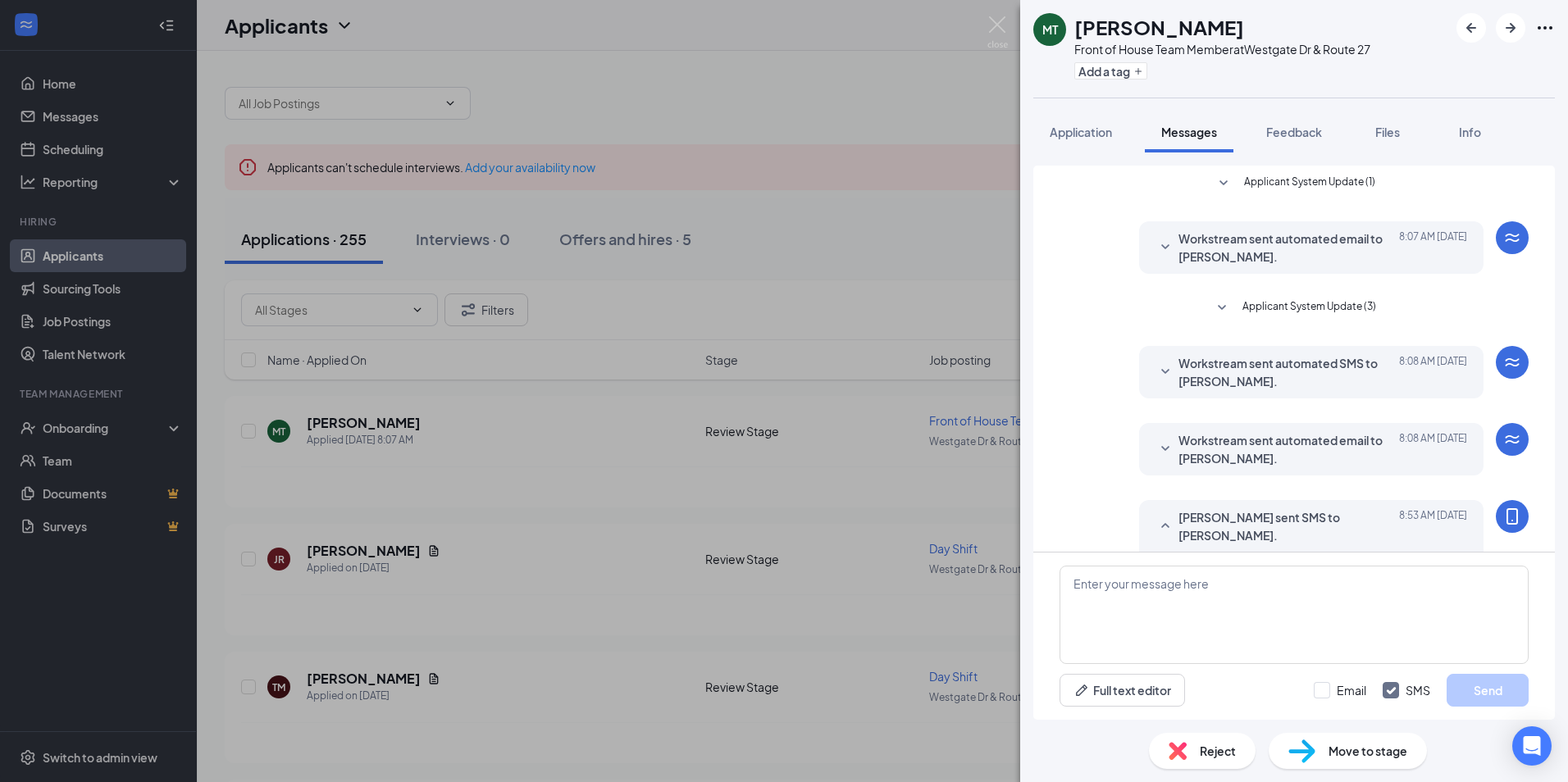
scroll to position [45, 0]
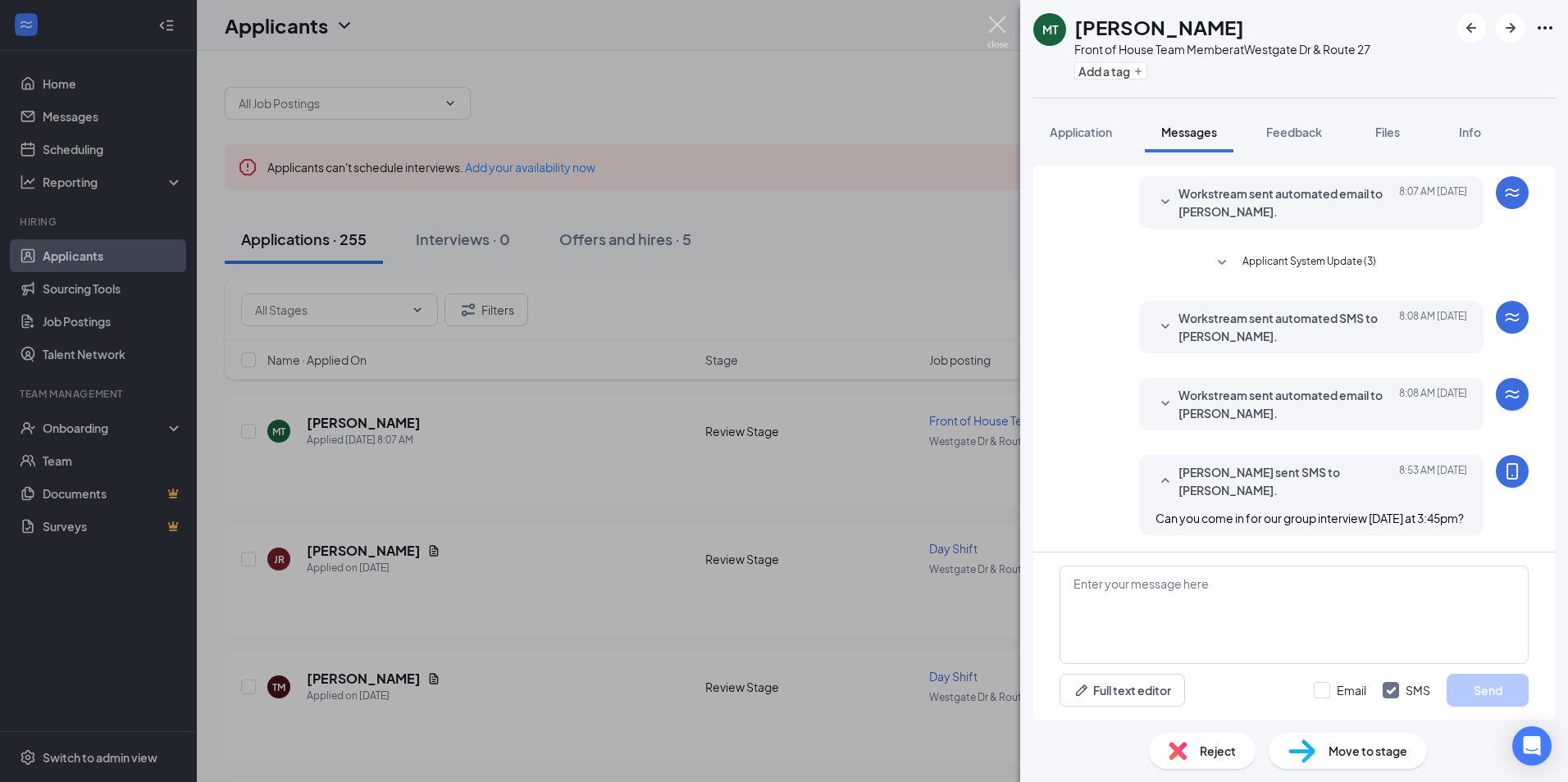
click at [994, 23] on img at bounding box center [997, 32] width 21 height 32
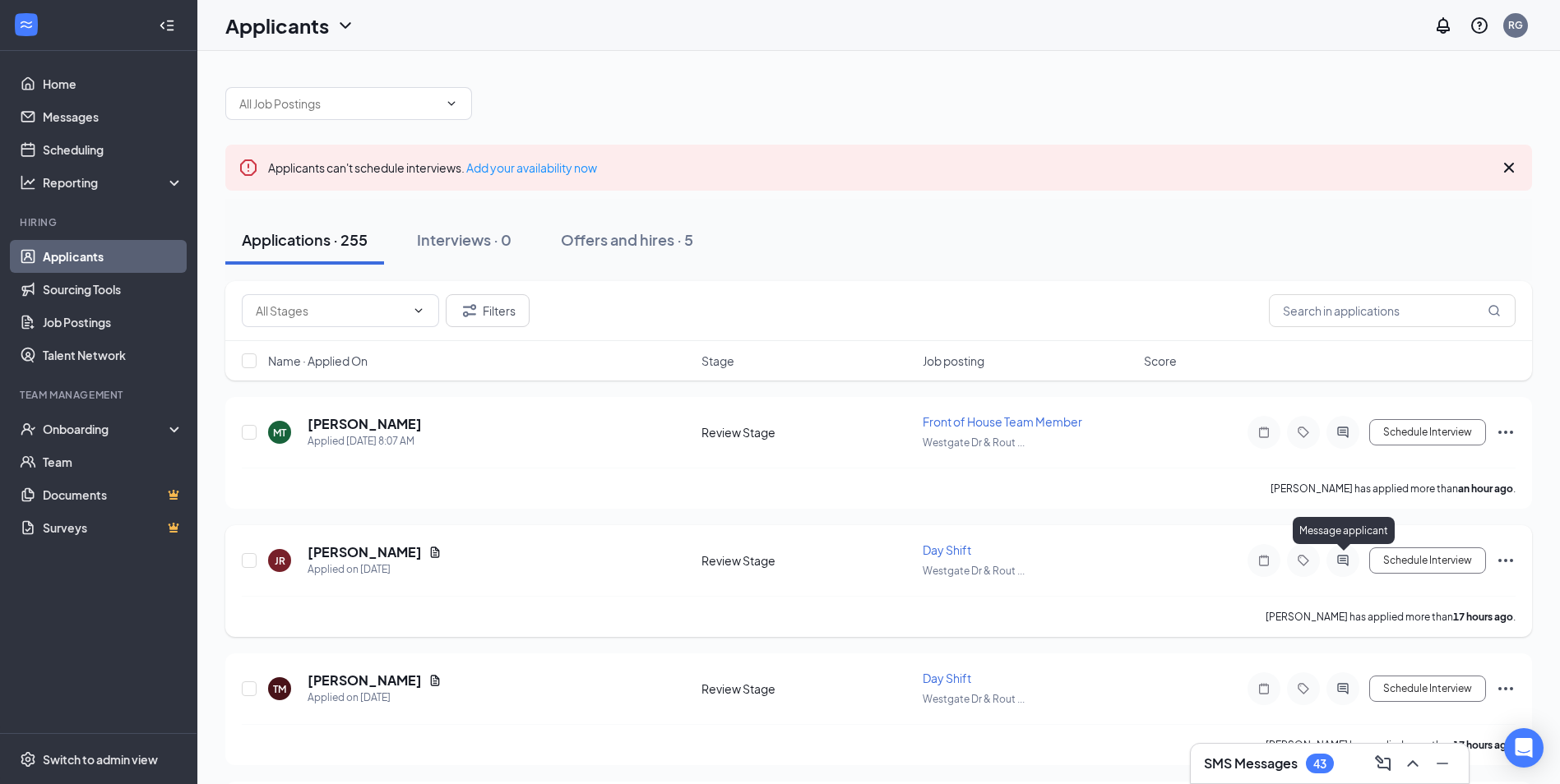
click at [1335, 561] on icon "ActiveChat" at bounding box center [1343, 560] width 20 height 13
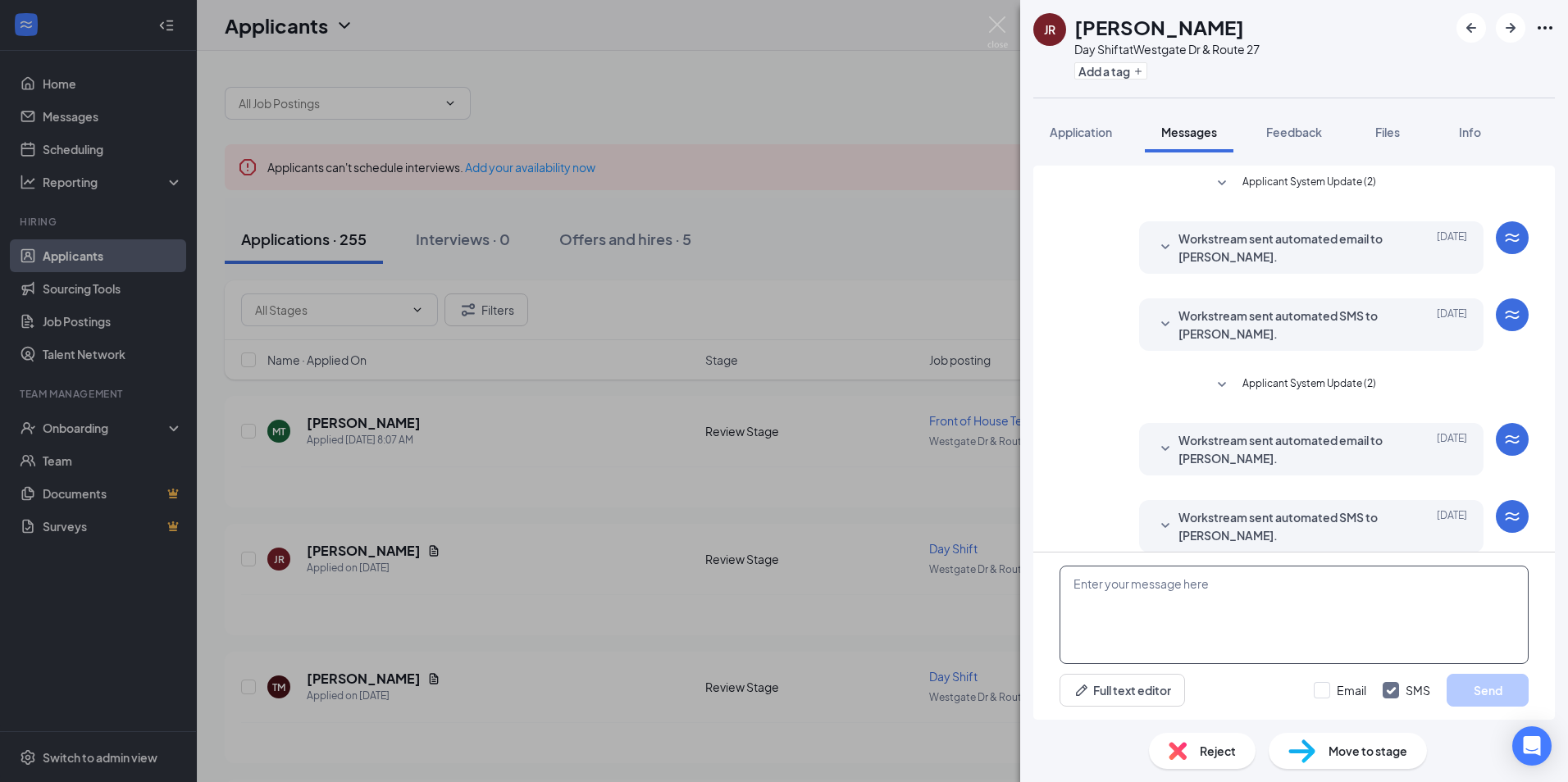
scroll to position [18, 0]
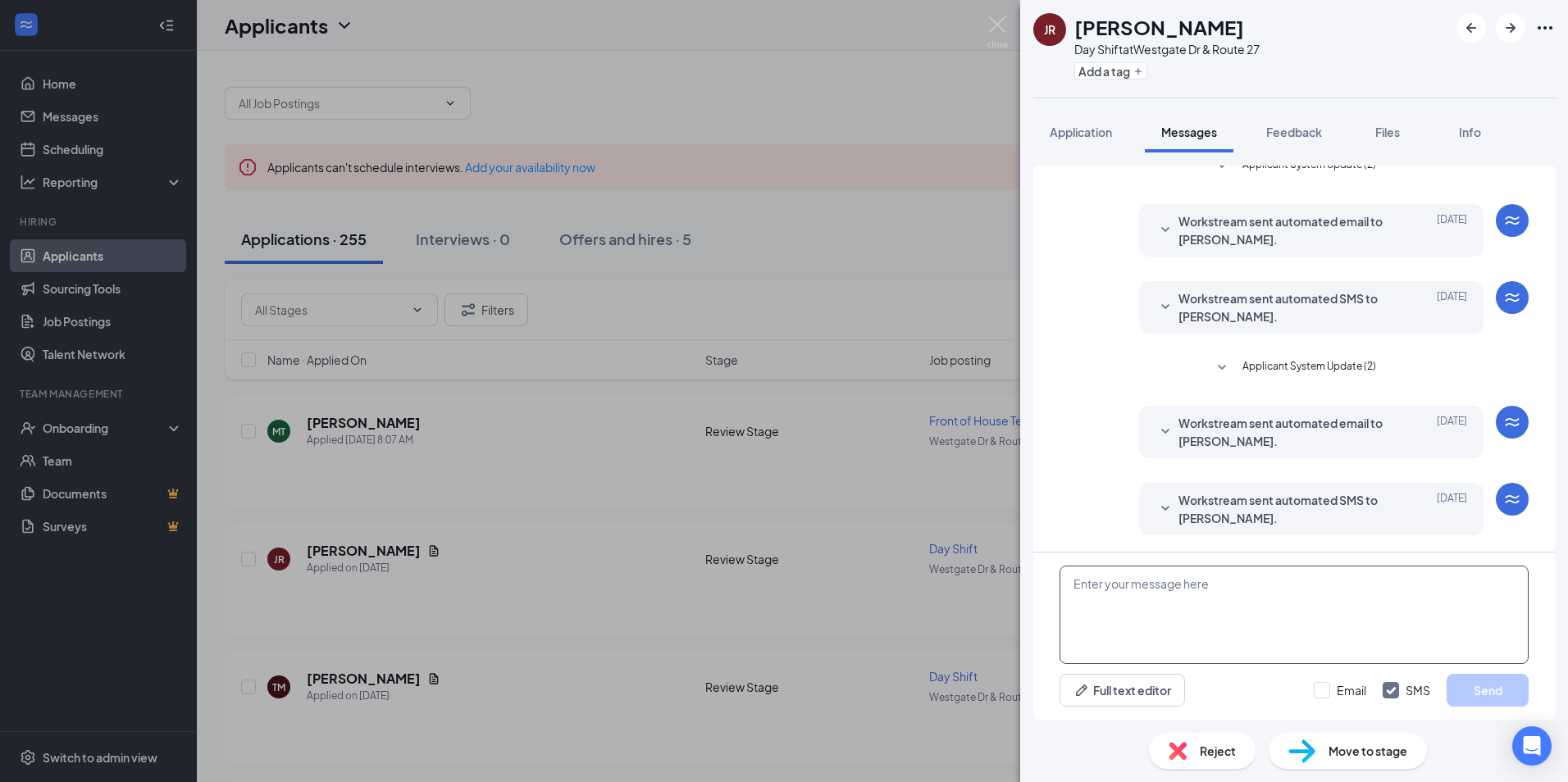
click at [1178, 629] on textarea at bounding box center [1293, 615] width 469 height 99
paste textarea "Can you come in for our group interview [DATE] at 3:45pm?"
type textarea "Can you come in for our group interview [DATE] at 3:45pm?"
click at [1456, 688] on button "Send" at bounding box center [1488, 691] width 82 height 33
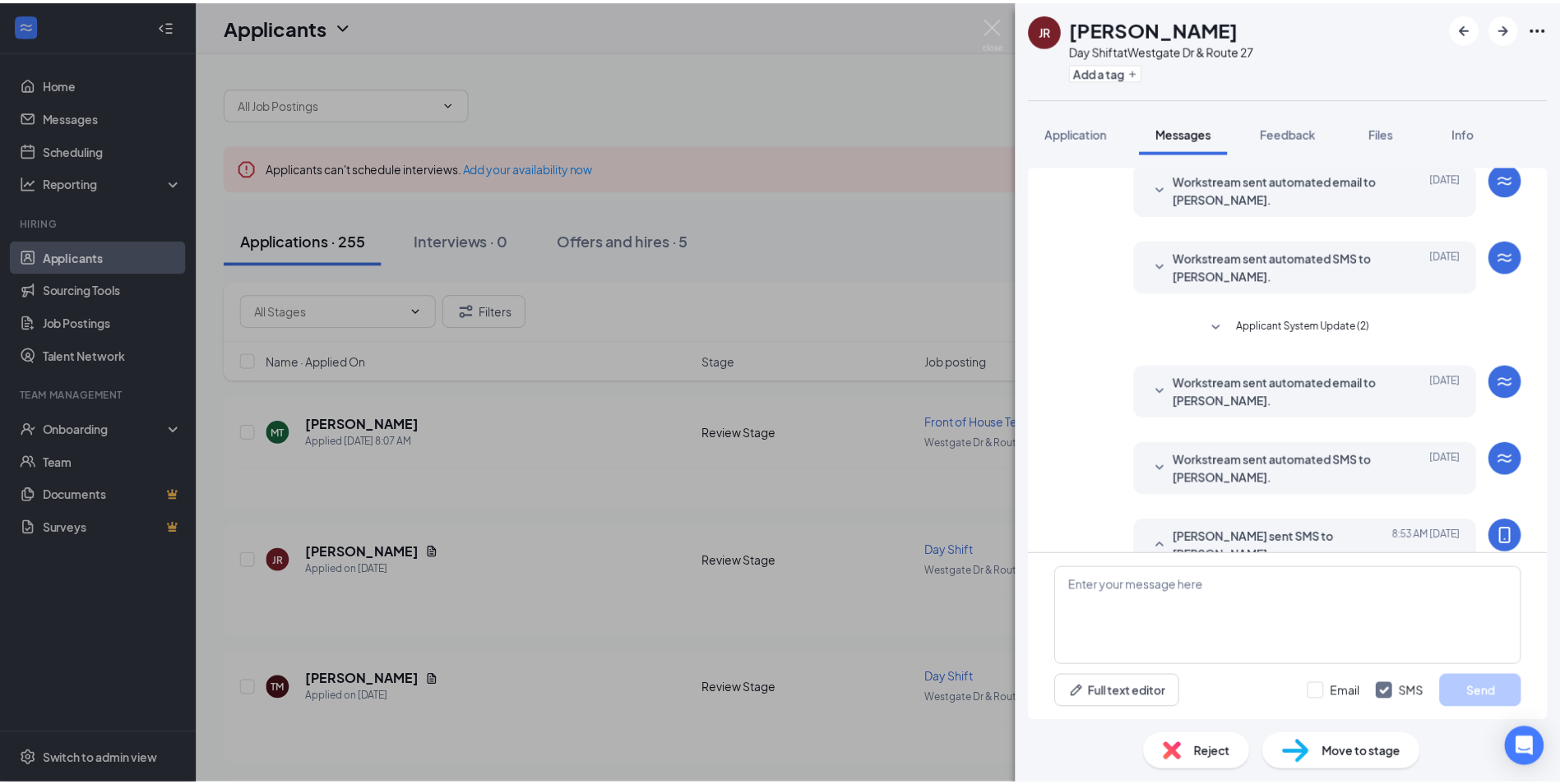
scroll to position [106, 0]
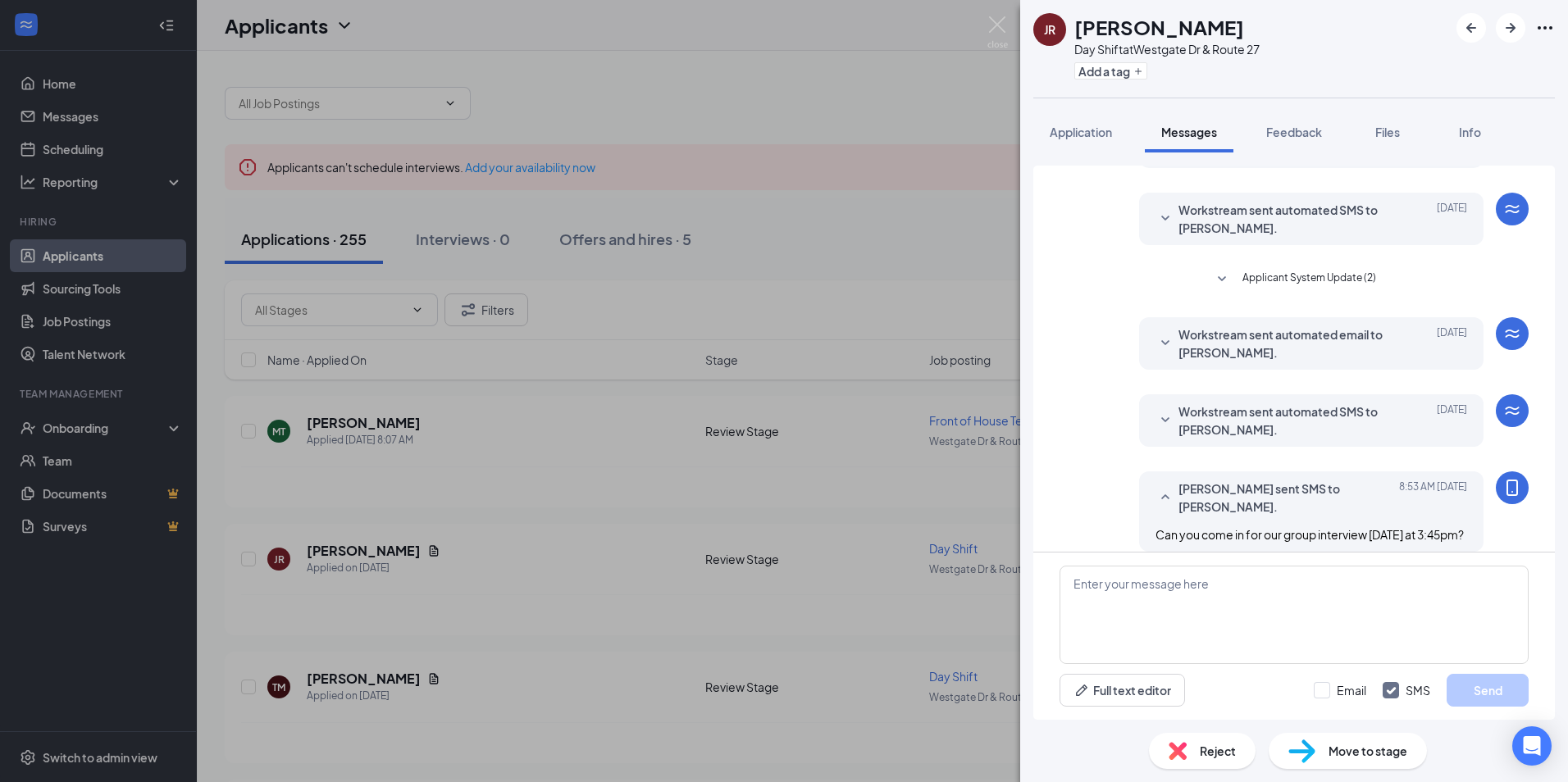
click at [937, 485] on div "JR [PERSON_NAME] Shift at Westgate Dr & Route 27 Add a tag Application Messages…" at bounding box center [784, 391] width 1568 height 782
click at [1000, 27] on img at bounding box center [997, 32] width 21 height 32
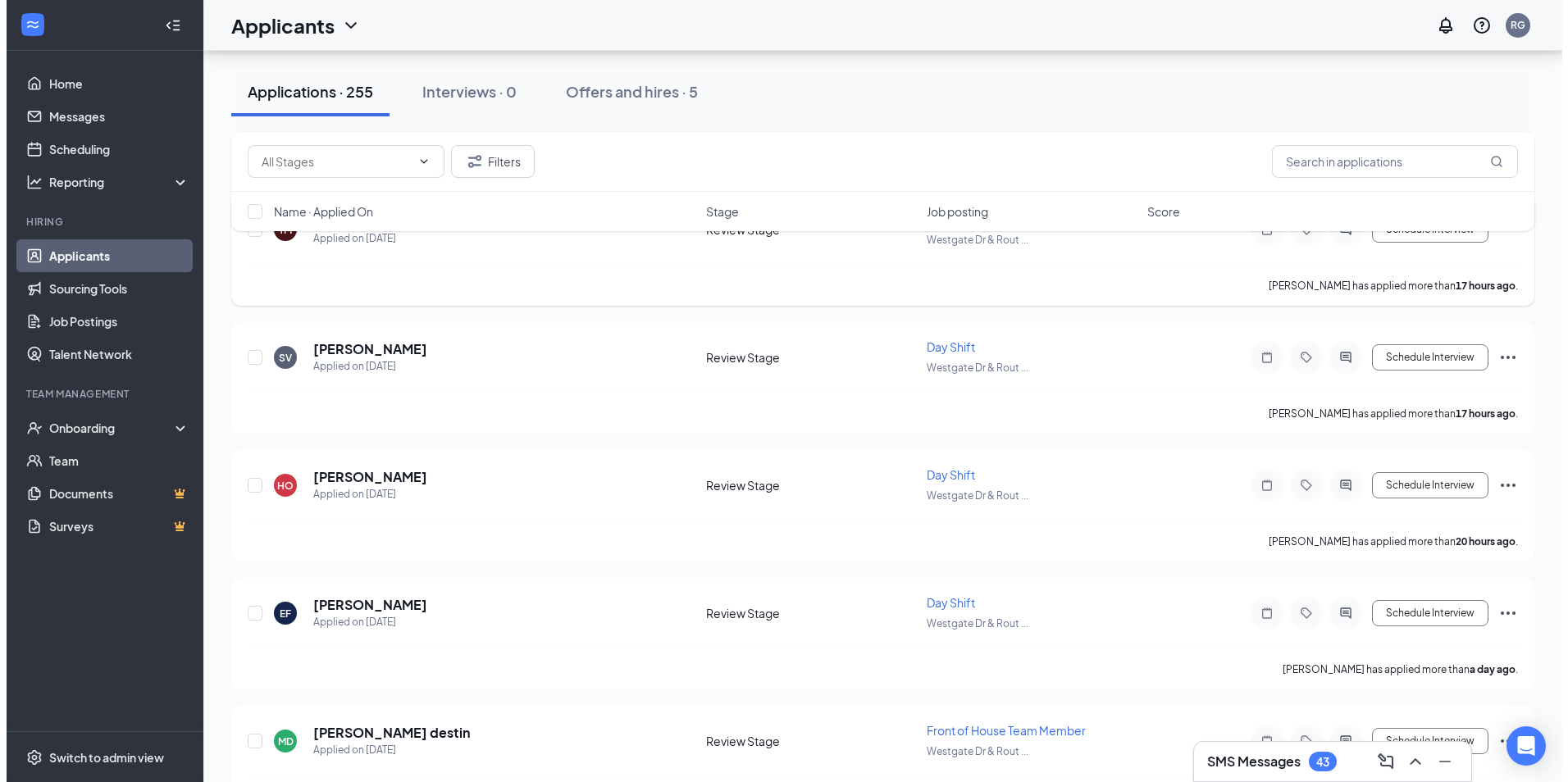
scroll to position [492, 0]
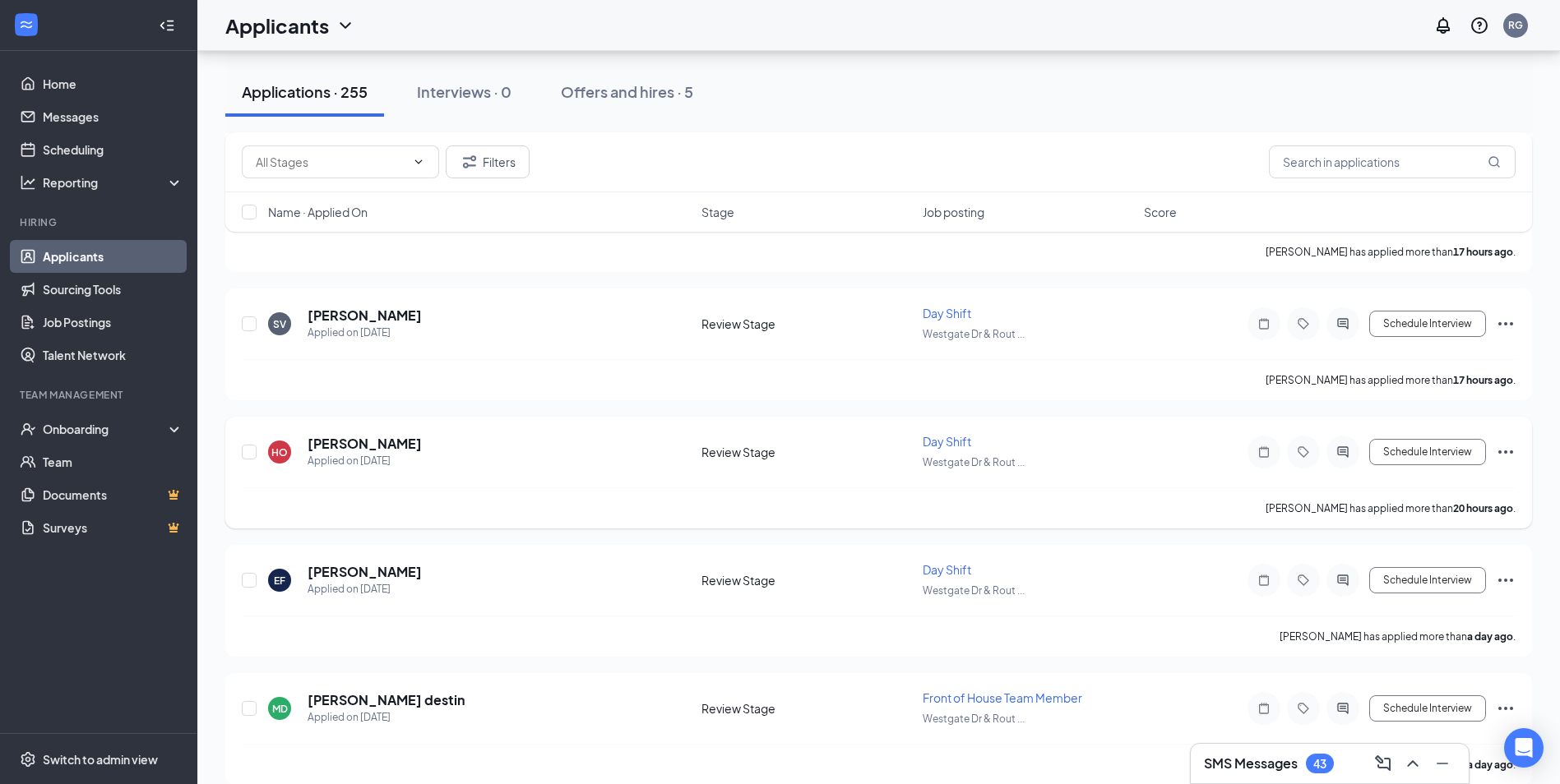
click at [1341, 459] on div at bounding box center [1343, 452] width 33 height 33
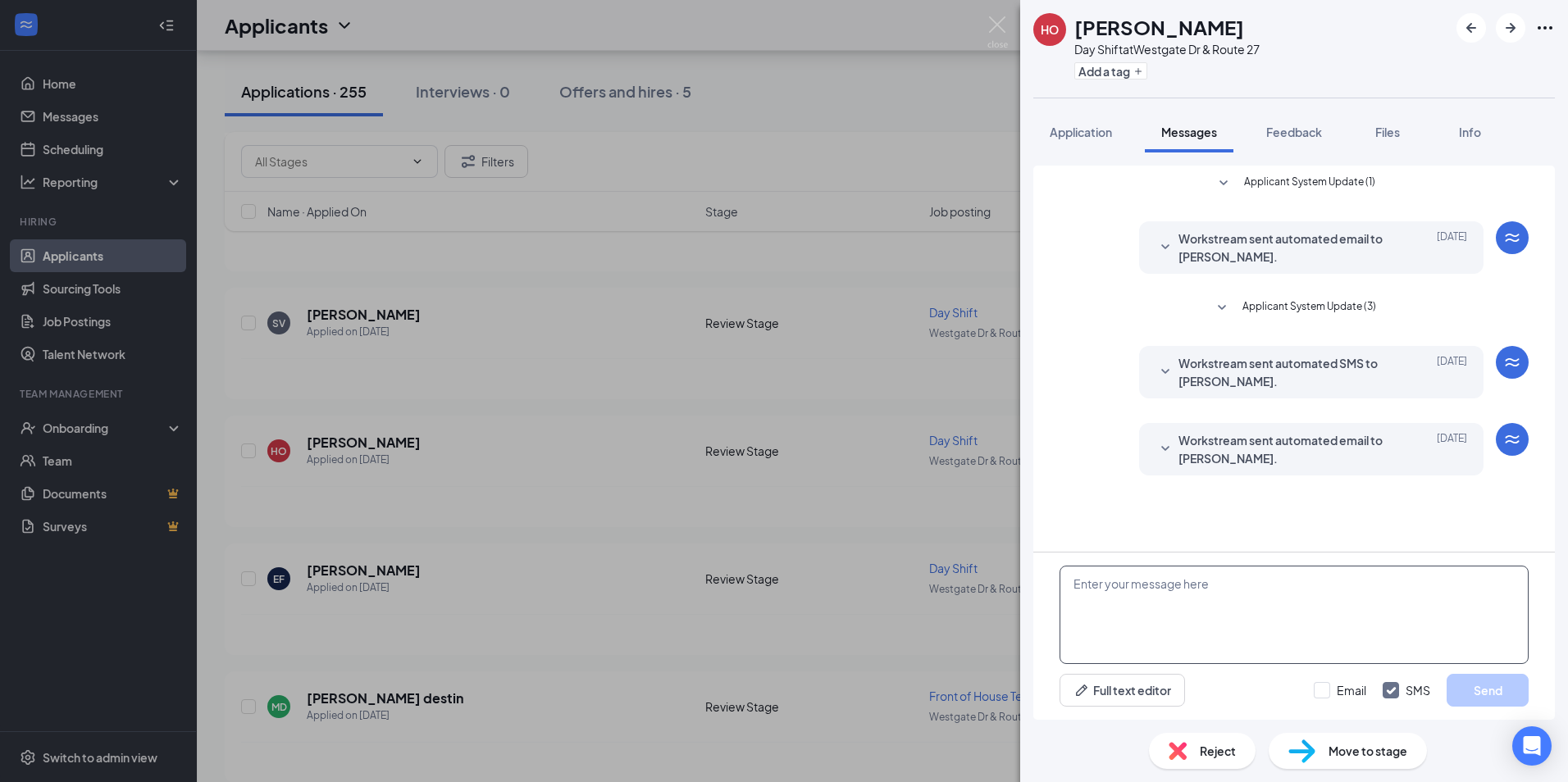
click at [1156, 607] on textarea at bounding box center [1293, 615] width 469 height 99
paste textarea "Can you come in for our group interview [DATE] at 3:45pm?"
type textarea "Can you come in for our group interview [DATE] at 3:45pm?"
click at [1482, 697] on button "Send" at bounding box center [1488, 691] width 82 height 33
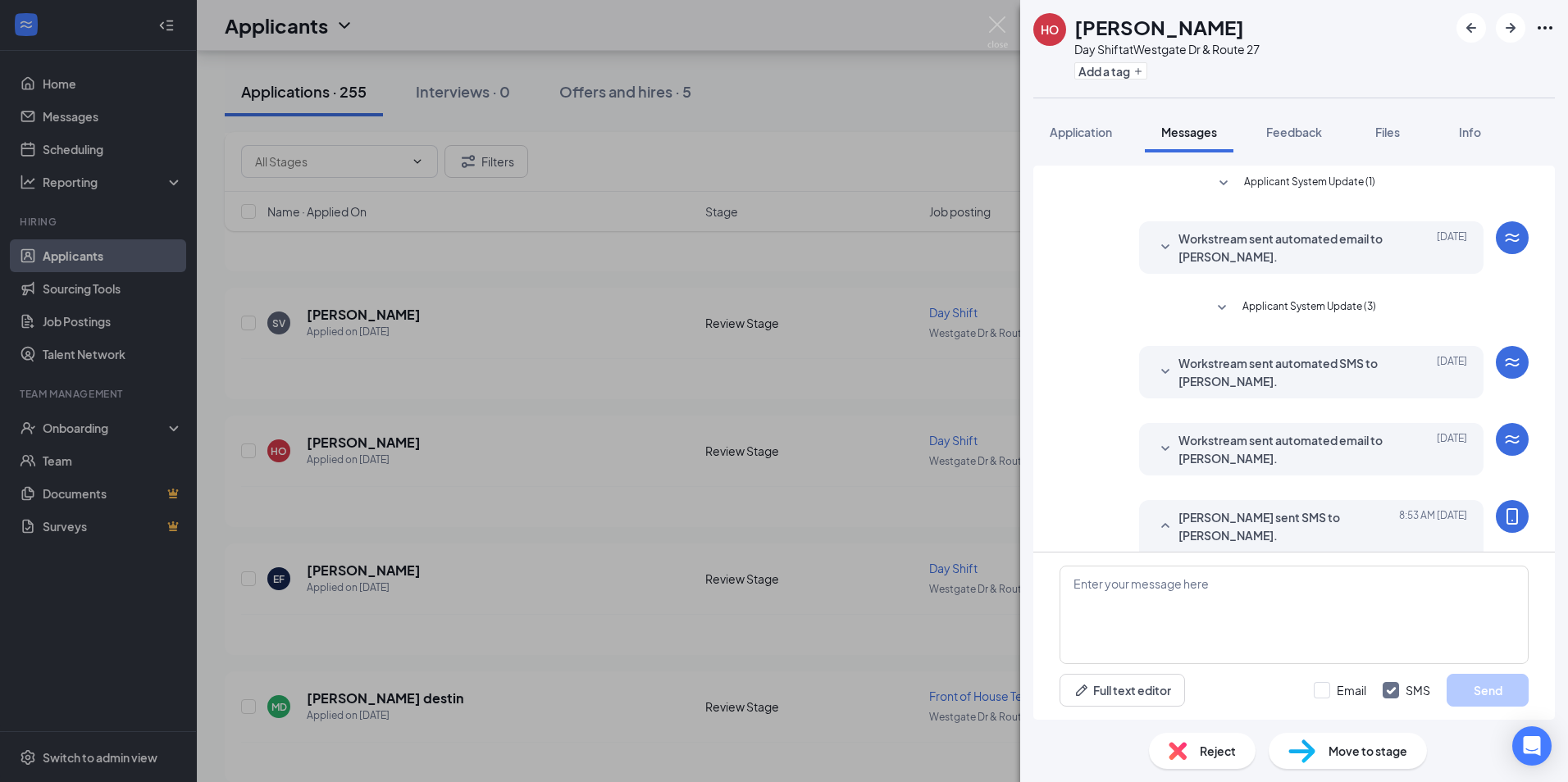
scroll to position [45, 0]
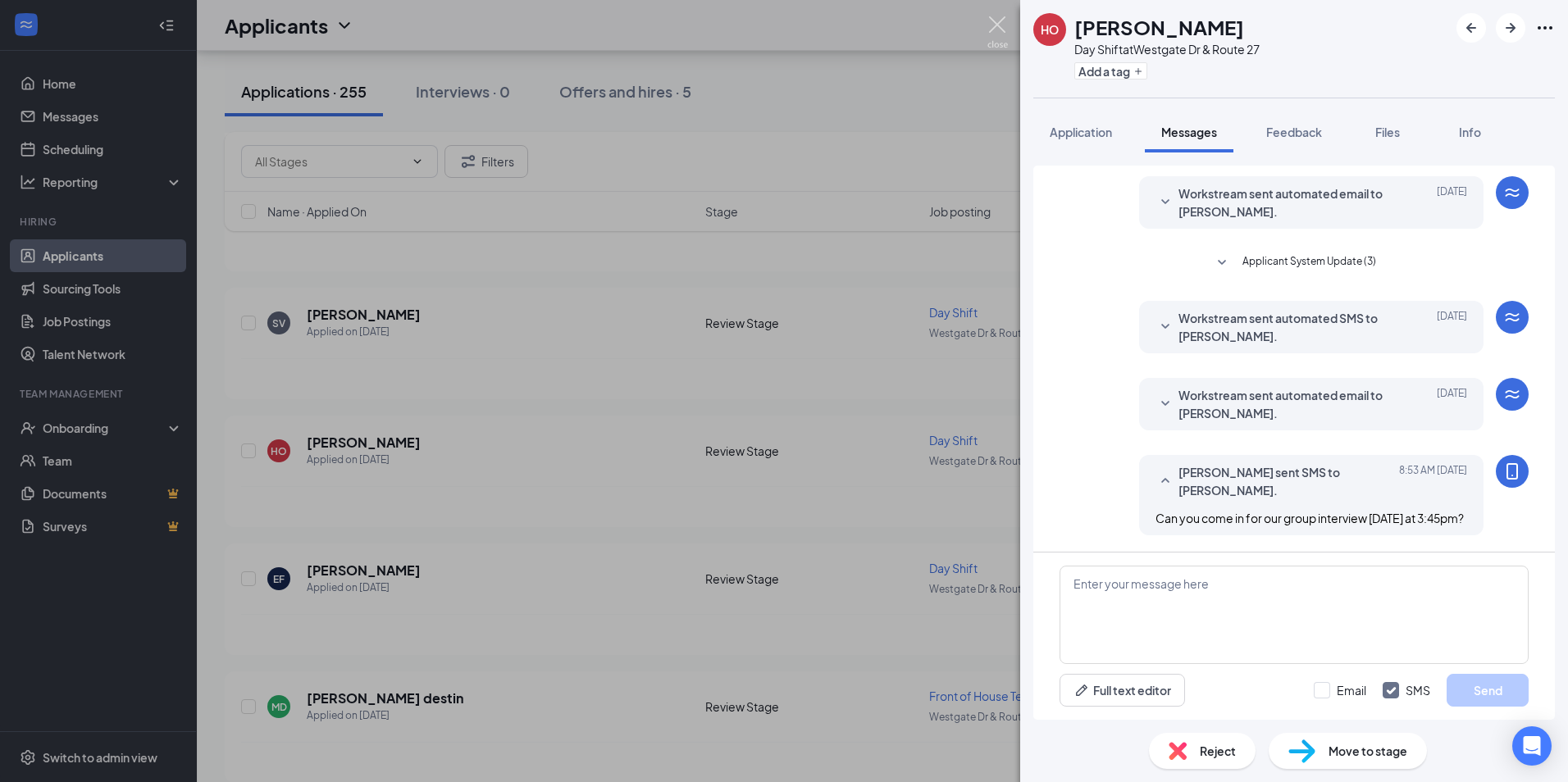
click at [993, 24] on img at bounding box center [997, 32] width 21 height 32
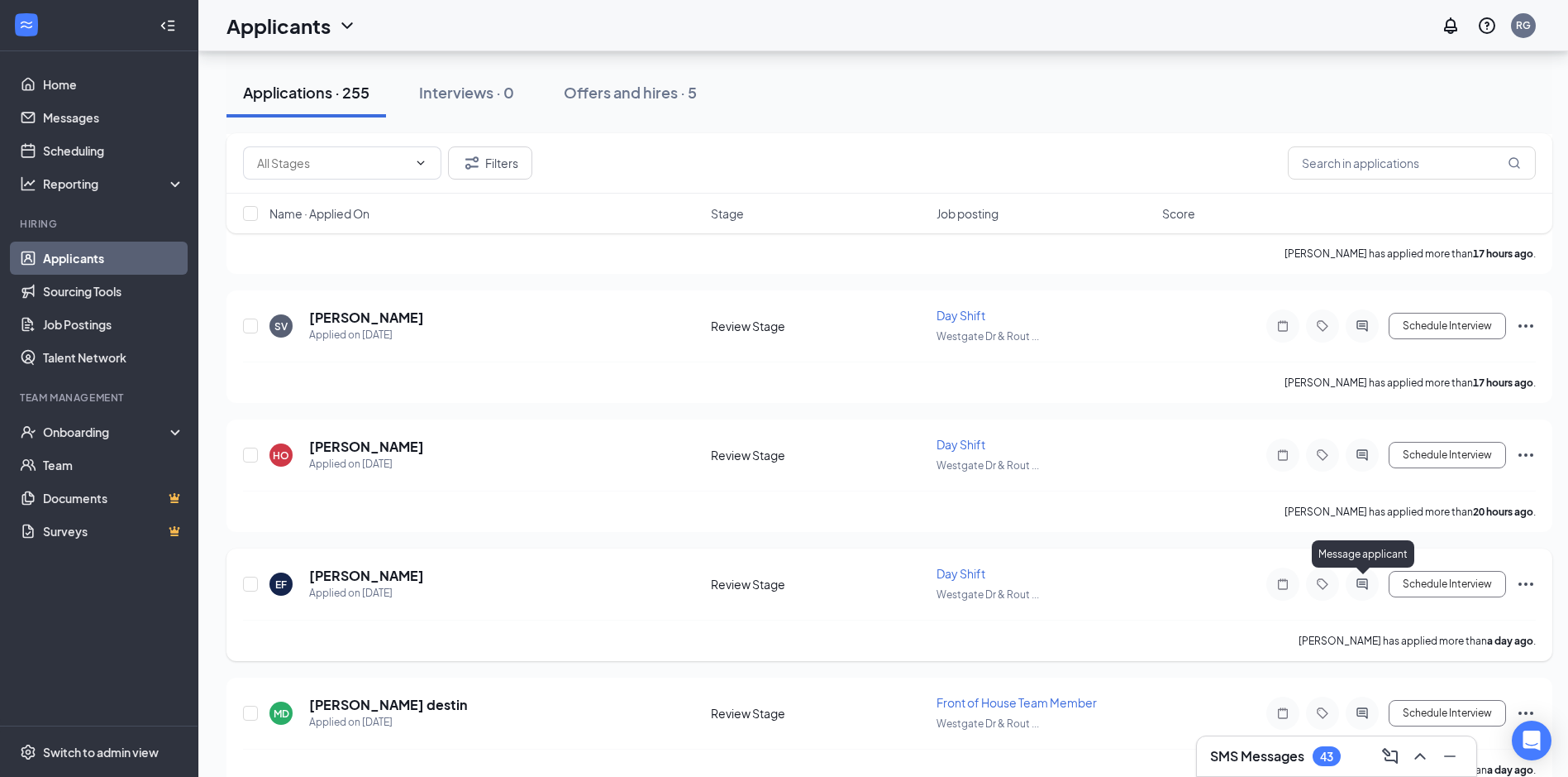
click at [1358, 579] on icon "ActiveChat" at bounding box center [1362, 583] width 11 height 11
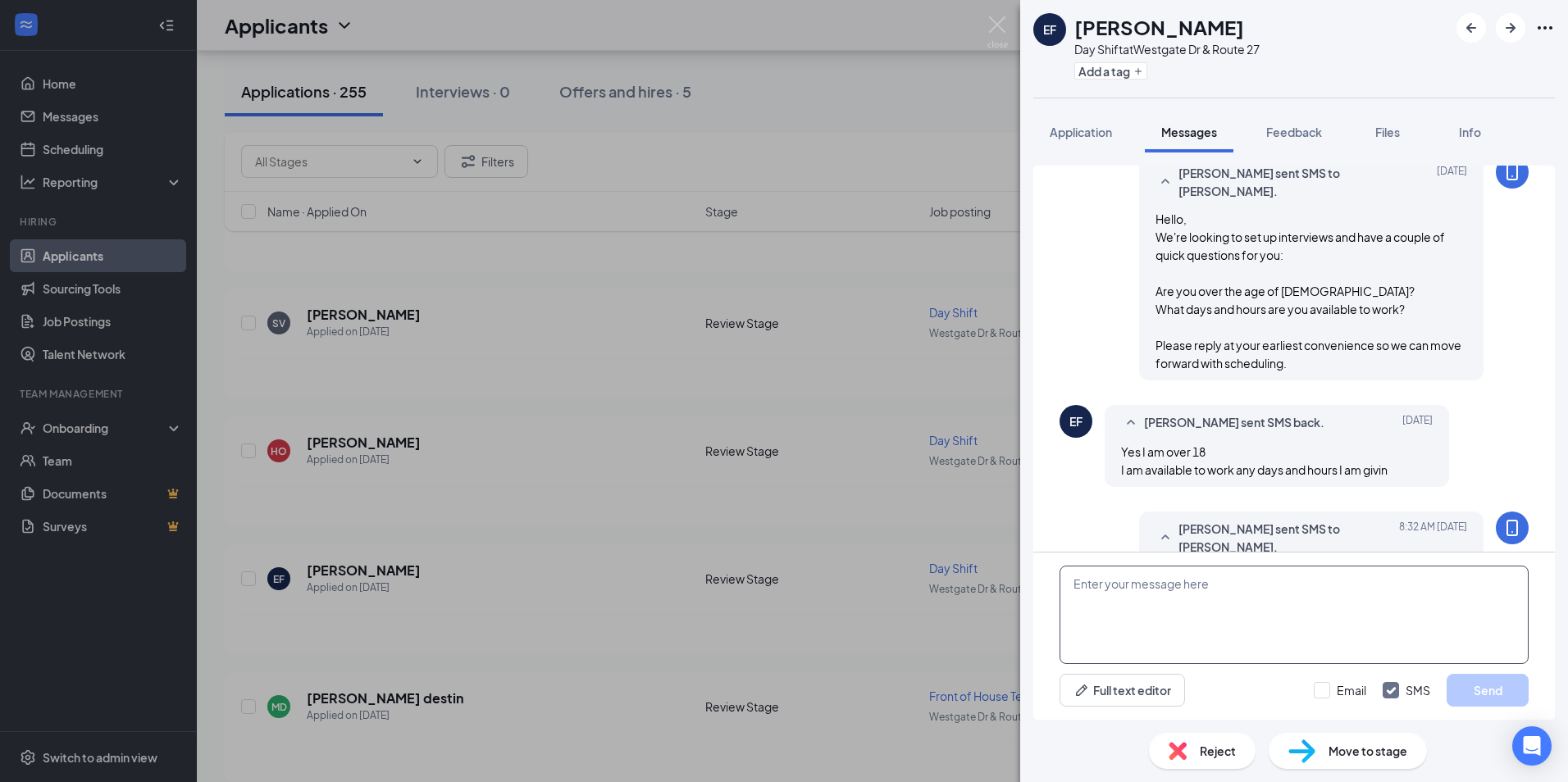
scroll to position [419, 0]
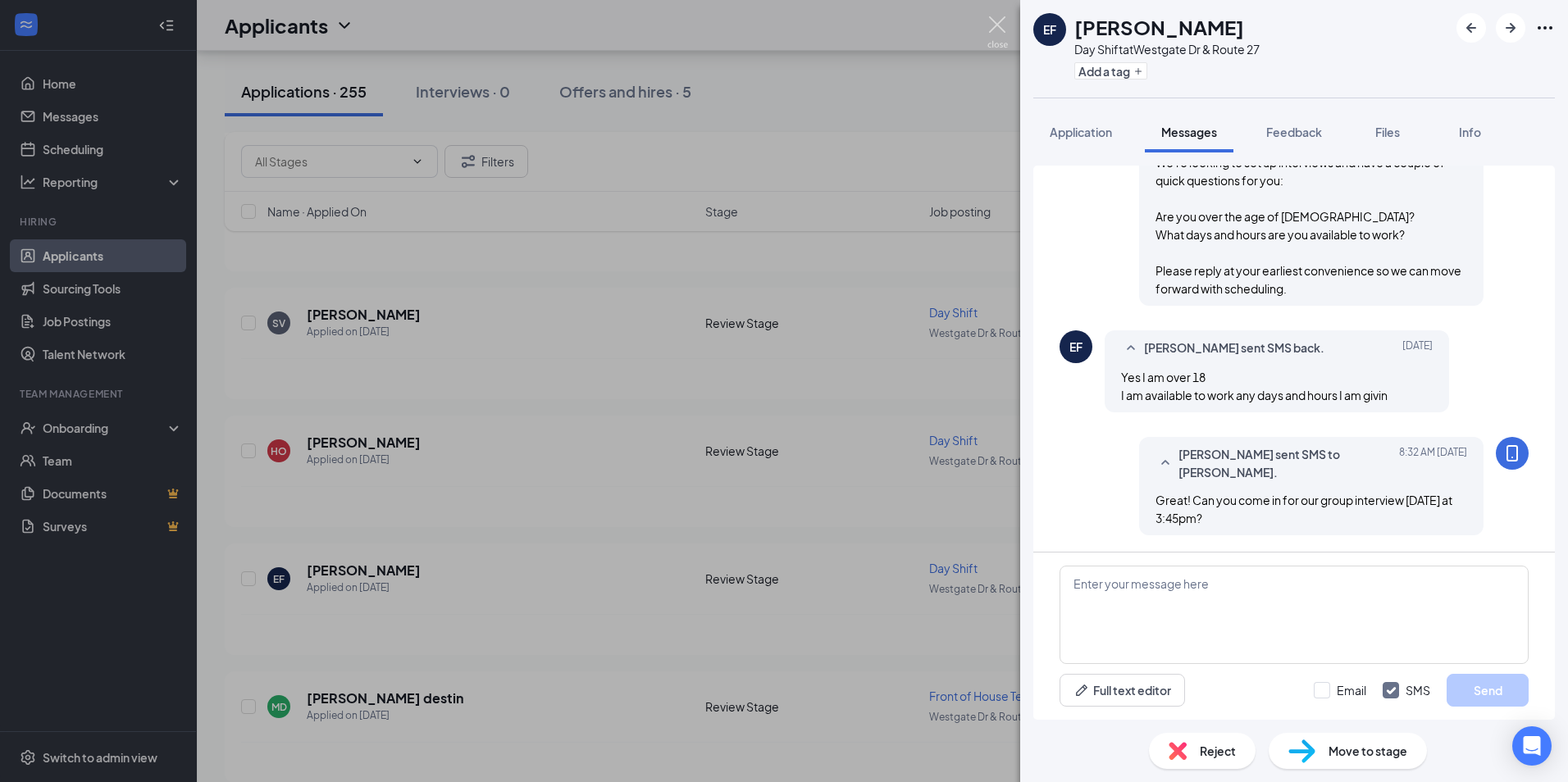
click at [996, 26] on img at bounding box center [997, 32] width 21 height 32
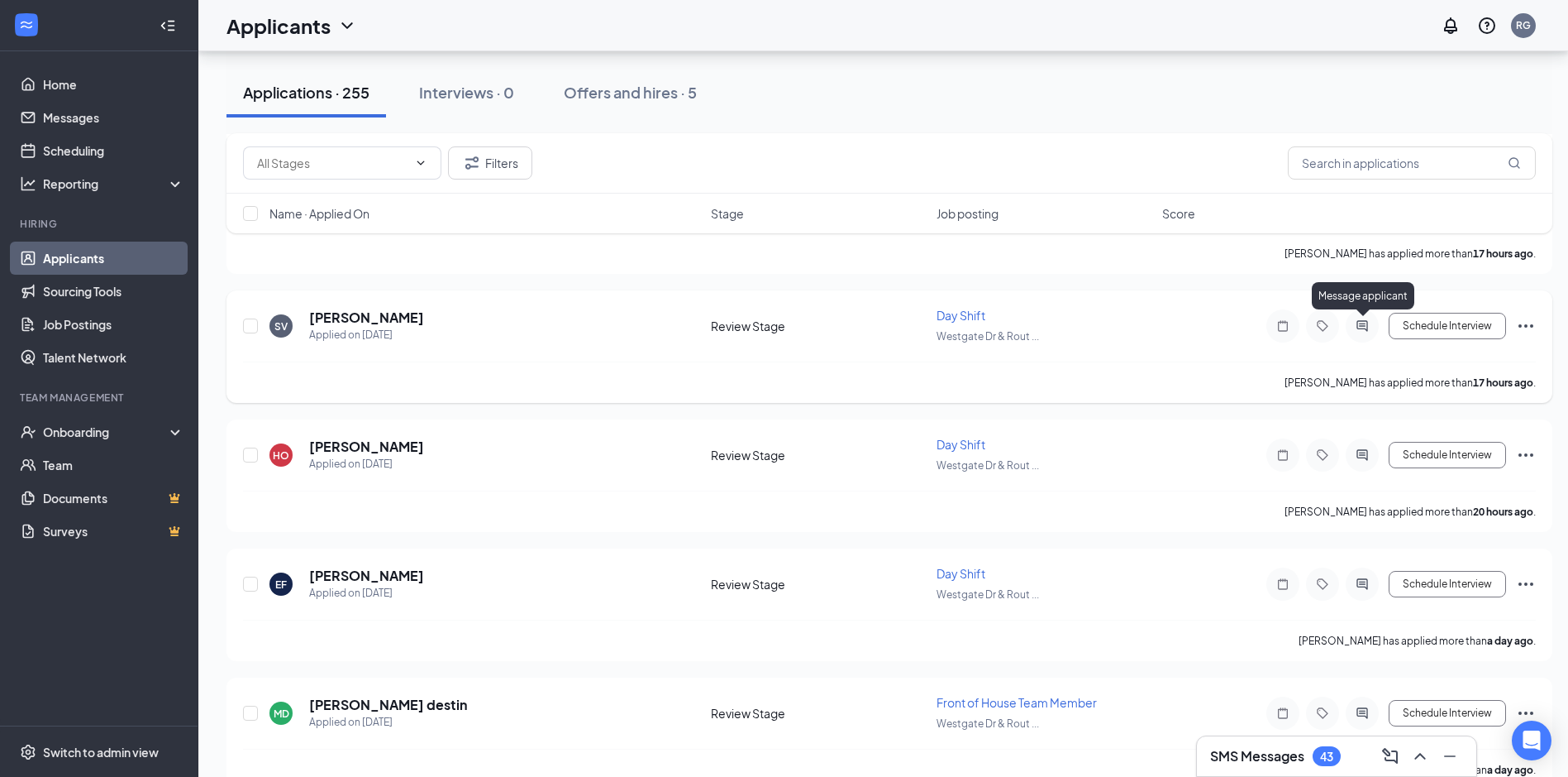
click at [1366, 321] on icon "ActiveChat" at bounding box center [1362, 325] width 11 height 11
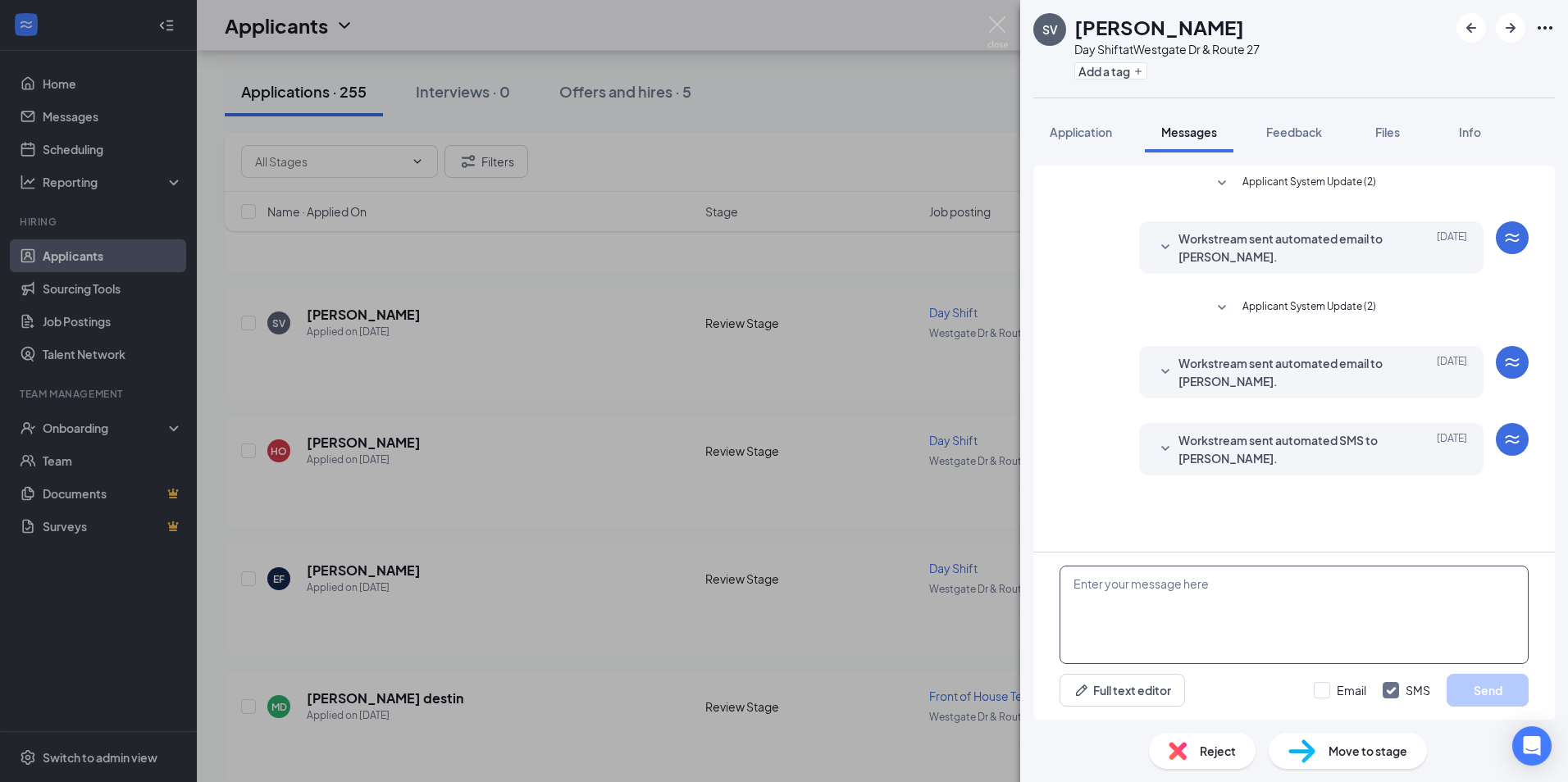
click at [1120, 603] on textarea at bounding box center [1293, 615] width 469 height 99
type textarea "Can you come in for our group interview [DATE] at 3:45pm?"
click at [1499, 690] on button "Send" at bounding box center [1488, 691] width 82 height 33
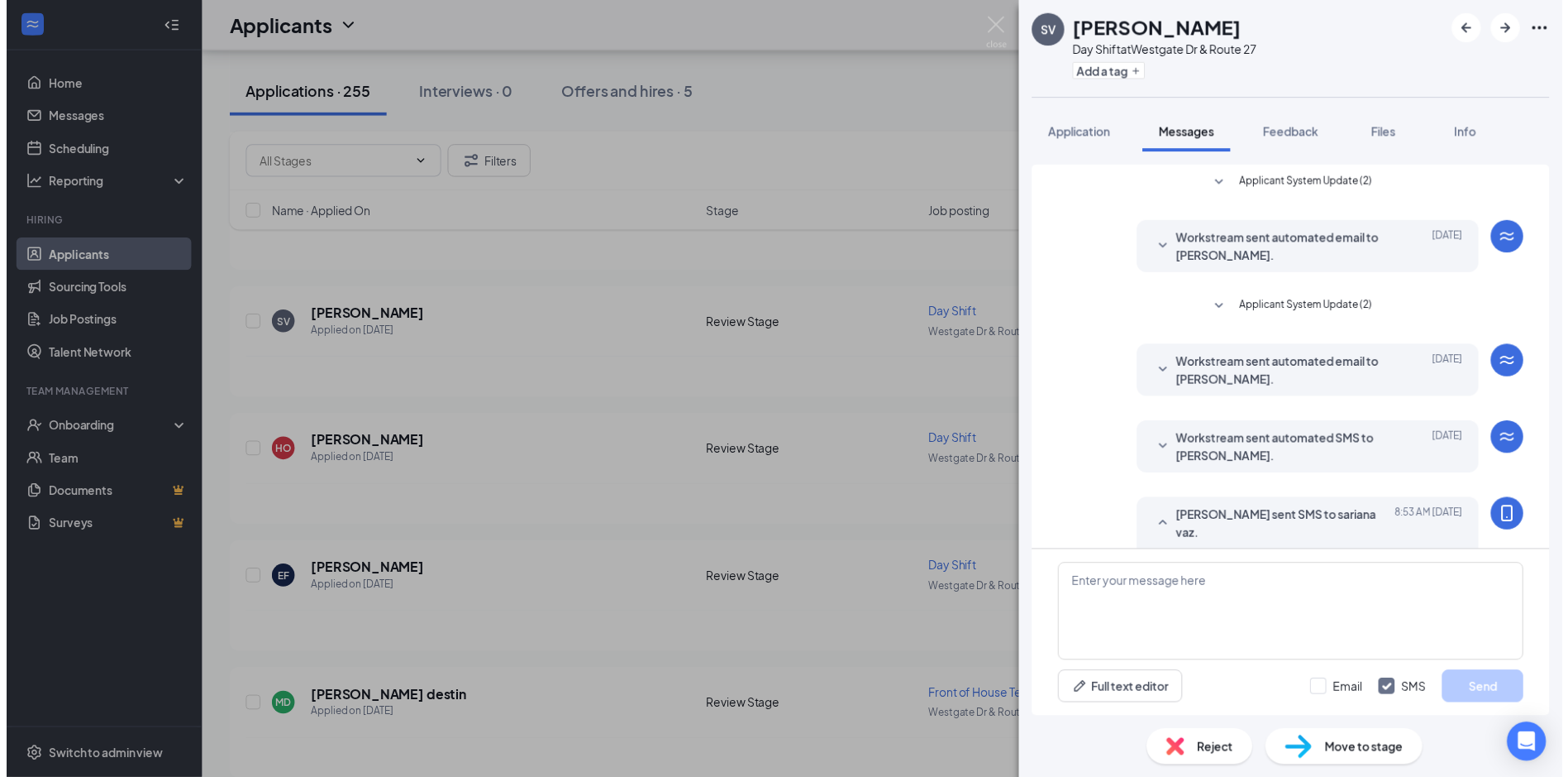
scroll to position [29, 0]
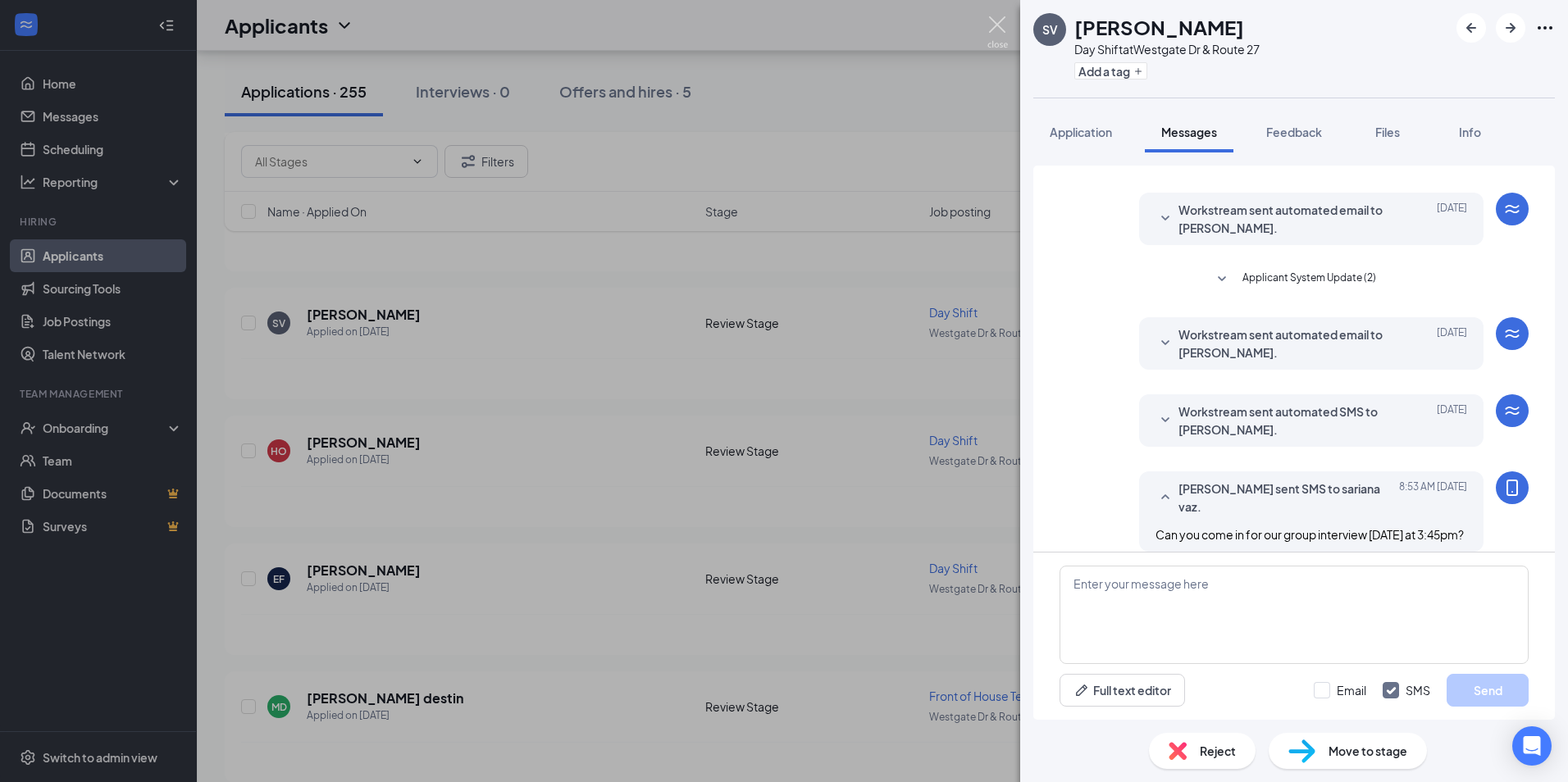
drag, startPoint x: 992, startPoint y: 24, endPoint x: 972, endPoint y: 33, distance: 21.9
click at [992, 24] on img at bounding box center [997, 32] width 21 height 32
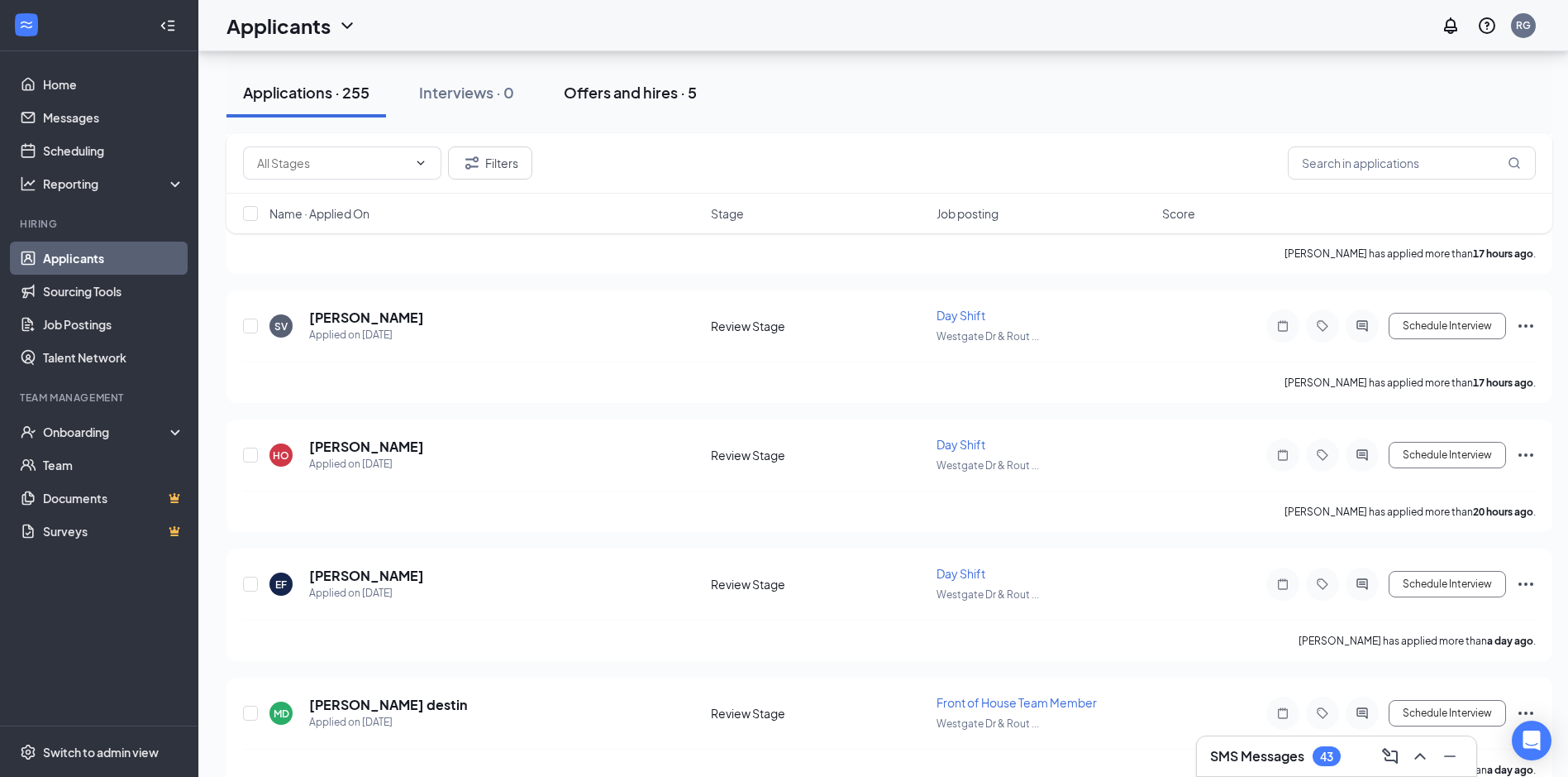
click at [598, 89] on div "Offers and hires · 5" at bounding box center [630, 92] width 133 height 21
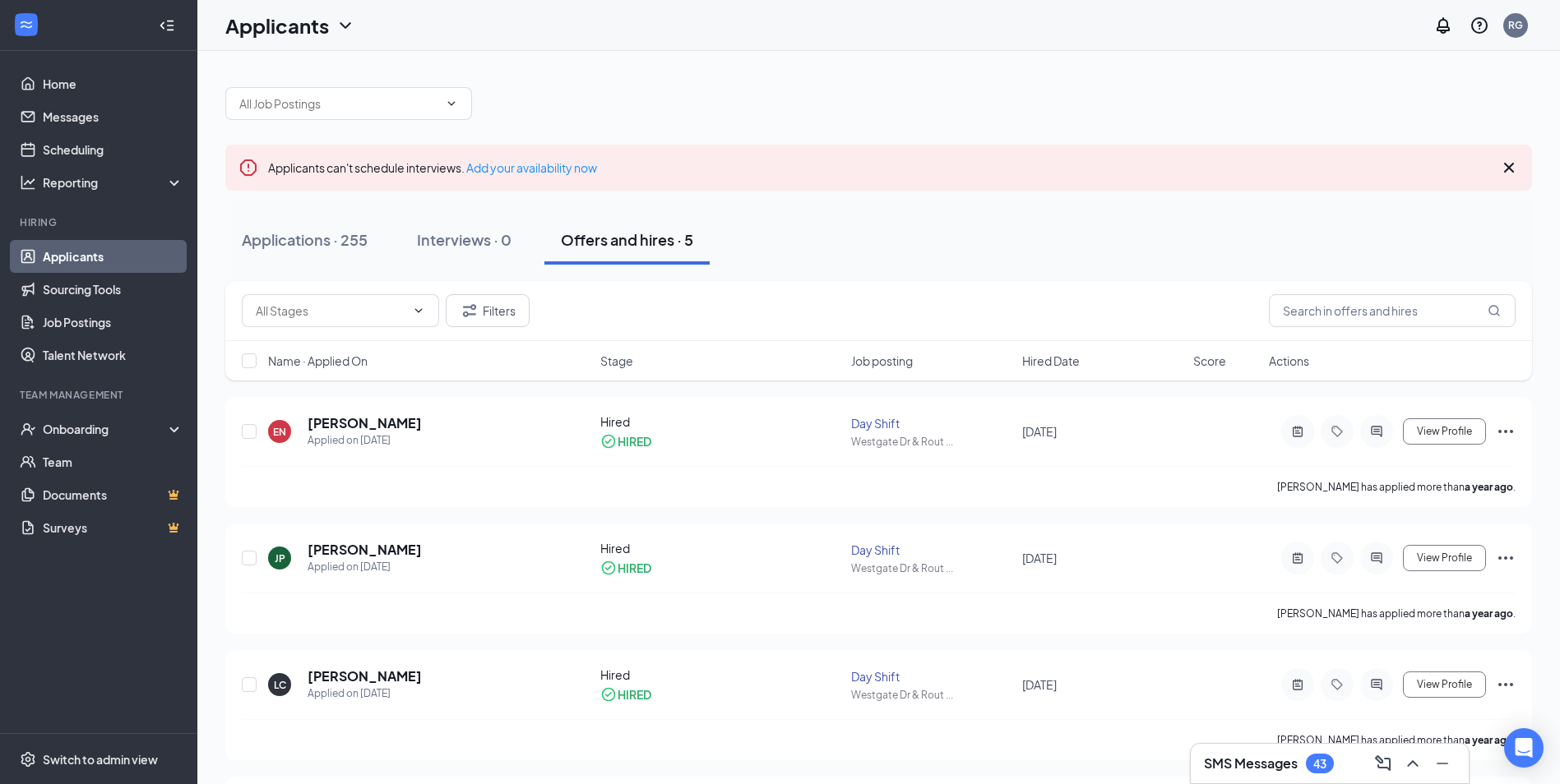
click at [25, 17] on icon "WorkstreamLogo" at bounding box center [26, 25] width 17 height 17
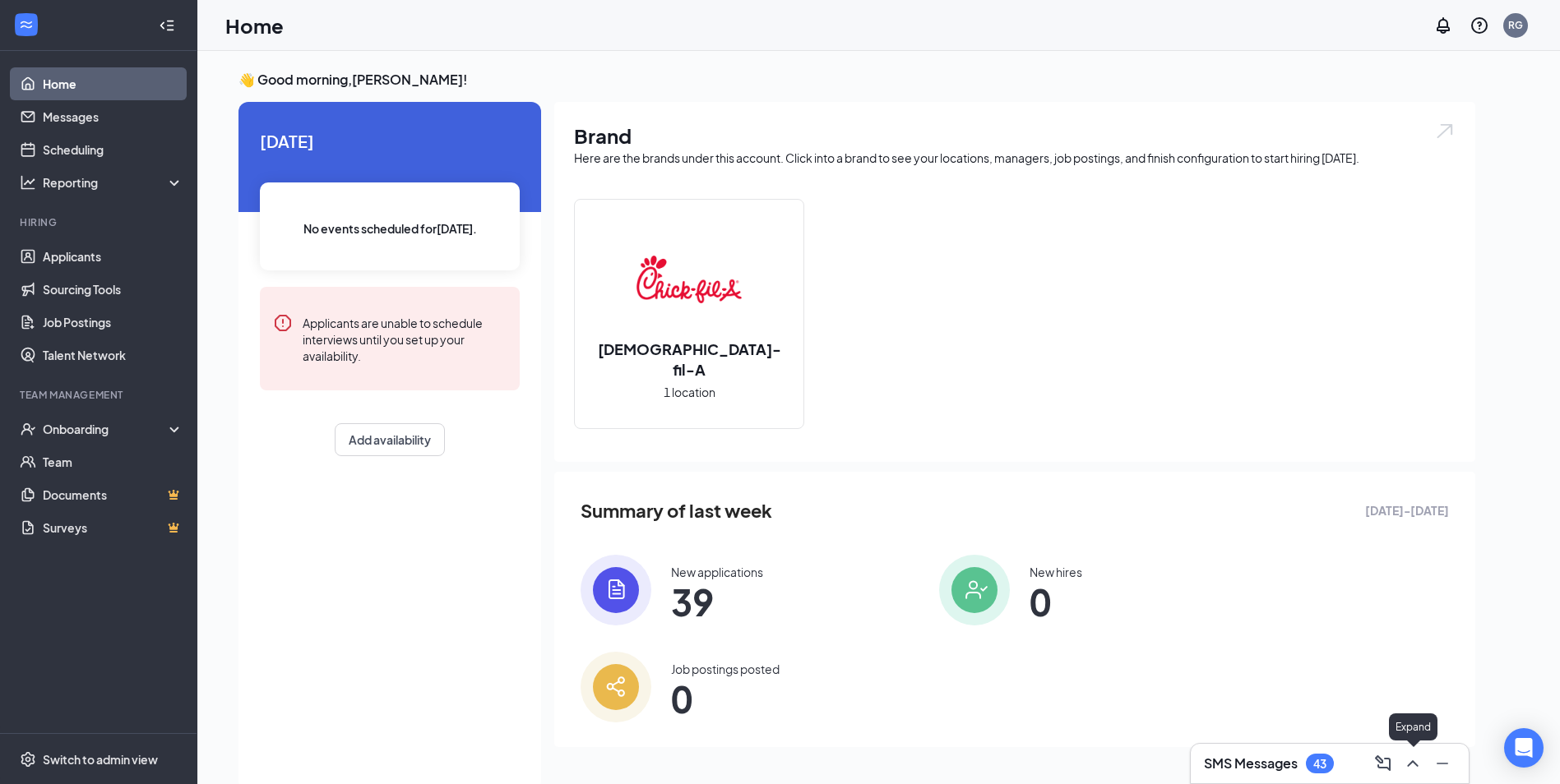
click at [1406, 754] on icon "ChevronUp" at bounding box center [1413, 763] width 20 height 20
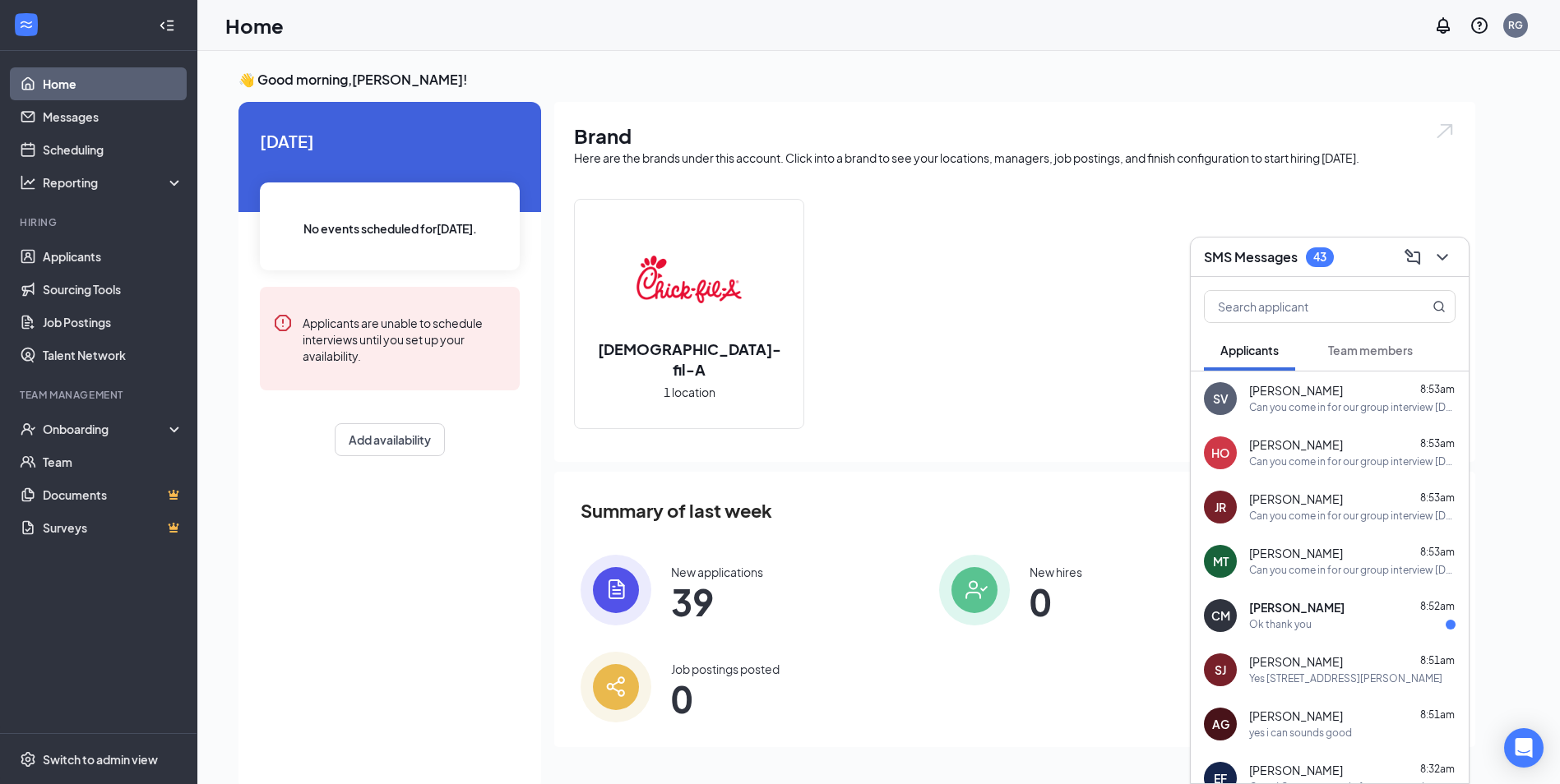
click at [1310, 605] on span "[PERSON_NAME]" at bounding box center [1296, 607] width 95 height 17
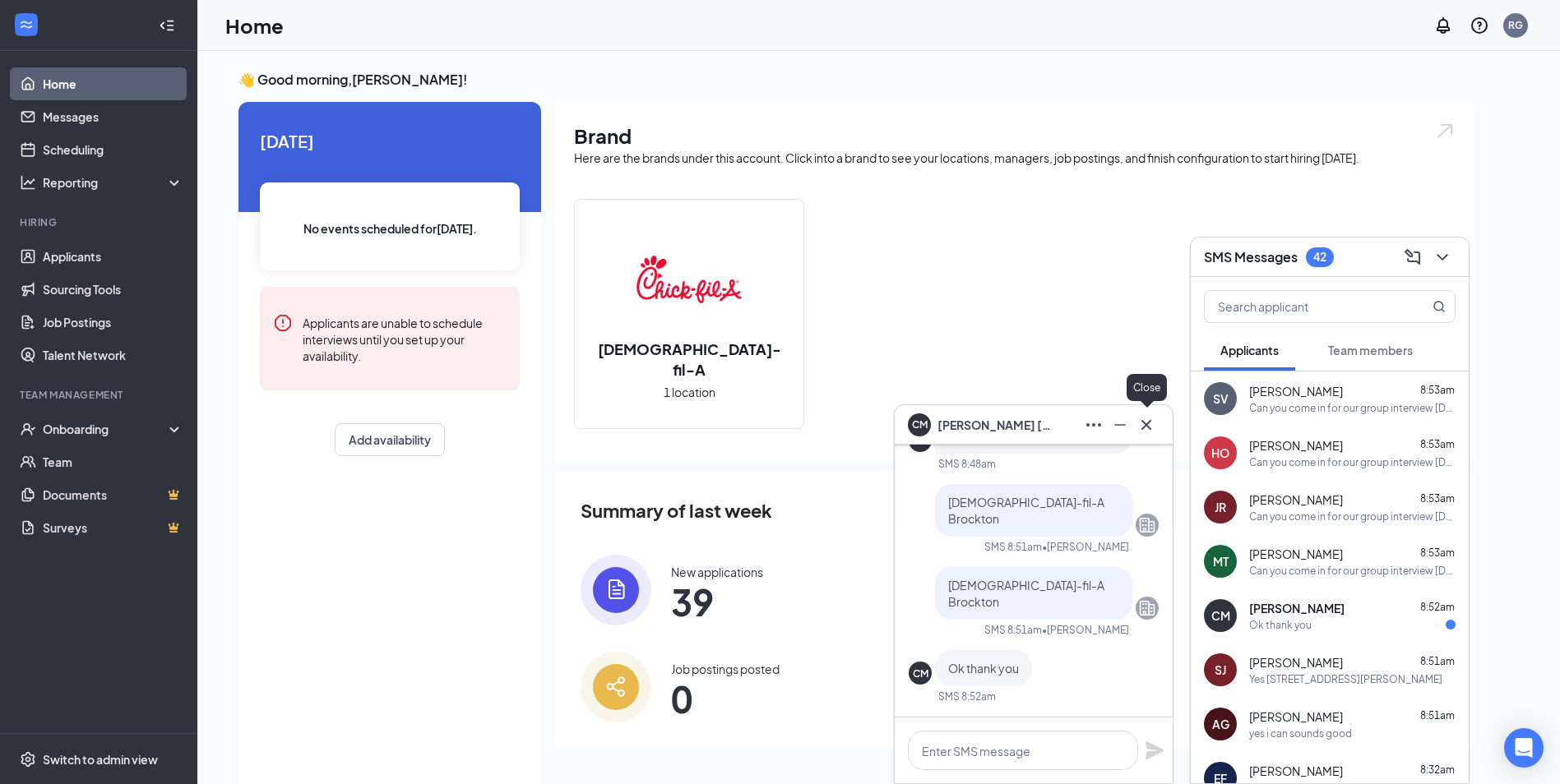
click at [1152, 420] on icon "Cross" at bounding box center [1147, 425] width 20 height 20
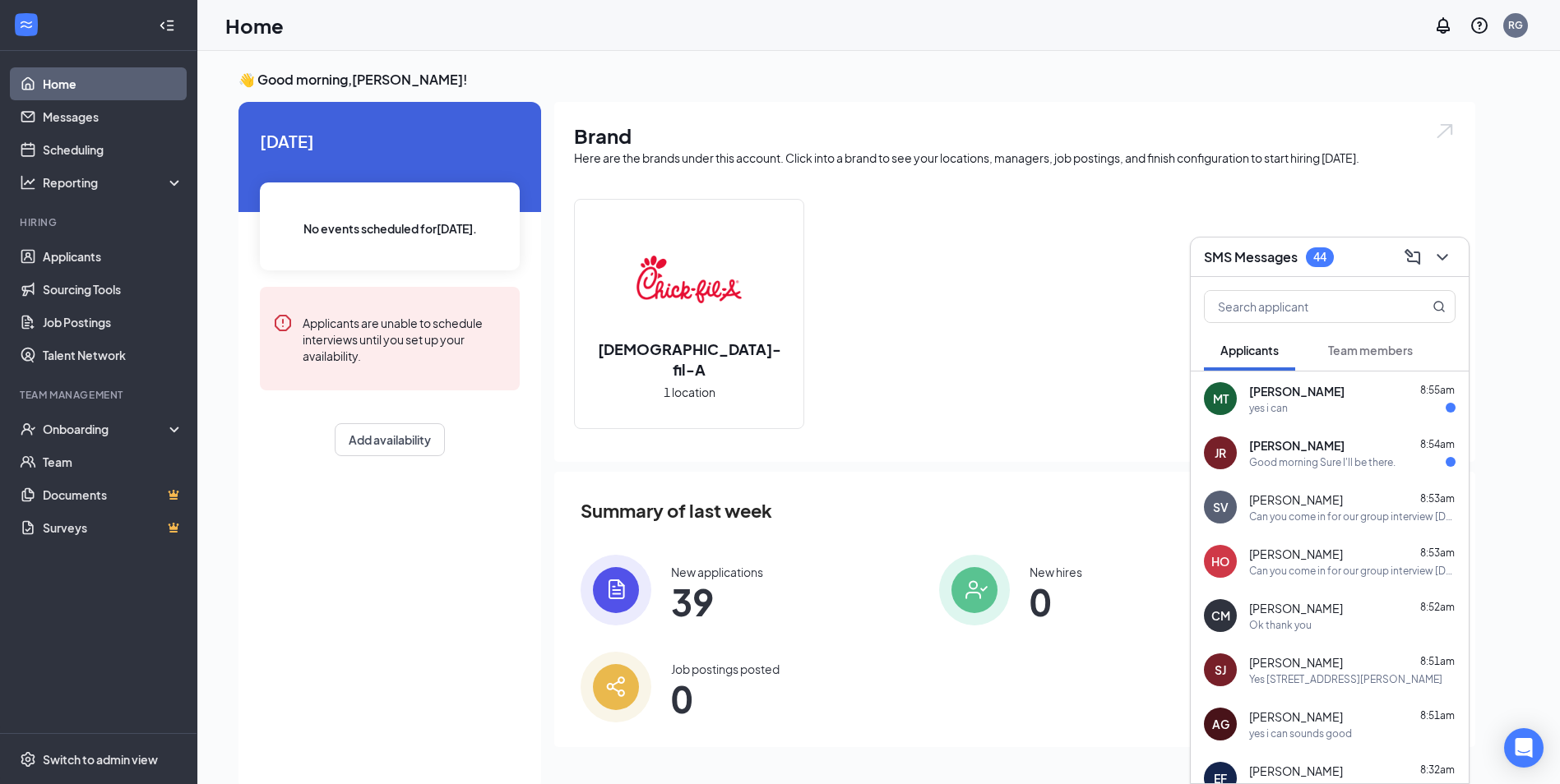
click at [1374, 407] on div "yes i can" at bounding box center [1352, 408] width 206 height 14
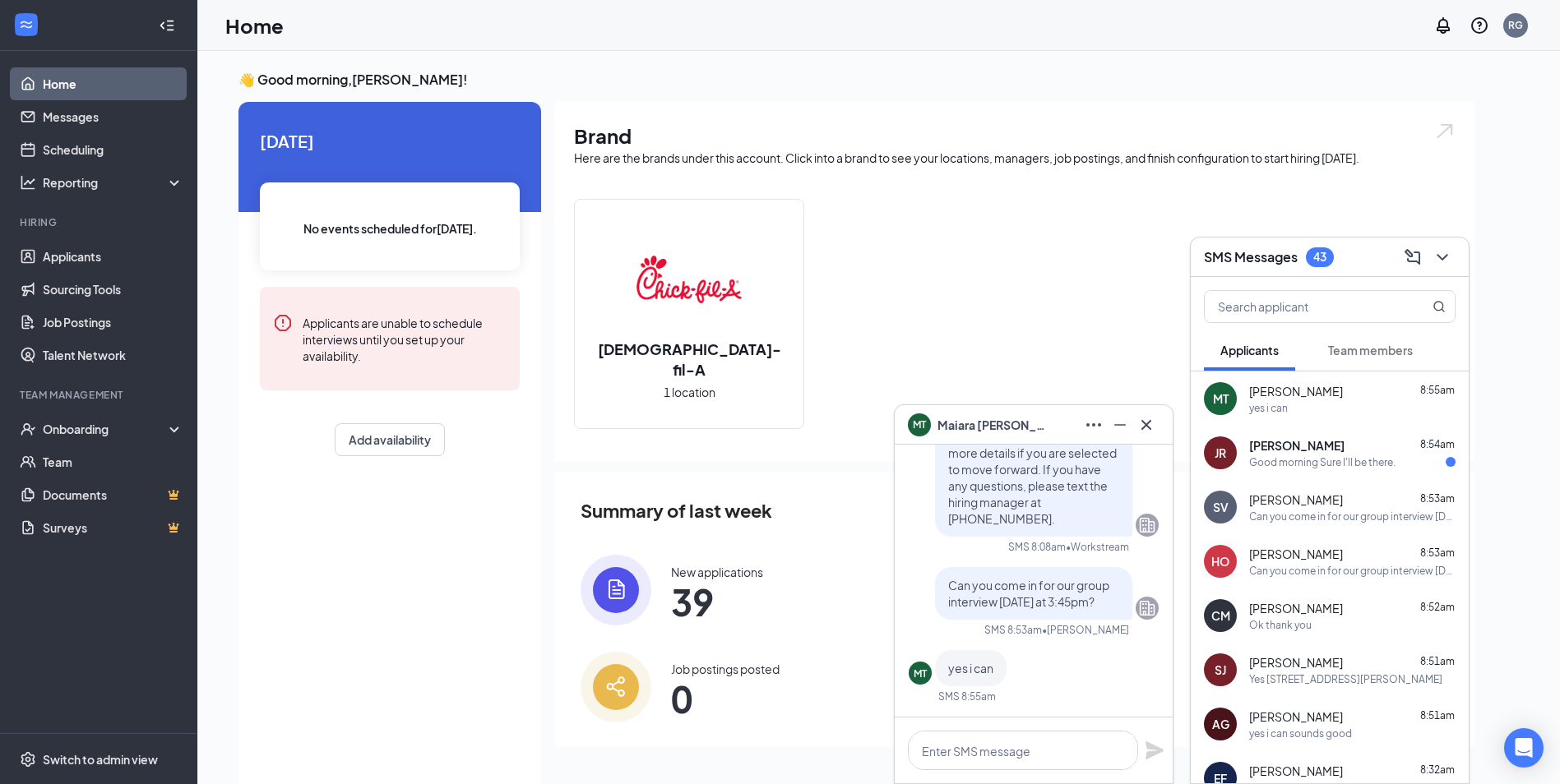
click at [1357, 468] on div "Good morning Sure I'll be there." at bounding box center [1321, 462] width 146 height 14
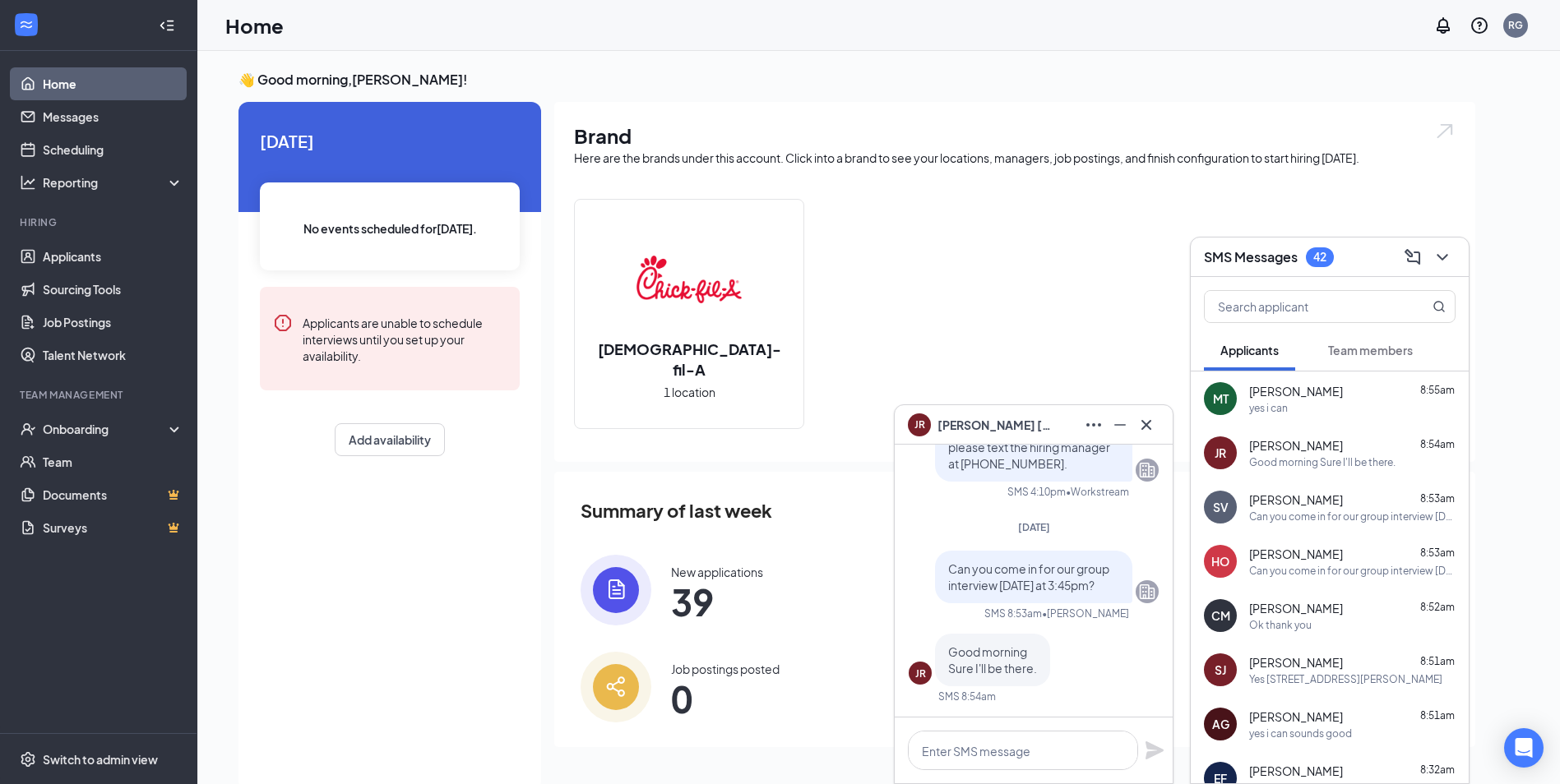
click at [1279, 392] on span "[PERSON_NAME]" at bounding box center [1295, 391] width 93 height 17
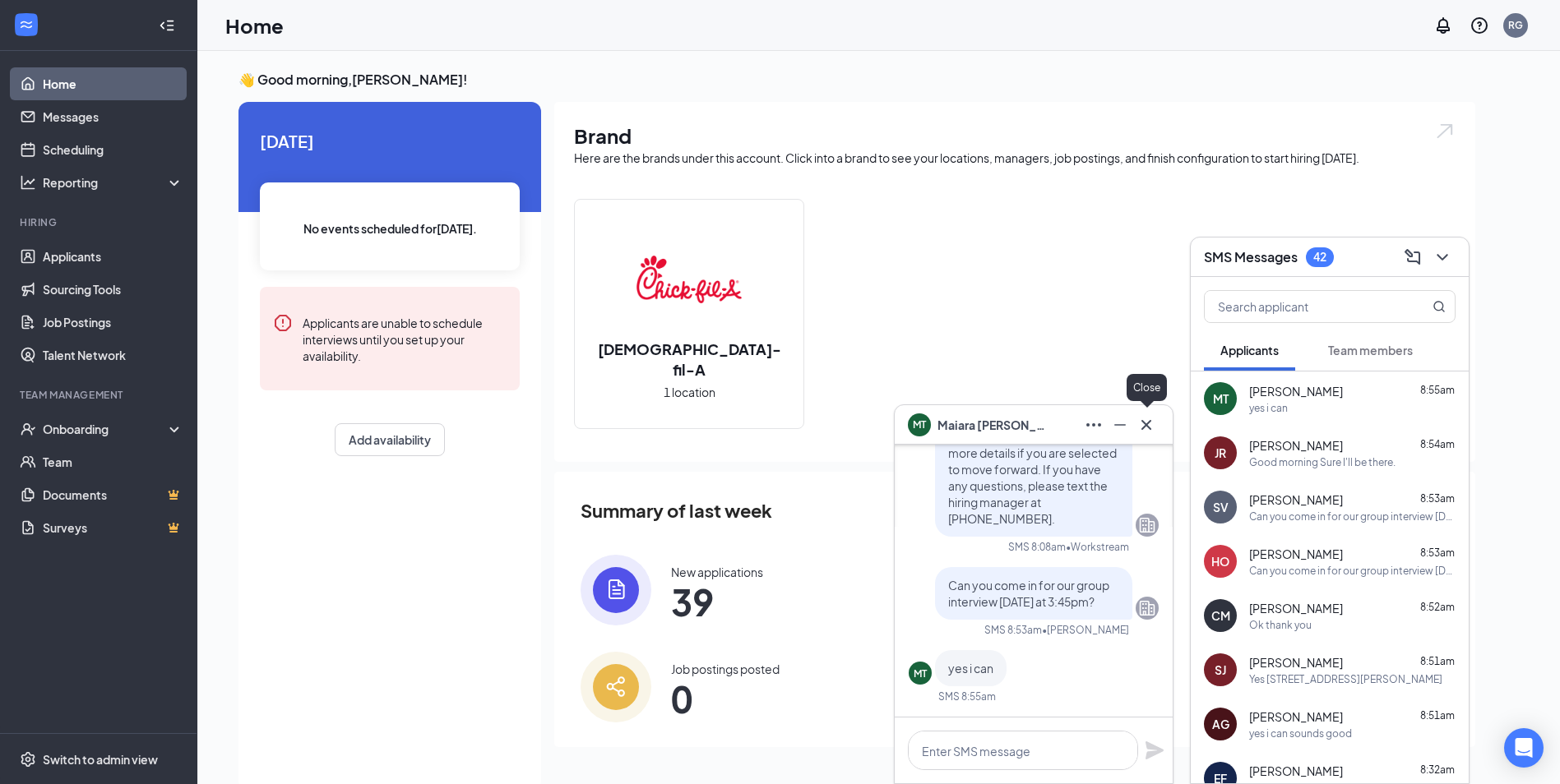
click at [1156, 419] on icon "Cross" at bounding box center [1147, 425] width 20 height 20
